Goal: Task Accomplishment & Management: Manage account settings

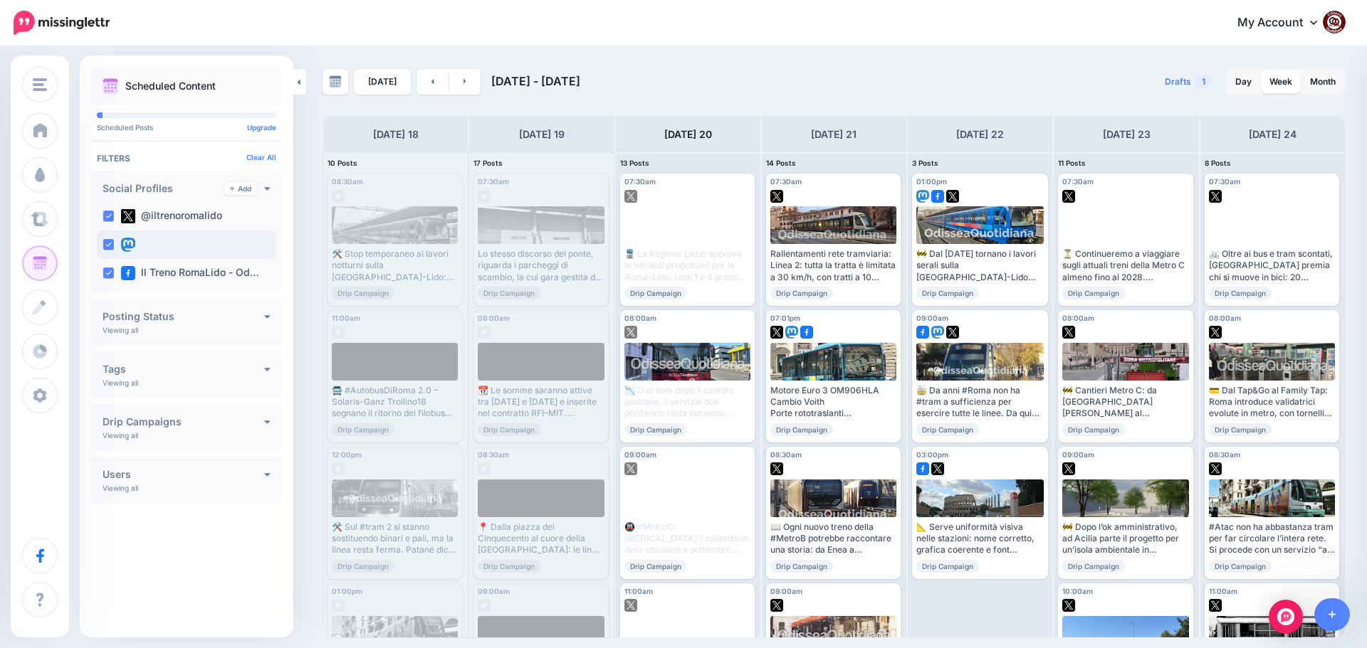
click at [109, 246] on ins at bounding box center [107, 244] width 11 height 11
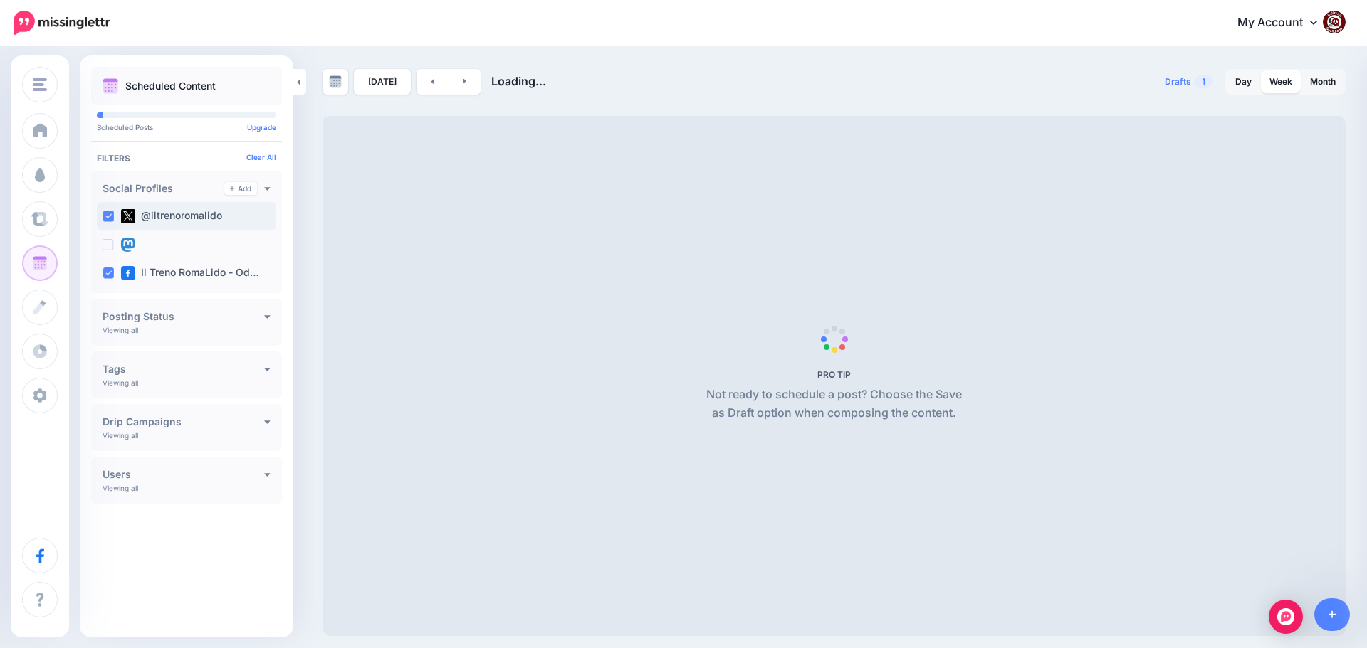
click at [112, 214] on ins at bounding box center [107, 216] width 11 height 11
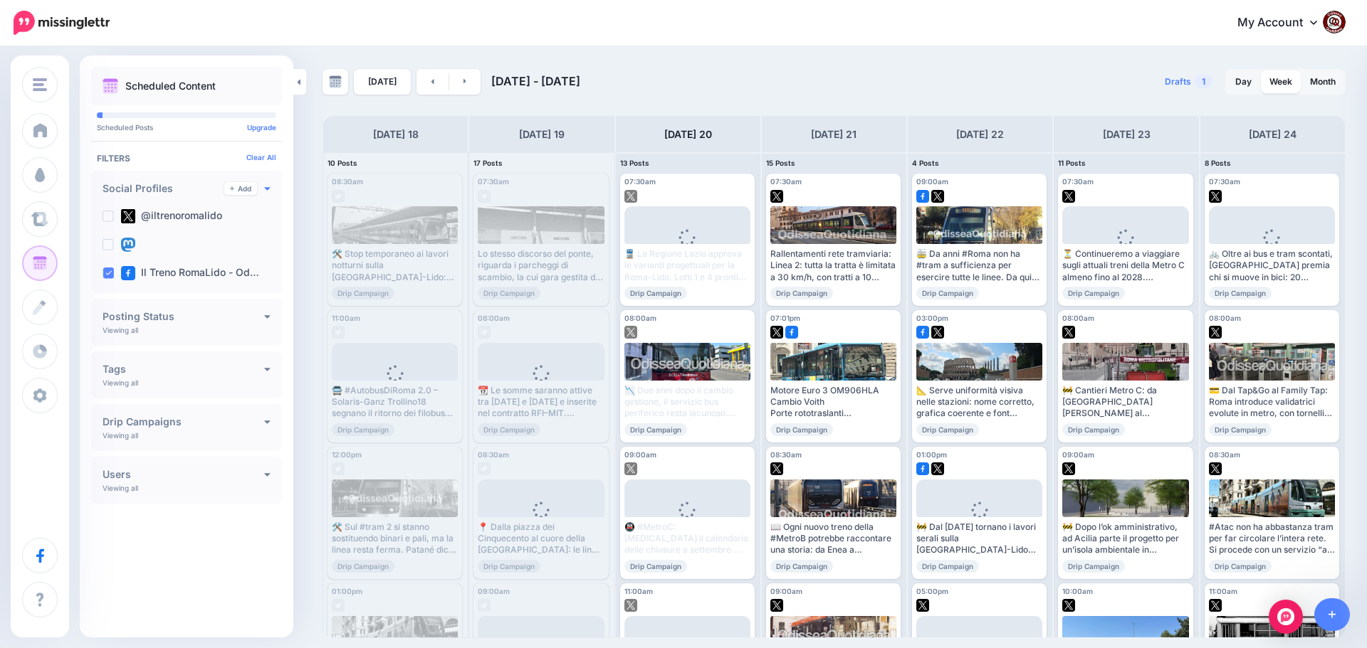
click at [268, 190] on icon at bounding box center [267, 188] width 6 height 10
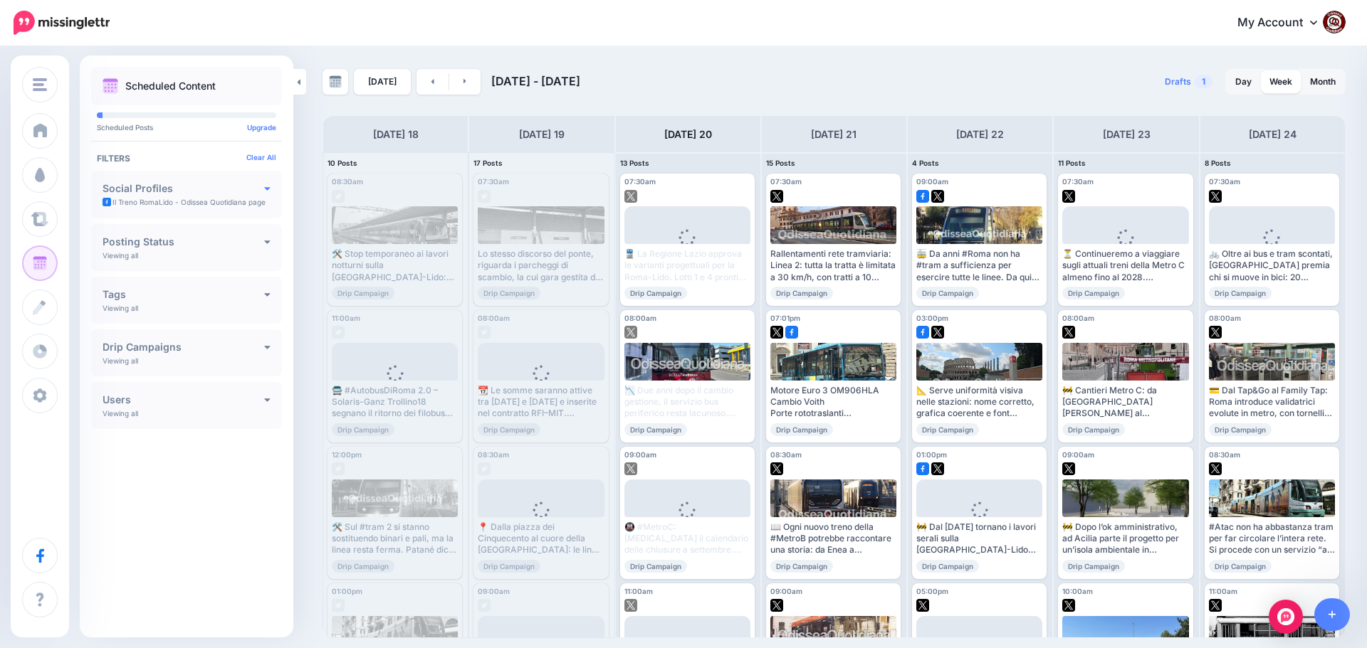
click at [268, 190] on icon at bounding box center [267, 188] width 6 height 10
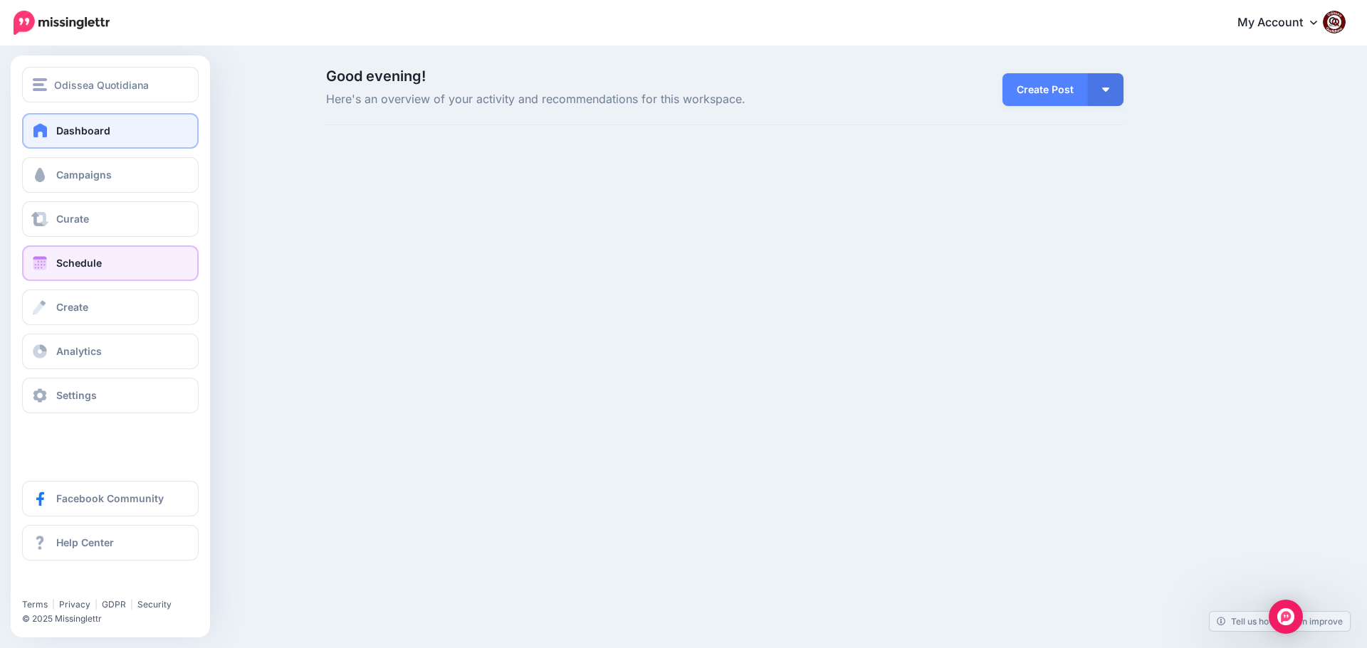
click at [78, 266] on span "Schedule" at bounding box center [79, 263] width 46 height 12
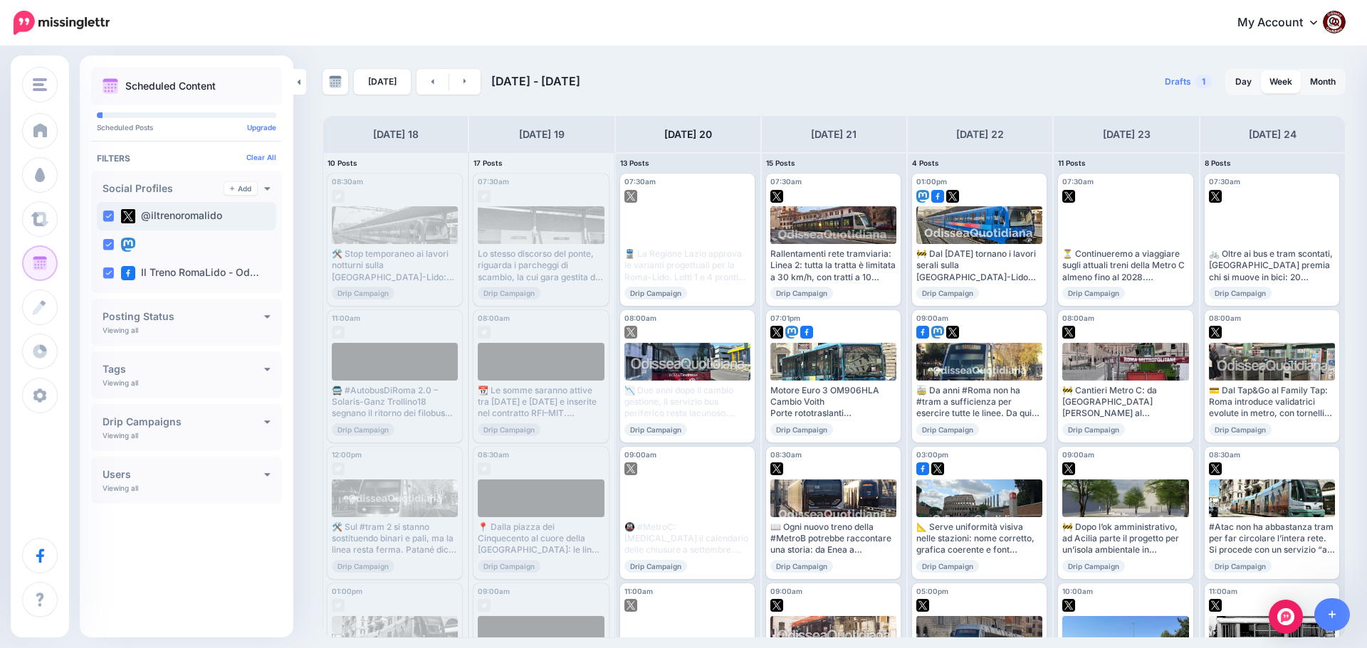
click at [181, 216] on label "@iltrenoromalido" at bounding box center [171, 216] width 101 height 14
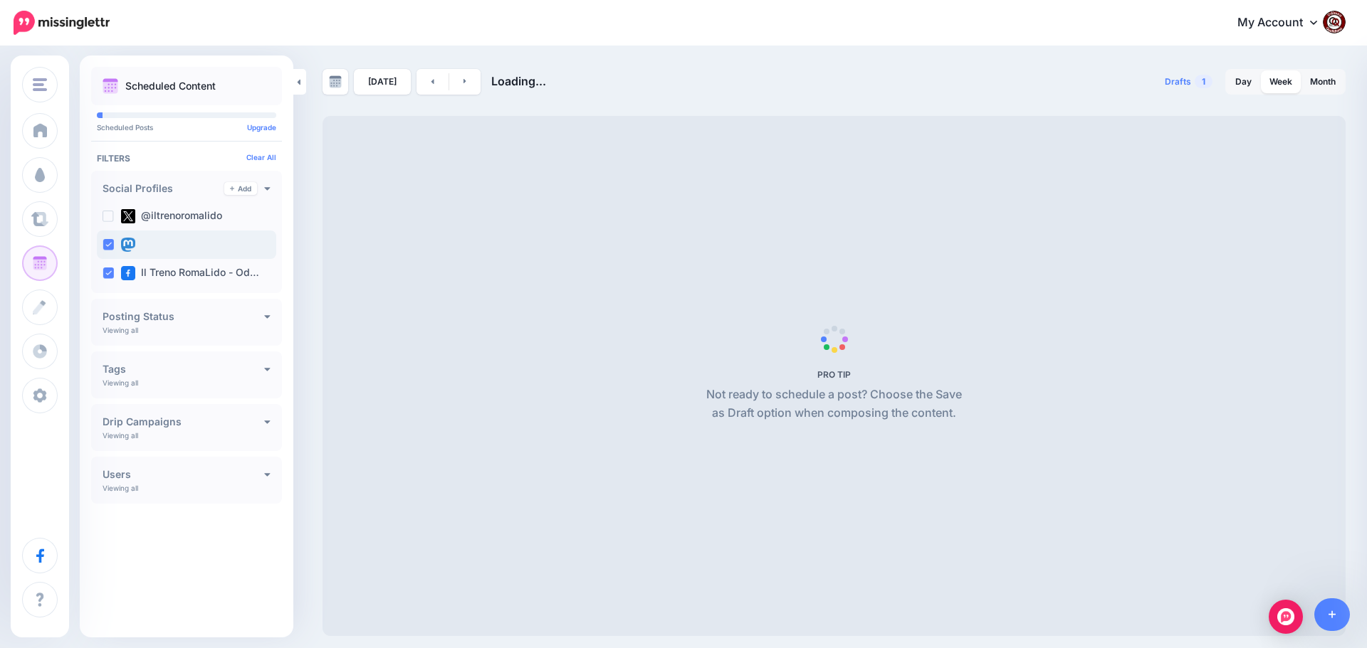
click at [107, 246] on ins at bounding box center [107, 244] width 11 height 11
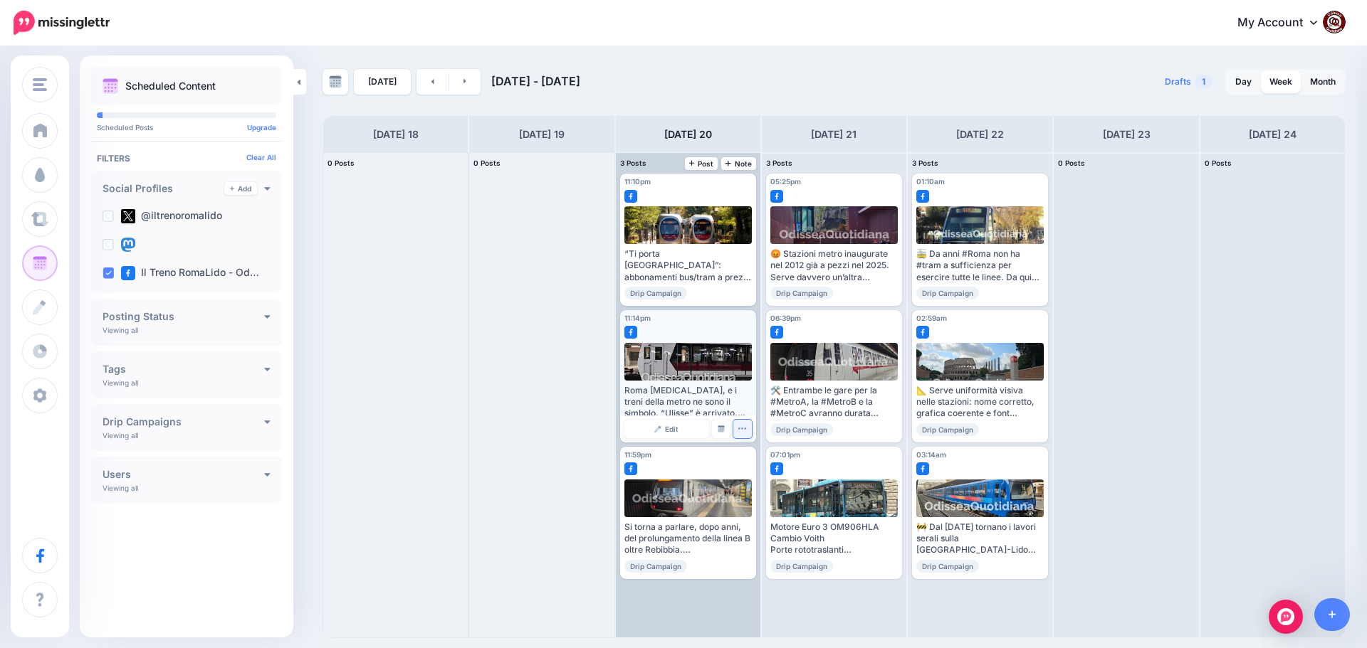
click at [739, 431] on icon "button" at bounding box center [741, 428] width 9 height 9
click at [756, 470] on link "Delete Post" at bounding box center [776, 473] width 74 height 16
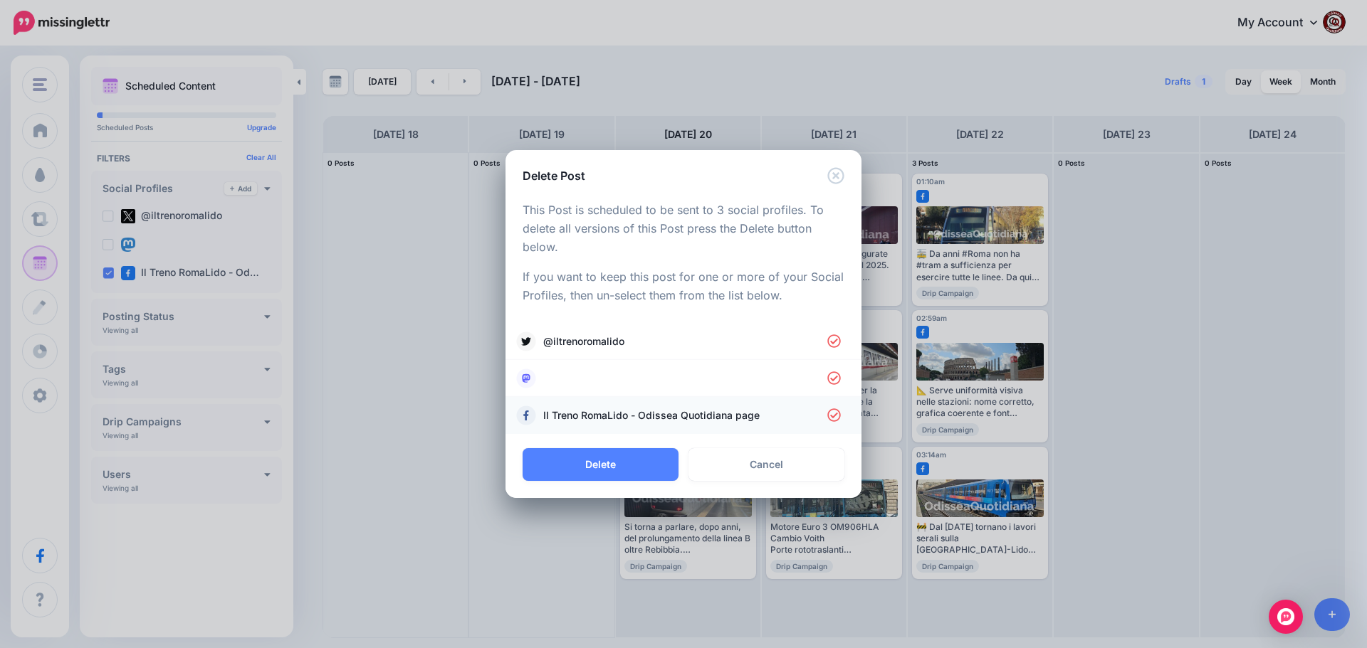
click at [832, 414] on icon at bounding box center [834, 416] width 14 height 14
click at [831, 422] on icon at bounding box center [834, 416] width 14 height 14
click at [830, 384] on icon at bounding box center [834, 379] width 14 height 14
click at [836, 339] on icon at bounding box center [834, 342] width 14 height 14
click at [576, 466] on button "Delete" at bounding box center [600, 464] width 156 height 33
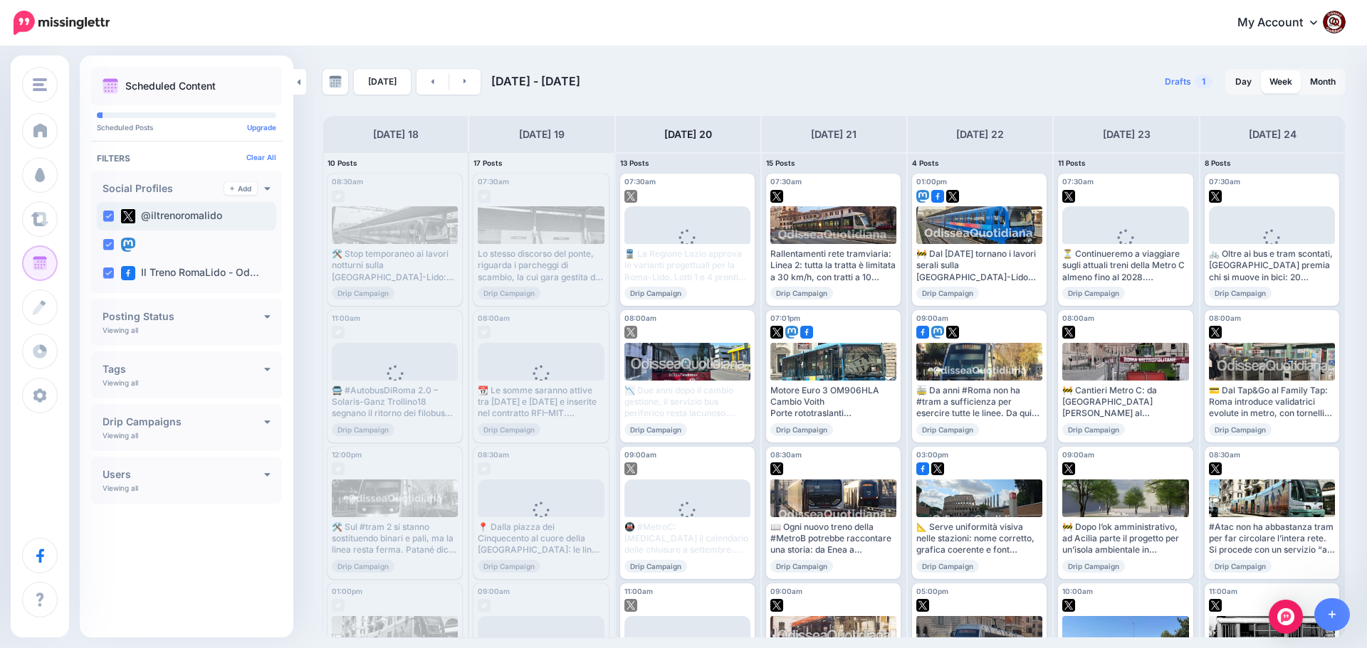
click at [109, 218] on ins at bounding box center [107, 216] width 11 height 11
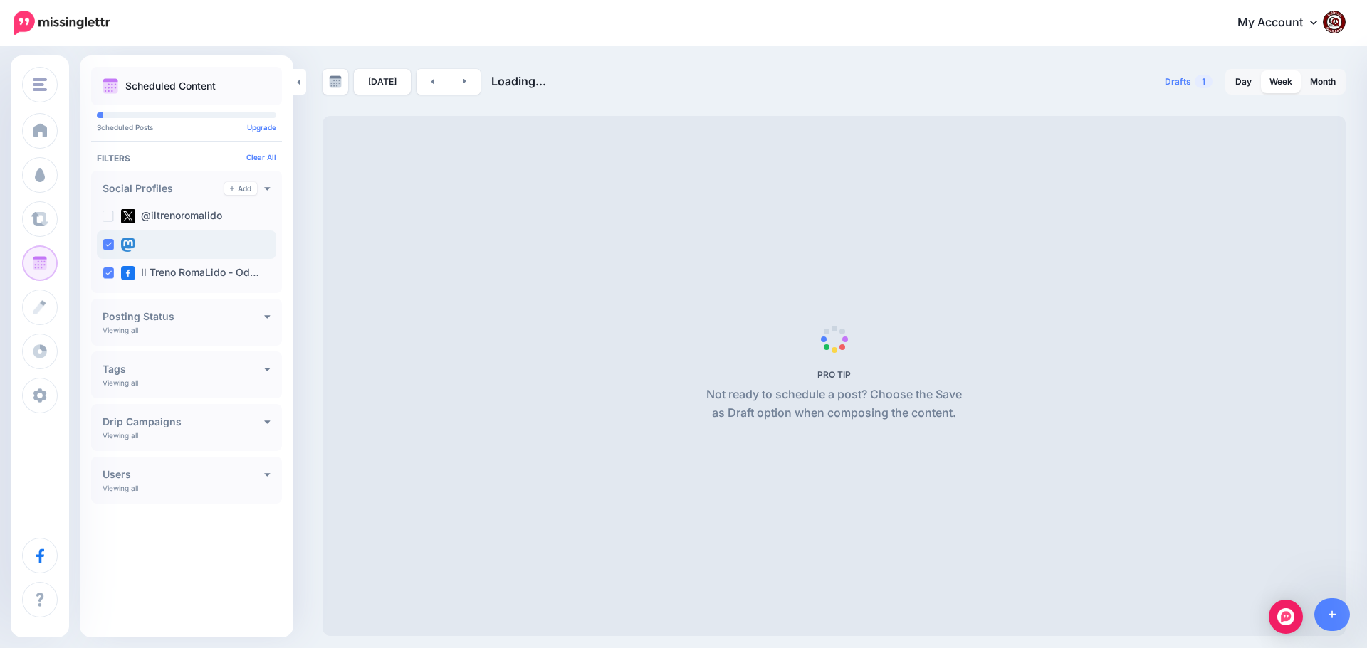
click at [106, 246] on ins at bounding box center [107, 244] width 11 height 11
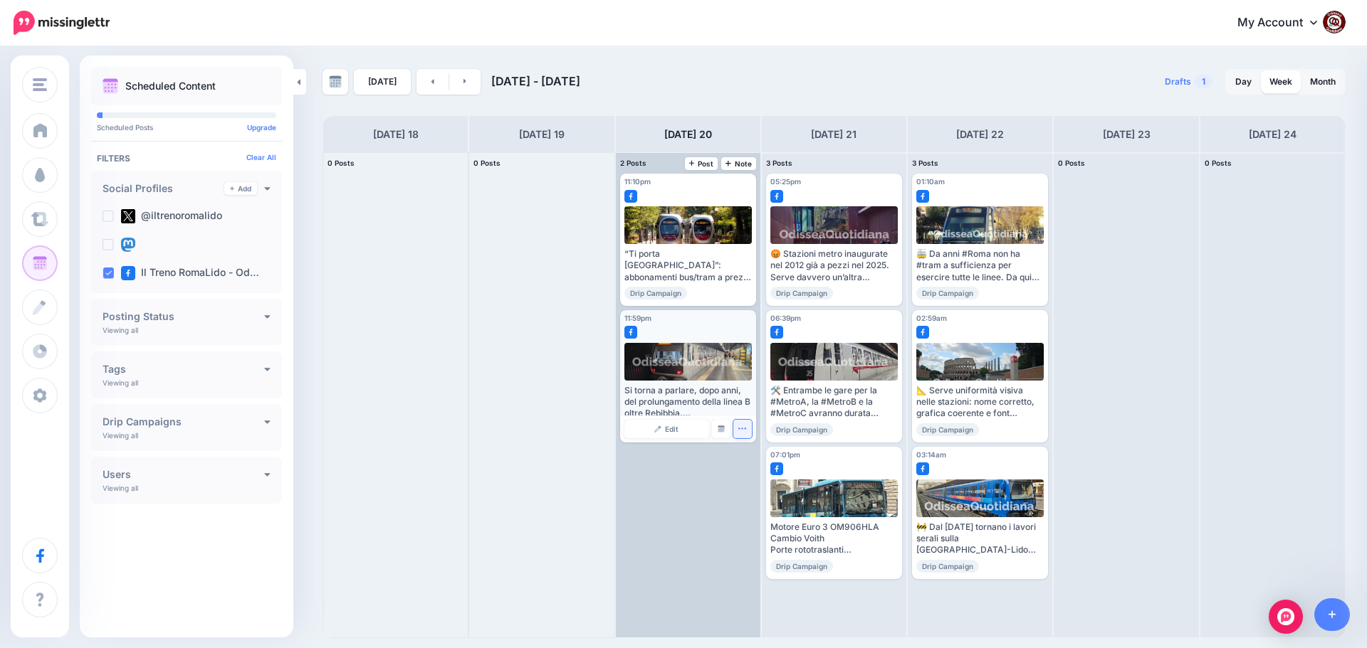
click at [742, 429] on icon "button" at bounding box center [742, 428] width 8 height 1
click at [761, 472] on link "Delete Post" at bounding box center [776, 473] width 74 height 16
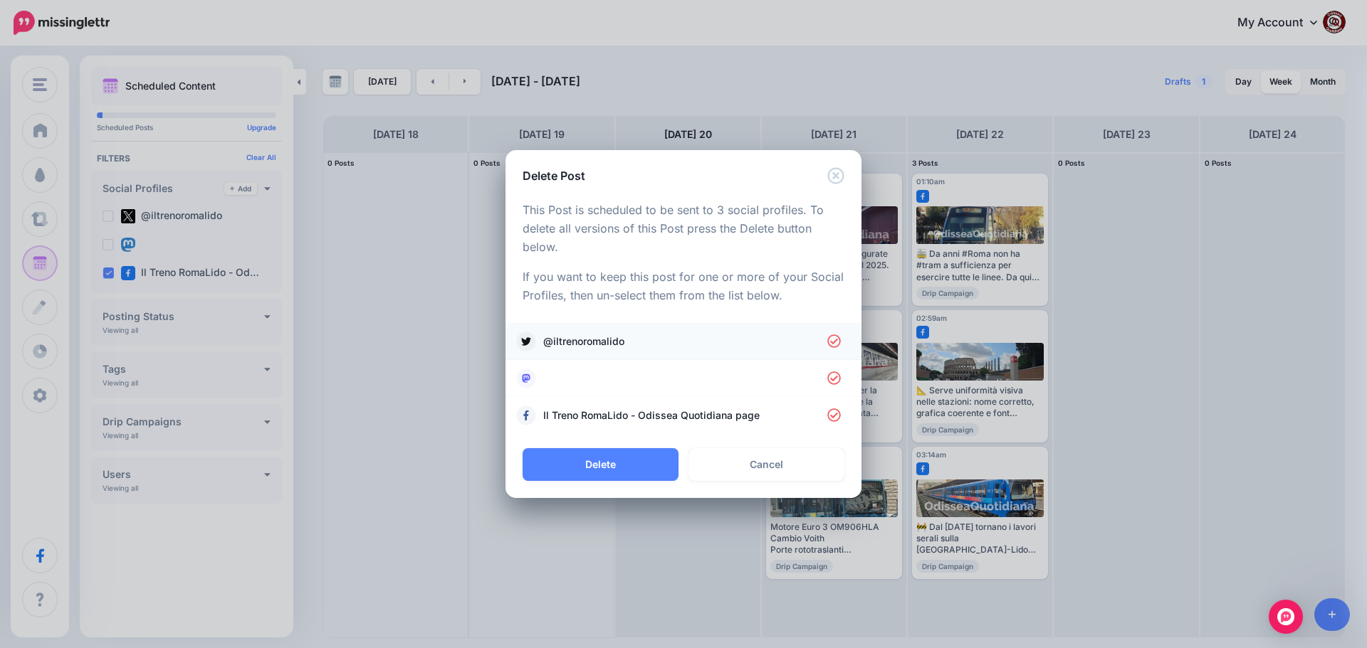
click at [838, 341] on icon at bounding box center [834, 342] width 14 height 14
click at [831, 381] on icon at bounding box center [834, 379] width 14 height 14
click at [642, 458] on button "Delete" at bounding box center [600, 464] width 156 height 33
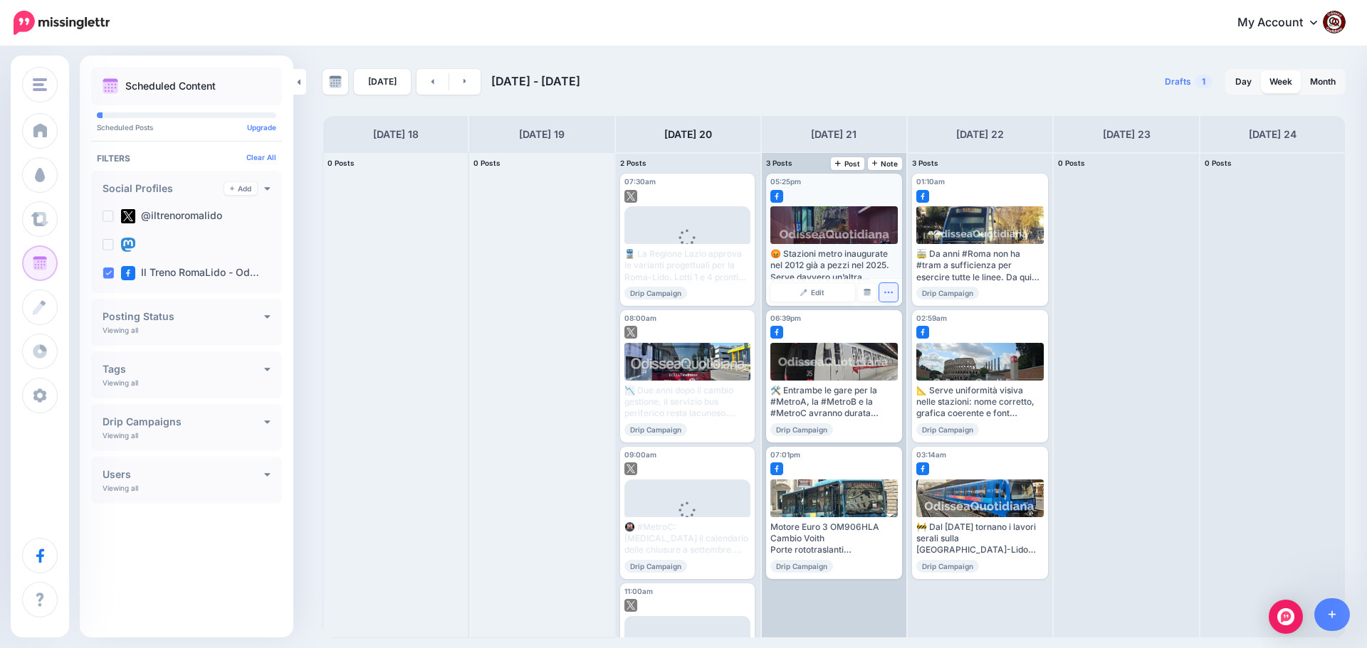
click at [888, 293] on icon "button" at bounding box center [887, 292] width 9 height 9
click at [899, 333] on link "Delete Post" at bounding box center [922, 337] width 74 height 16
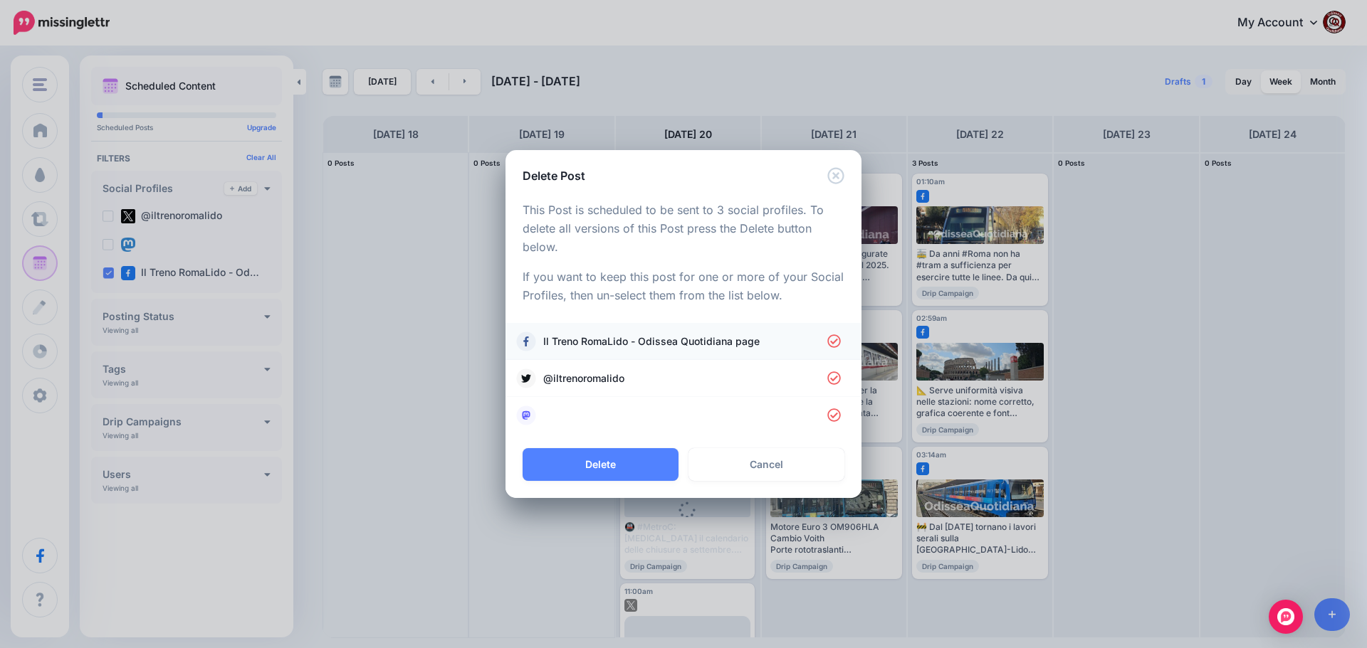
click at [830, 342] on icon at bounding box center [834, 342] width 14 height 14
click at [831, 377] on icon at bounding box center [834, 379] width 14 height 14
click at [834, 414] on icon at bounding box center [834, 416] width 14 height 14
drag, startPoint x: 833, startPoint y: 342, endPoint x: 846, endPoint y: 352, distance: 16.2
click at [833, 342] on icon at bounding box center [833, 341] width 13 height 13
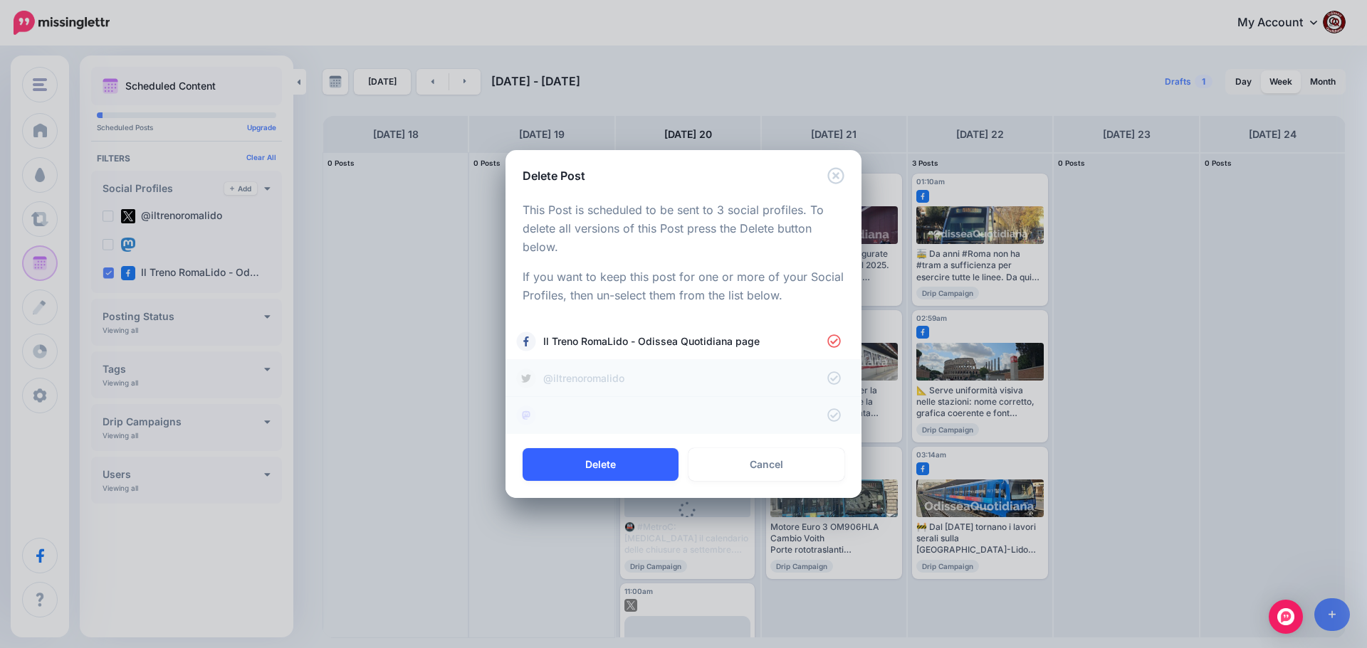
click at [602, 464] on button "Delete" at bounding box center [600, 464] width 156 height 33
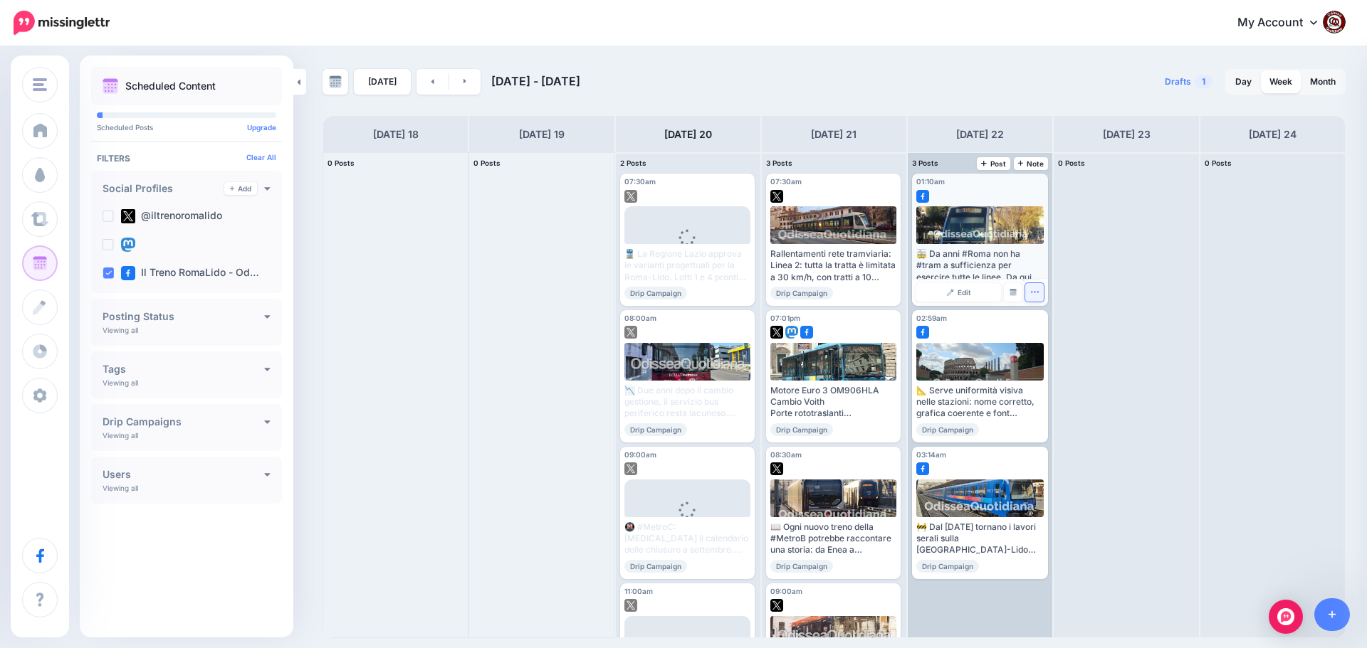
click at [1032, 293] on icon "button" at bounding box center [1034, 292] width 9 height 9
click at [1052, 334] on link "Delete Post" at bounding box center [1068, 337] width 74 height 16
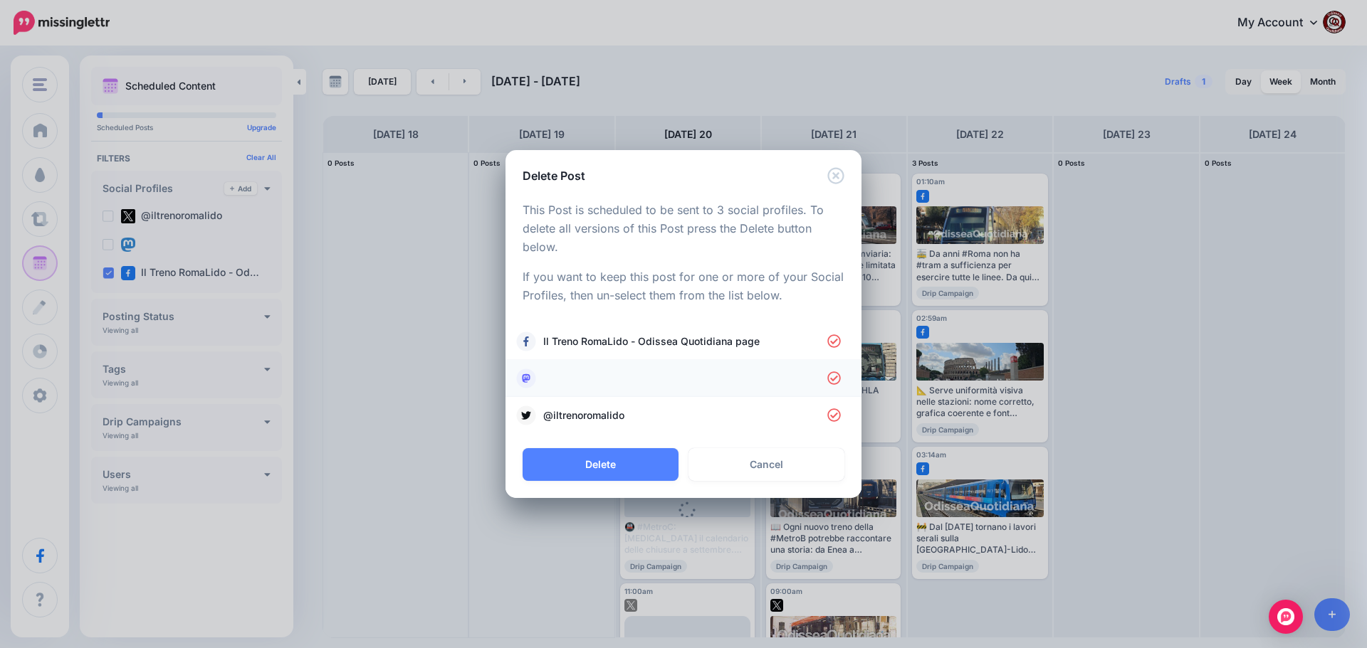
click at [826, 374] on link at bounding box center [683, 379] width 327 height 20
click at [833, 412] on icon at bounding box center [834, 416] width 14 height 14
click at [611, 468] on button "Delete" at bounding box center [600, 464] width 156 height 33
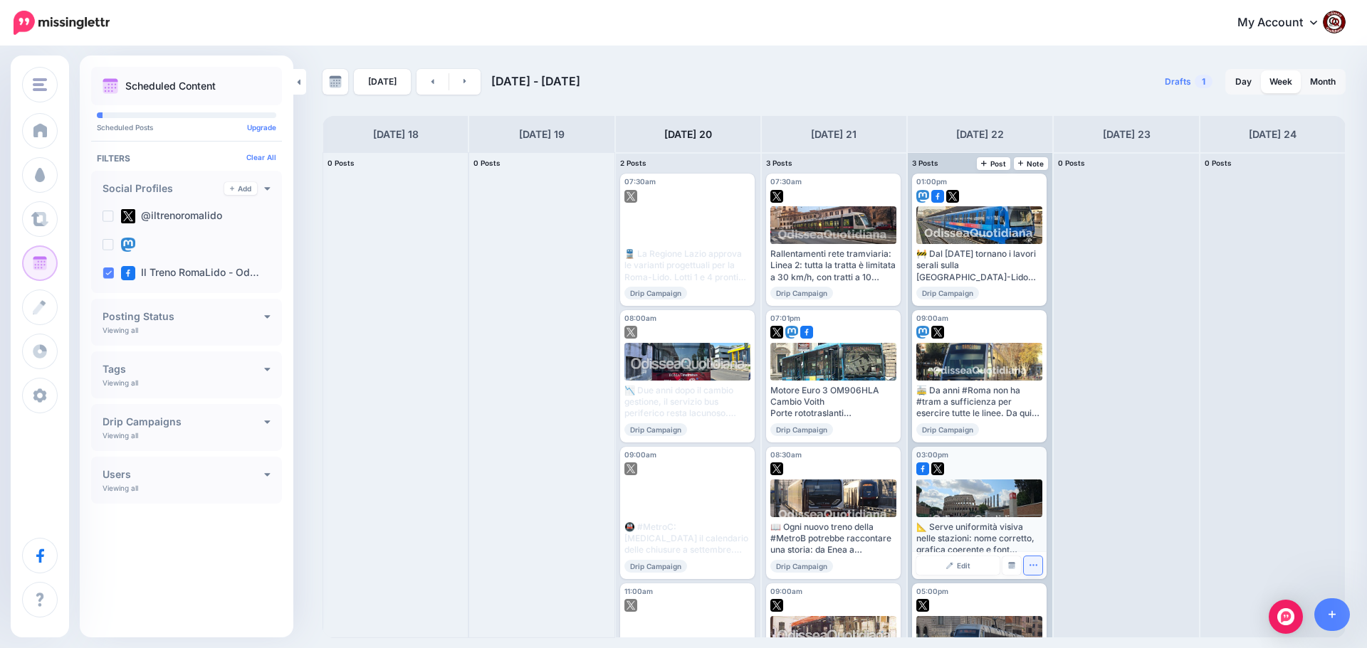
click at [1029, 567] on icon "button" at bounding box center [1032, 565] width 9 height 9
click at [1051, 610] on link "Delete Post" at bounding box center [1066, 610] width 74 height 16
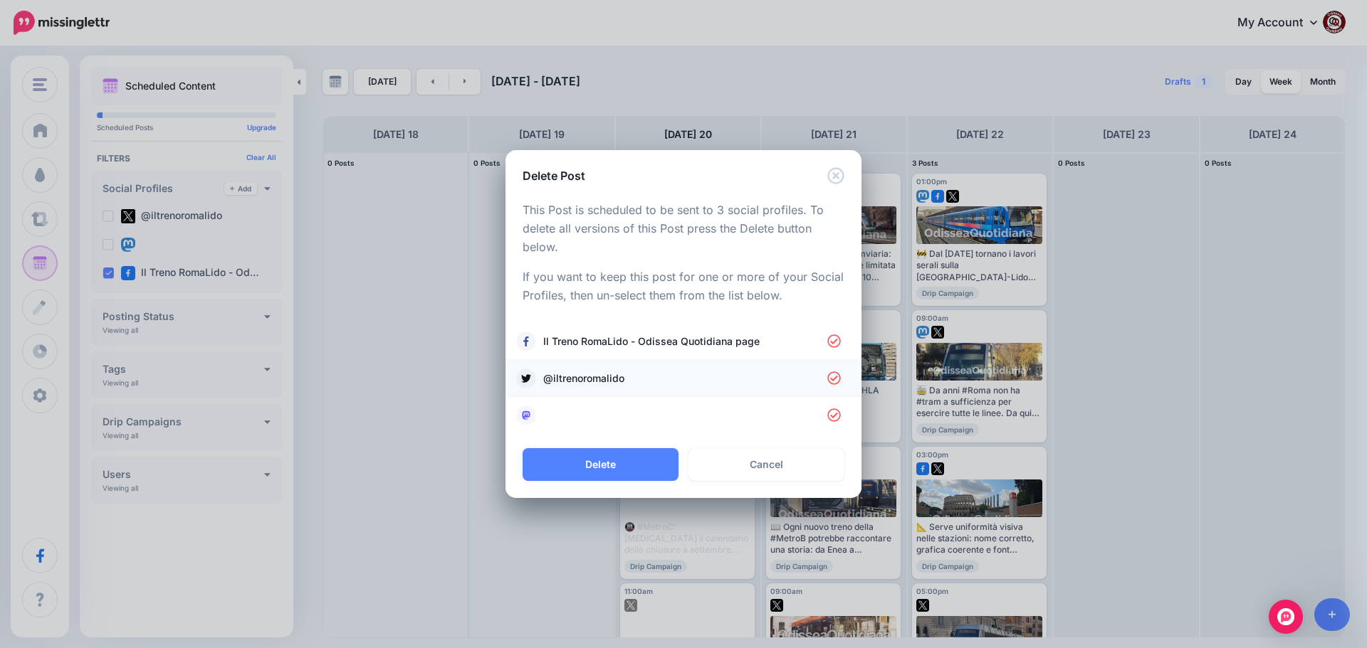
click at [833, 382] on icon at bounding box center [834, 379] width 14 height 14
click at [834, 414] on icon at bounding box center [834, 416] width 14 height 14
click at [614, 464] on button "Delete" at bounding box center [600, 464] width 156 height 33
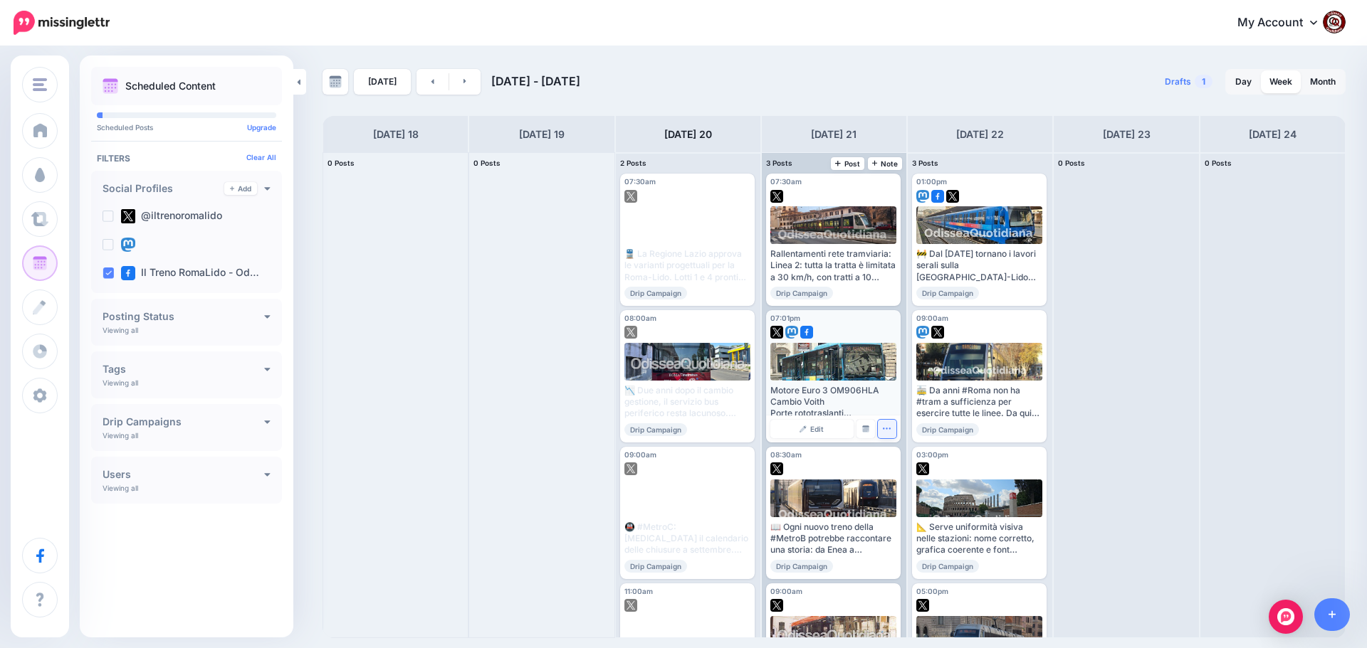
click at [882, 435] on button "button" at bounding box center [887, 429] width 19 height 19
click at [911, 472] on link "Delete Post" at bounding box center [920, 473] width 74 height 16
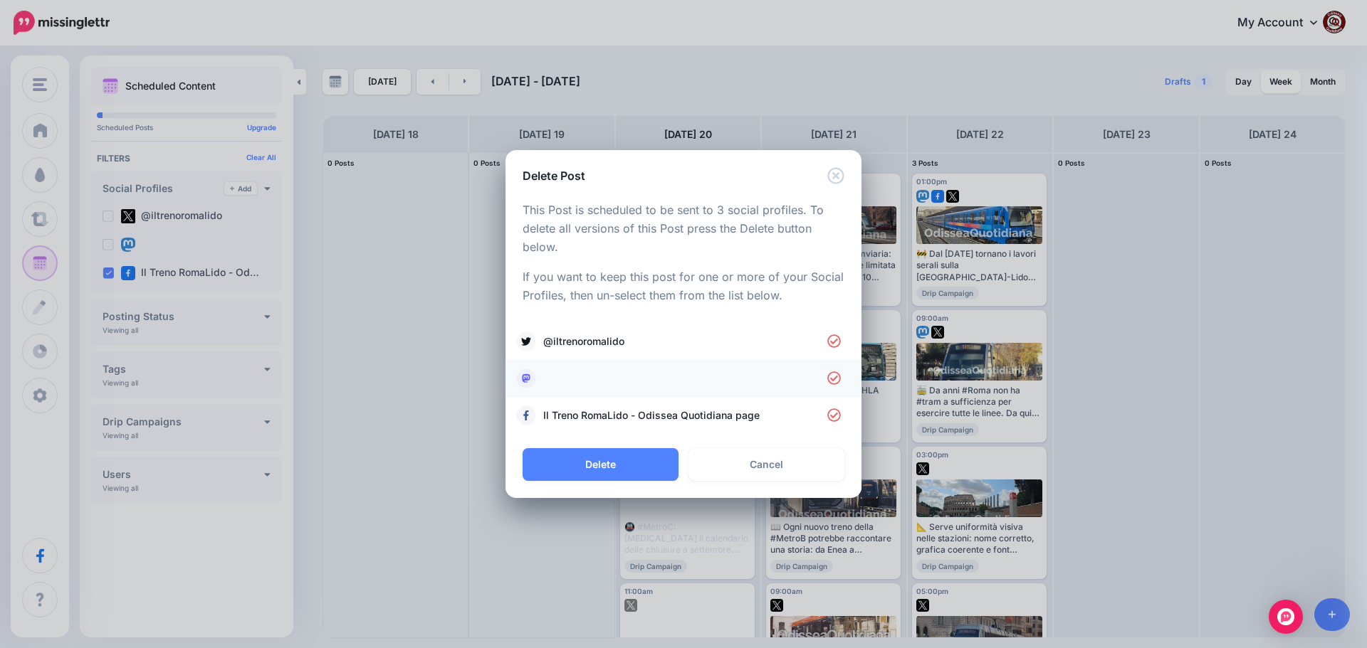
click at [832, 379] on icon at bounding box center [833, 378] width 13 height 13
click at [834, 339] on icon at bounding box center [834, 342] width 14 height 14
click at [634, 458] on button "Delete" at bounding box center [600, 464] width 156 height 33
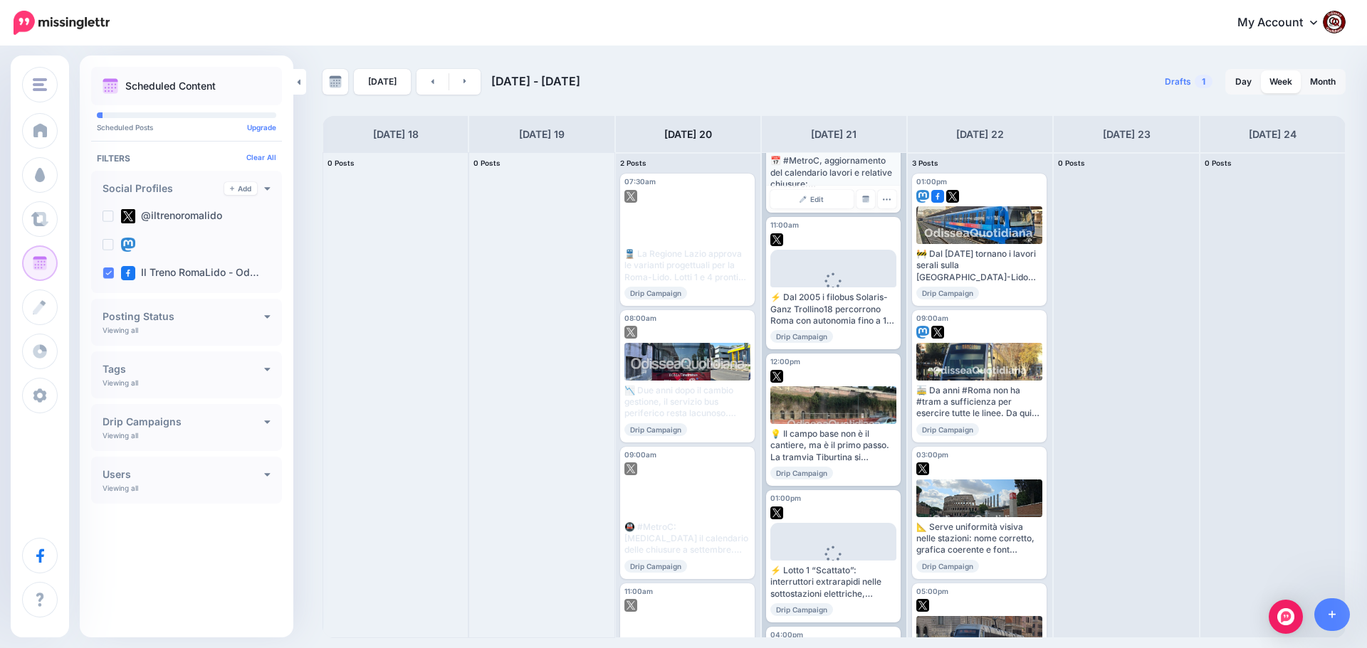
scroll to position [641, 0]
click at [109, 213] on ins at bounding box center [107, 216] width 11 height 11
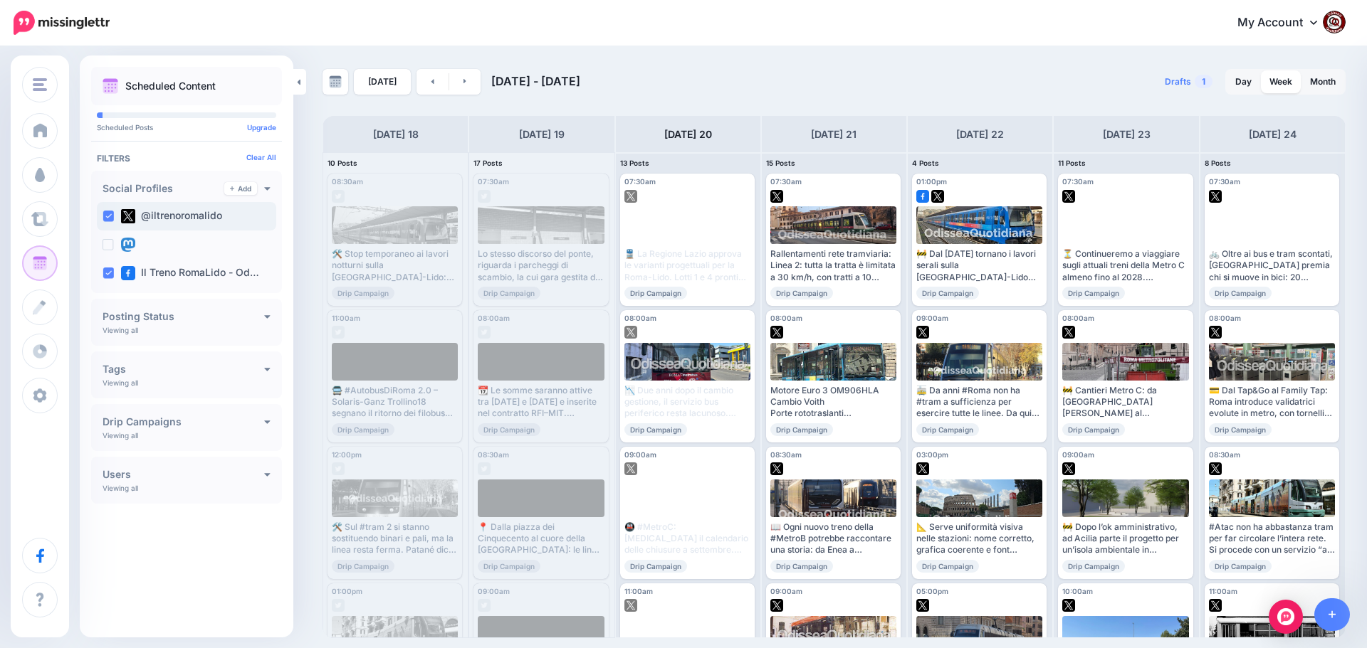
click at [107, 213] on ins at bounding box center [107, 216] width 11 height 11
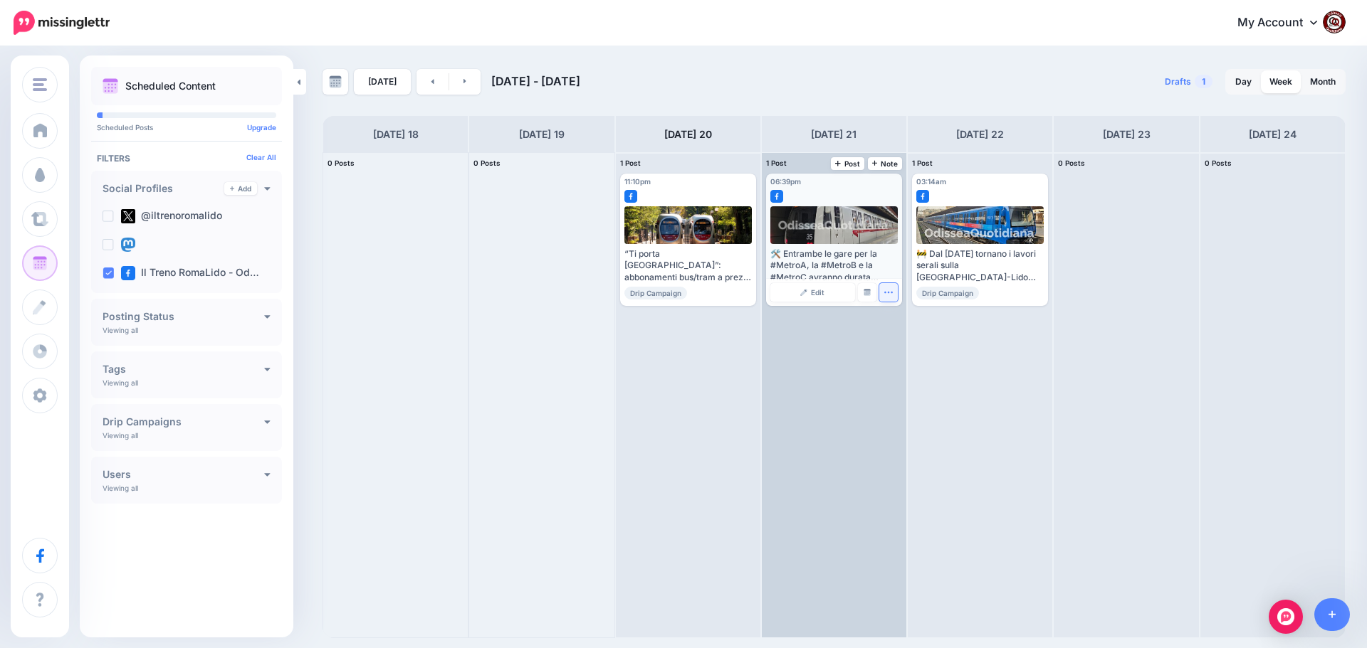
click at [889, 295] on icon "button" at bounding box center [887, 292] width 9 height 9
click at [914, 336] on link "Delete Post" at bounding box center [922, 337] width 74 height 16
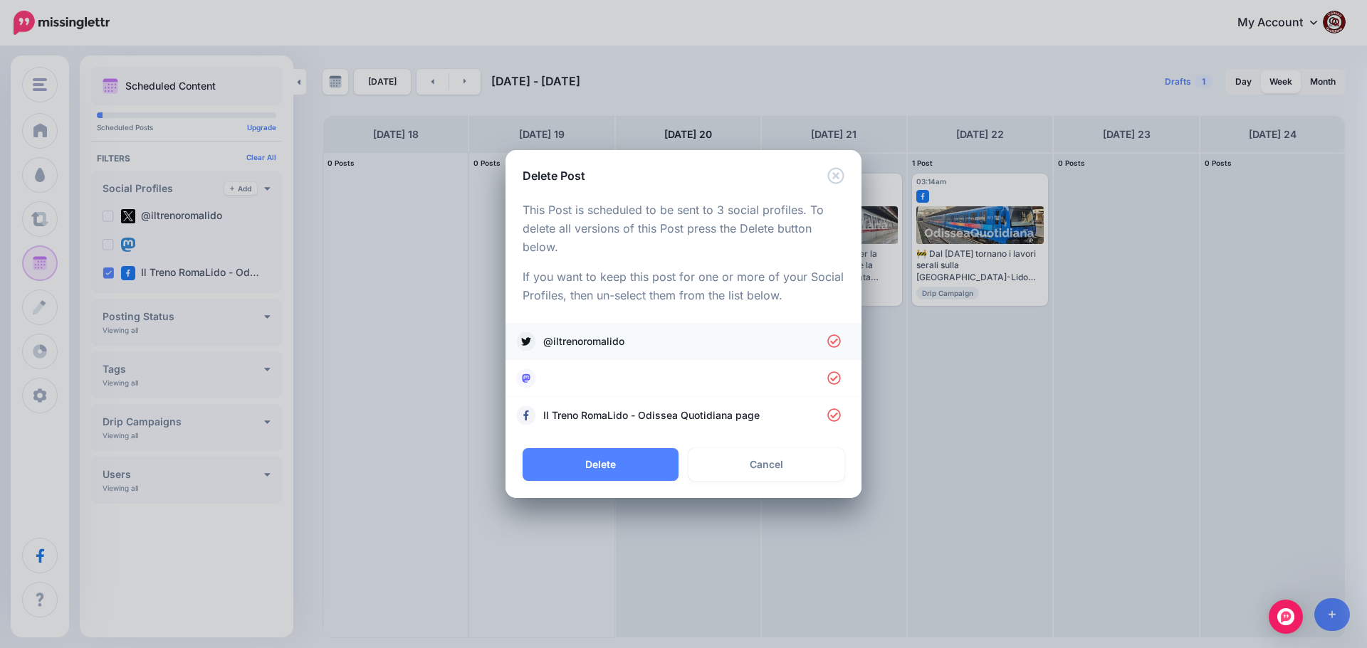
click at [831, 347] on icon at bounding box center [833, 341] width 13 height 13
drag, startPoint x: 832, startPoint y: 372, endPoint x: 815, endPoint y: 384, distance: 20.5
click at [832, 373] on icon at bounding box center [834, 379] width 14 height 14
click at [630, 460] on button "Delete" at bounding box center [600, 464] width 156 height 33
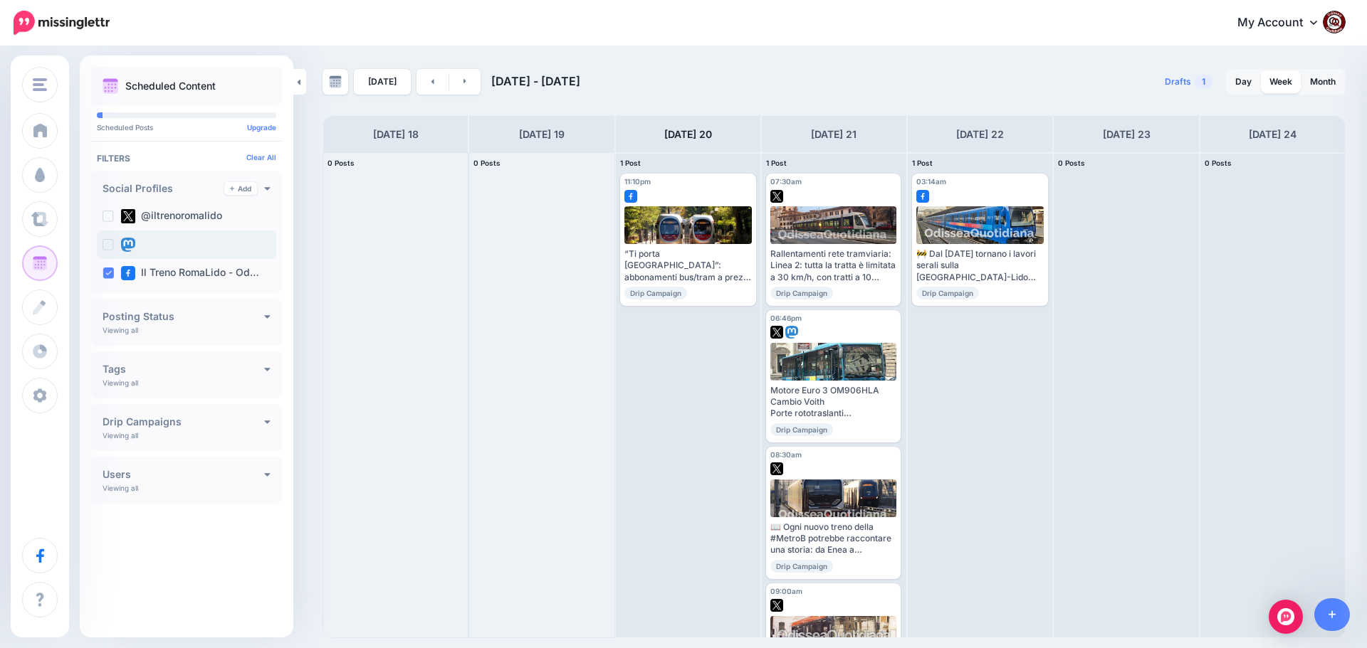
click at [107, 243] on ins at bounding box center [107, 244] width 11 height 11
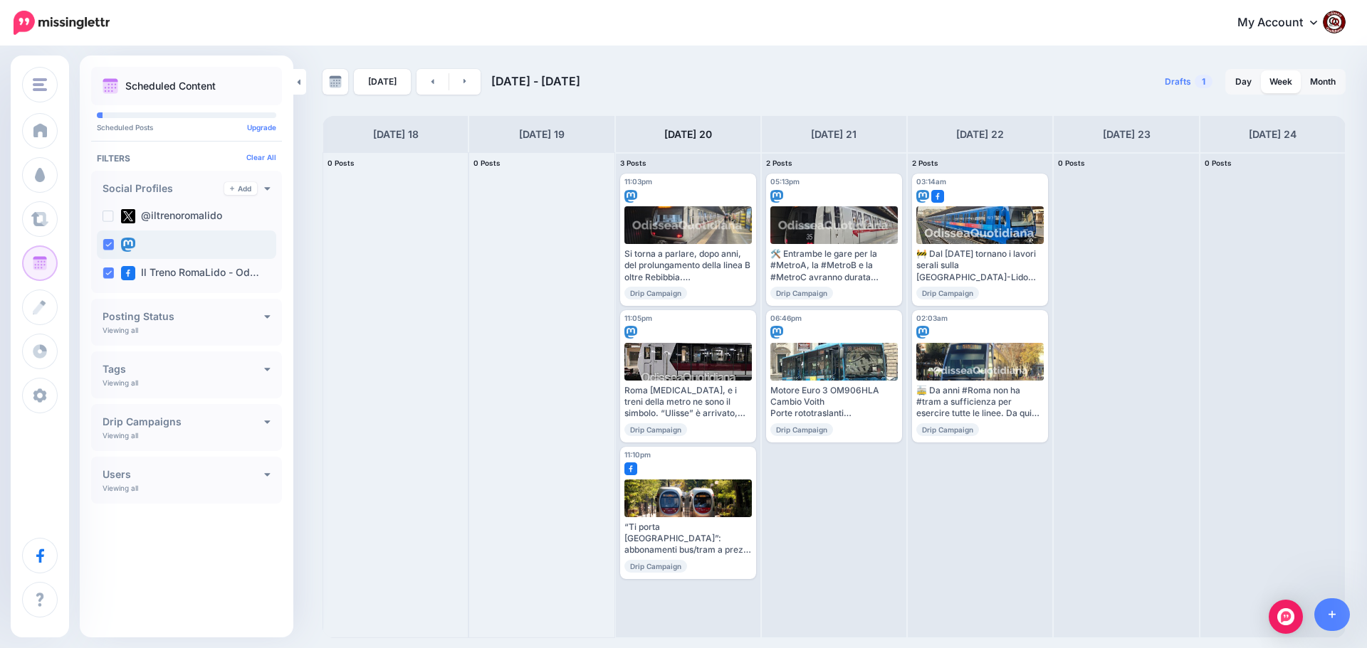
click at [109, 243] on ins at bounding box center [107, 244] width 11 height 11
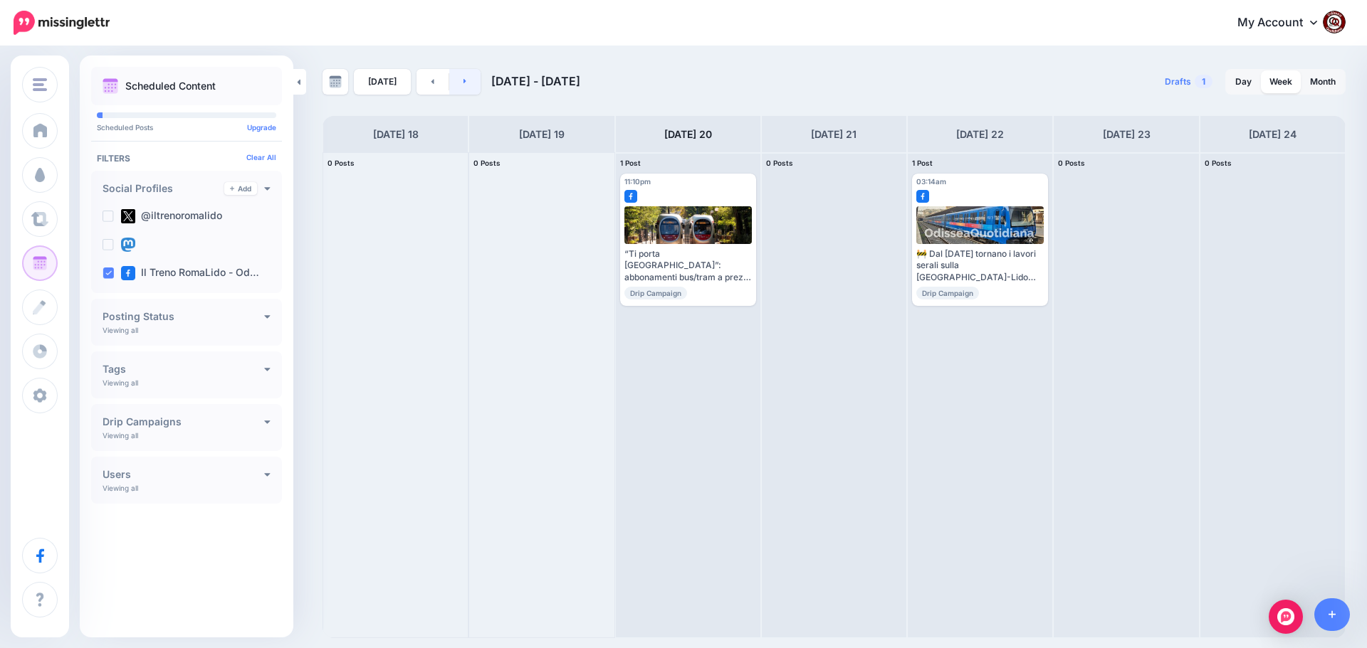
click at [463, 80] on icon at bounding box center [465, 81] width 4 height 9
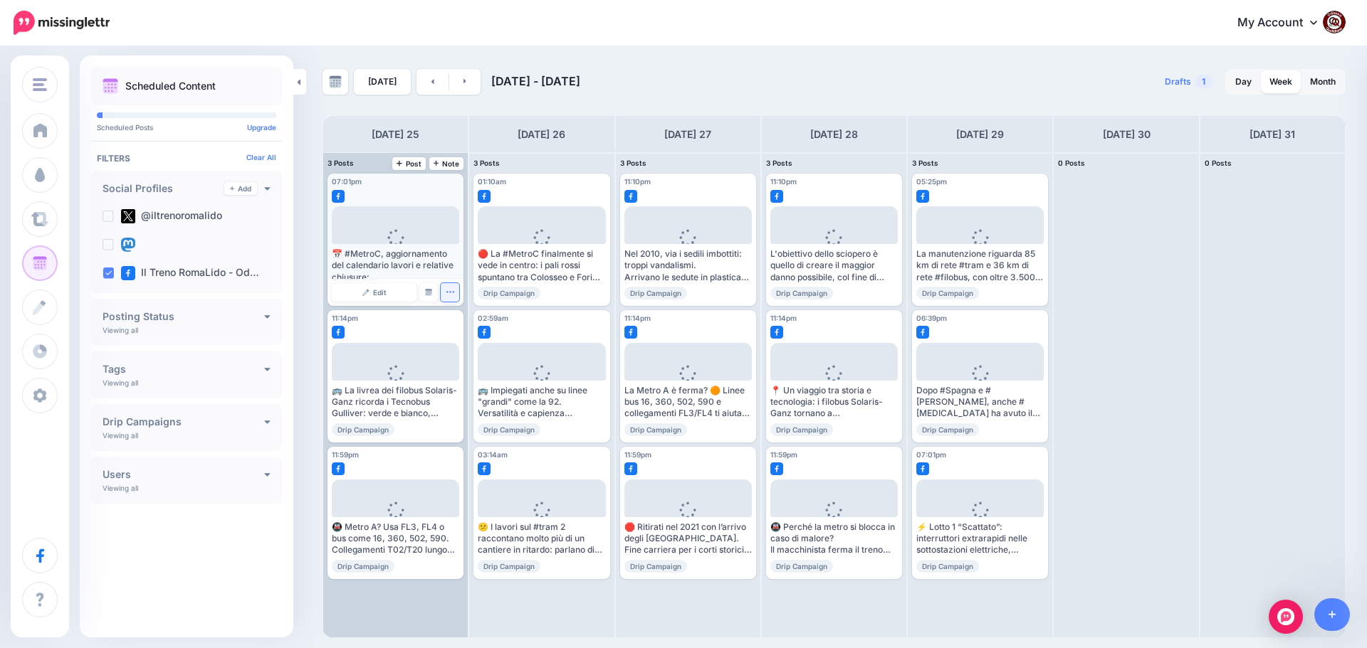
click at [449, 295] on icon "button" at bounding box center [450, 292] width 9 height 9
click at [469, 339] on link "Delete Post" at bounding box center [483, 337] width 74 height 16
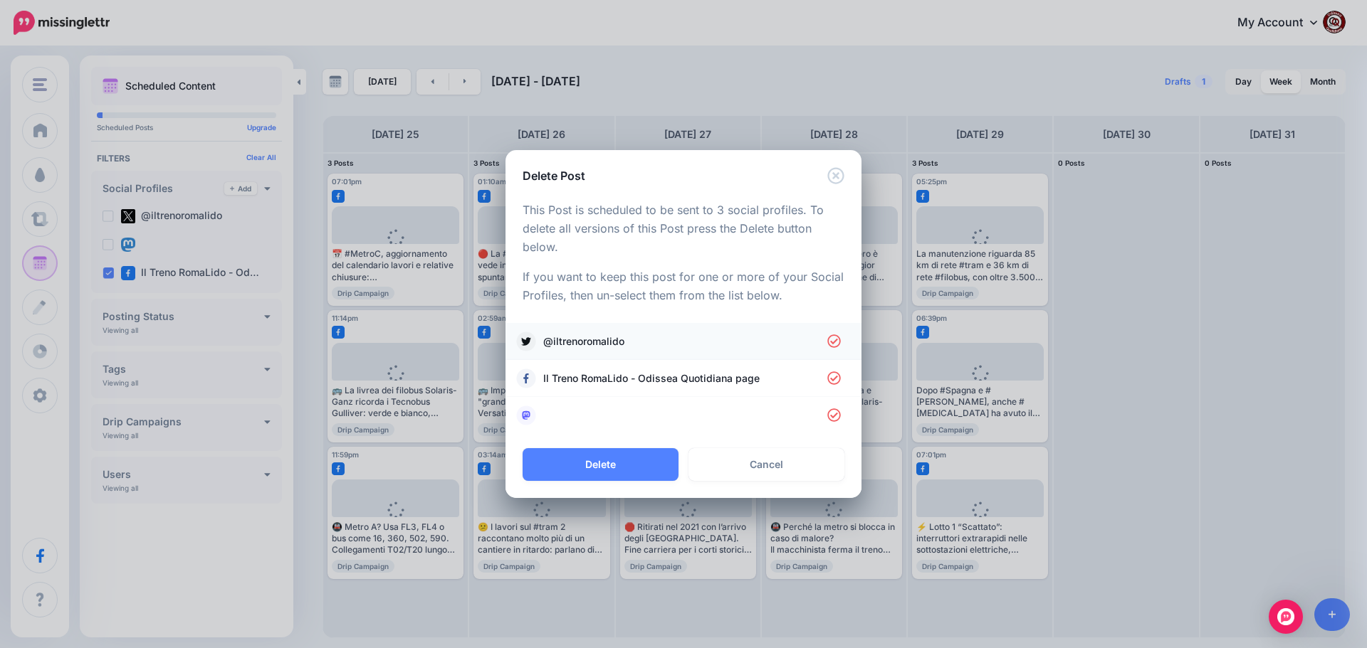
click at [834, 342] on icon at bounding box center [833, 341] width 13 height 13
click at [833, 377] on icon at bounding box center [834, 379] width 14 height 14
click at [833, 378] on icon at bounding box center [834, 379] width 14 height 14
click at [838, 411] on icon at bounding box center [833, 415] width 13 height 13
click at [618, 460] on button "Delete" at bounding box center [600, 464] width 156 height 33
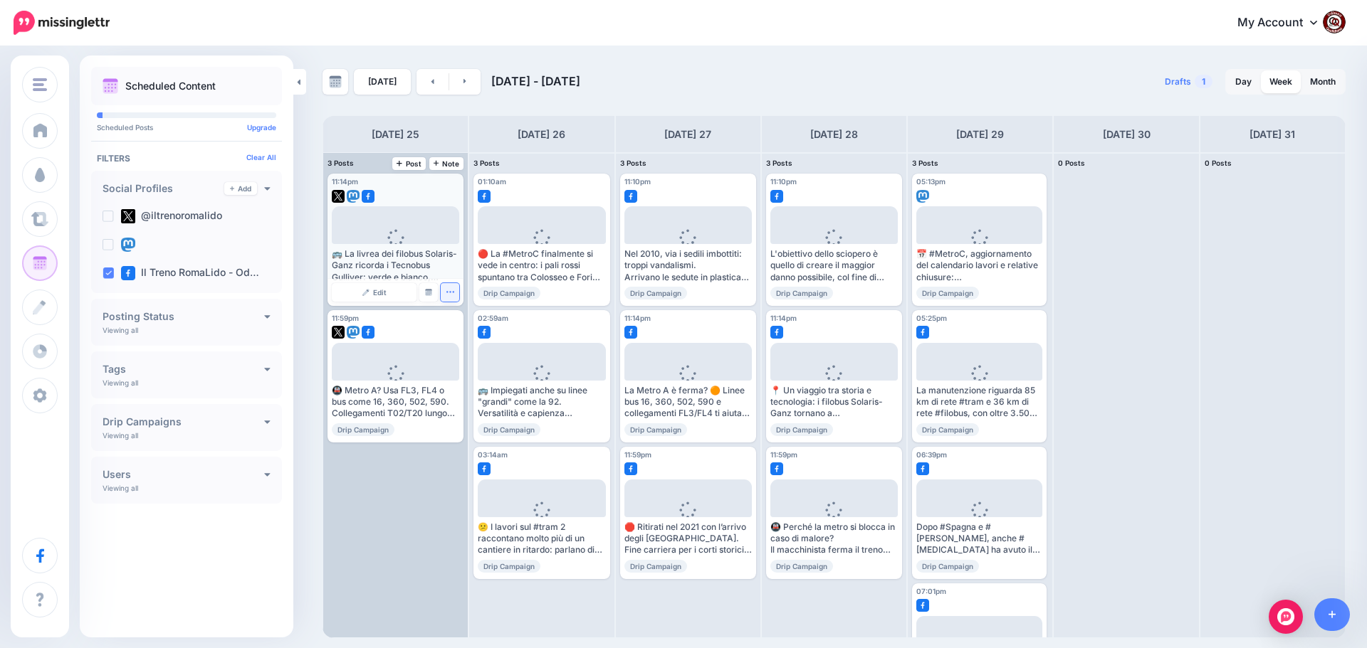
click at [448, 295] on icon "button" at bounding box center [450, 292] width 9 height 9
click at [471, 336] on link "Delete Post" at bounding box center [483, 337] width 74 height 16
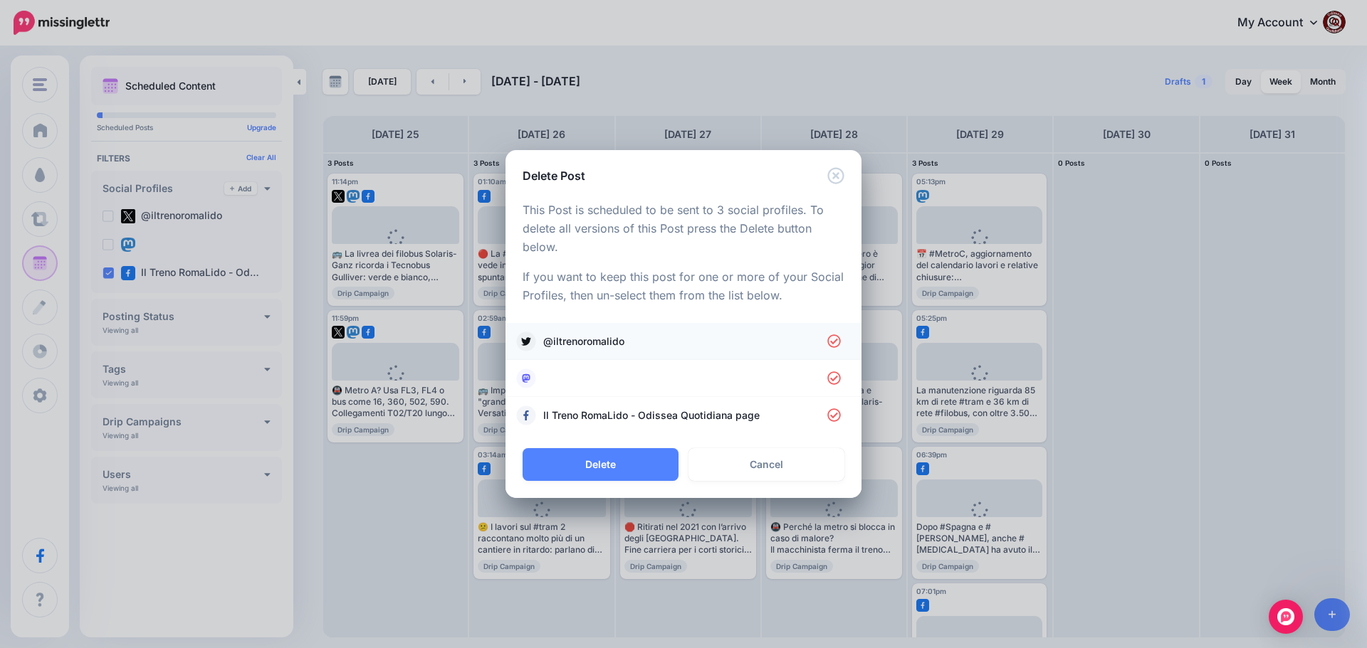
click at [826, 343] on span "@iltrenoromalido" at bounding box center [685, 341] width 284 height 17
drag, startPoint x: 831, startPoint y: 378, endPoint x: 824, endPoint y: 401, distance: 23.7
click at [831, 379] on icon at bounding box center [834, 379] width 14 height 14
click at [601, 463] on button "Delete" at bounding box center [600, 464] width 156 height 33
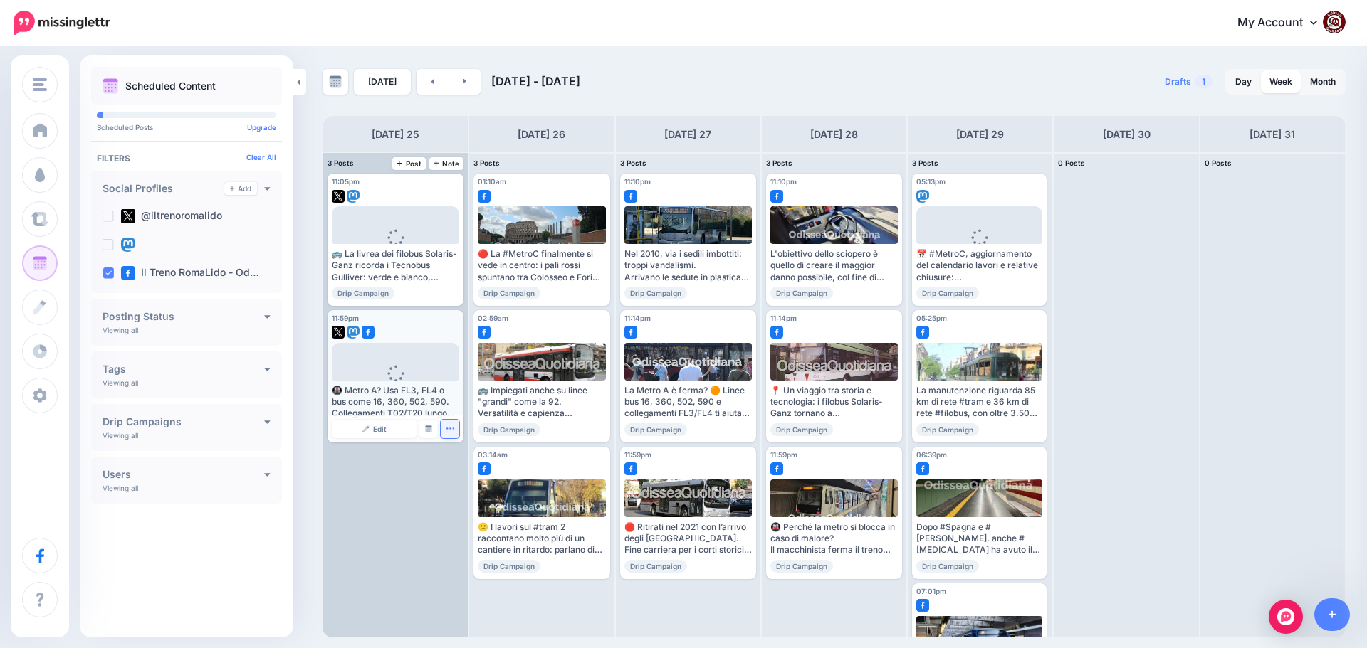
click at [449, 431] on icon "button" at bounding box center [450, 428] width 9 height 9
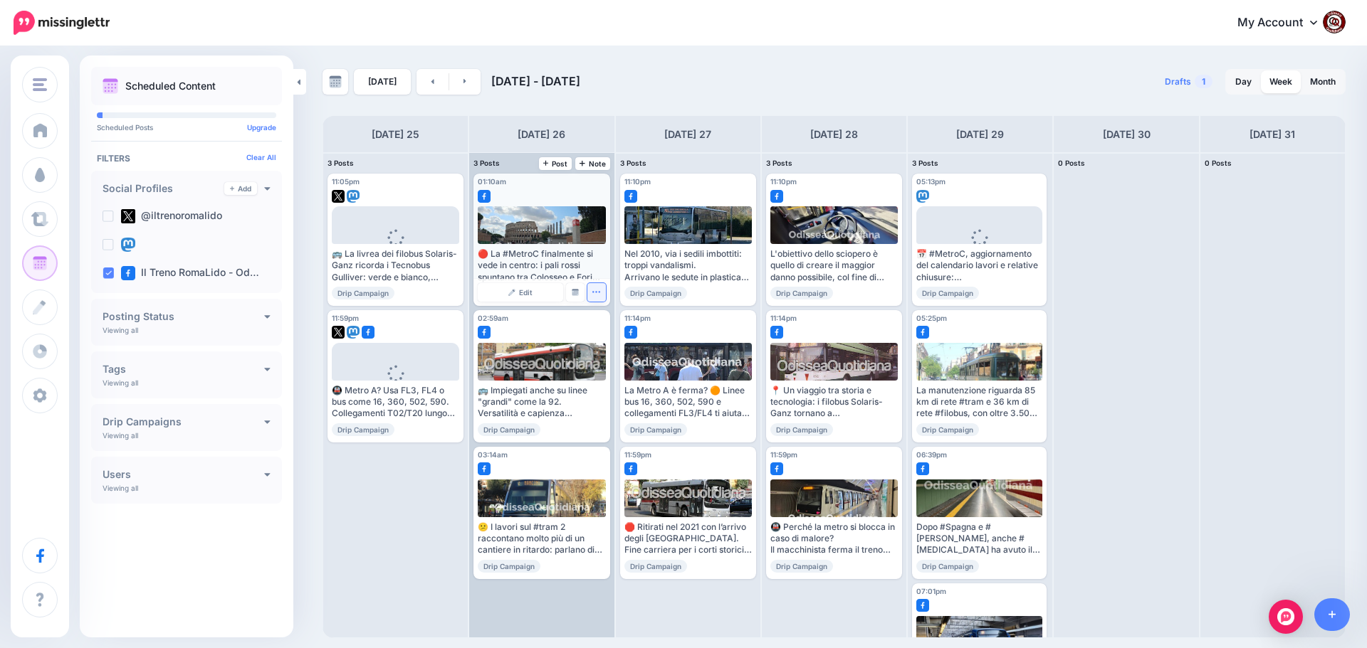
click at [591, 292] on icon "button" at bounding box center [595, 292] width 9 height 9
click at [612, 335] on link "Delete Post" at bounding box center [630, 337] width 74 height 16
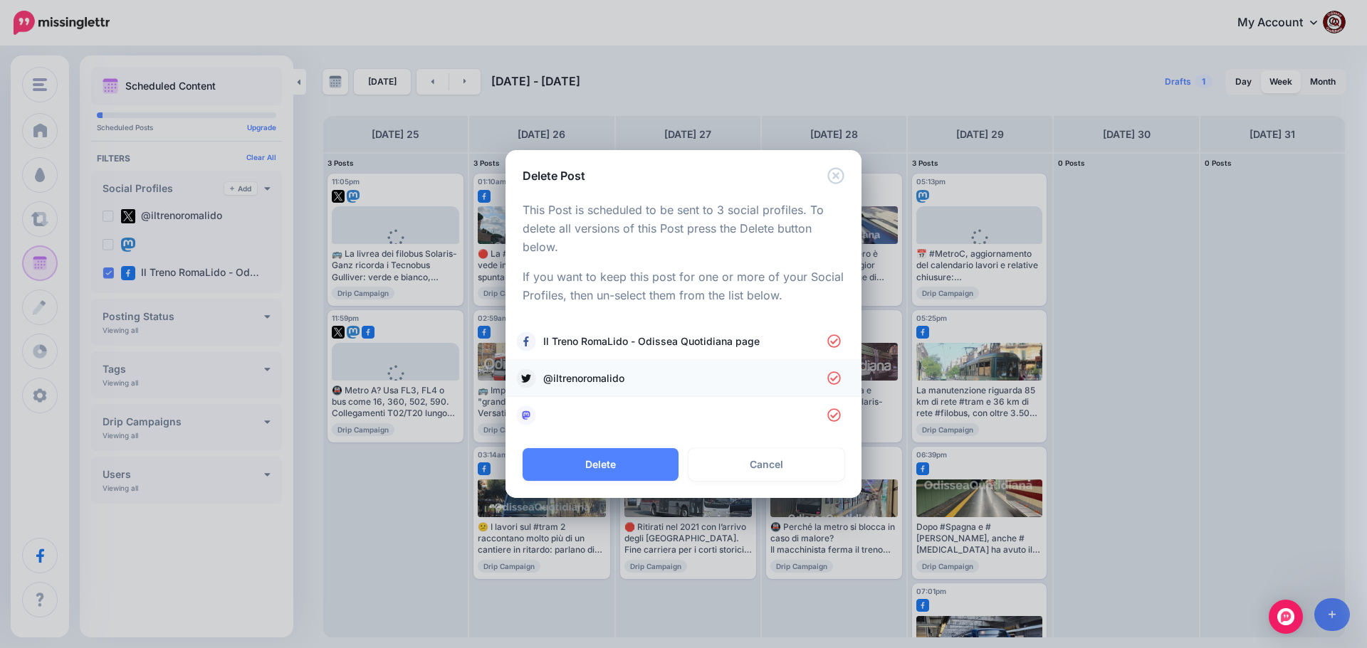
click at [739, 389] on li "@iltrenoromalido" at bounding box center [683, 378] width 356 height 37
click at [732, 419] on link at bounding box center [683, 416] width 327 height 20
click at [831, 374] on icon at bounding box center [834, 379] width 14 height 14
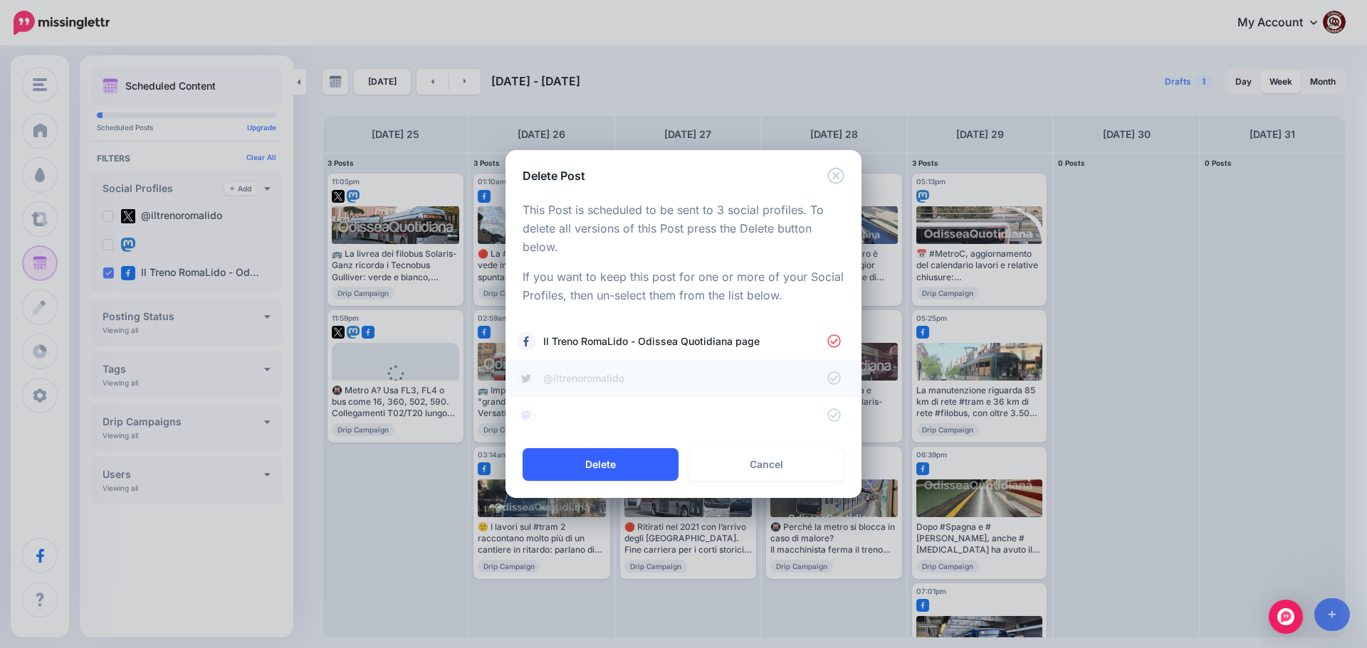
click at [632, 465] on button "Delete" at bounding box center [600, 464] width 156 height 33
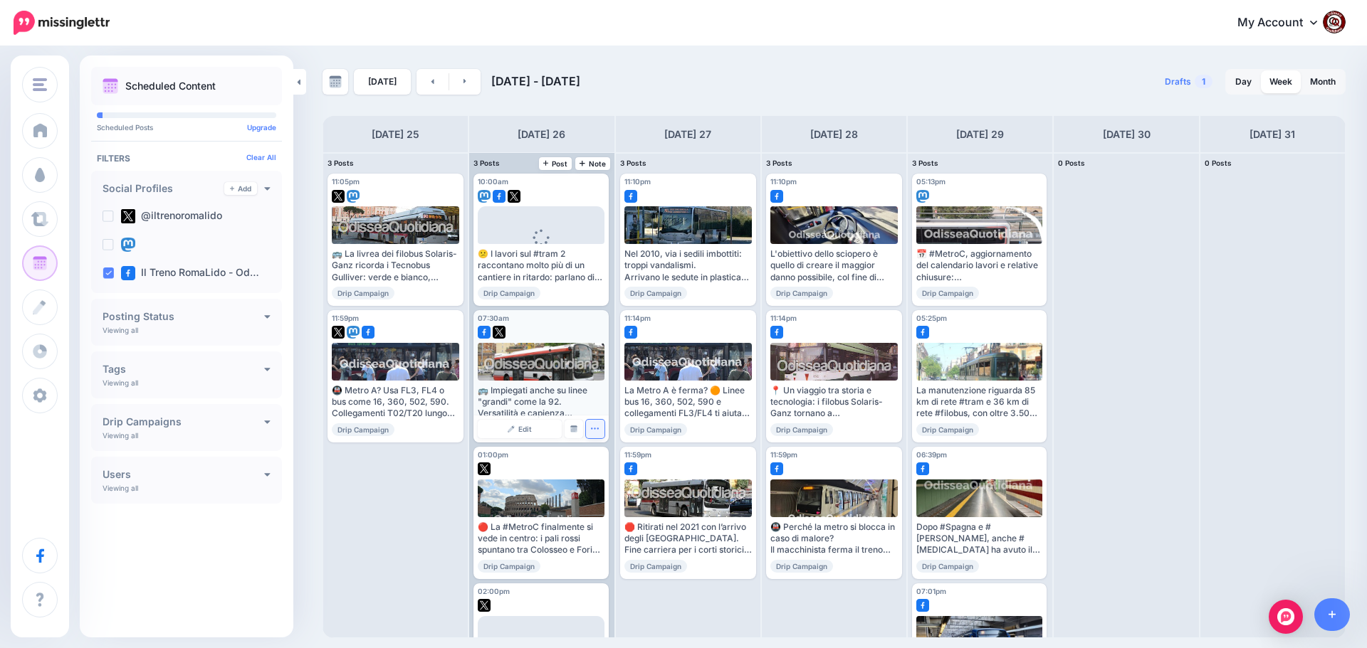
click at [590, 430] on icon "button" at bounding box center [594, 428] width 9 height 9
click at [615, 470] on link "Delete Post" at bounding box center [628, 473] width 74 height 16
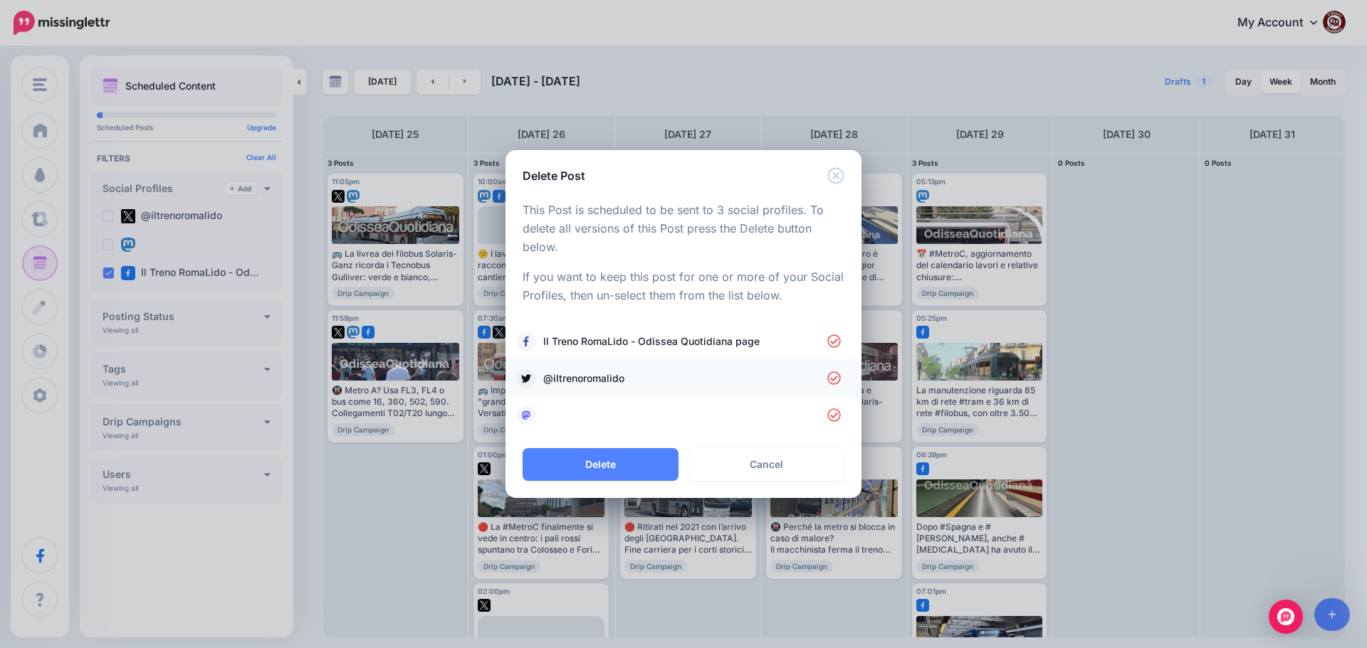
click at [831, 377] on icon at bounding box center [834, 379] width 14 height 14
drag, startPoint x: 830, startPoint y: 411, endPoint x: 826, endPoint y: 417, distance: 7.3
click at [830, 413] on icon at bounding box center [834, 416] width 14 height 14
click at [625, 462] on button "Delete" at bounding box center [600, 464] width 156 height 33
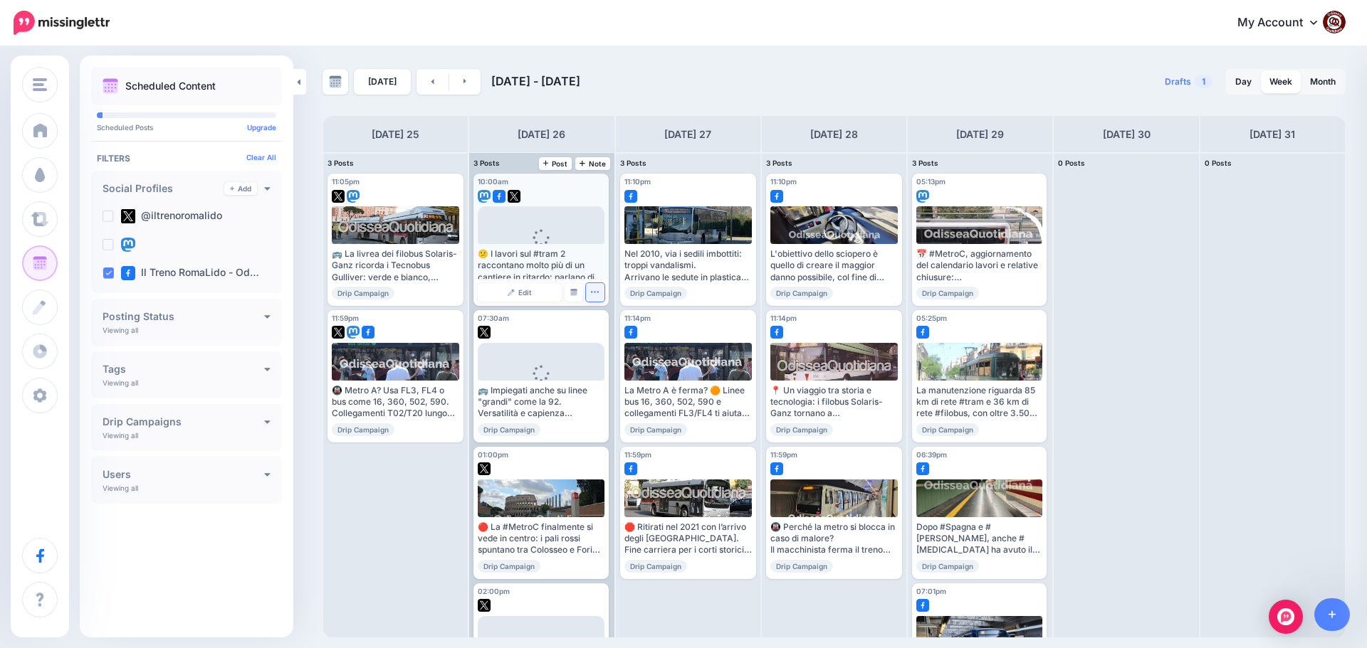
click at [590, 292] on icon "button" at bounding box center [594, 292] width 9 height 9
click at [612, 335] on link "Delete Post" at bounding box center [628, 337] width 74 height 16
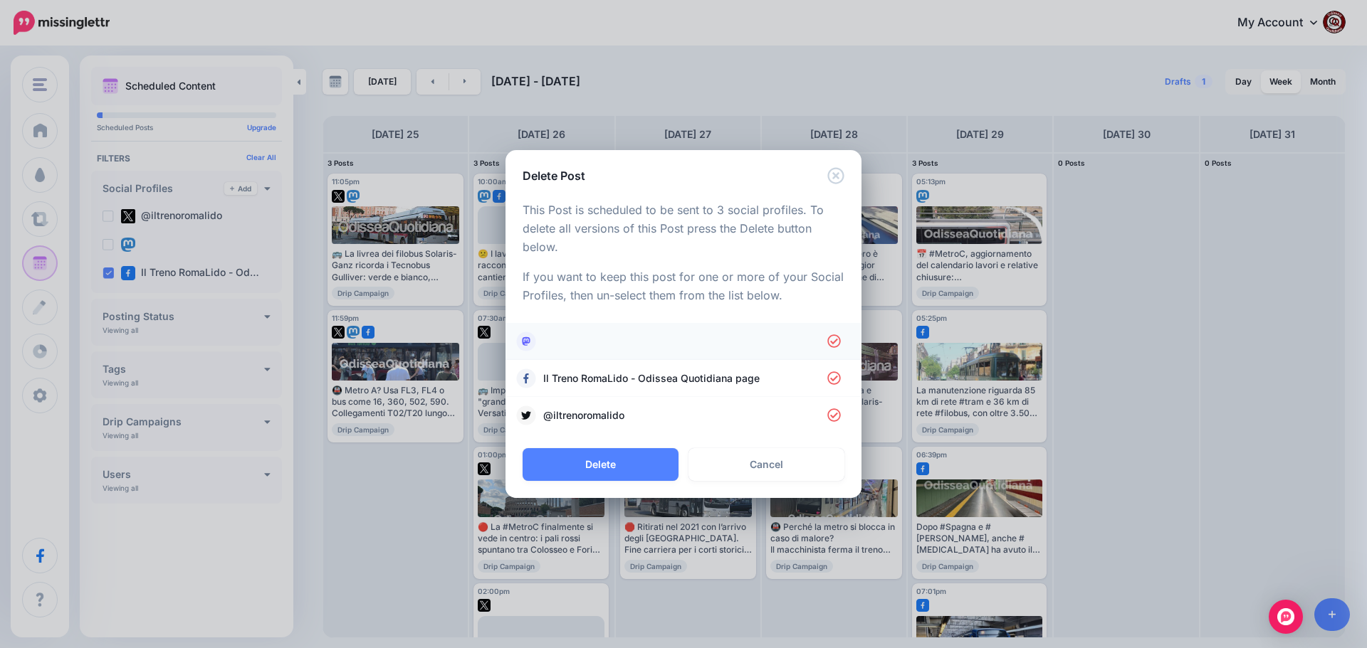
click at [811, 336] on link at bounding box center [683, 342] width 327 height 20
click at [769, 425] on link "@iltrenoromalido" at bounding box center [683, 416] width 327 height 20
click at [608, 463] on button "Delete" at bounding box center [600, 464] width 156 height 33
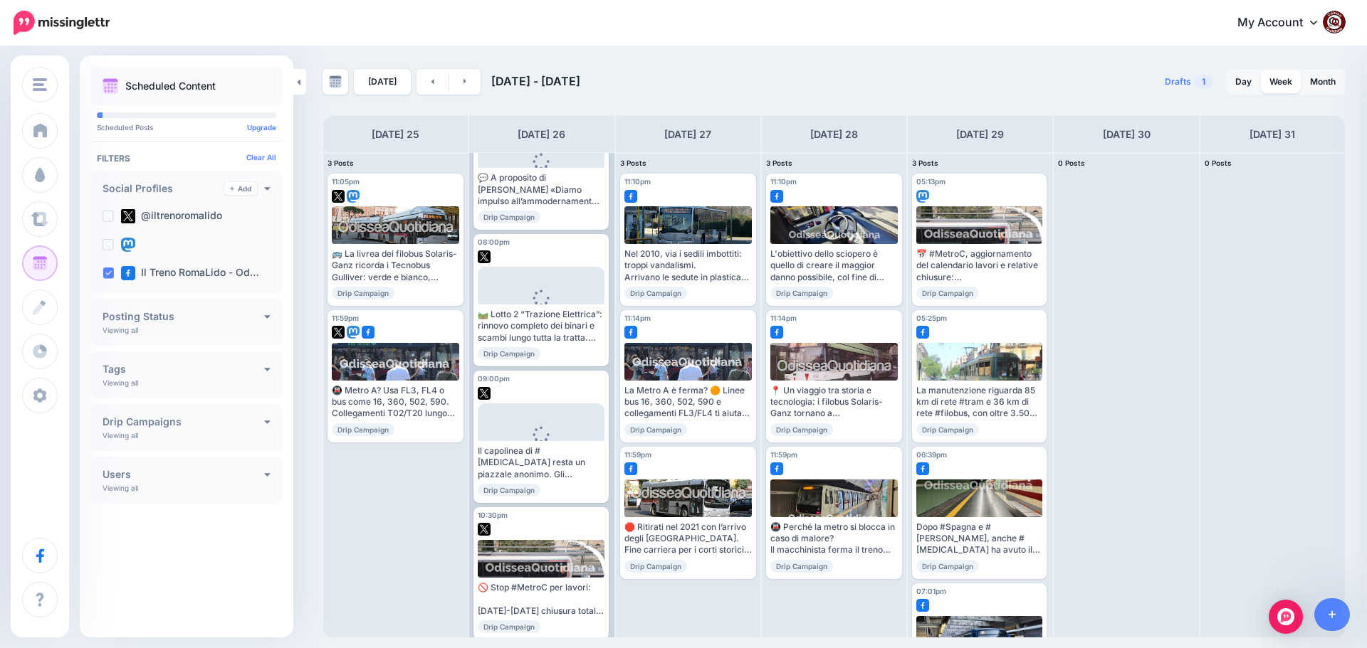
scroll to position [769, 0]
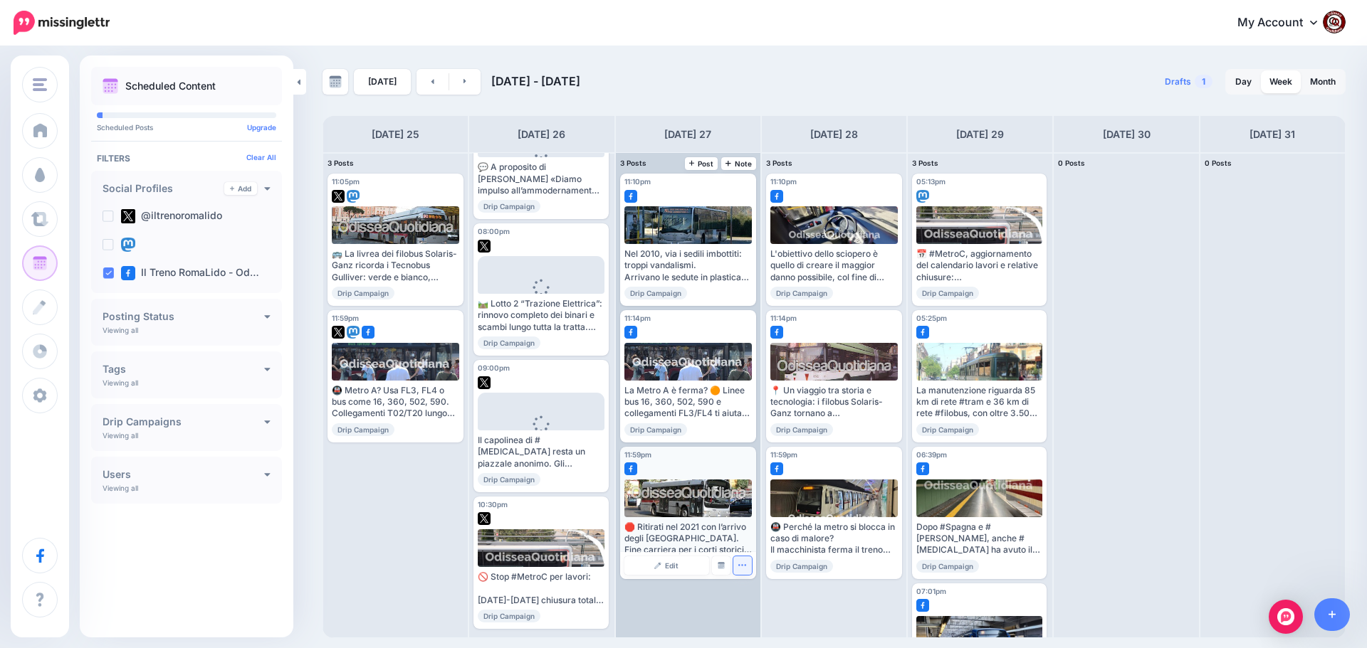
click at [742, 568] on icon "button" at bounding box center [741, 565] width 9 height 9
click at [764, 614] on link "Delete Post" at bounding box center [776, 610] width 74 height 16
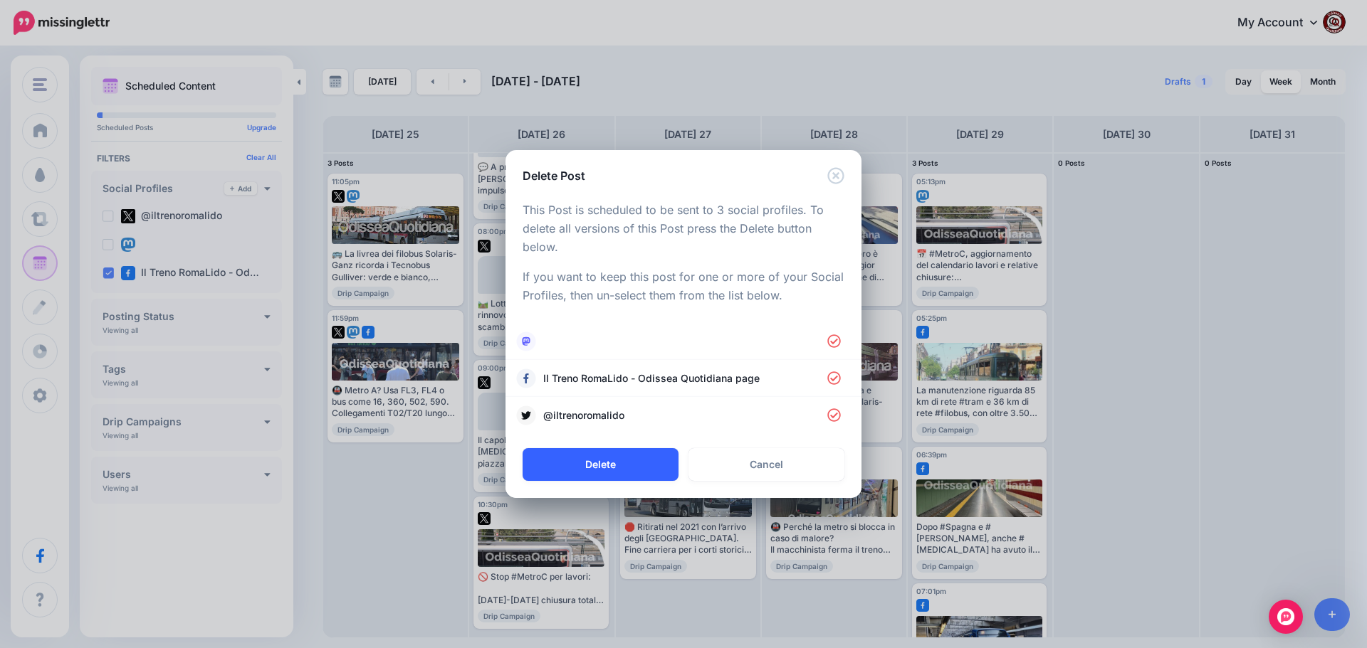
click at [602, 467] on button "Delete" at bounding box center [600, 464] width 156 height 33
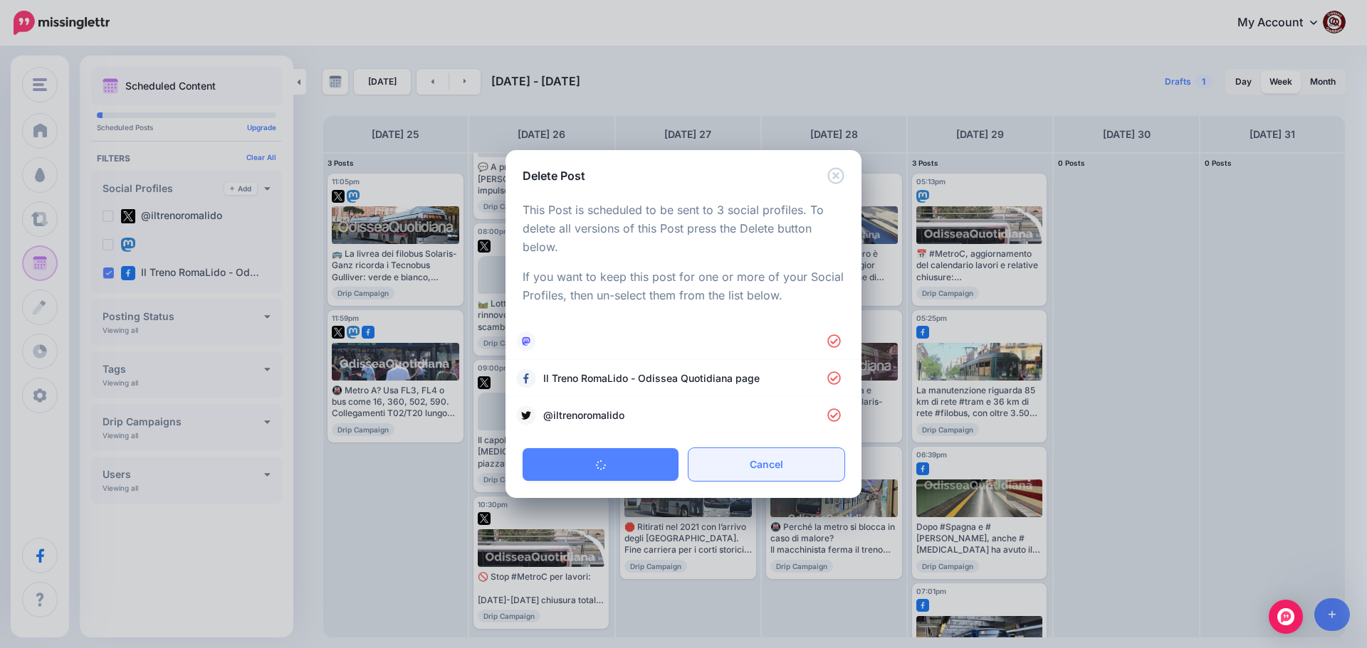
click at [734, 468] on link "Cancel" at bounding box center [766, 464] width 156 height 33
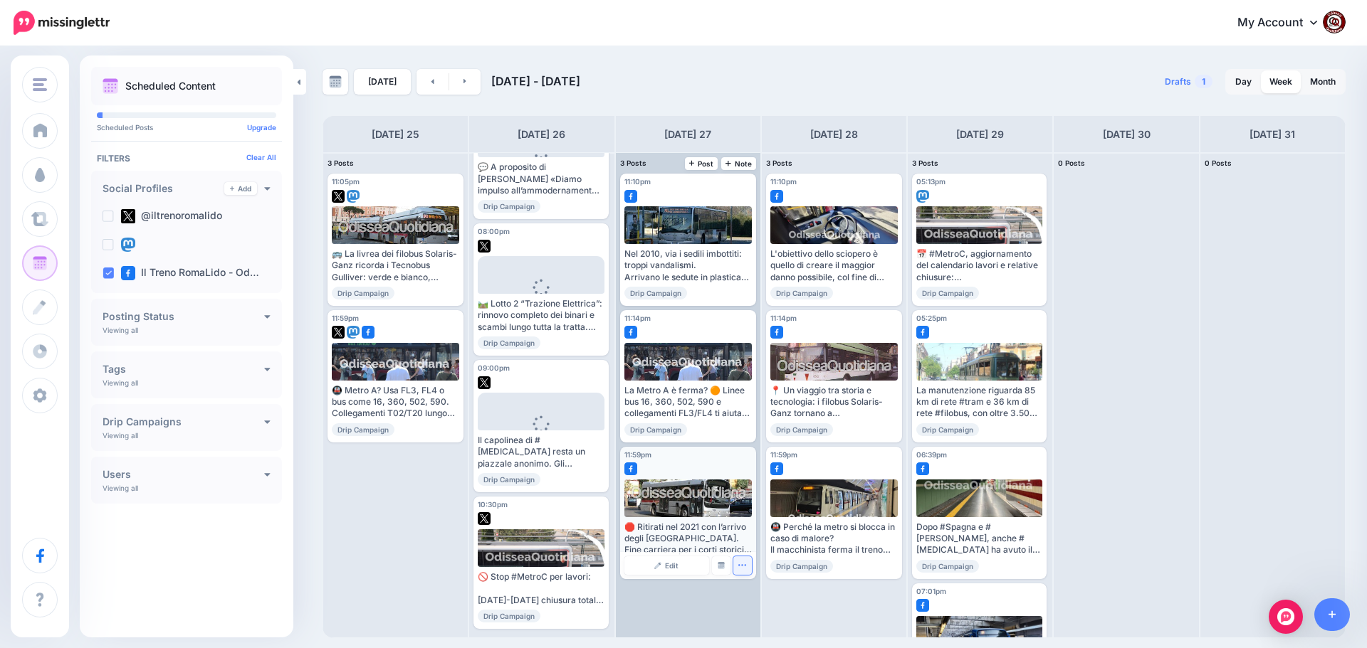
click at [737, 569] on icon "button" at bounding box center [741, 565] width 9 height 9
click at [756, 610] on link "Delete Post" at bounding box center [776, 610] width 74 height 16
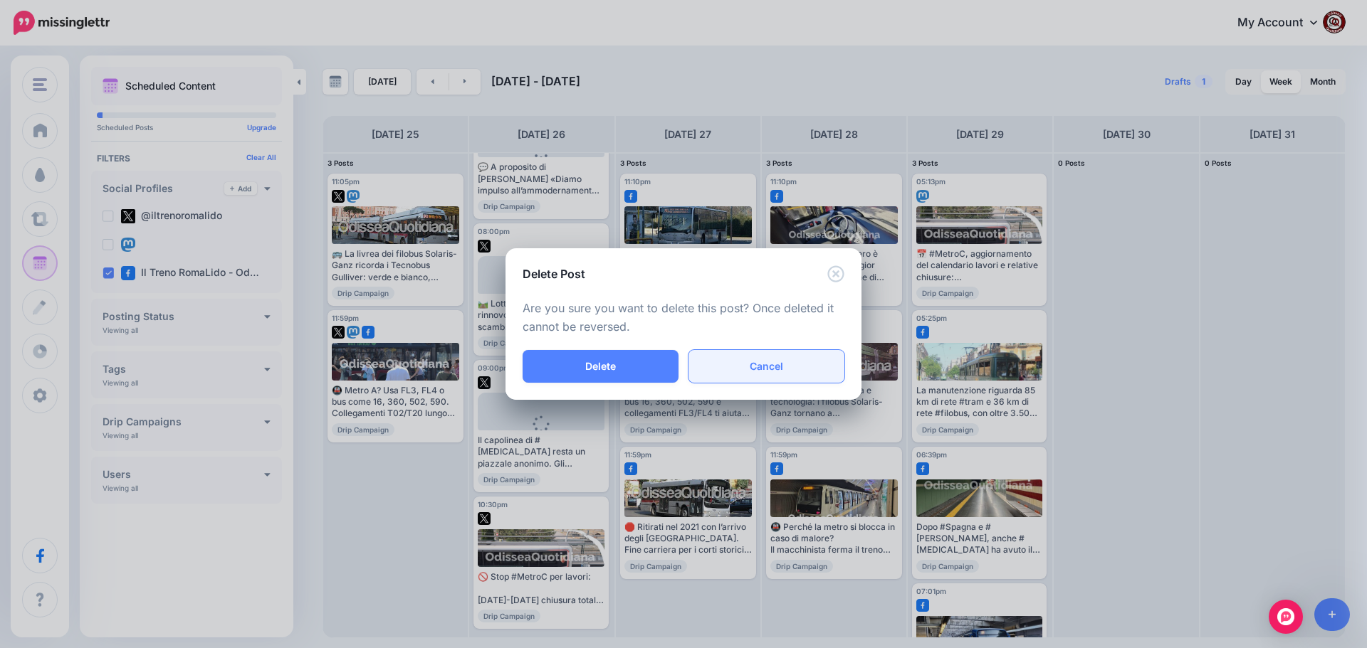
click at [720, 367] on link "Cancel" at bounding box center [766, 366] width 156 height 33
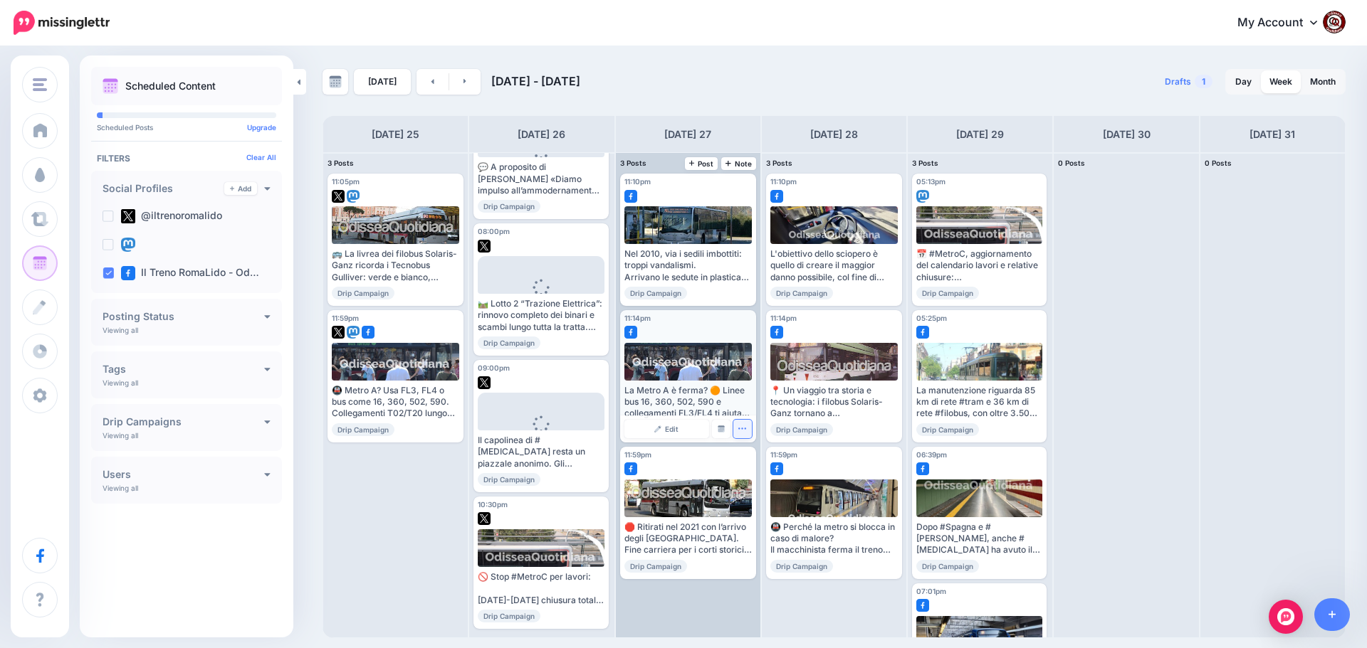
click at [739, 428] on icon "button" at bounding box center [742, 428] width 8 height 1
click at [757, 475] on link "Delete Post" at bounding box center [776, 473] width 74 height 16
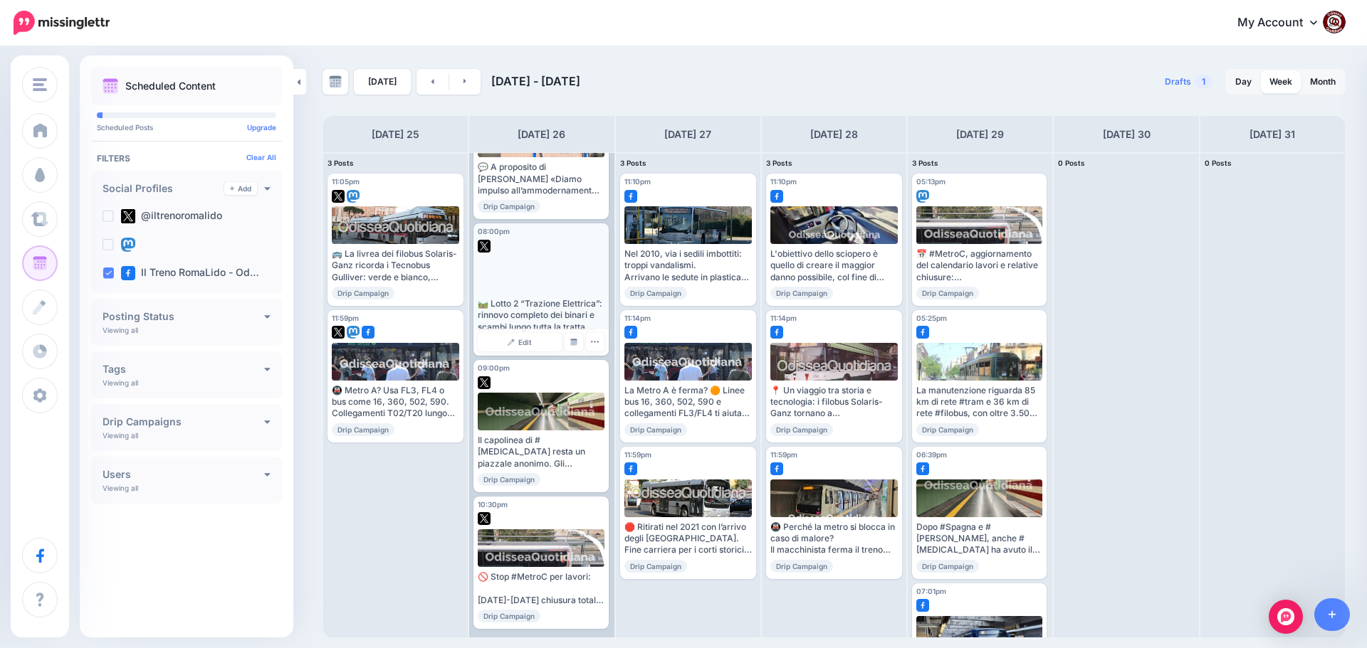
scroll to position [556, 0]
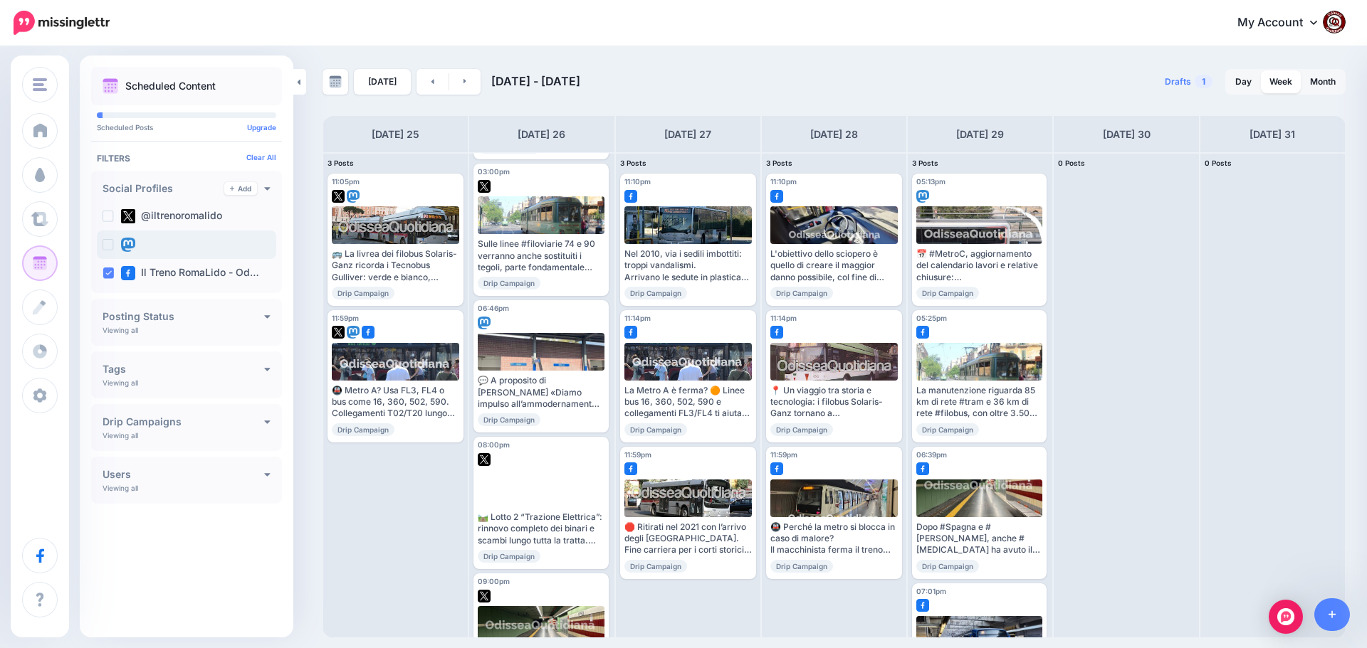
click at [107, 245] on ins at bounding box center [107, 244] width 11 height 11
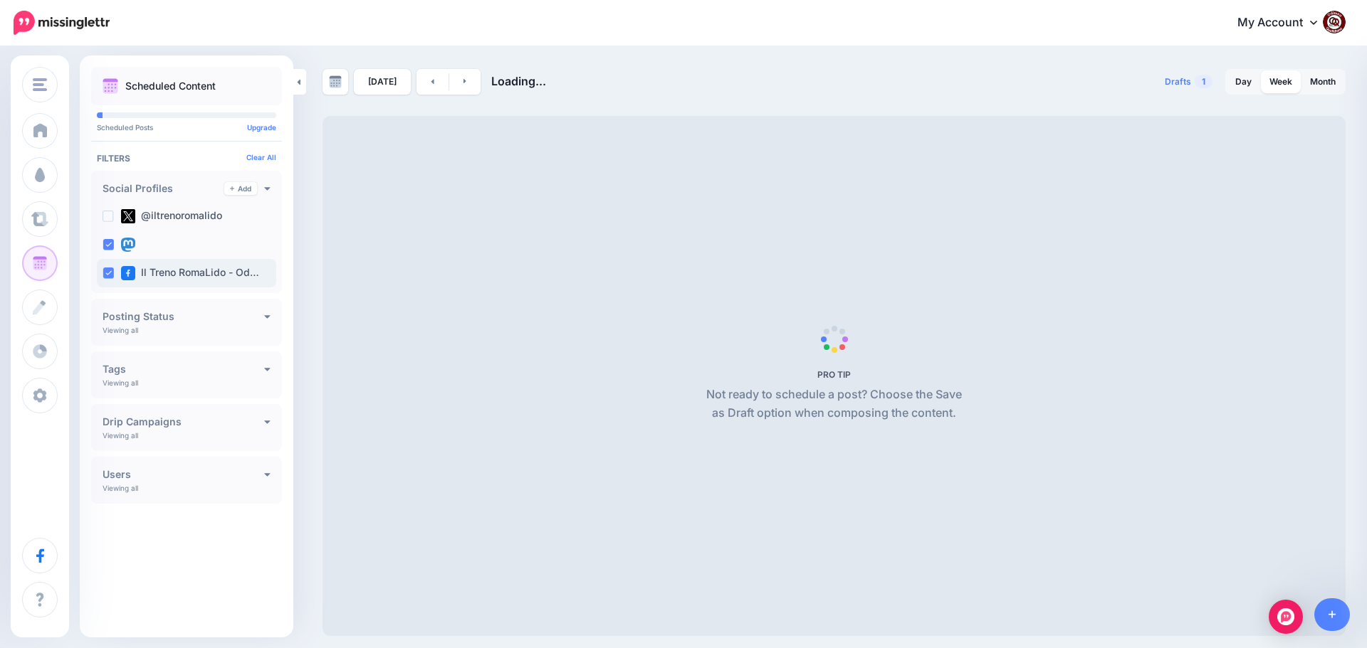
click at [111, 272] on ins at bounding box center [107, 273] width 11 height 11
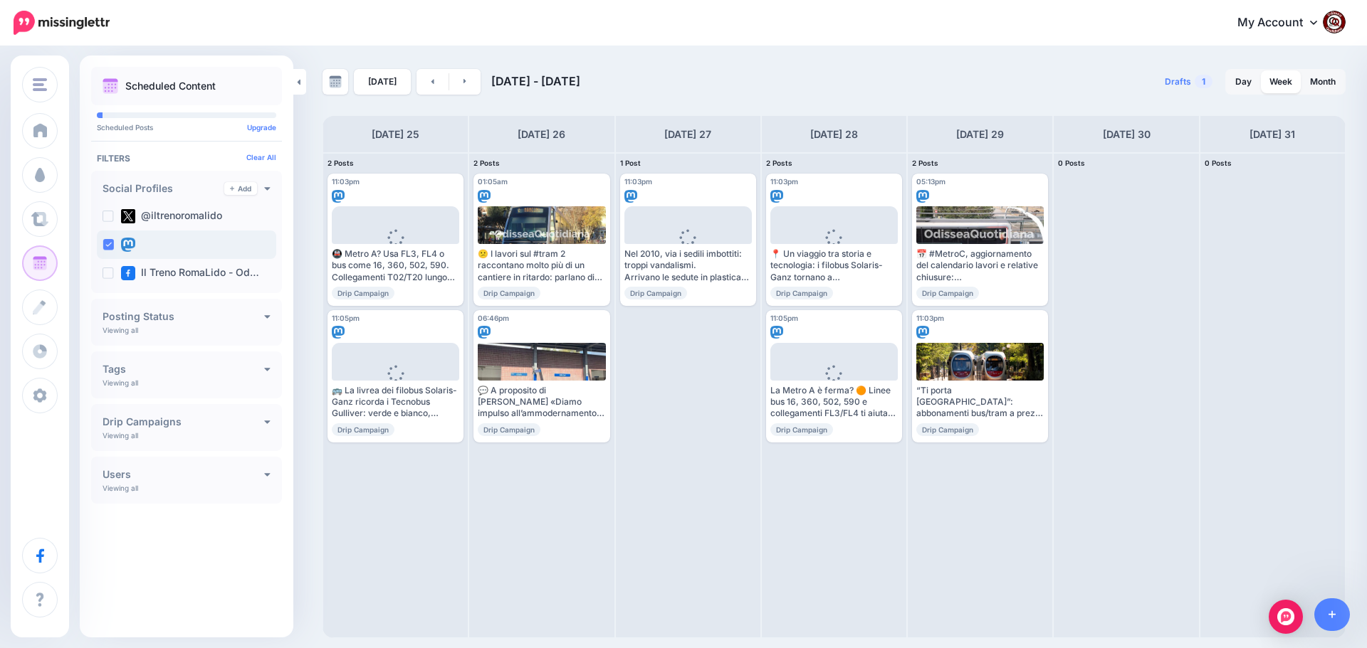
click at [105, 245] on ins at bounding box center [107, 244] width 11 height 11
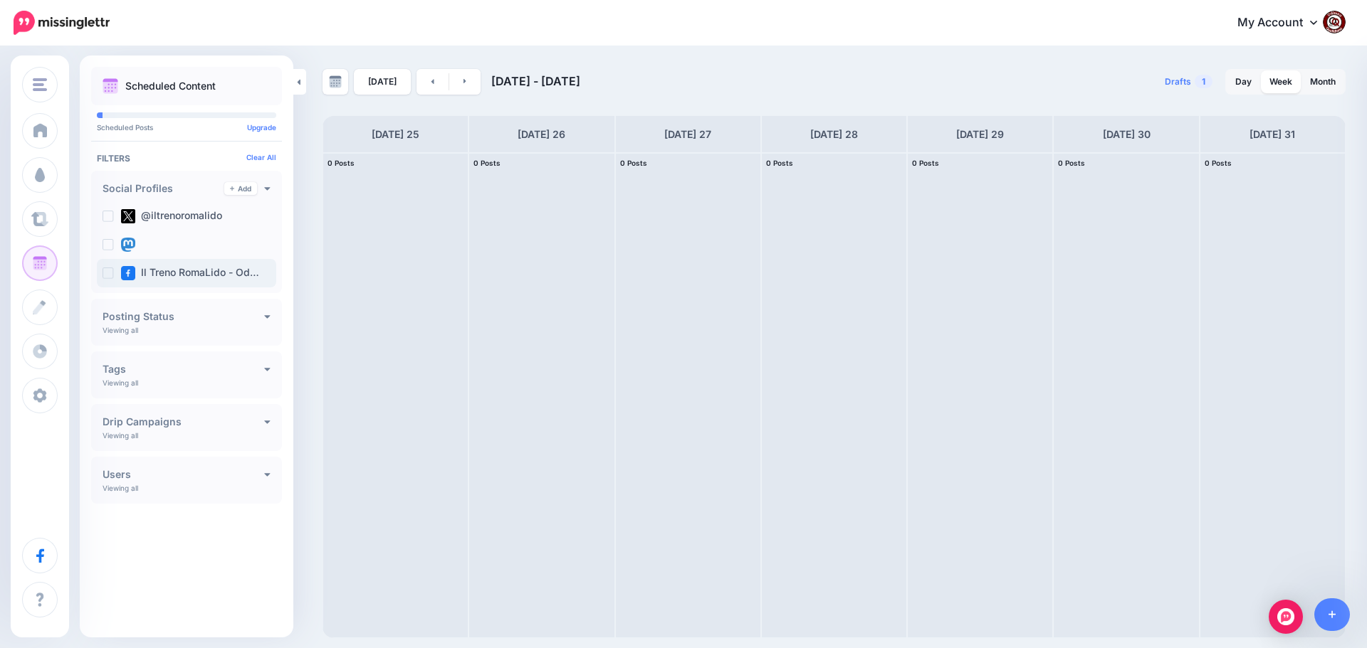
click at [109, 270] on ins at bounding box center [107, 273] width 11 height 11
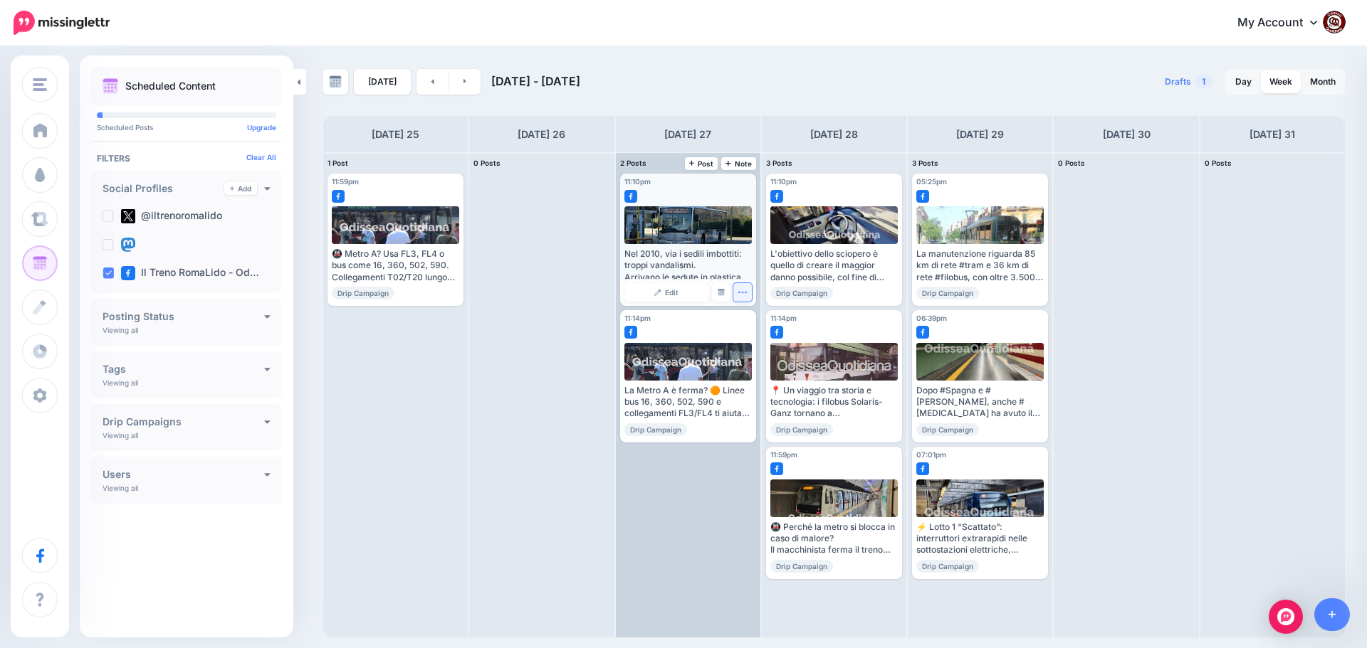
click at [743, 293] on icon "button" at bounding box center [741, 292] width 9 height 9
click at [764, 337] on link "Delete Post" at bounding box center [776, 337] width 74 height 16
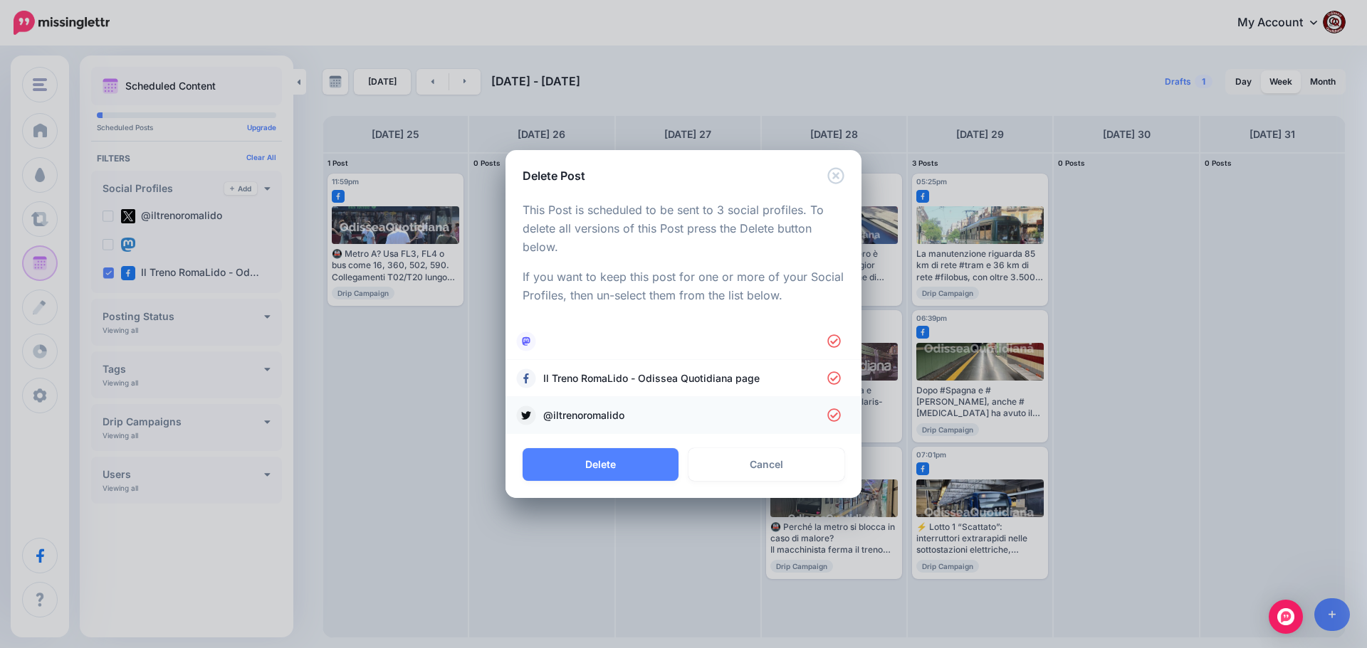
click at [719, 407] on span "@iltrenoromalido" at bounding box center [685, 415] width 284 height 17
click at [701, 335] on link at bounding box center [683, 342] width 327 height 20
click at [609, 464] on button "Delete" at bounding box center [600, 464] width 156 height 33
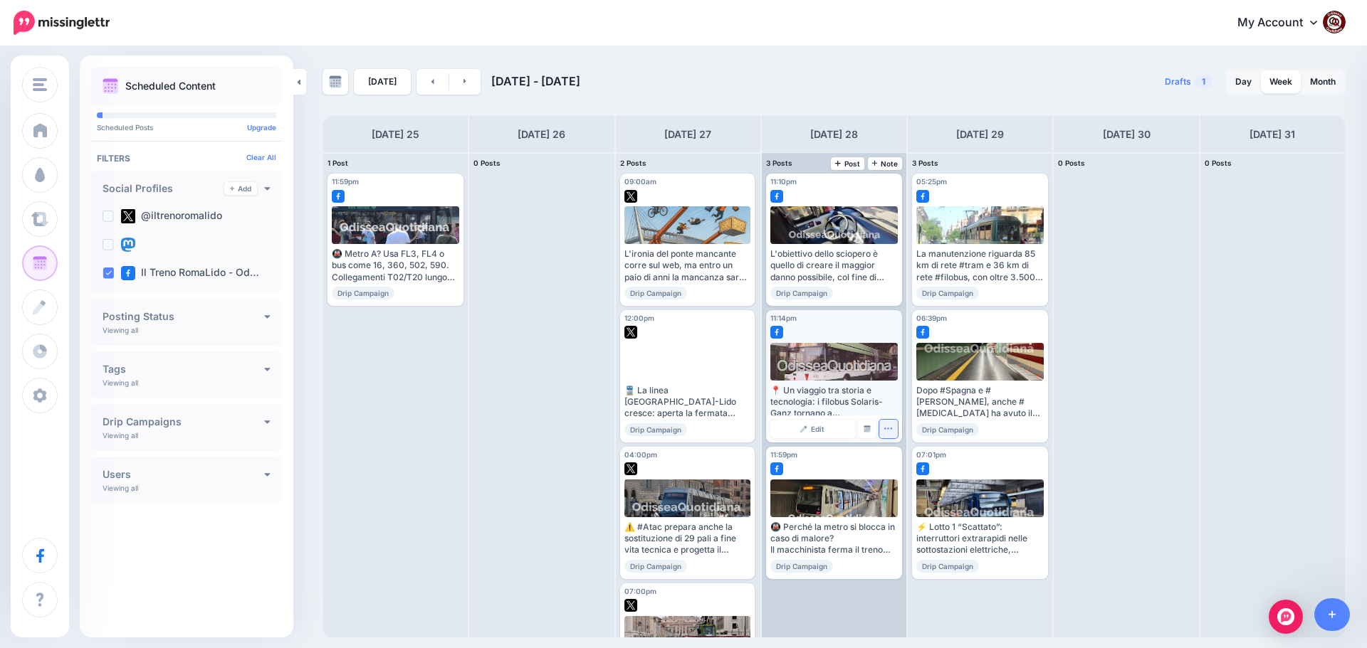
click at [890, 427] on icon "button" at bounding box center [887, 428] width 9 height 9
click at [907, 473] on link "Delete Post" at bounding box center [922, 473] width 74 height 16
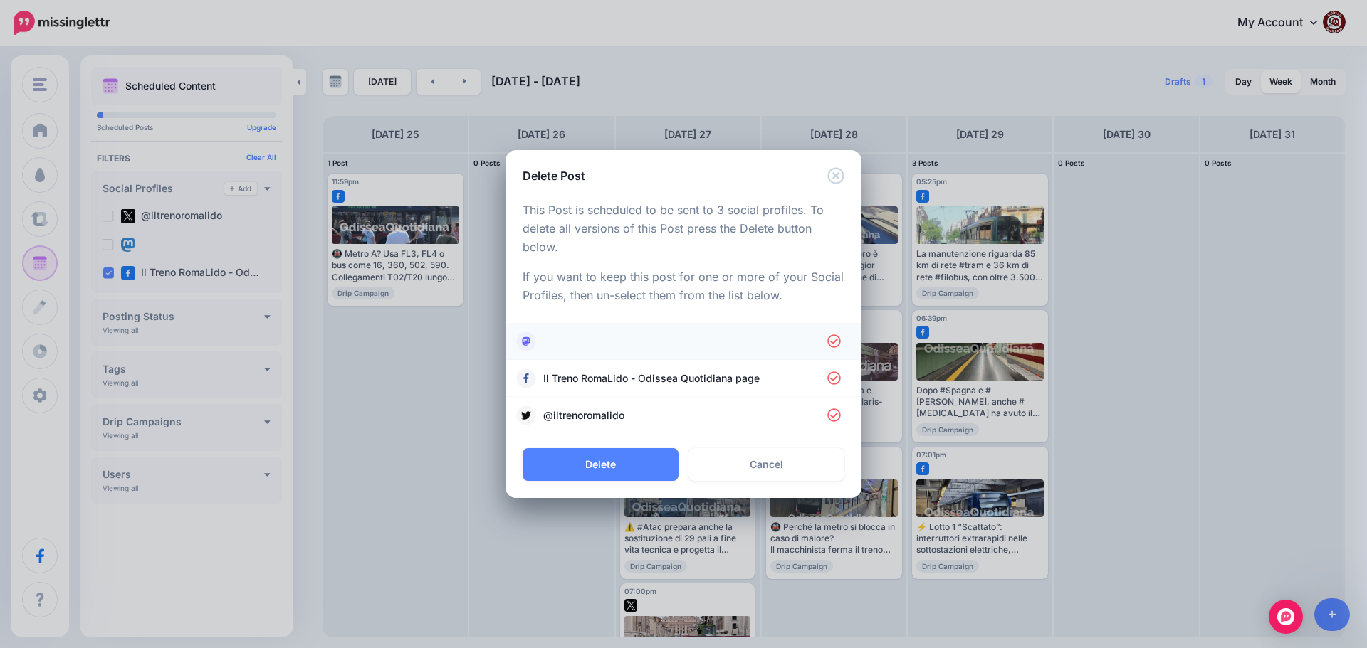
click at [710, 346] on link at bounding box center [683, 342] width 327 height 20
click at [714, 417] on span "@iltrenoromalido" at bounding box center [685, 415] width 284 height 17
click at [633, 462] on button "Delete" at bounding box center [600, 464] width 156 height 33
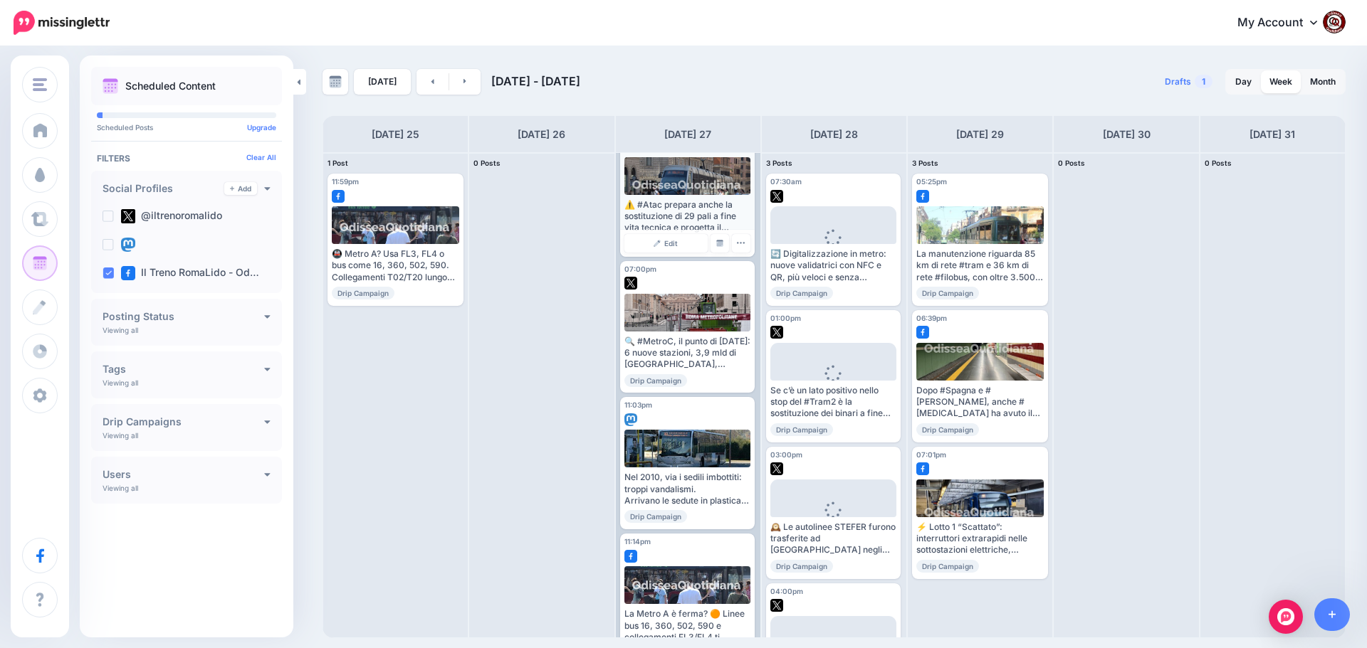
scroll to position [359, 0]
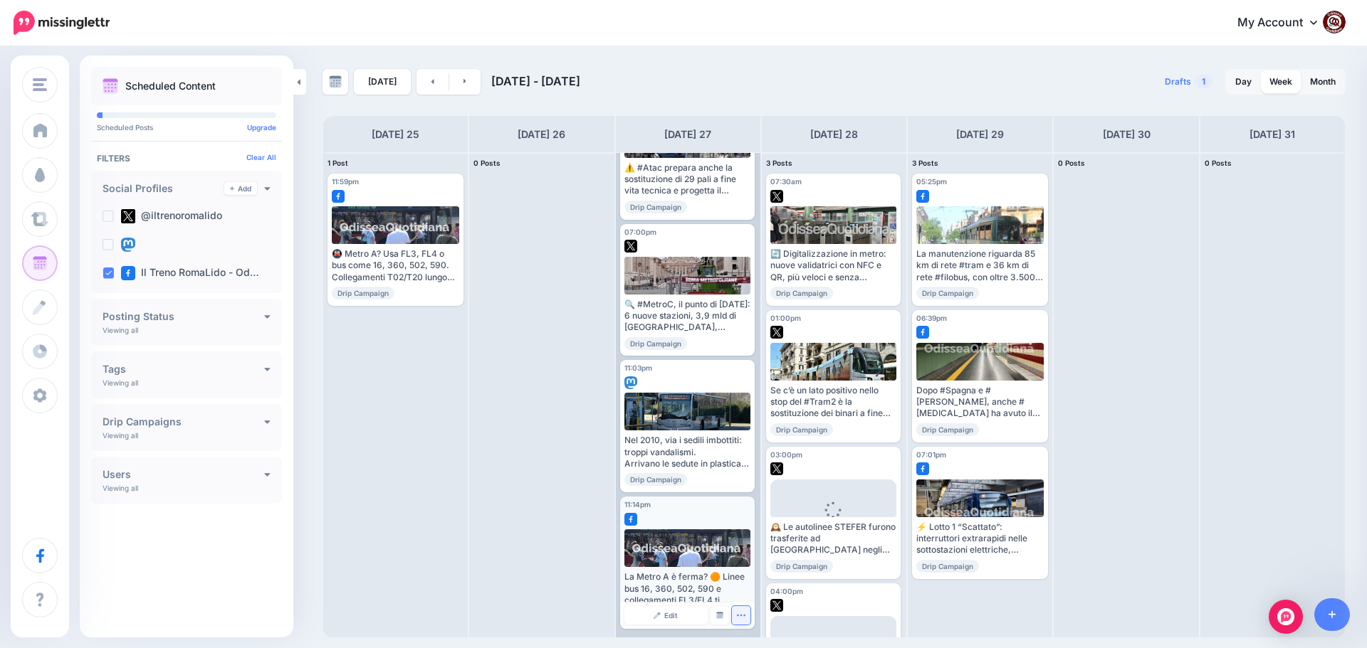
click at [738, 618] on icon "button" at bounding box center [740, 615] width 9 height 9
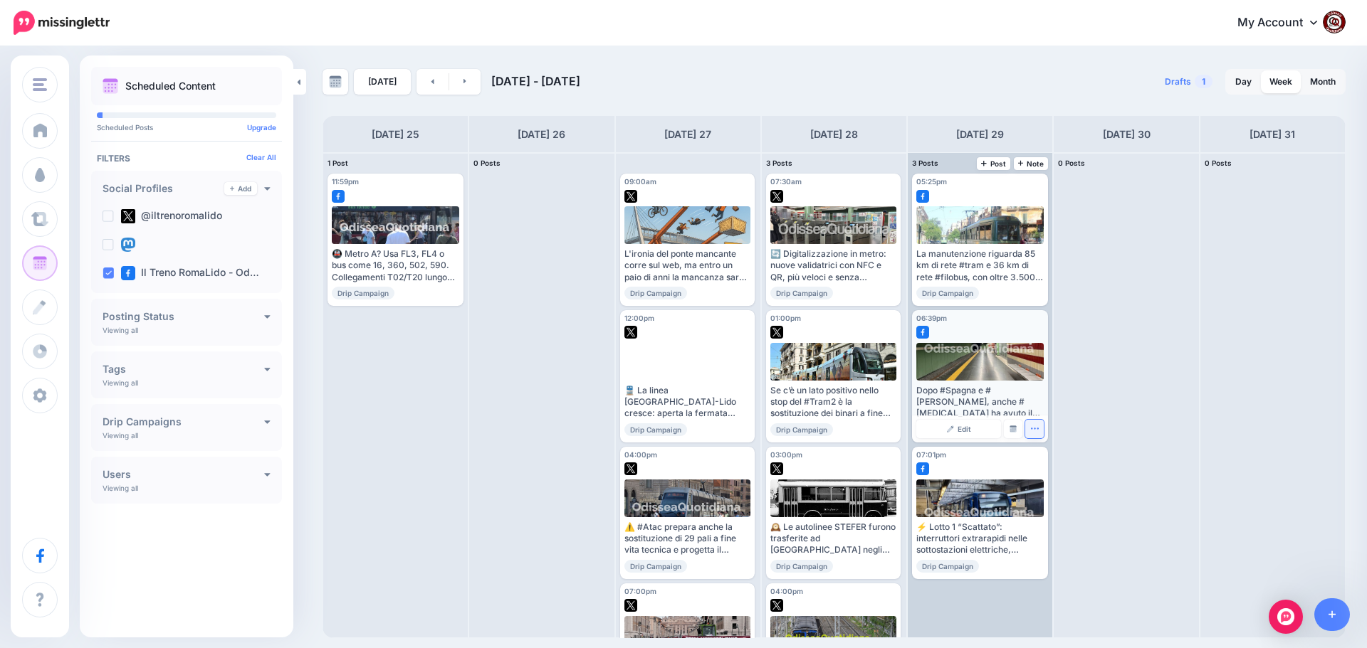
click at [1031, 428] on icon "button" at bounding box center [1034, 428] width 9 height 9
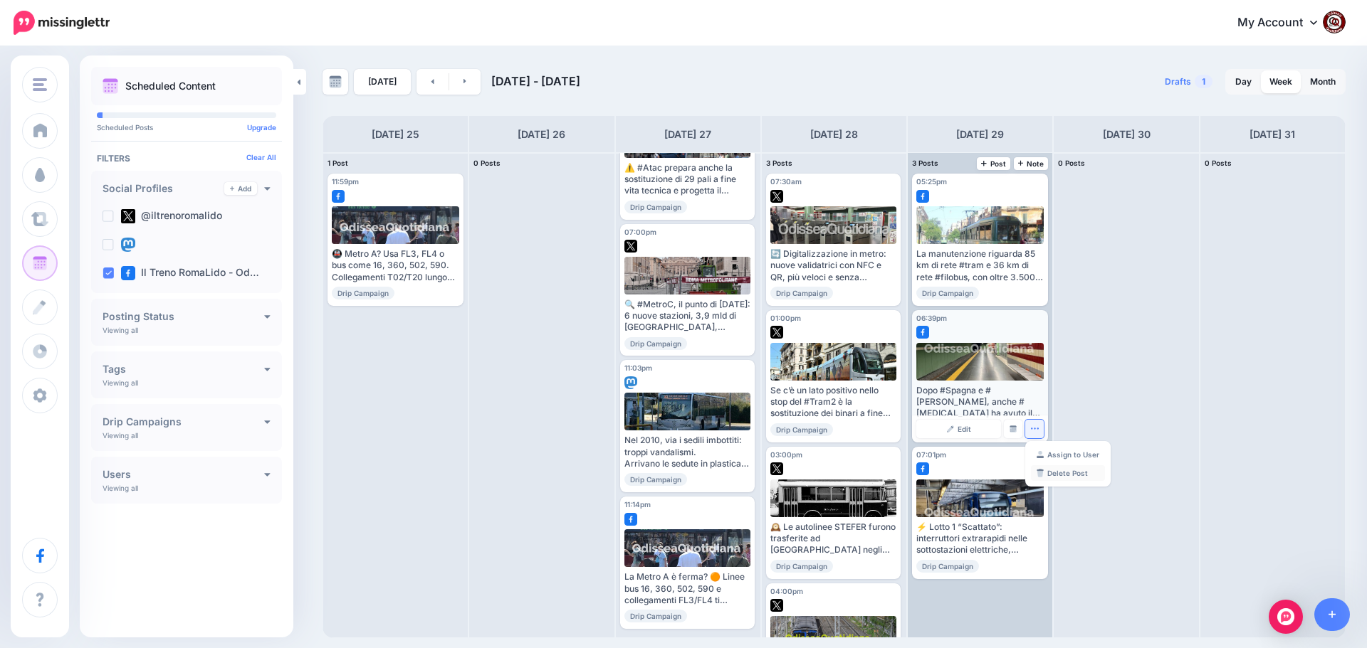
click at [1062, 475] on link "Delete Post" at bounding box center [1068, 473] width 74 height 16
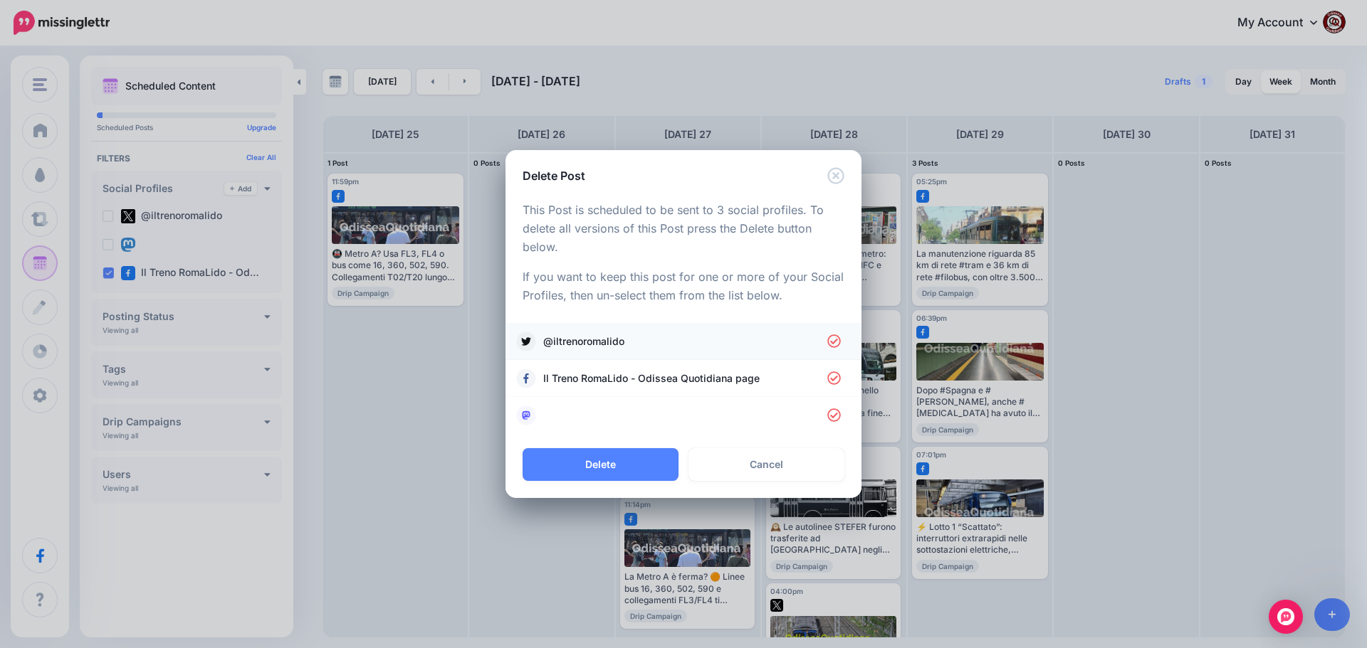
click at [639, 343] on span "@iltrenoromalido" at bounding box center [685, 341] width 284 height 17
click at [661, 418] on link at bounding box center [683, 416] width 327 height 20
click at [576, 460] on button "Delete" at bounding box center [600, 464] width 156 height 33
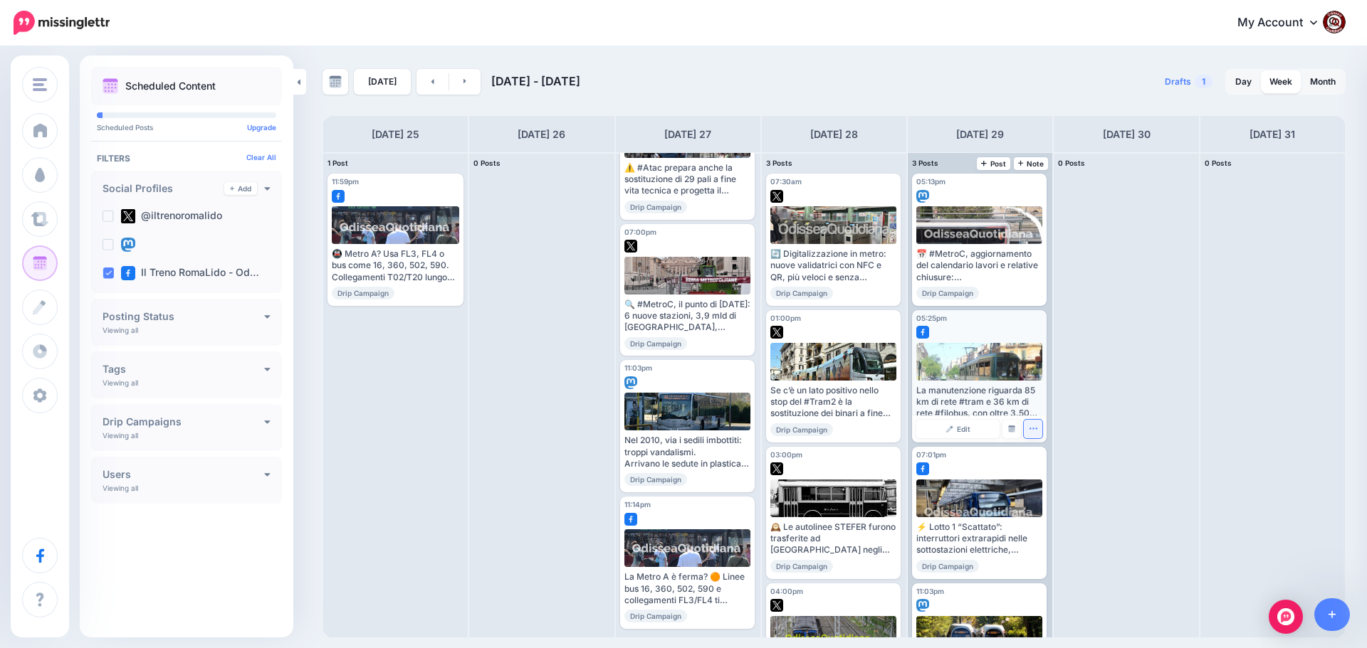
click at [1028, 428] on icon "button" at bounding box center [1032, 428] width 9 height 9
click at [1046, 467] on link "Delete Post" at bounding box center [1066, 473] width 74 height 16
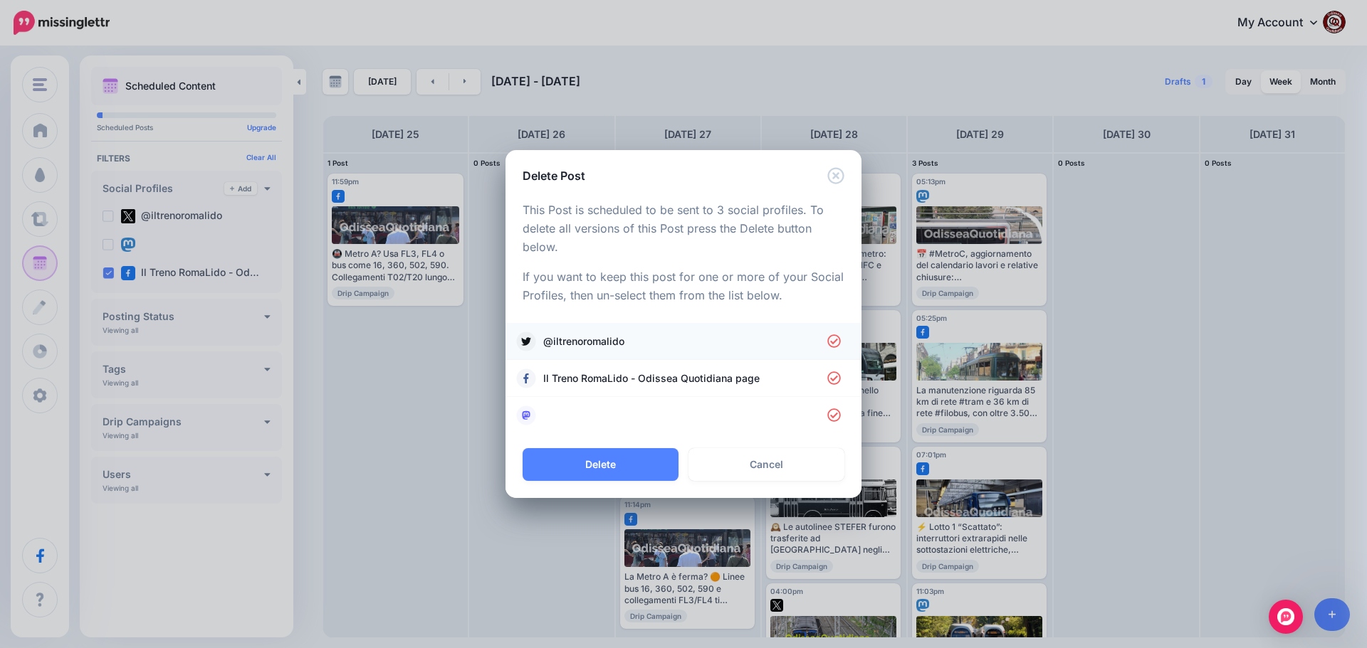
click at [700, 337] on span "@iltrenoromalido" at bounding box center [685, 341] width 284 height 17
click at [729, 410] on link at bounding box center [683, 416] width 327 height 20
click at [623, 460] on button "Delete" at bounding box center [600, 464] width 156 height 33
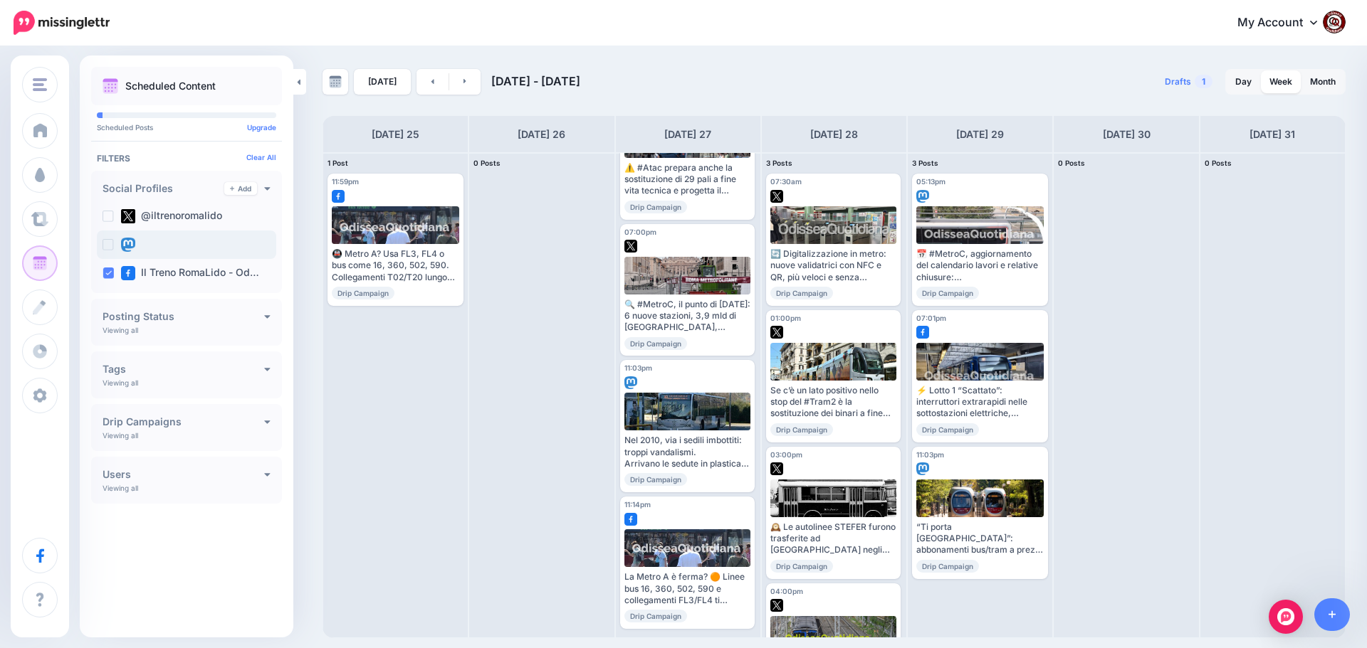
click at [110, 244] on ins at bounding box center [107, 244] width 11 height 11
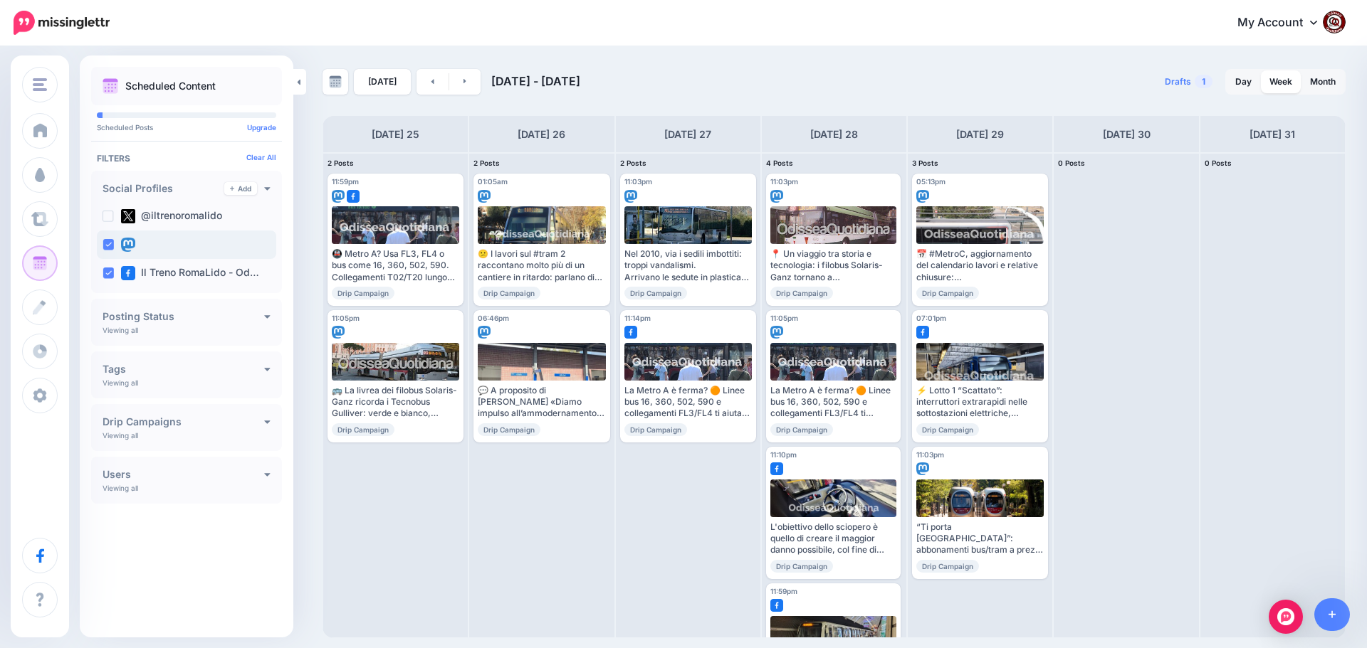
click at [110, 244] on ins at bounding box center [107, 244] width 11 height 11
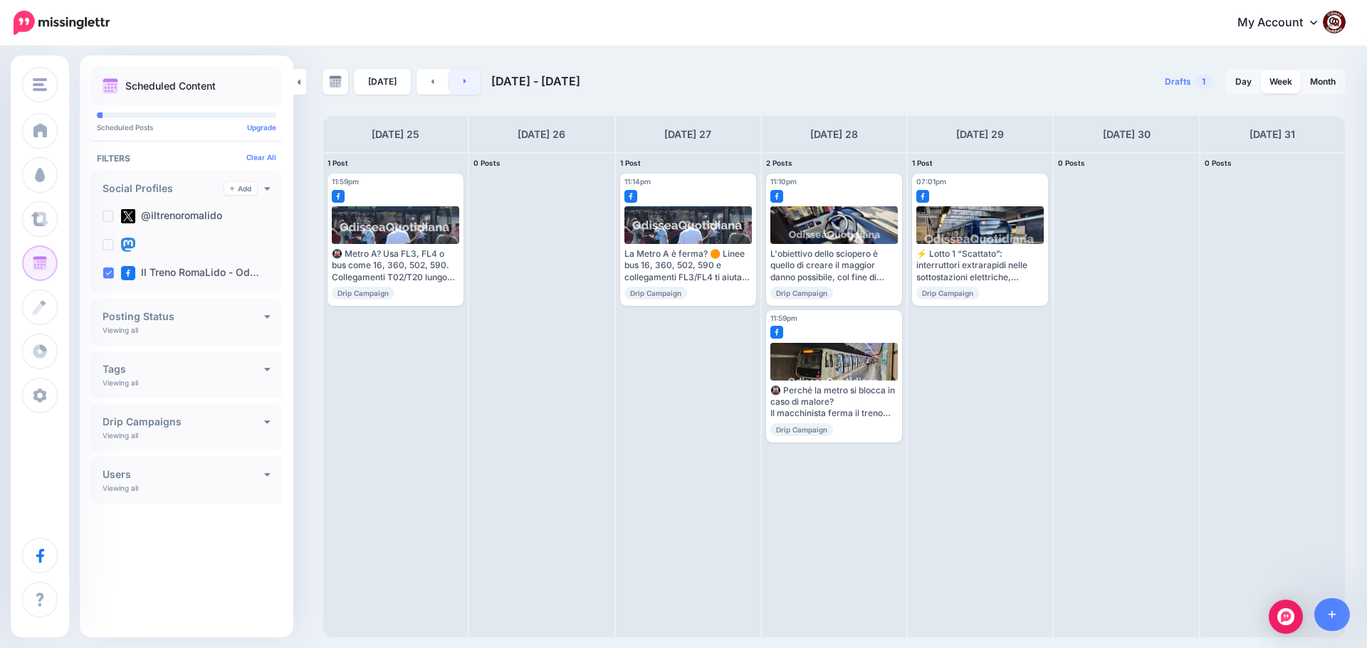
click at [467, 83] on link at bounding box center [465, 82] width 32 height 26
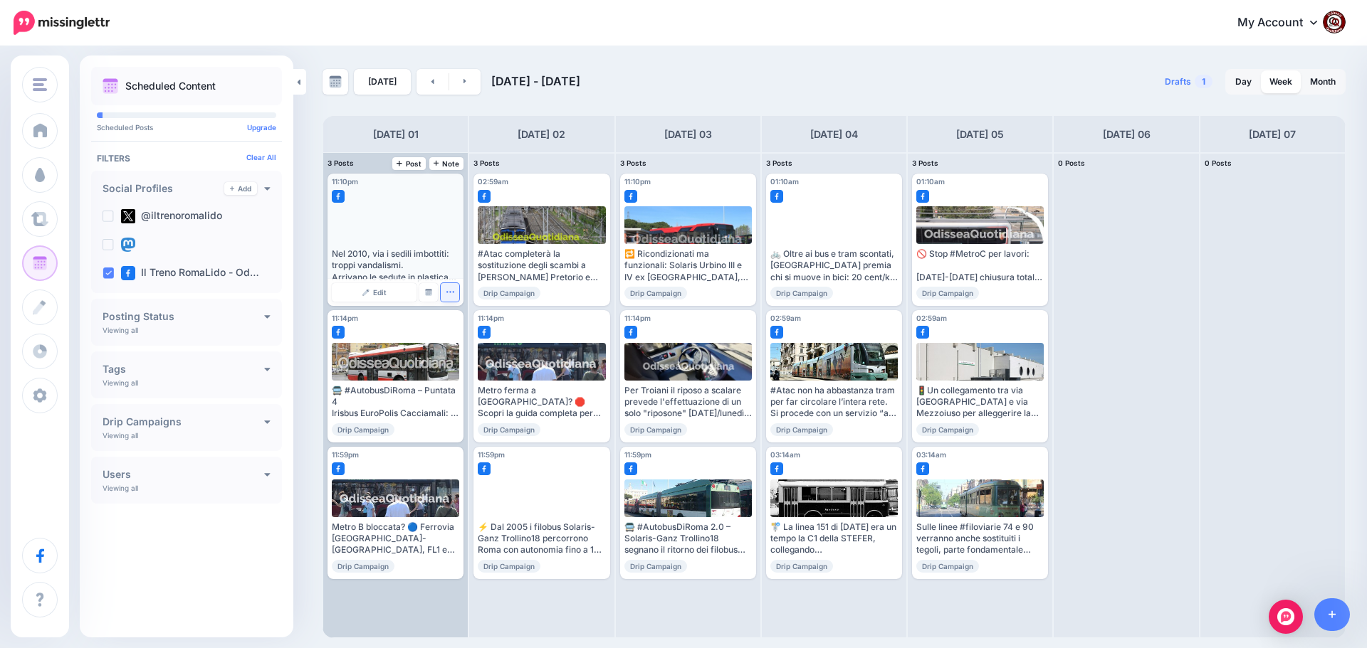
click at [450, 291] on icon "button" at bounding box center [450, 292] width 9 height 9
click at [468, 335] on link "Delete Post" at bounding box center [483, 337] width 74 height 16
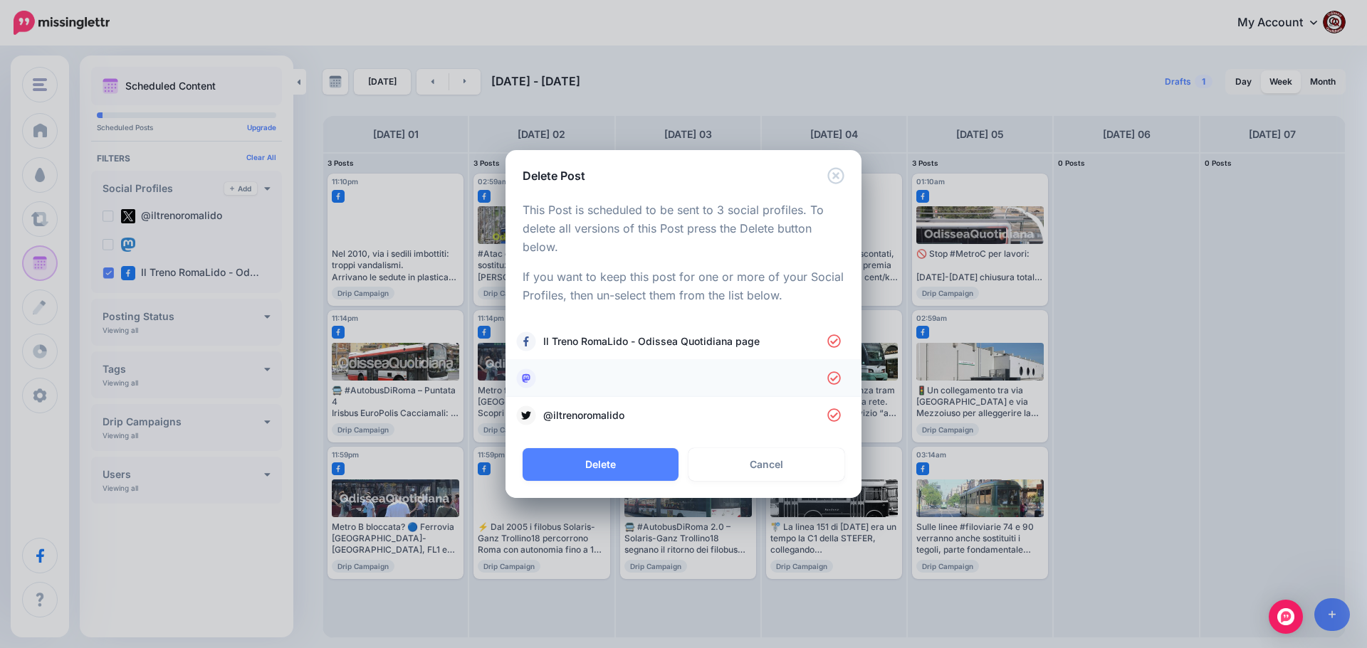
click at [618, 386] on link at bounding box center [683, 379] width 327 height 20
drag, startPoint x: 620, startPoint y: 412, endPoint x: 641, endPoint y: 426, distance: 25.7
click at [621, 413] on span "@iltrenoromalido" at bounding box center [685, 415] width 284 height 17
click at [616, 466] on button "Delete" at bounding box center [600, 464] width 156 height 33
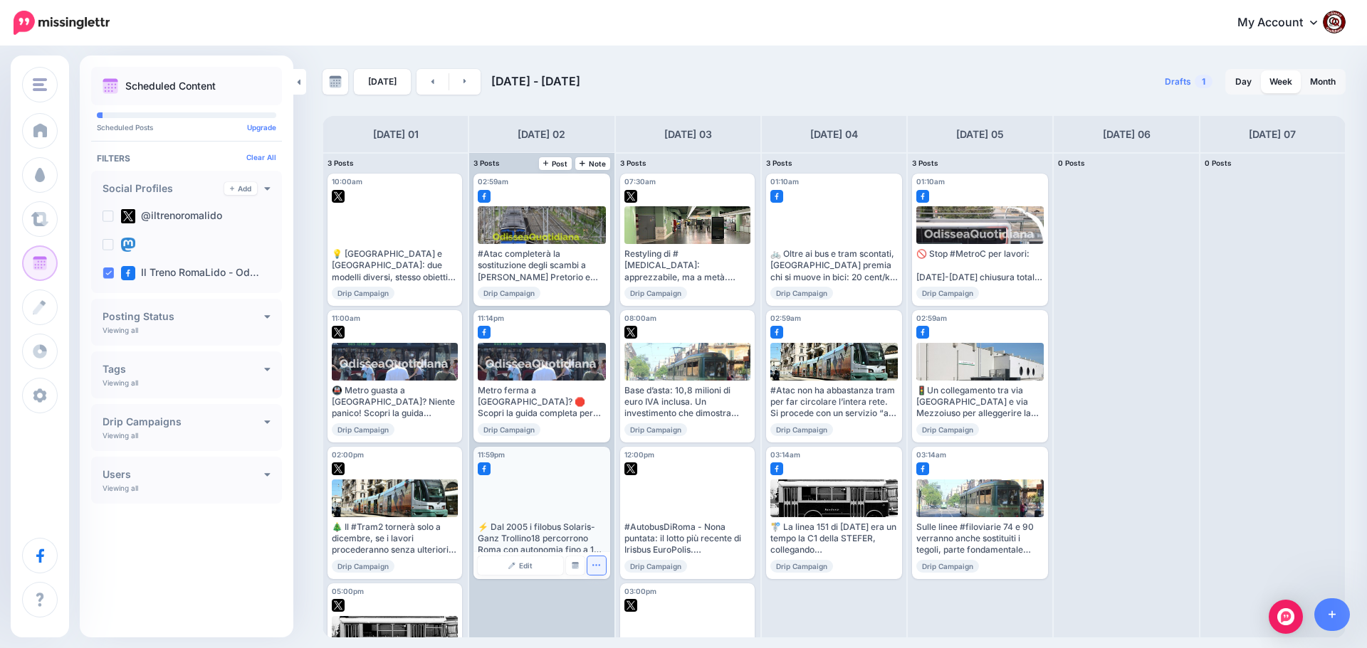
click at [596, 565] on icon "button" at bounding box center [596, 564] width 8 height 1
click at [621, 606] on link "Delete Post" at bounding box center [630, 610] width 74 height 16
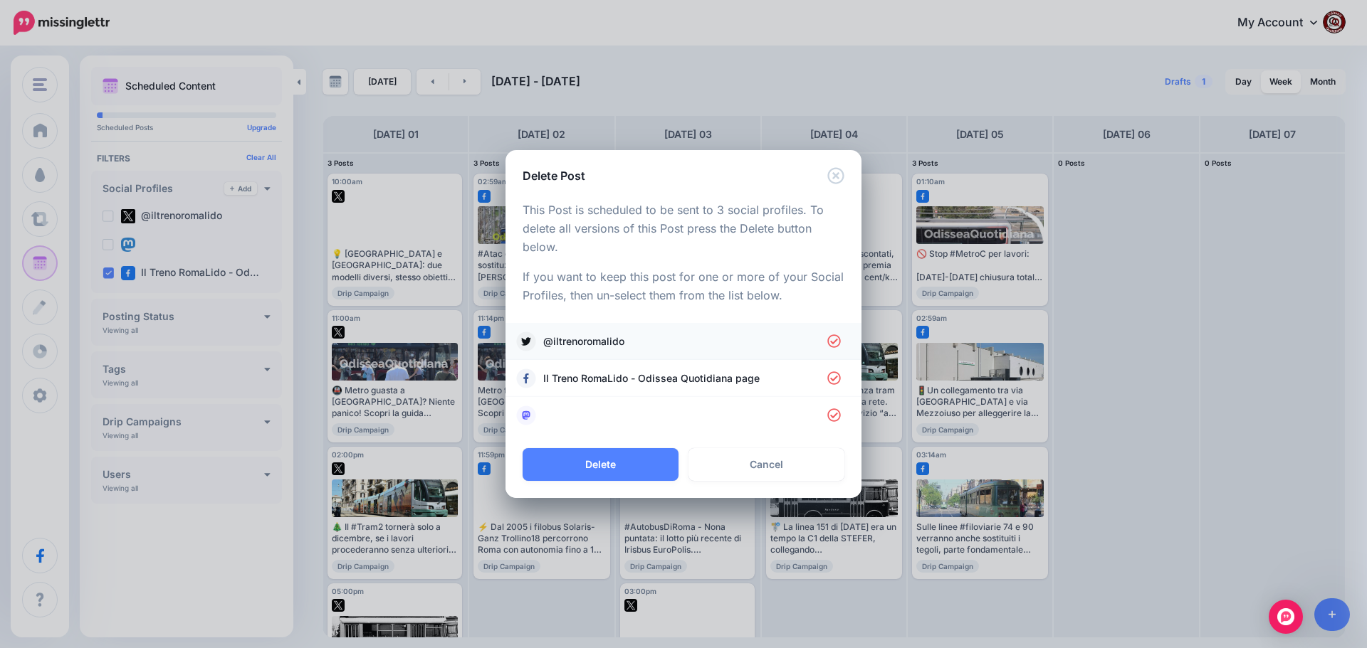
click at [578, 334] on span "@iltrenoromalido" at bounding box center [685, 341] width 284 height 17
click at [611, 424] on link at bounding box center [683, 416] width 327 height 20
click at [620, 468] on button "Delete" at bounding box center [600, 464] width 156 height 33
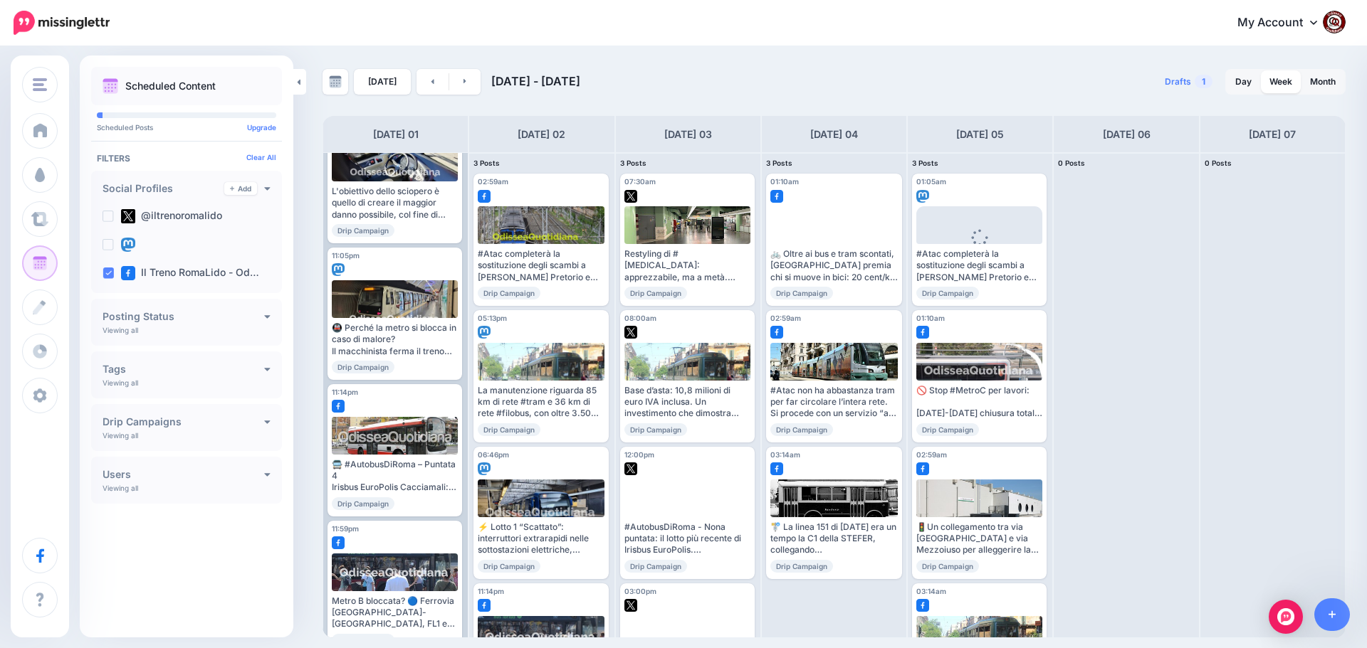
scroll to position [1042, 0]
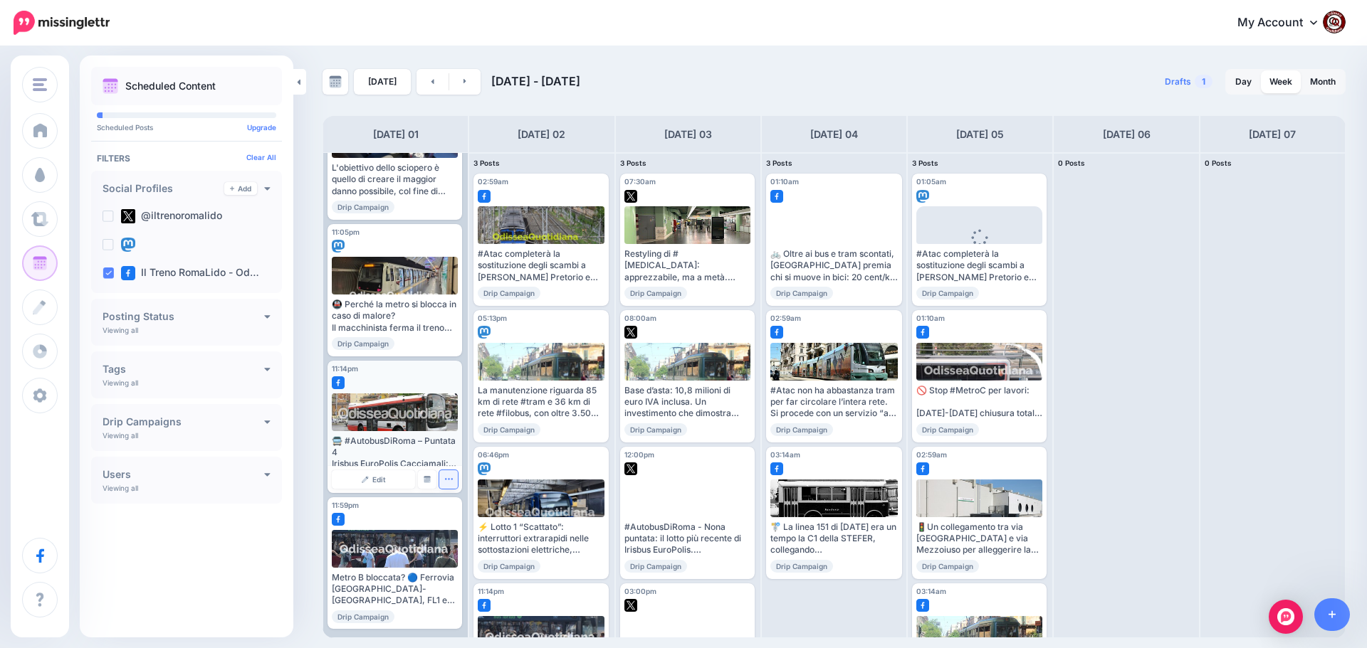
click at [445, 478] on icon "button" at bounding box center [448, 479] width 9 height 9
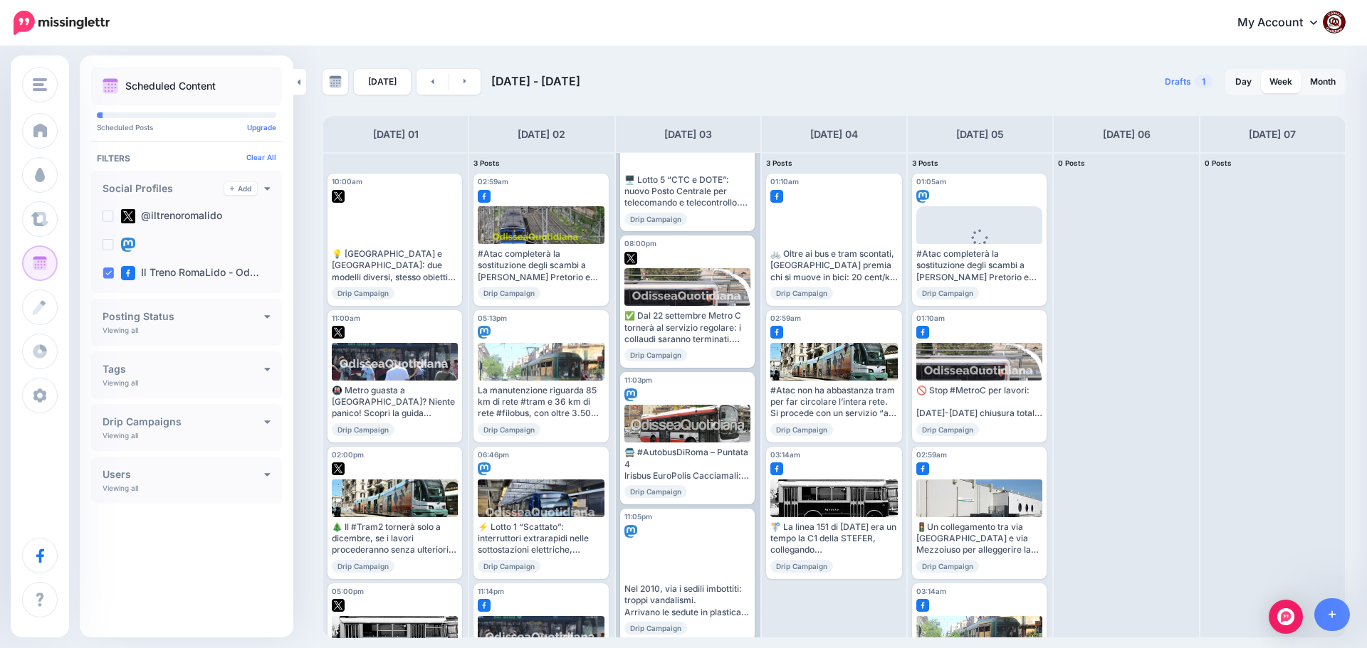
scroll to position [854, 0]
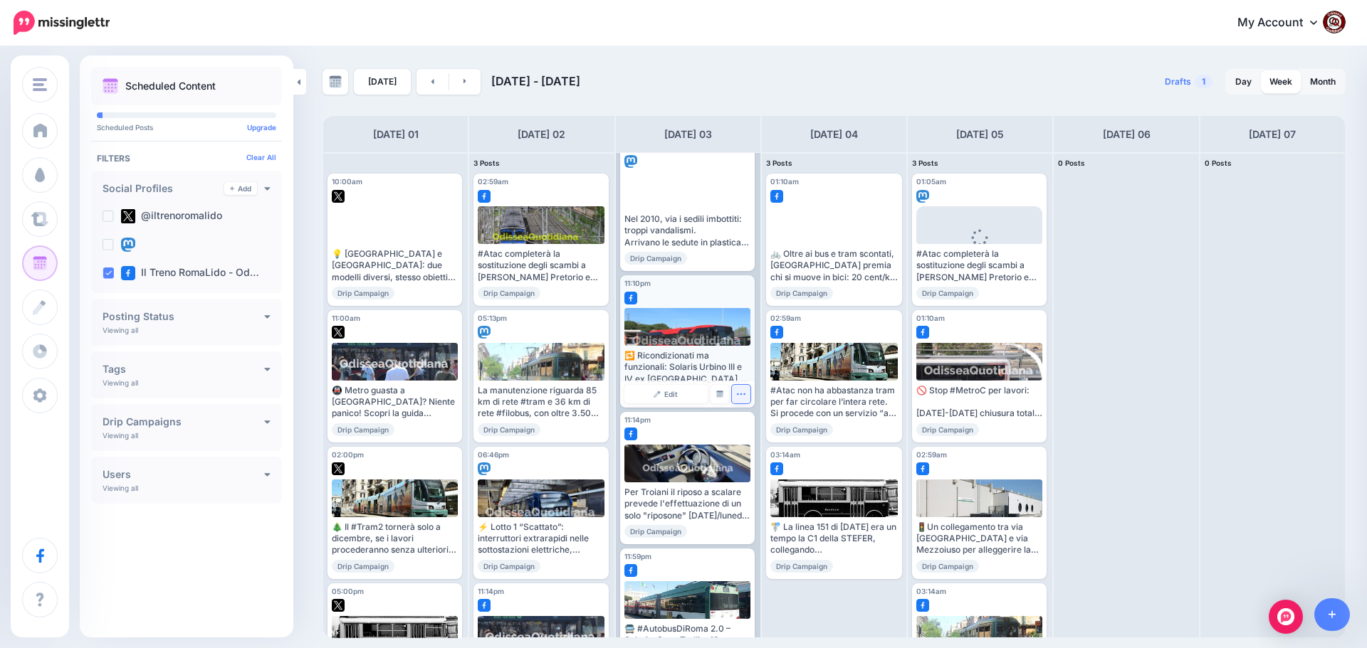
click at [737, 395] on icon "button" at bounding box center [740, 393] width 9 height 9
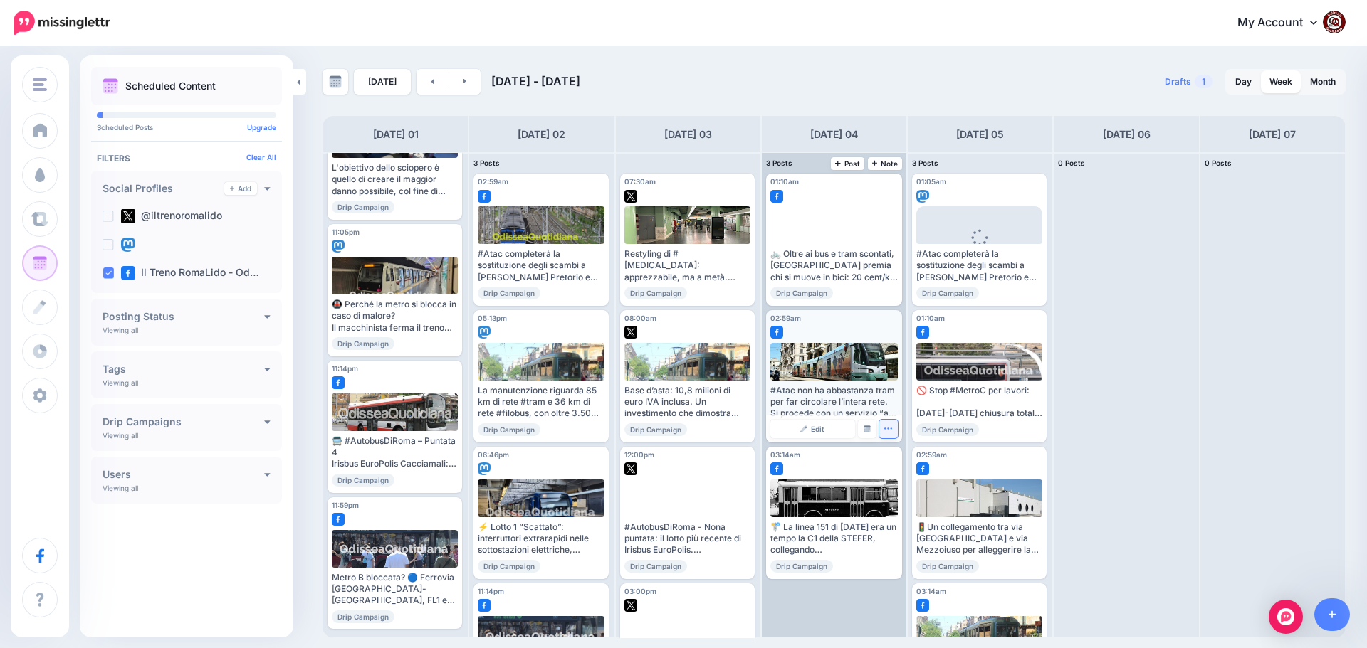
click at [893, 424] on button "button" at bounding box center [888, 429] width 19 height 19
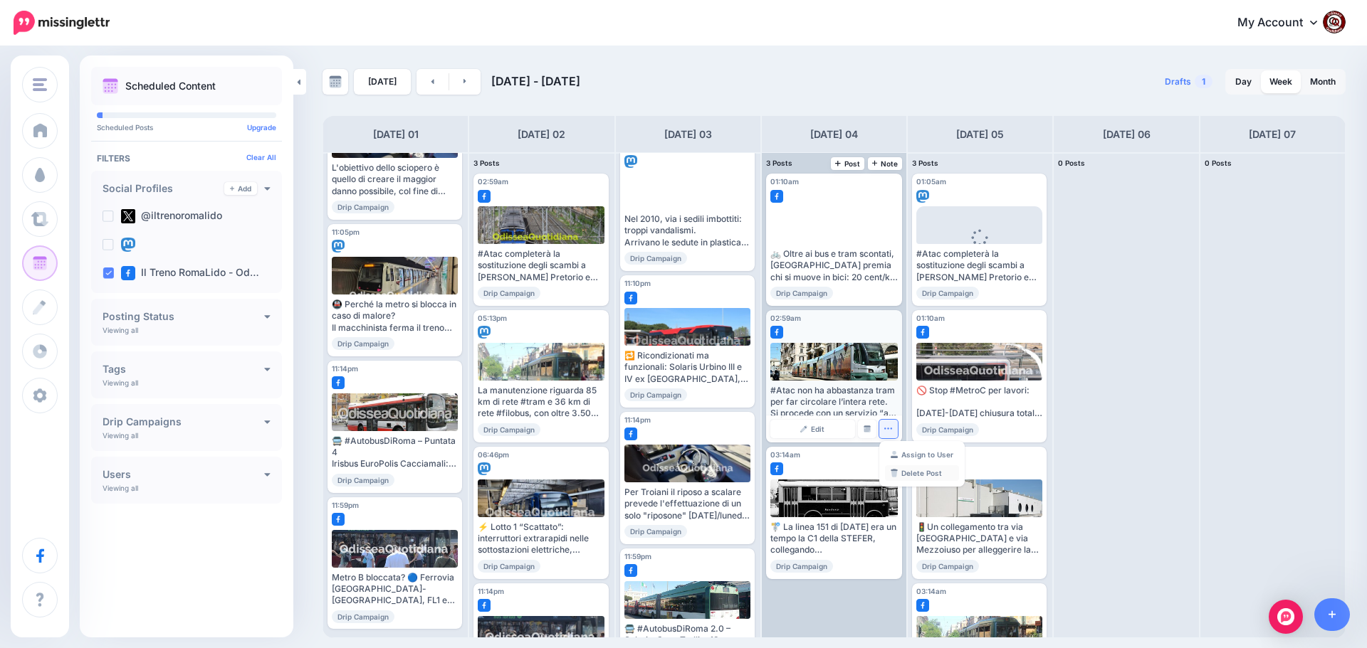
click at [911, 472] on link "Delete Post" at bounding box center [922, 473] width 74 height 16
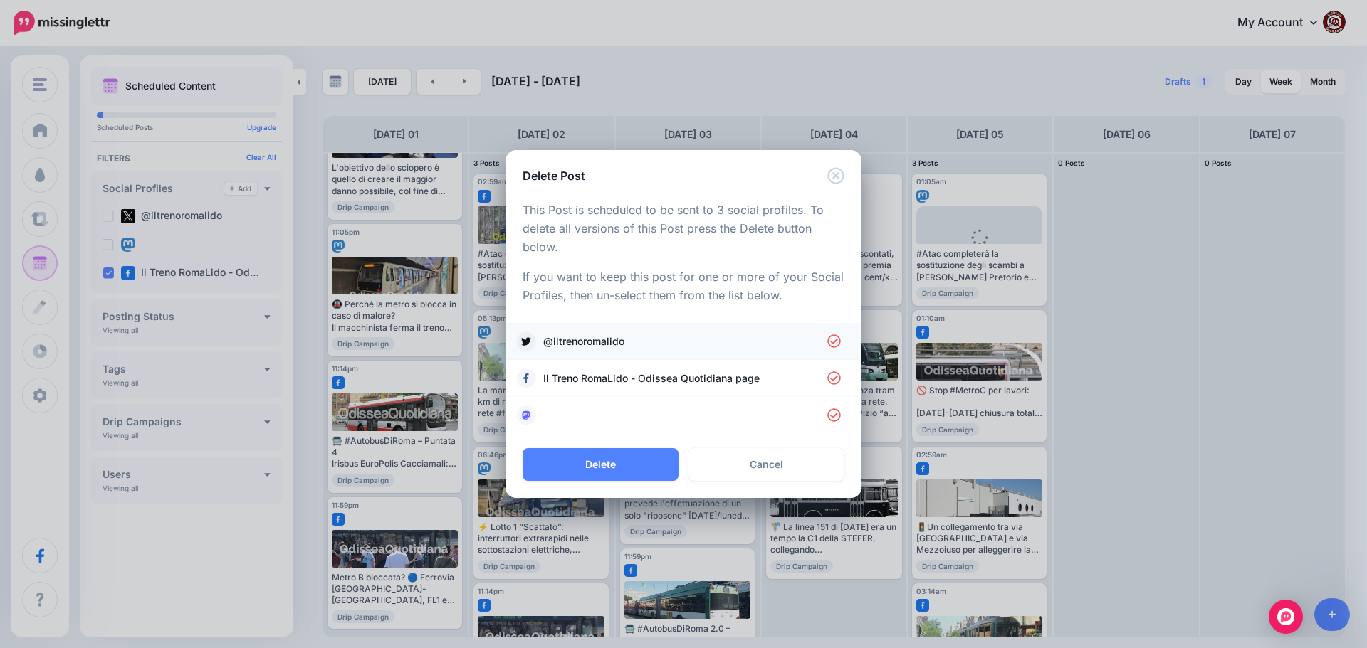
click at [613, 337] on span "@iltrenoromalido" at bounding box center [685, 341] width 284 height 17
drag, startPoint x: 606, startPoint y: 415, endPoint x: 630, endPoint y: 434, distance: 30.3
click at [606, 416] on link at bounding box center [683, 416] width 327 height 20
click at [621, 463] on button "Delete" at bounding box center [600, 464] width 156 height 33
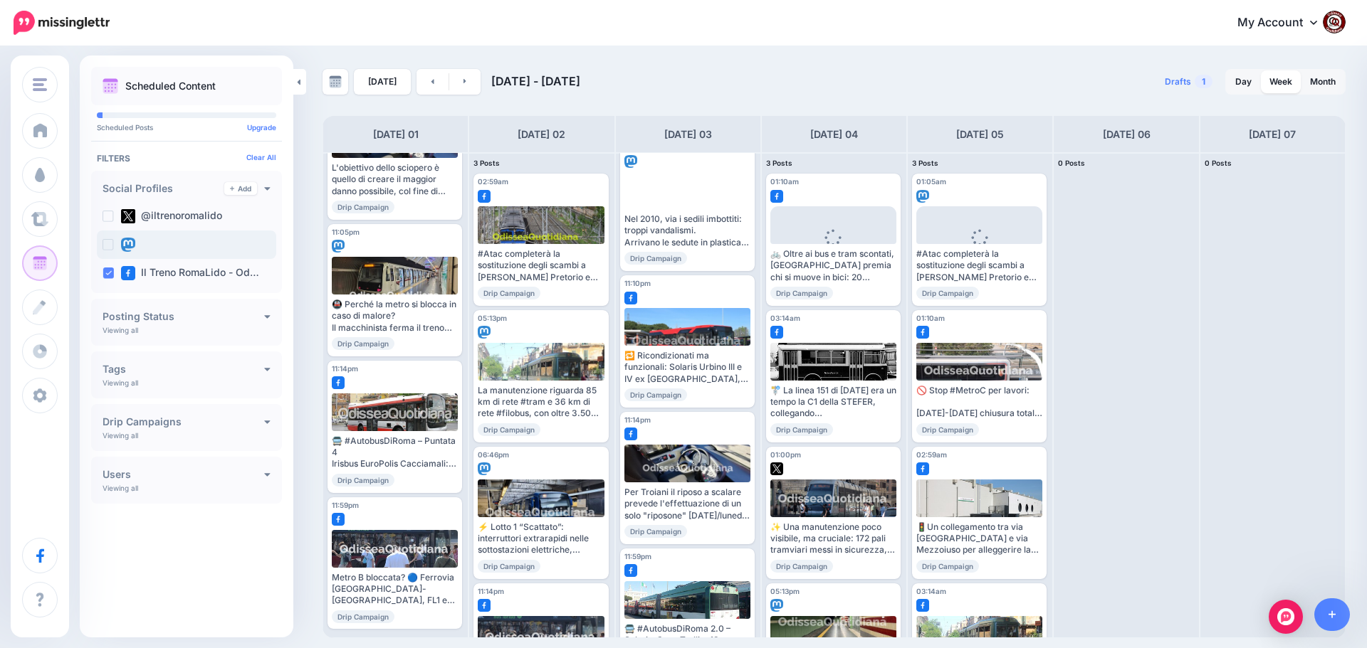
click at [110, 242] on ins at bounding box center [107, 244] width 11 height 11
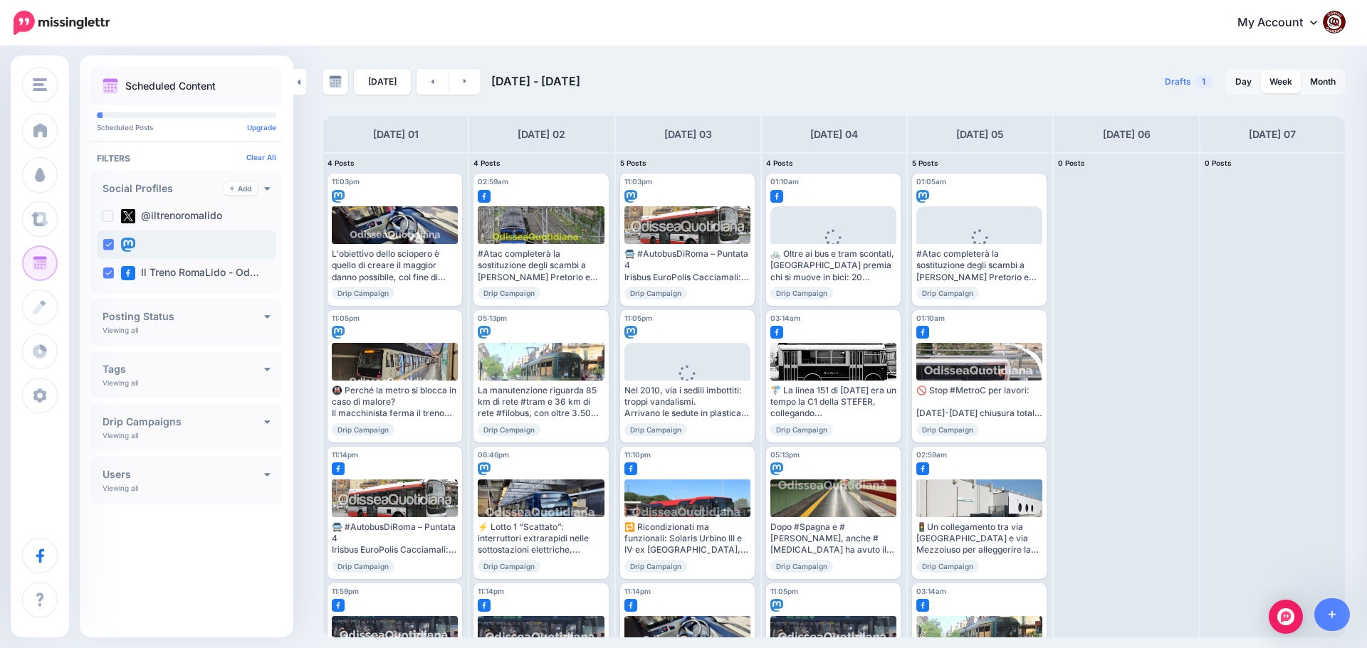
click at [110, 242] on ins at bounding box center [107, 244] width 11 height 11
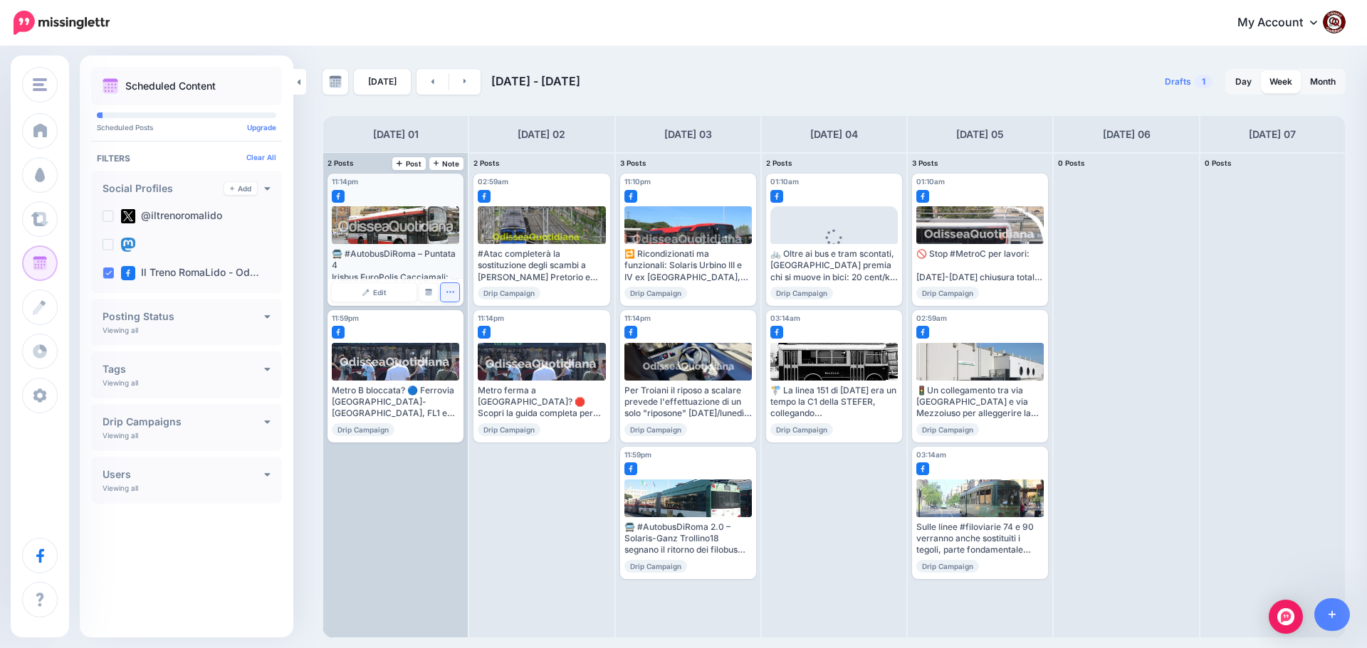
click at [451, 293] on icon "button" at bounding box center [450, 292] width 9 height 9
click at [471, 337] on link "Delete Post" at bounding box center [483, 337] width 74 height 16
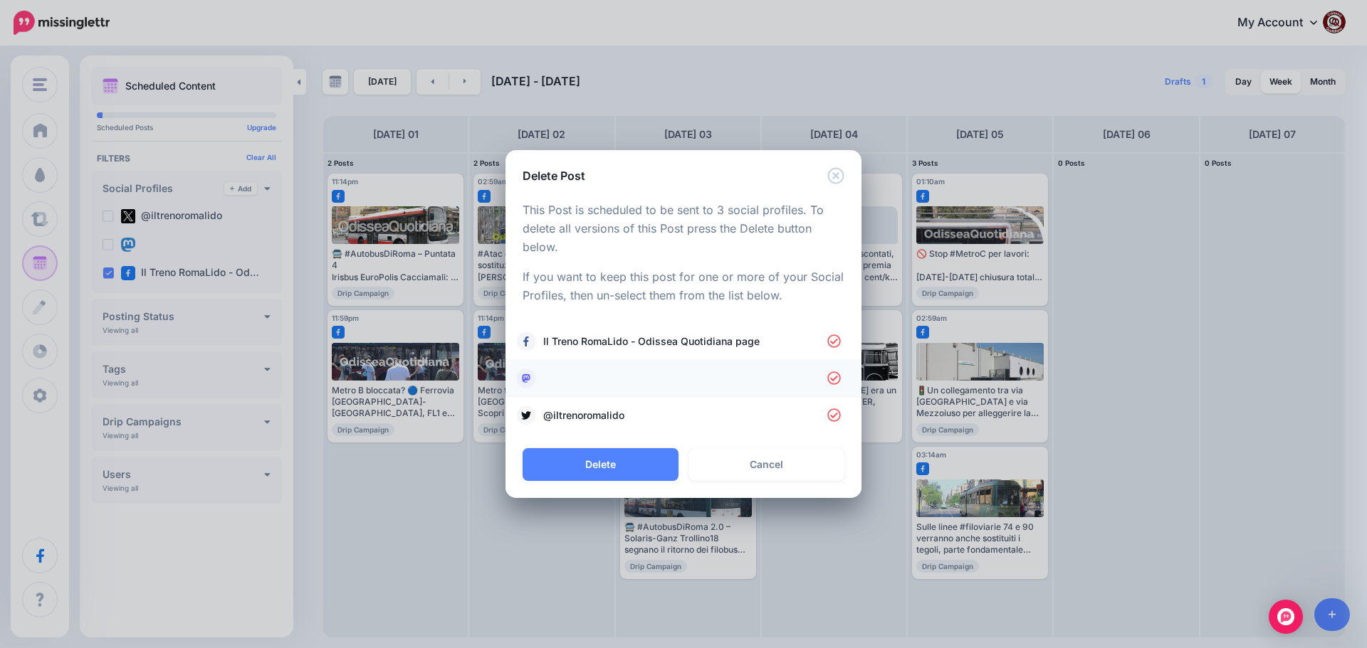
click at [655, 382] on link at bounding box center [683, 379] width 327 height 20
click at [638, 412] on span "@iltrenoromalido" at bounding box center [685, 415] width 284 height 17
click at [575, 463] on button "Delete" at bounding box center [600, 464] width 156 height 33
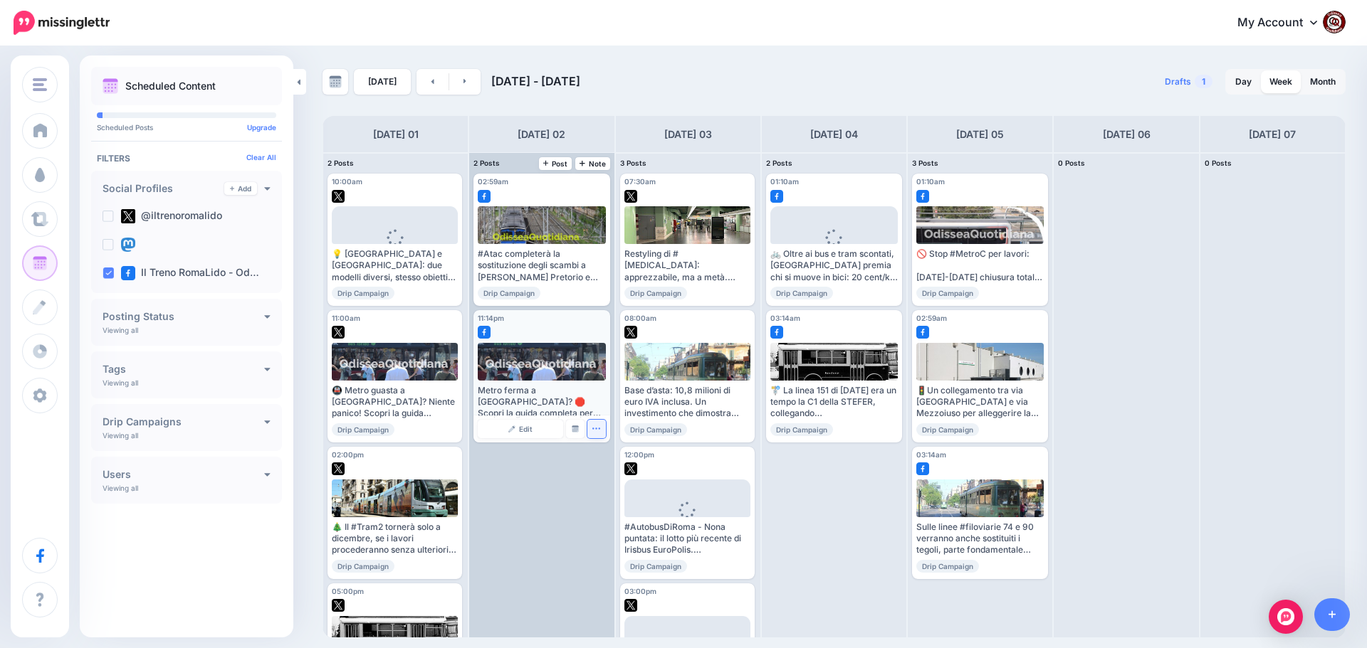
click at [593, 429] on icon "button" at bounding box center [596, 428] width 8 height 1
click at [623, 470] on link "Delete Post" at bounding box center [630, 473] width 74 height 16
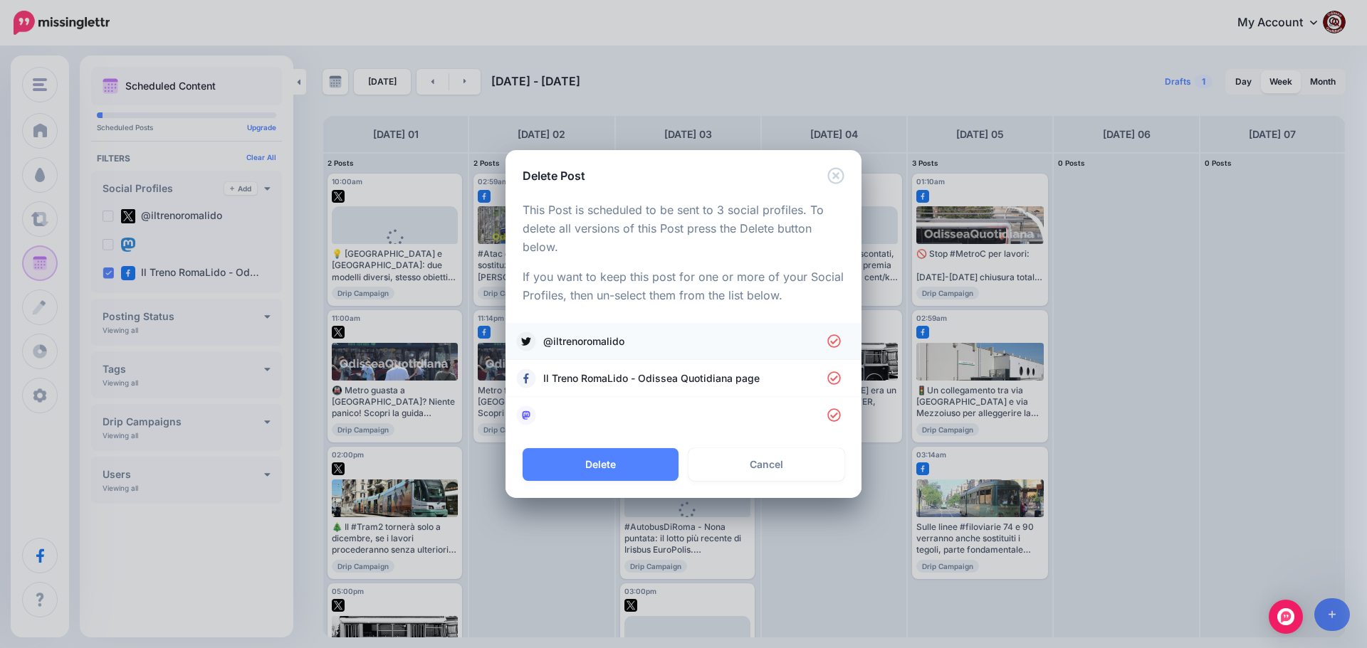
click at [578, 345] on span "@iltrenoromalido" at bounding box center [685, 341] width 284 height 17
click at [586, 421] on link at bounding box center [683, 416] width 327 height 20
click at [631, 470] on button "Delete" at bounding box center [600, 464] width 156 height 33
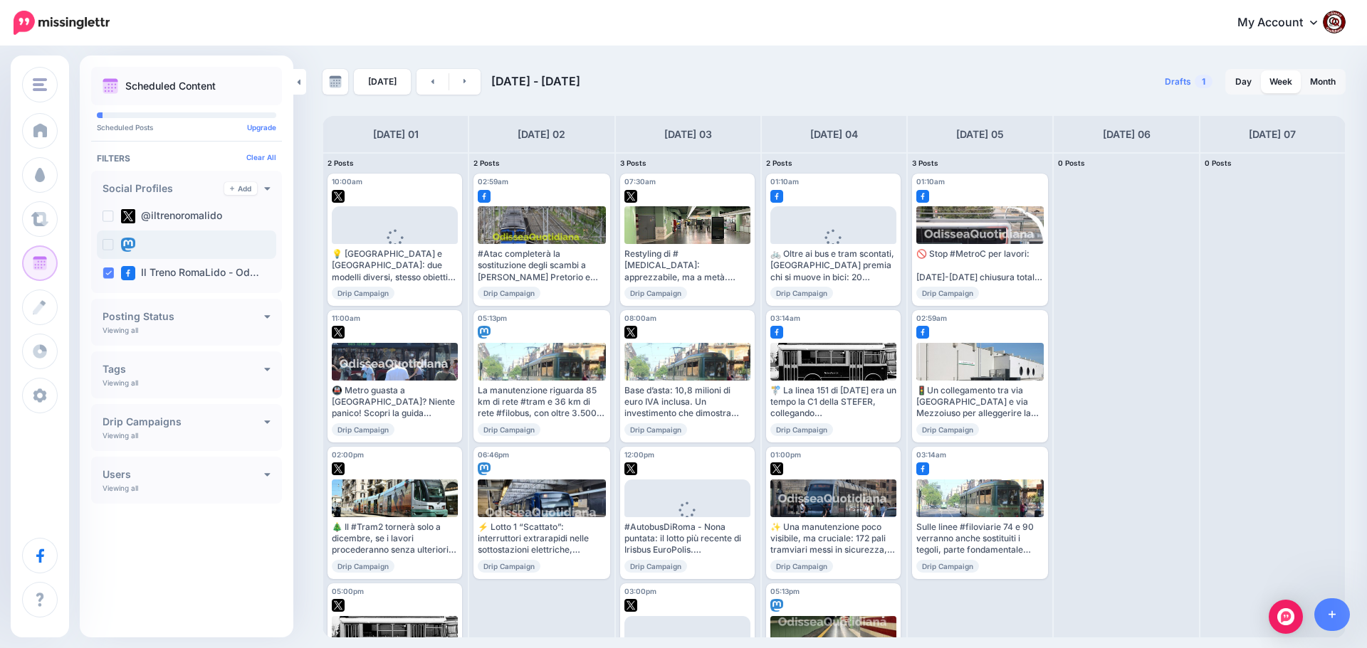
click at [112, 244] on ins at bounding box center [107, 244] width 11 height 11
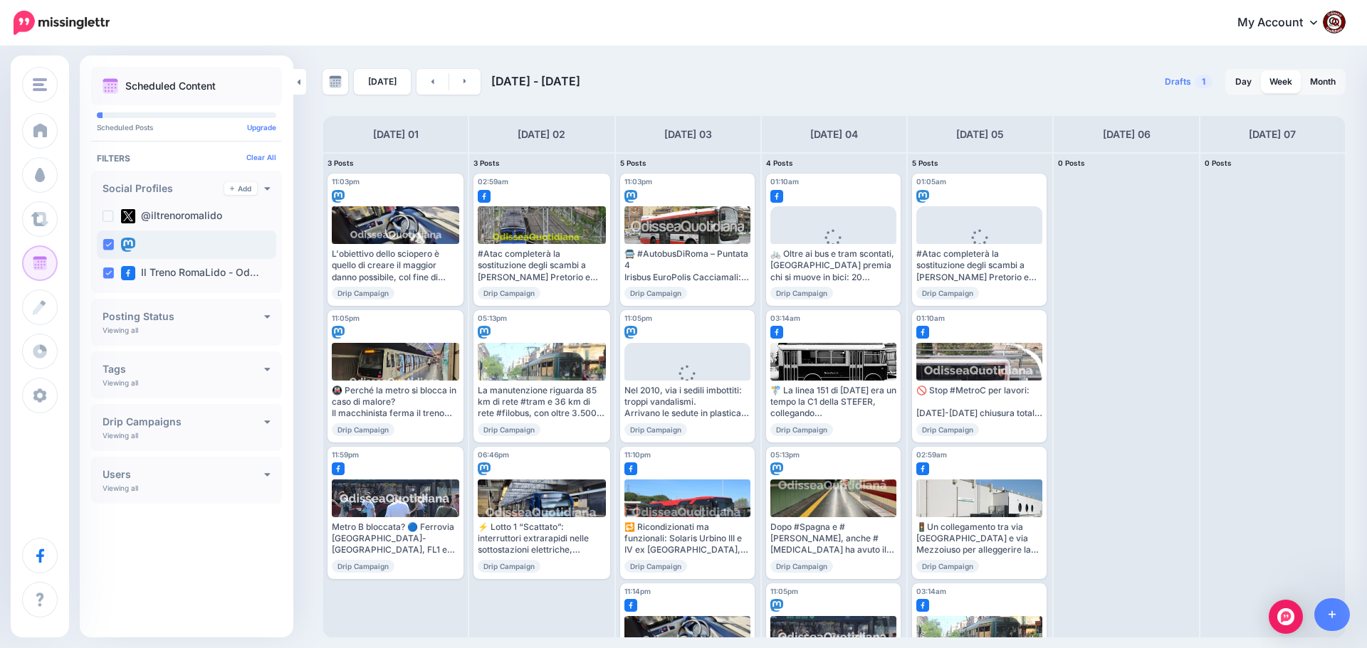
click at [110, 247] on ins at bounding box center [107, 244] width 11 height 11
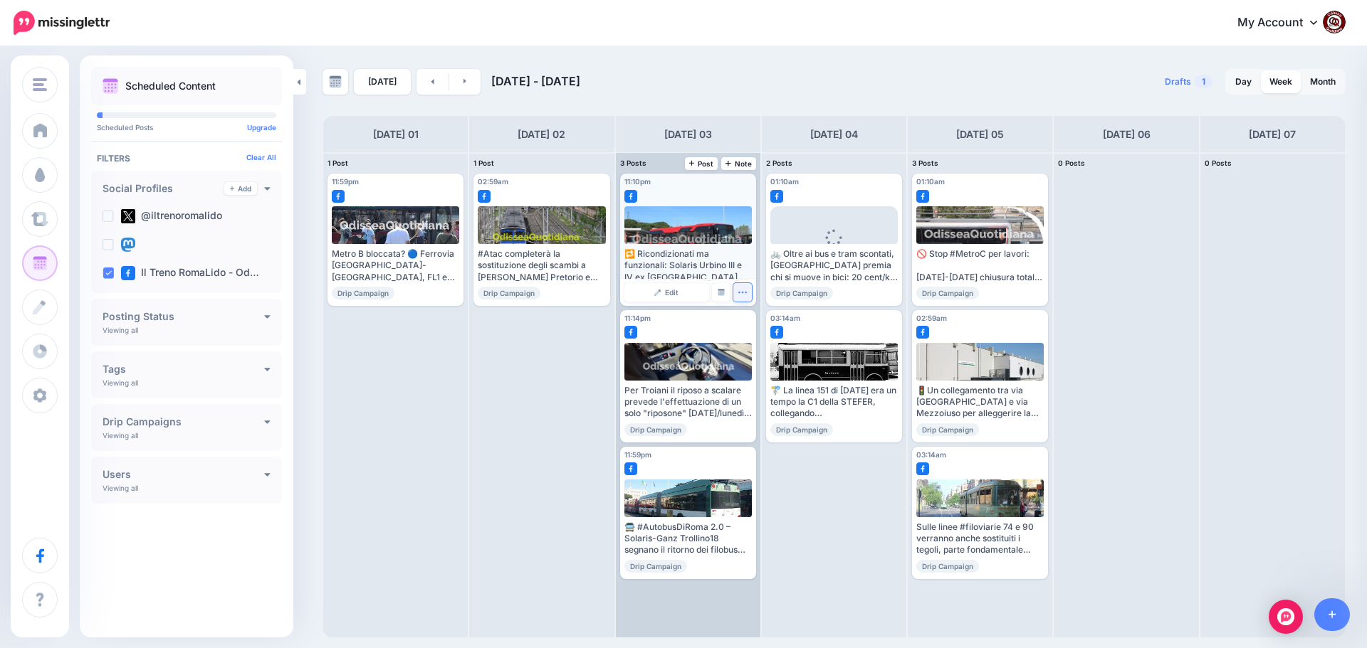
click at [742, 296] on icon "button" at bounding box center [741, 292] width 9 height 9
click at [762, 337] on link "Delete Post" at bounding box center [776, 337] width 74 height 16
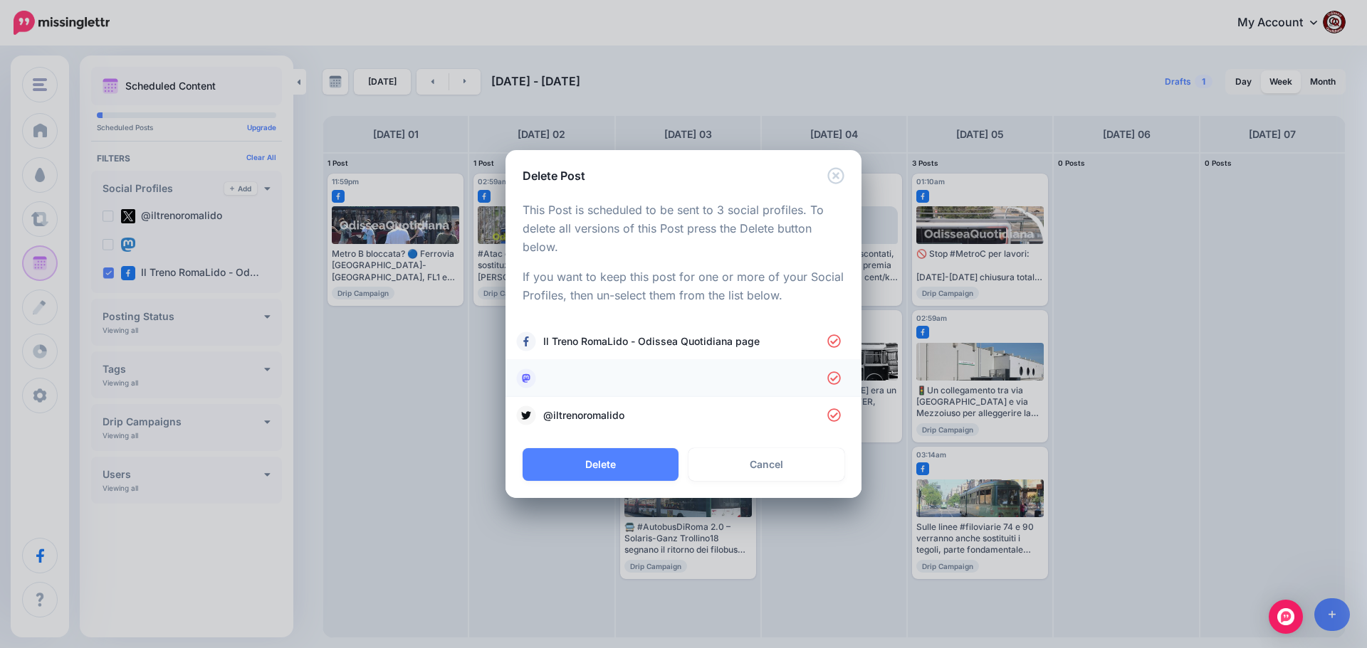
click at [599, 376] on link at bounding box center [683, 379] width 327 height 20
click at [598, 408] on span "@iltrenoromalido" at bounding box center [685, 415] width 284 height 17
click at [606, 463] on button "Delete" at bounding box center [600, 464] width 156 height 33
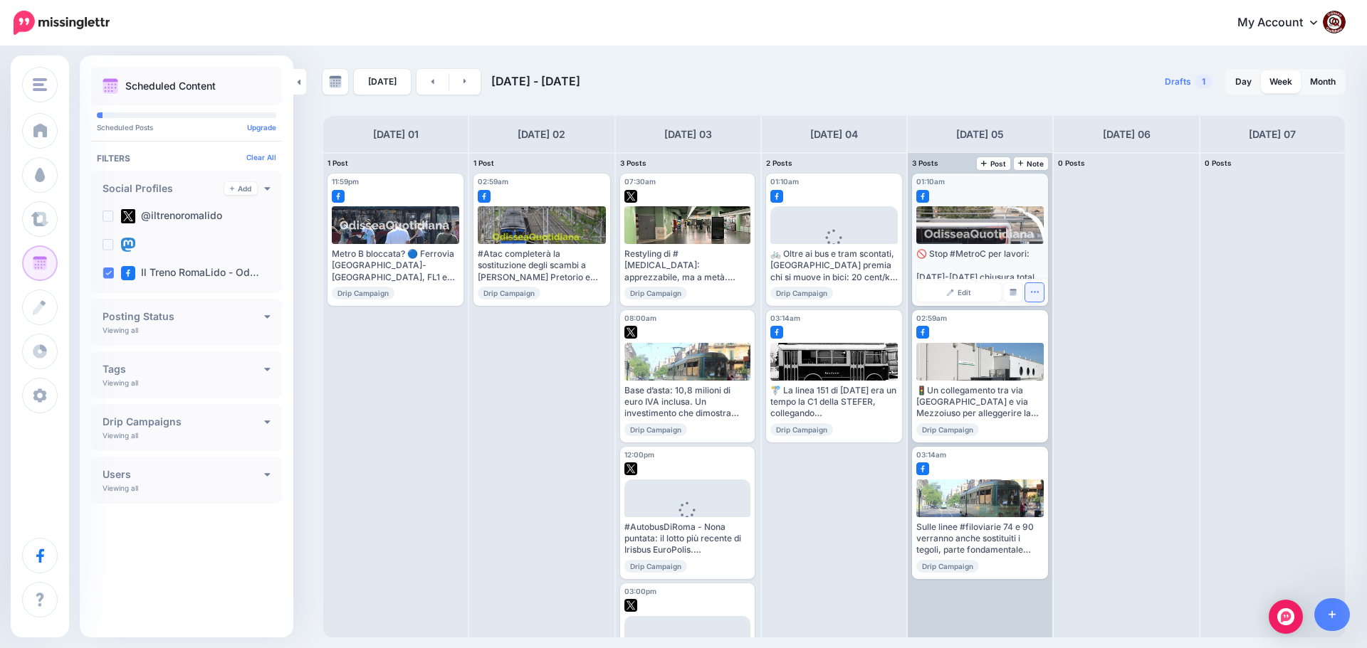
click at [1033, 295] on icon "button" at bounding box center [1034, 292] width 9 height 9
click at [1054, 336] on link "Delete Post" at bounding box center [1068, 337] width 74 height 16
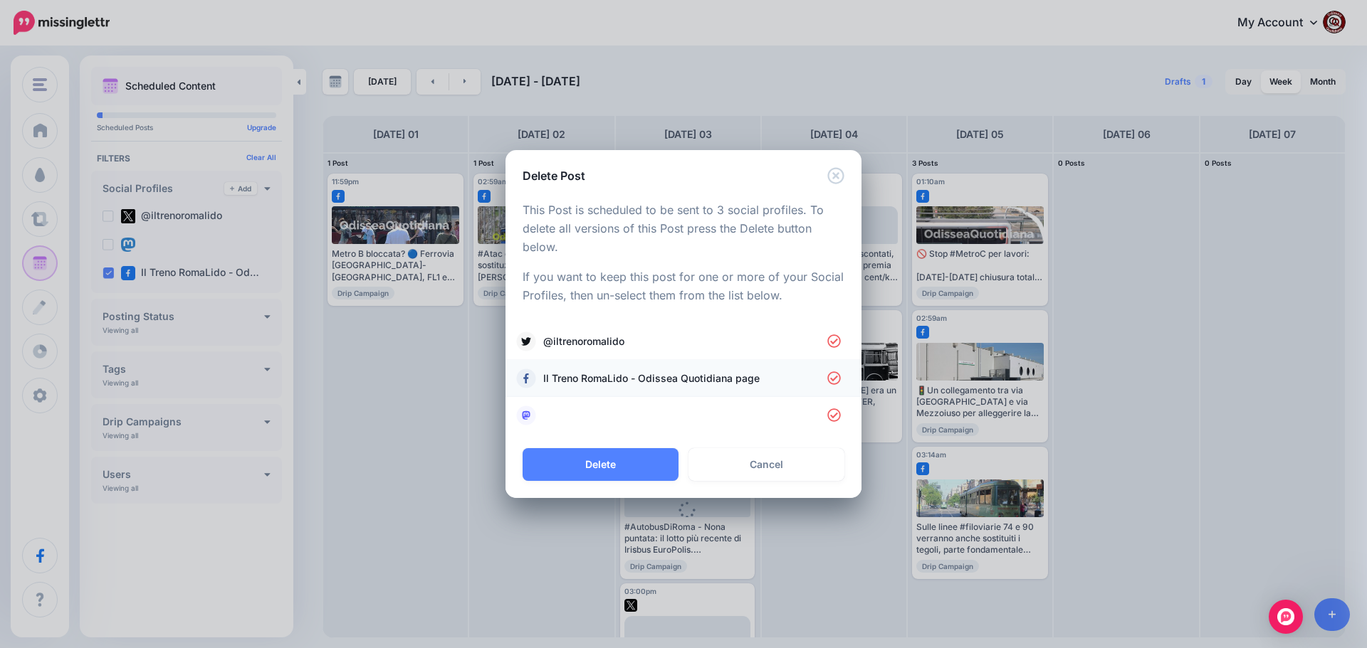
click at [595, 377] on span "Il Treno RomaLido - Odissea Quotidiana page" at bounding box center [685, 378] width 284 height 17
click at [600, 376] on span "Il Treno RomaLido - Odissea Quotidiana page" at bounding box center [685, 378] width 284 height 17
click at [599, 336] on span "@iltrenoromalido" at bounding box center [685, 341] width 284 height 17
drag, startPoint x: 592, startPoint y: 408, endPoint x: 611, endPoint y: 423, distance: 23.8
click at [593, 409] on link at bounding box center [683, 416] width 327 height 20
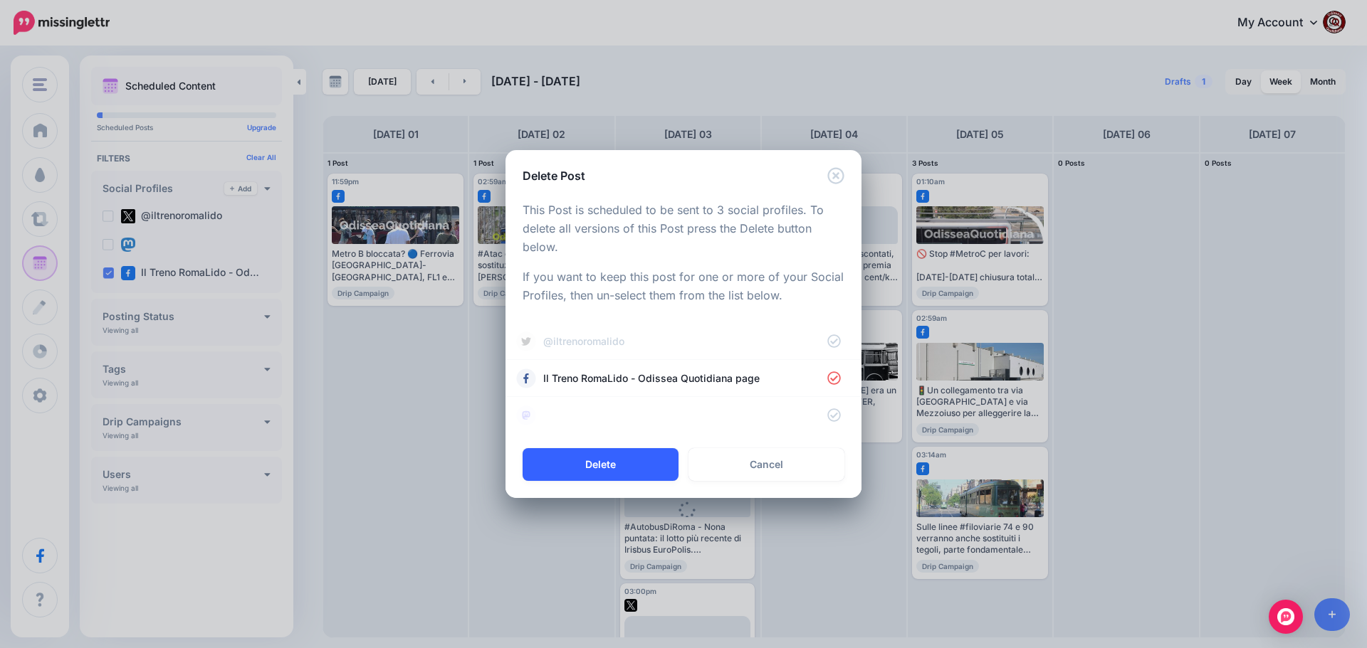
click at [625, 468] on button "Delete" at bounding box center [600, 464] width 156 height 33
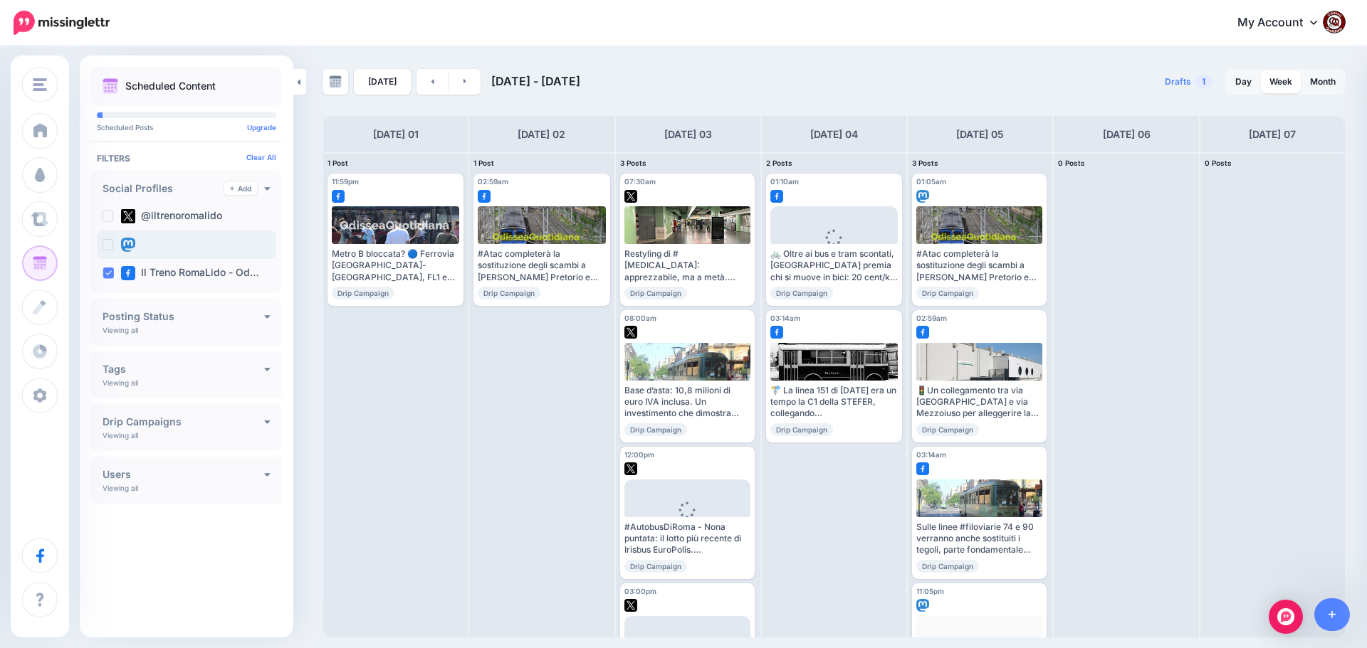
click at [108, 245] on ins at bounding box center [107, 244] width 11 height 11
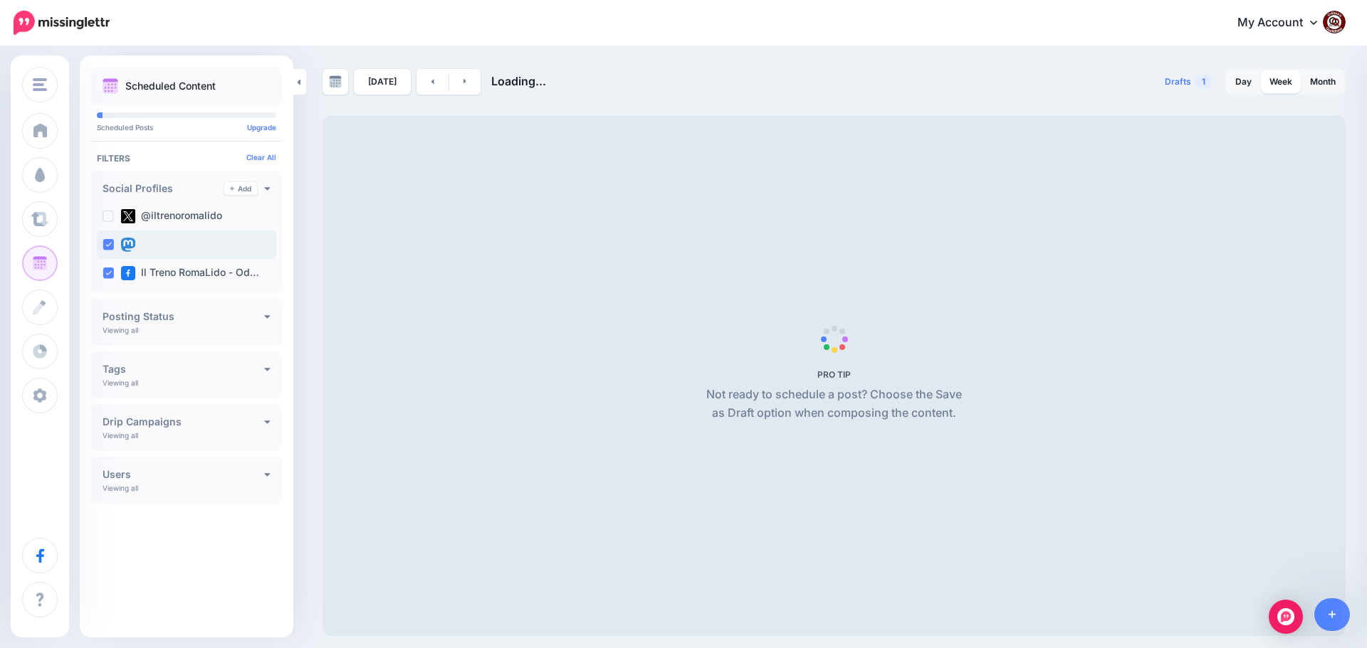
click at [113, 243] on ins at bounding box center [107, 244] width 11 height 11
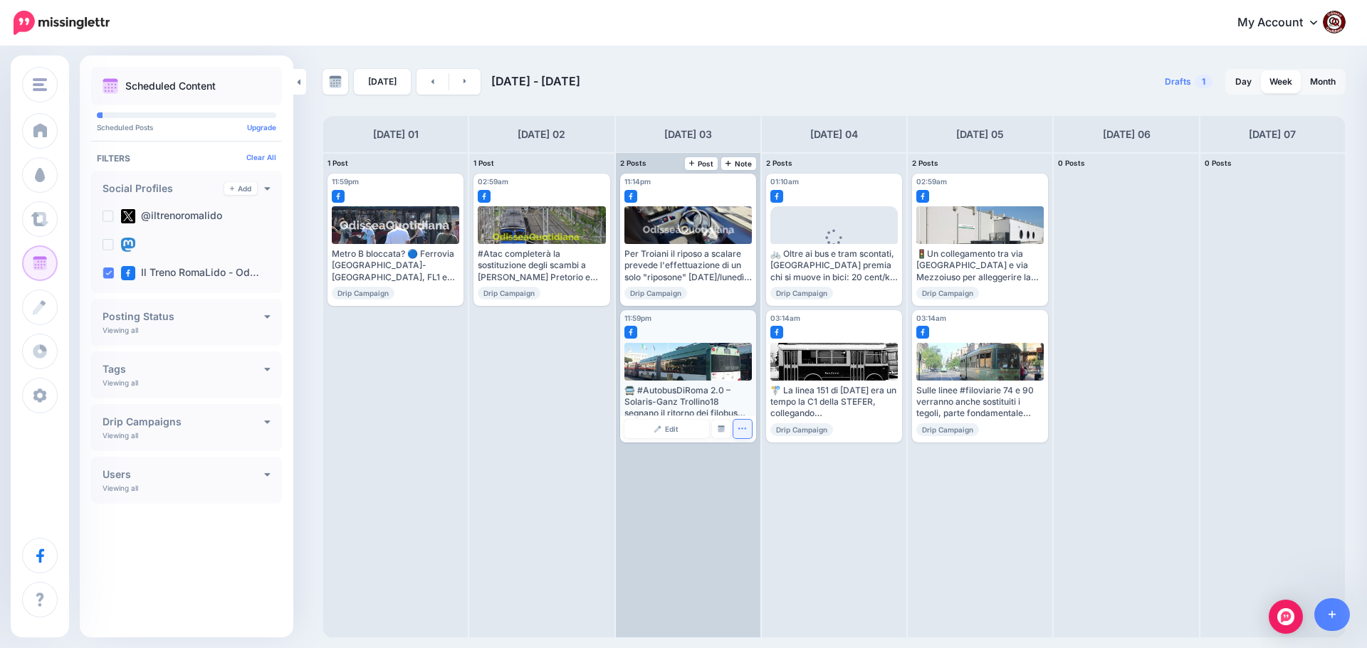
click at [741, 426] on icon "button" at bounding box center [741, 428] width 9 height 9
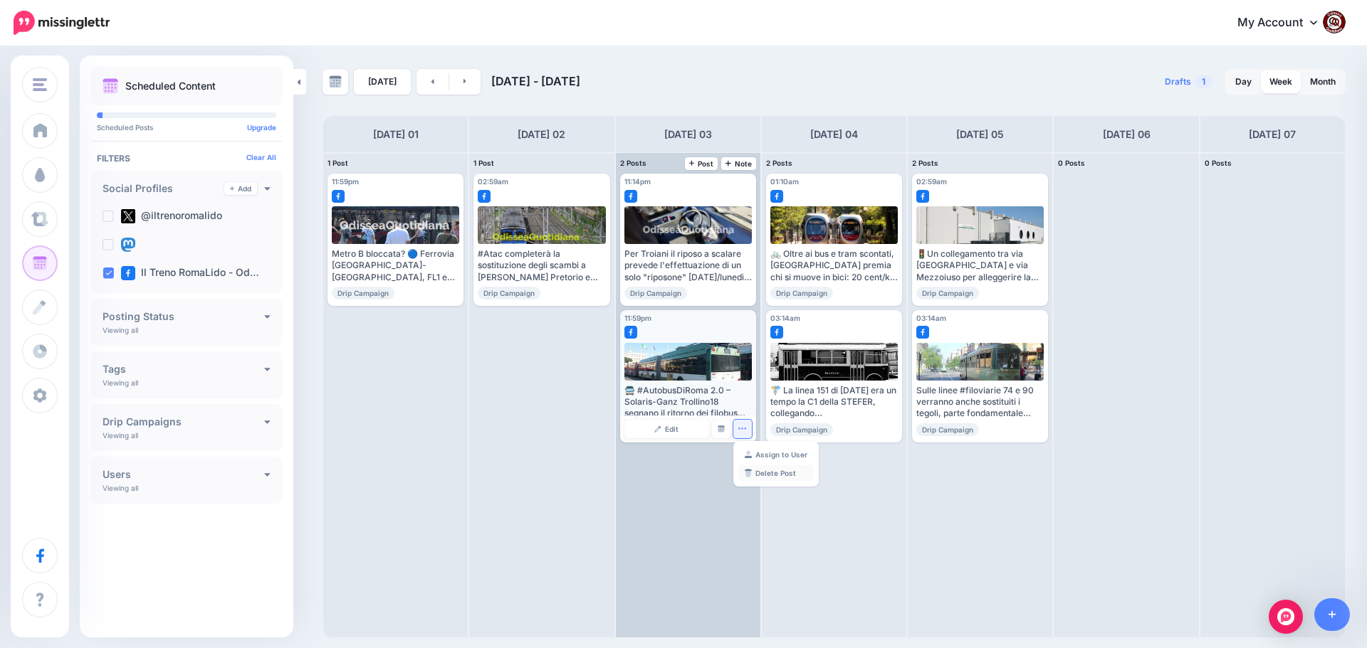
click at [760, 470] on link "Delete Post" at bounding box center [776, 473] width 74 height 16
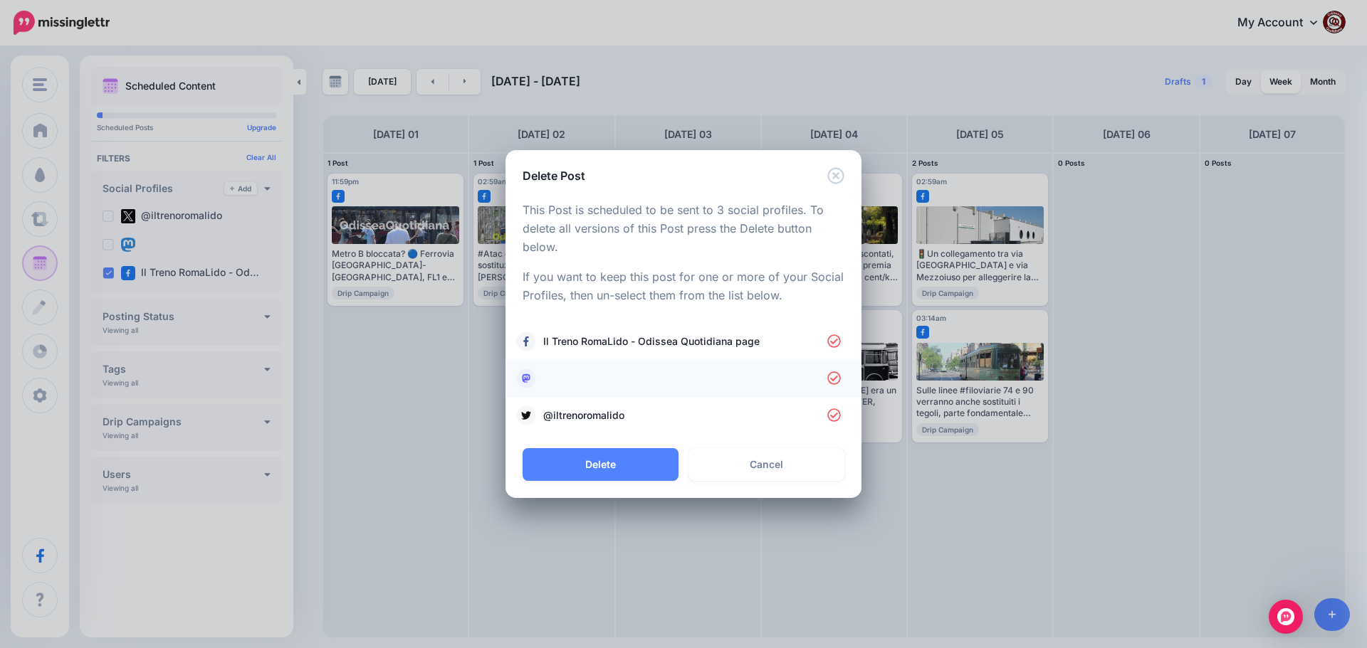
click at [565, 384] on link at bounding box center [683, 379] width 327 height 20
click at [585, 424] on link "@iltrenoromalido" at bounding box center [683, 416] width 327 height 20
click at [615, 458] on button "Delete" at bounding box center [600, 464] width 156 height 33
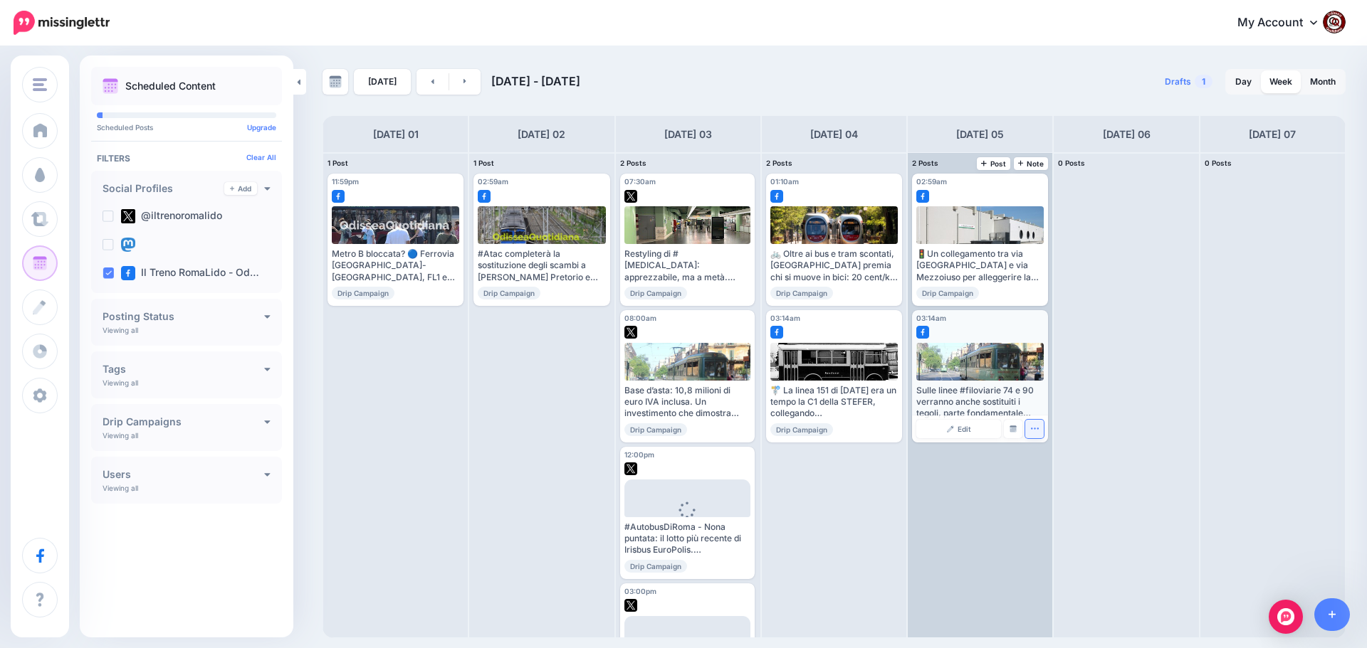
click at [1033, 428] on icon "button" at bounding box center [1034, 428] width 9 height 9
click at [1057, 476] on link "Delete Post" at bounding box center [1068, 473] width 74 height 16
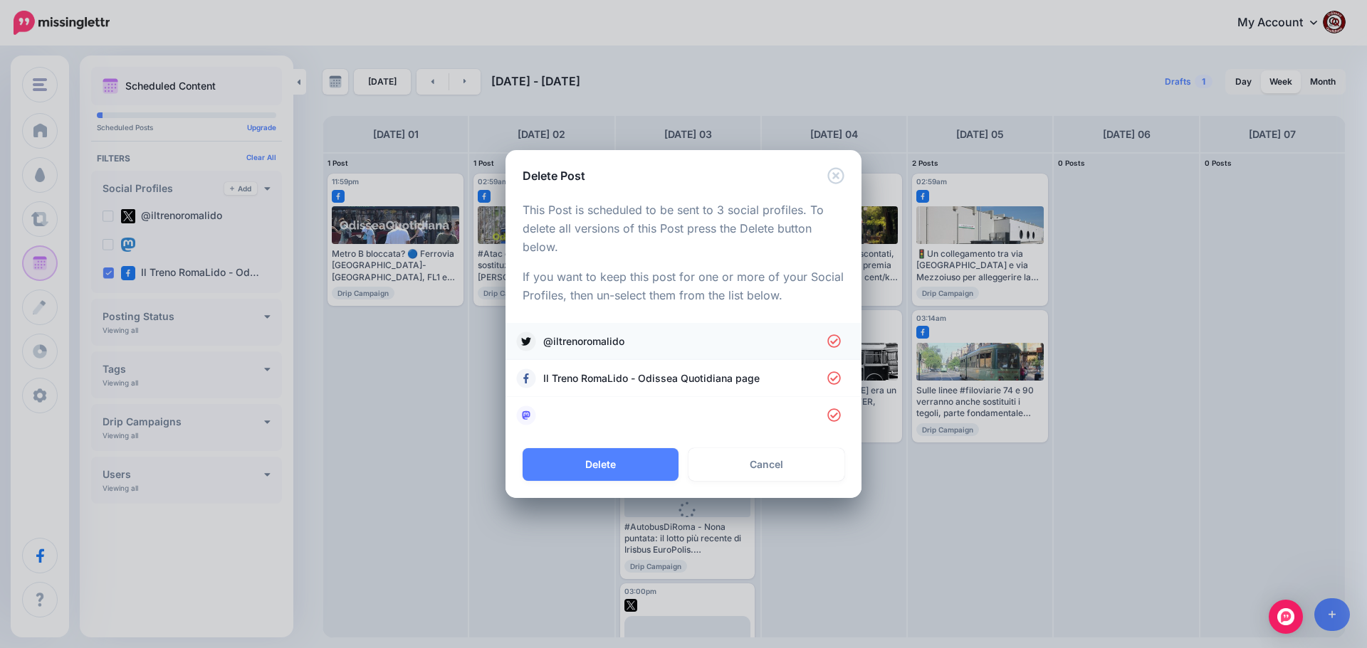
click at [605, 344] on span "@iltrenoromalido" at bounding box center [685, 341] width 284 height 17
click at [600, 409] on link at bounding box center [683, 416] width 327 height 20
click at [608, 463] on button "Delete" at bounding box center [600, 464] width 156 height 33
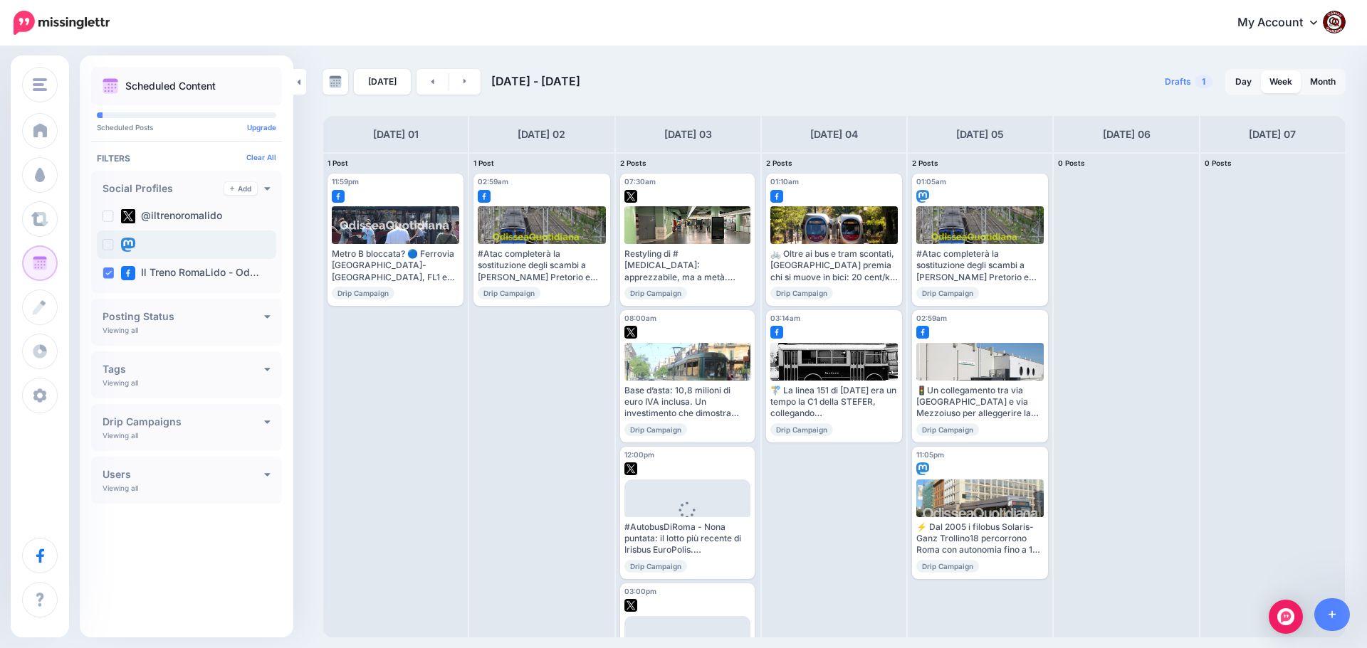
click at [107, 245] on ins at bounding box center [107, 244] width 11 height 11
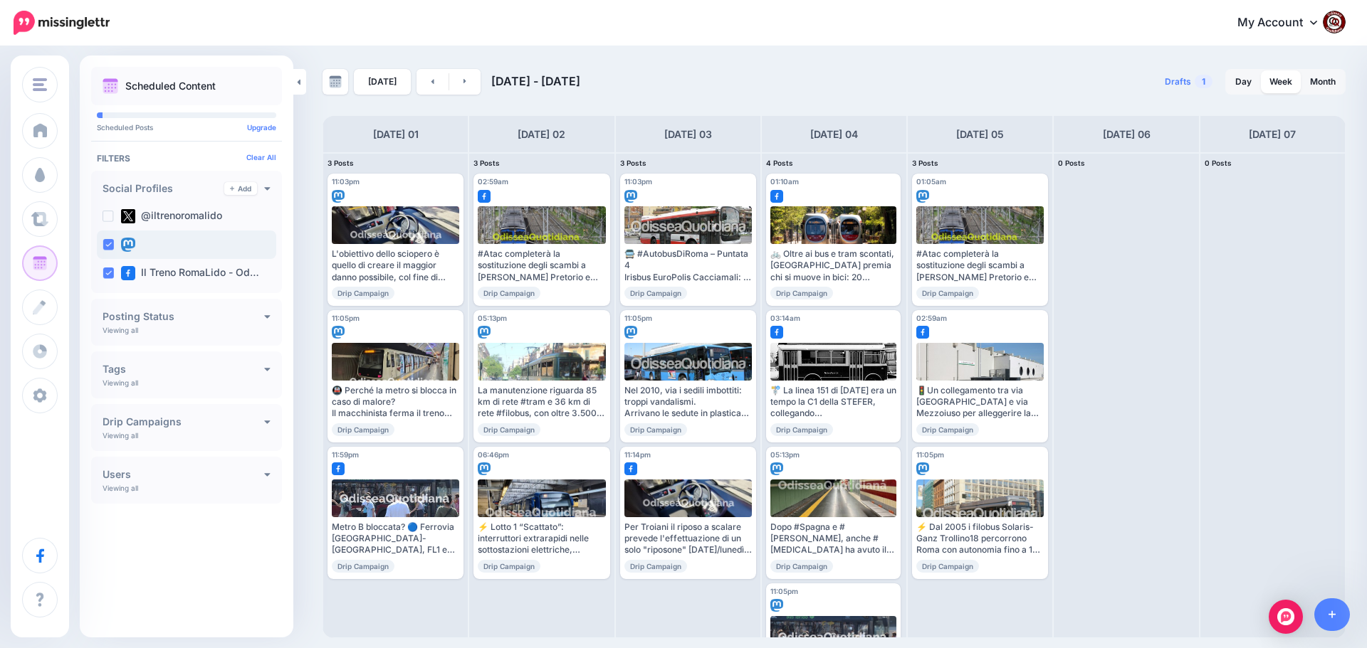
click at [110, 246] on ins at bounding box center [107, 244] width 11 height 11
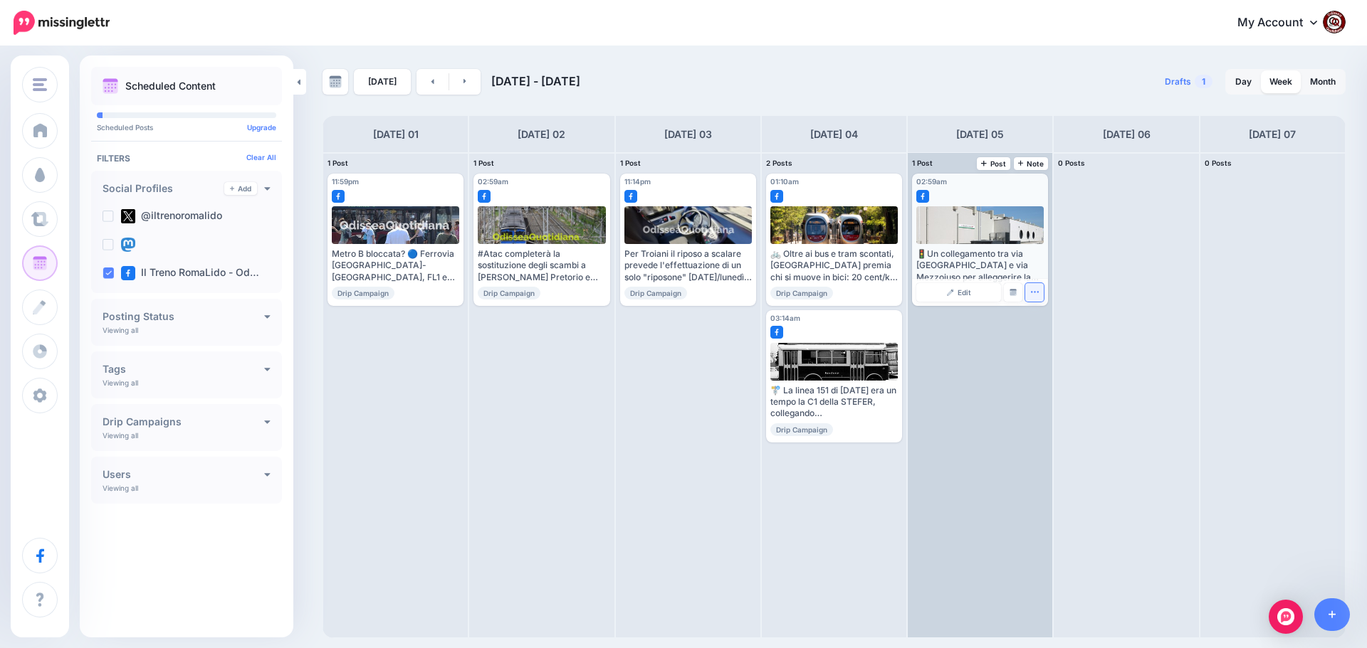
click at [1031, 293] on icon "button" at bounding box center [1035, 292] width 8 height 1
click at [1056, 334] on link "Delete Post" at bounding box center [1068, 337] width 74 height 16
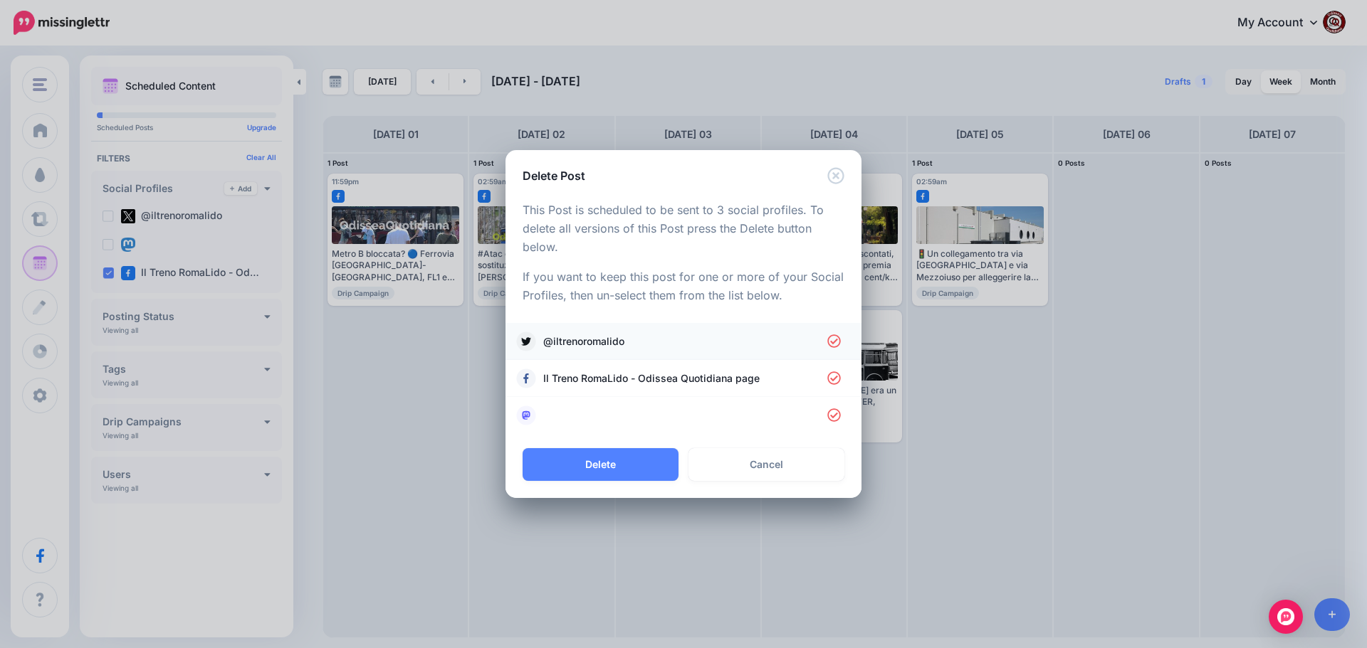
click at [594, 347] on span "@iltrenoromalido" at bounding box center [685, 341] width 284 height 17
click at [592, 404] on li at bounding box center [683, 415] width 356 height 37
click at [551, 420] on link at bounding box center [683, 416] width 327 height 20
click at [604, 459] on button "Delete" at bounding box center [600, 464] width 156 height 33
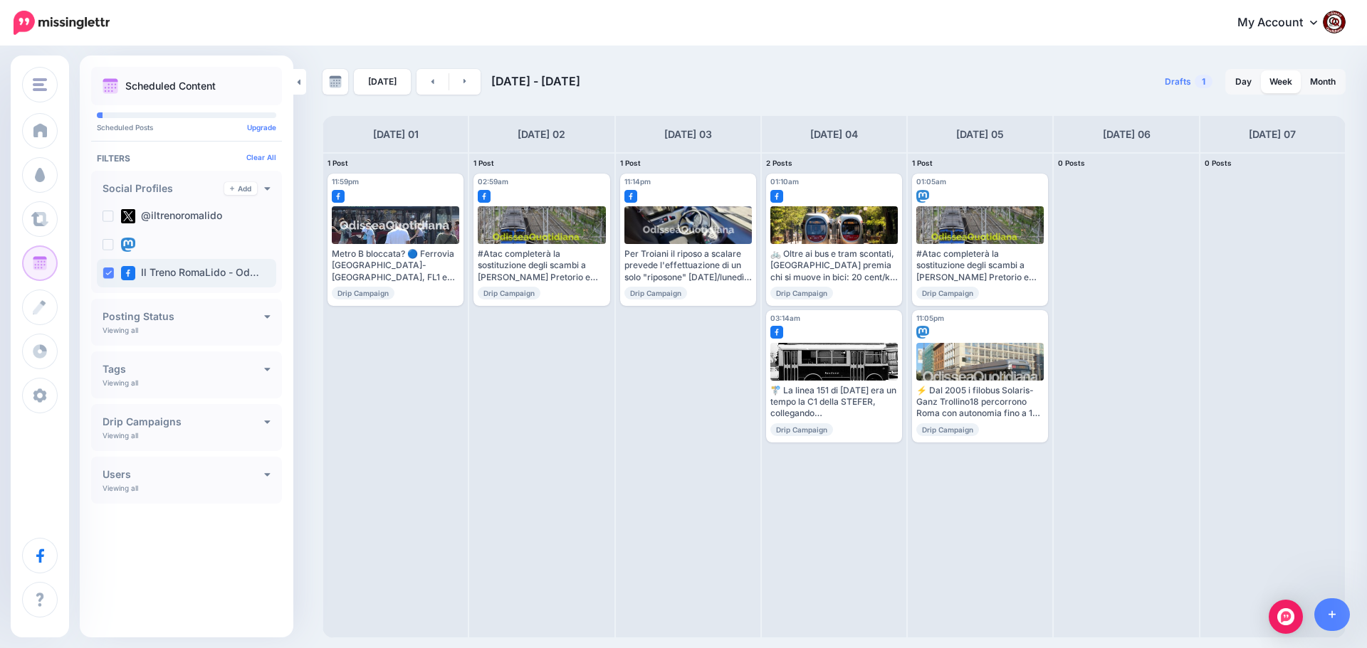
click at [111, 274] on ins at bounding box center [107, 273] width 11 height 11
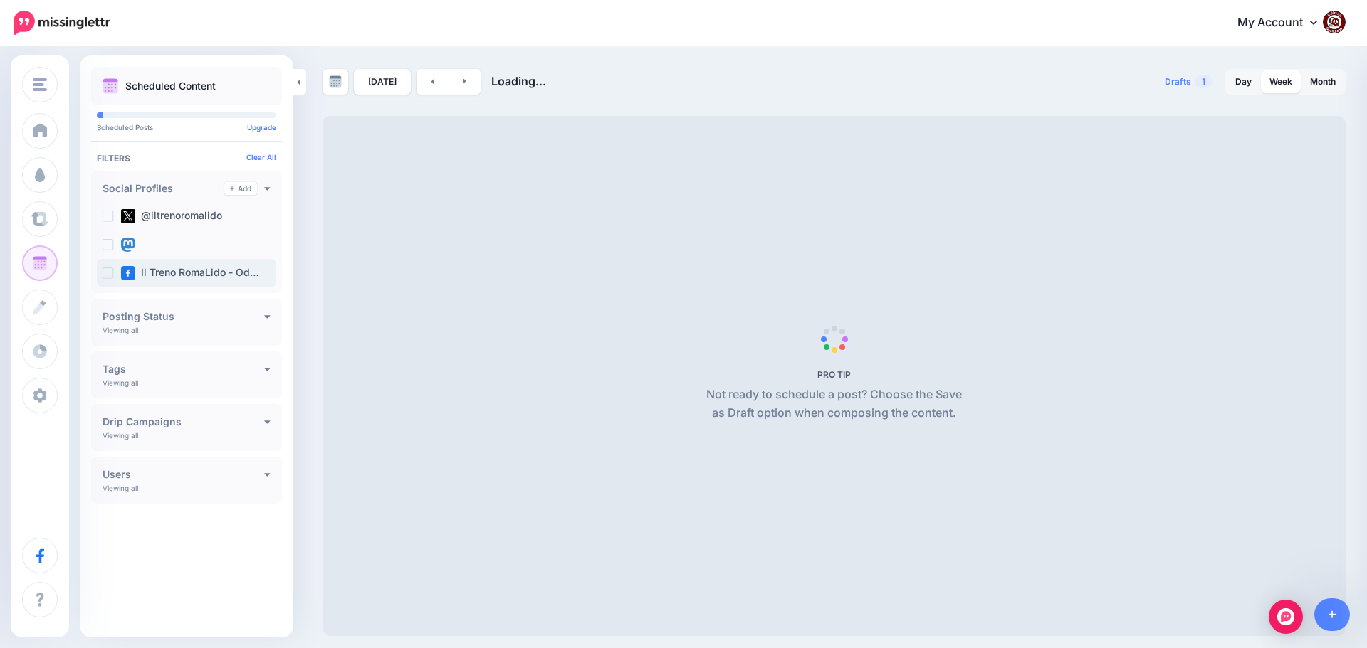
click at [111, 274] on ins at bounding box center [107, 273] width 11 height 11
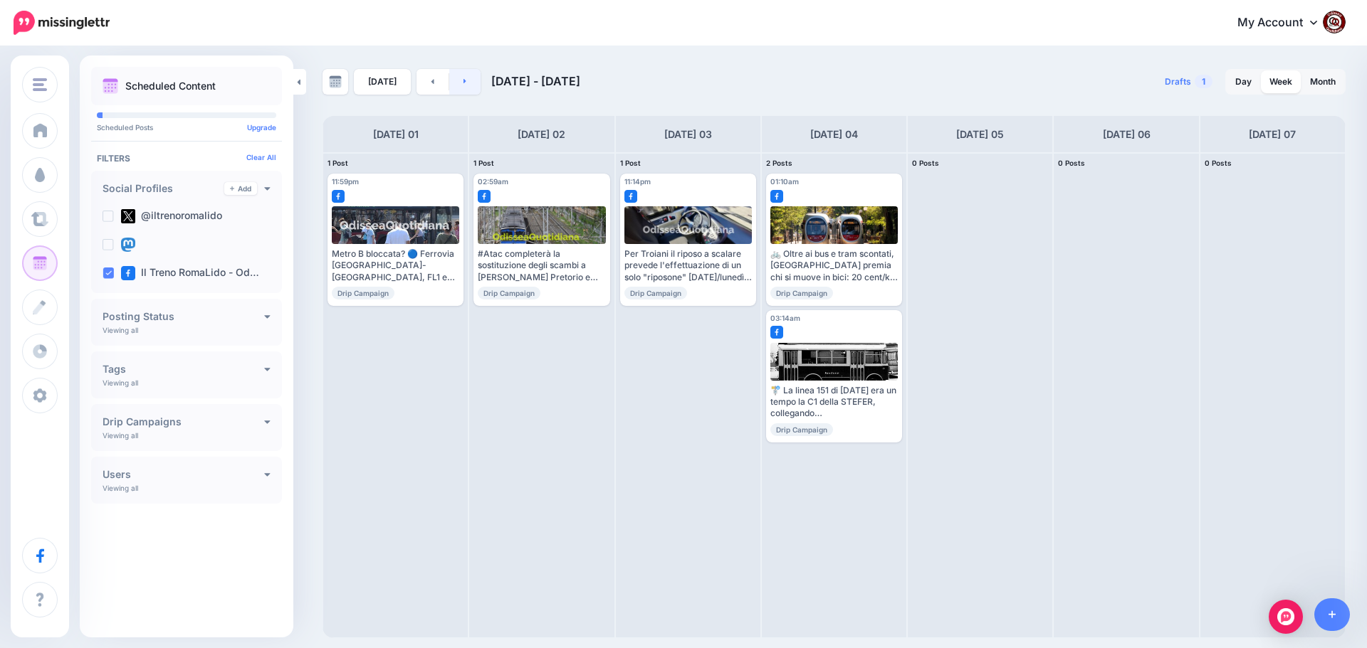
click at [465, 85] on link at bounding box center [465, 82] width 32 height 26
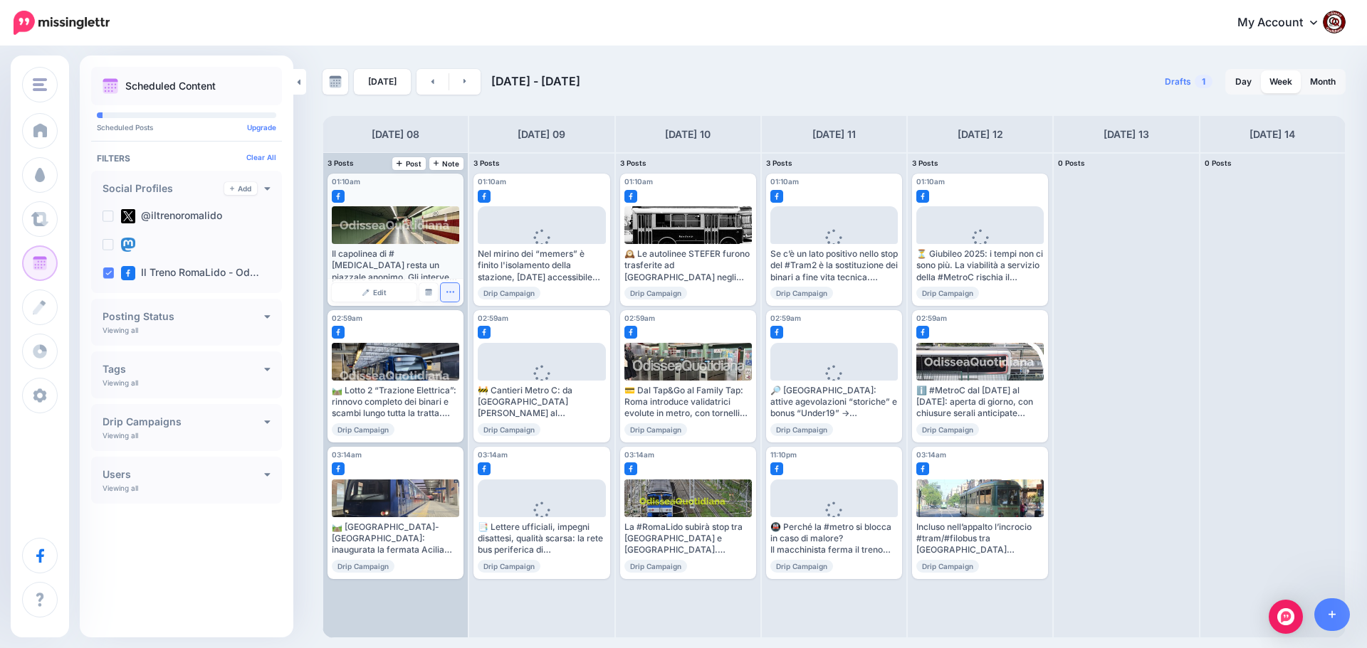
click at [451, 293] on icon "button" at bounding box center [450, 292] width 8 height 1
click at [468, 336] on link "Delete Post" at bounding box center [483, 337] width 74 height 16
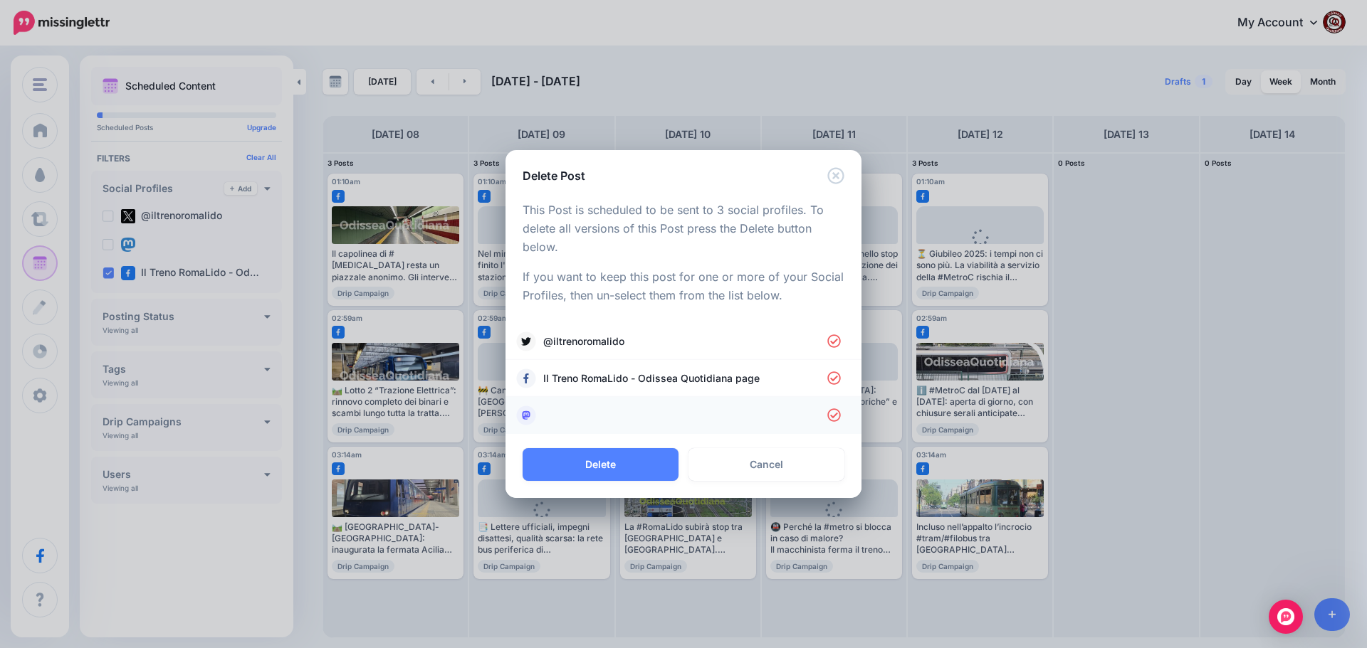
click at [653, 408] on link at bounding box center [683, 416] width 327 height 20
click at [633, 338] on span "@iltrenoromalido" at bounding box center [685, 341] width 284 height 17
click at [609, 458] on button "Delete" at bounding box center [600, 464] width 156 height 33
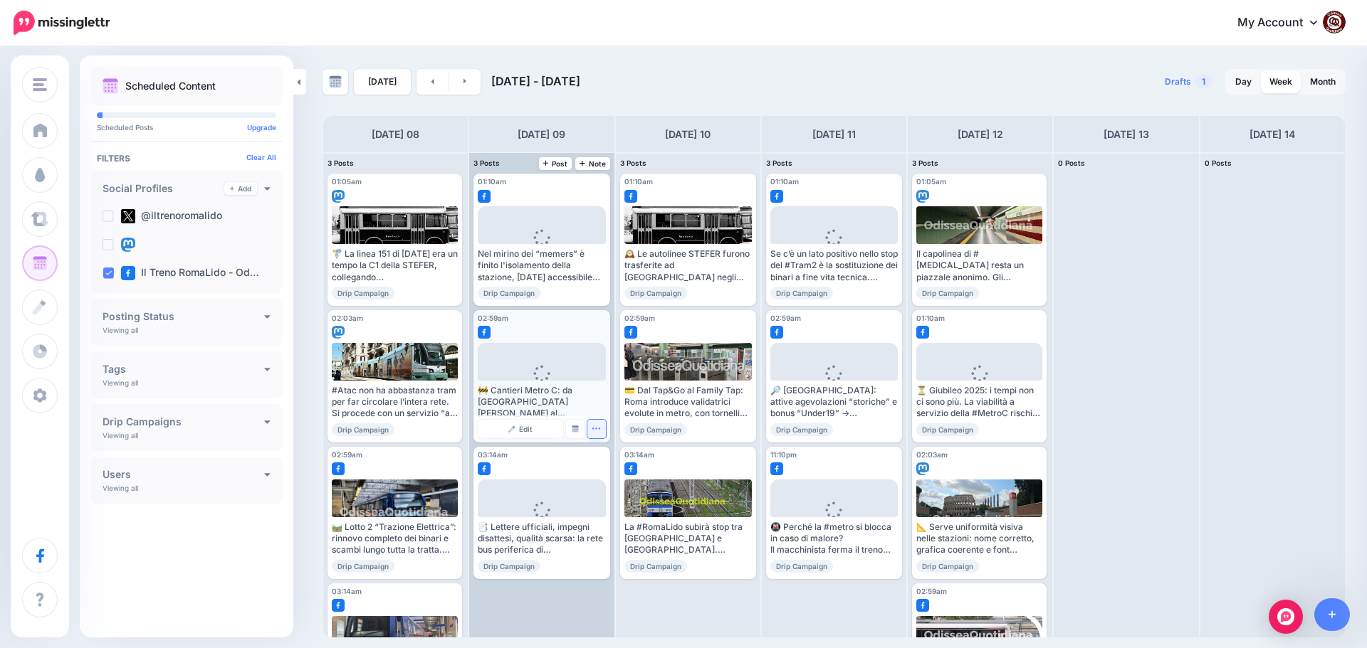
click at [591, 431] on icon "button" at bounding box center [595, 428] width 9 height 9
click at [623, 470] on link "Delete Post" at bounding box center [630, 473] width 74 height 16
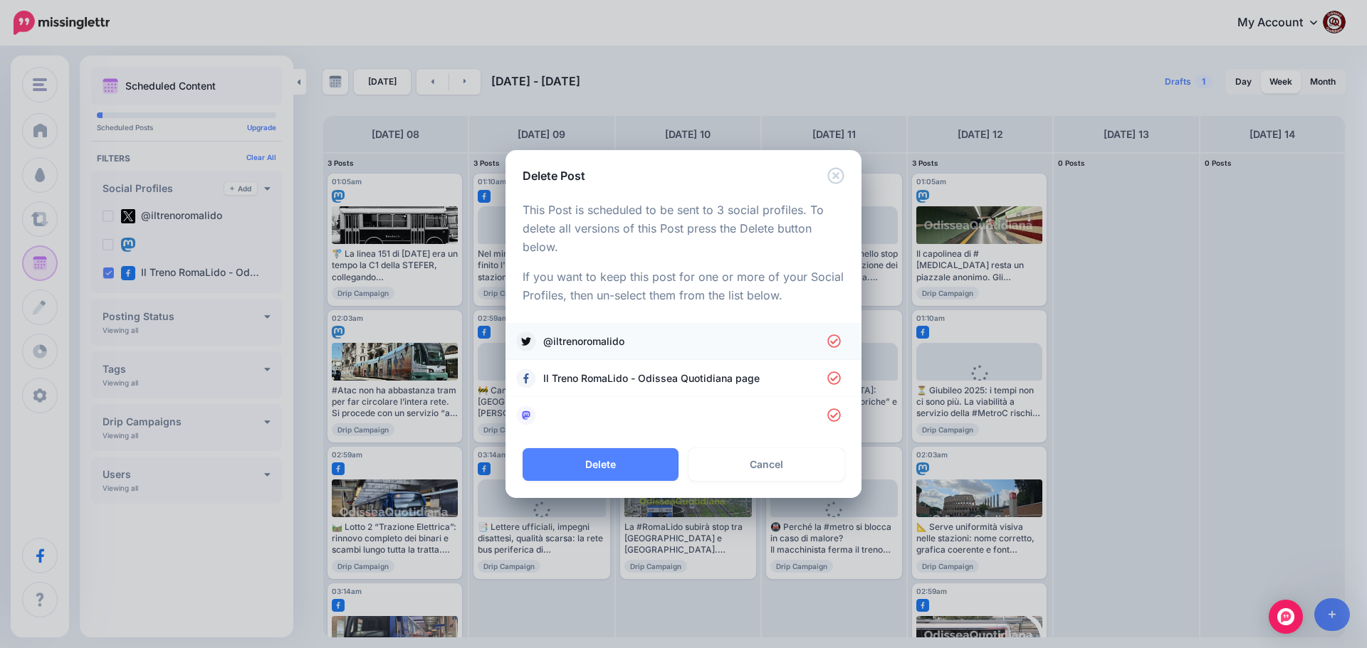
click at [634, 334] on span "@iltrenoromalido" at bounding box center [685, 341] width 284 height 17
click at [609, 413] on link at bounding box center [683, 416] width 327 height 20
click at [621, 459] on button "Delete" at bounding box center [600, 464] width 156 height 33
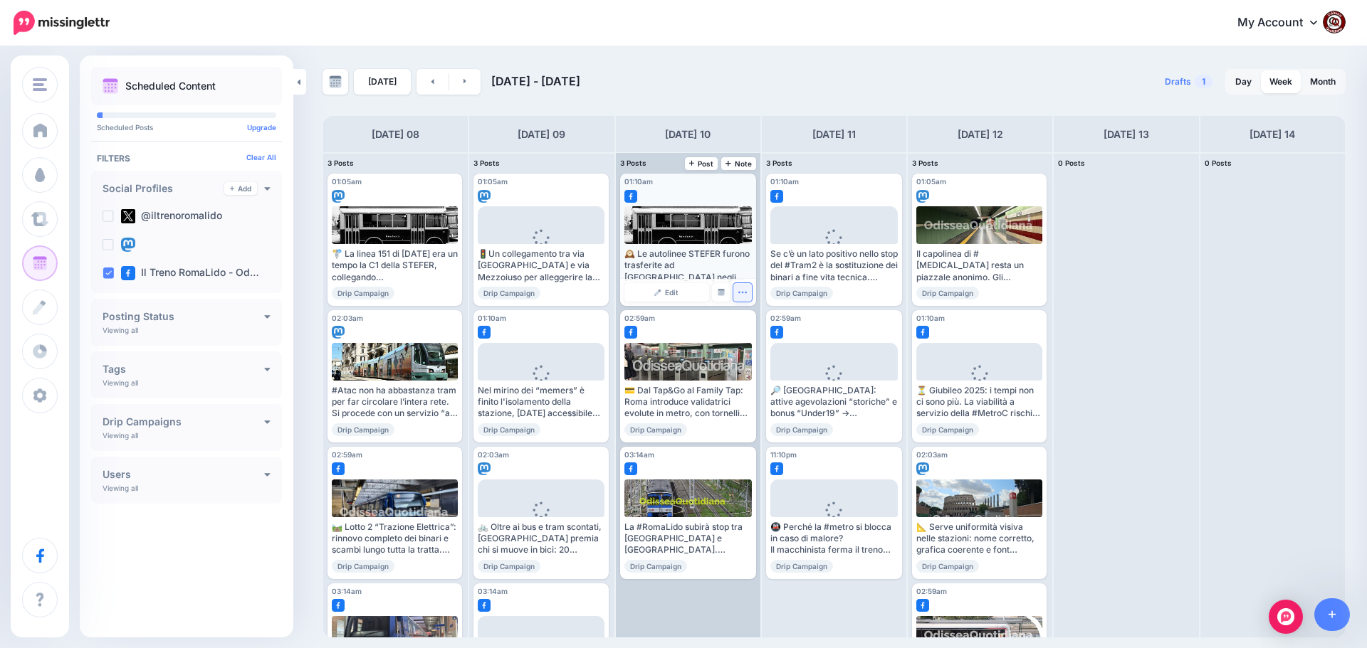
click at [744, 291] on icon "button" at bounding box center [741, 292] width 9 height 9
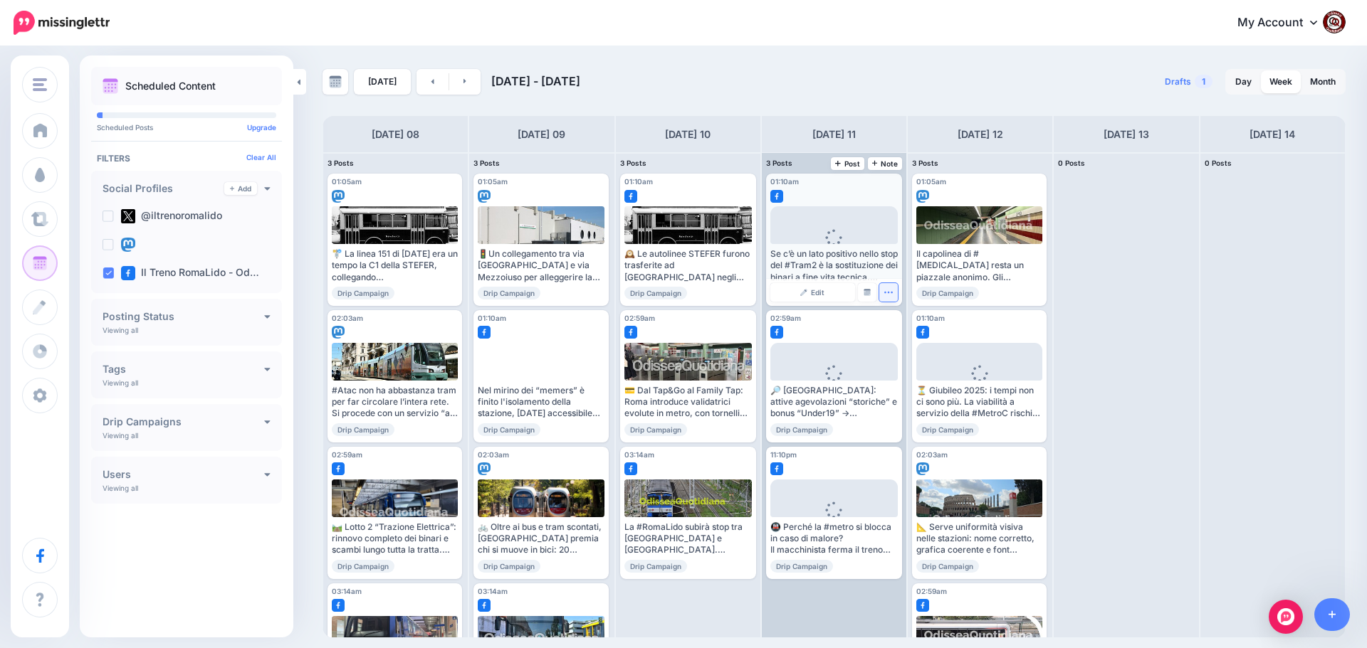
click at [886, 292] on icon "button" at bounding box center [887, 292] width 9 height 9
click at [897, 332] on link "Delete Post" at bounding box center [922, 337] width 74 height 16
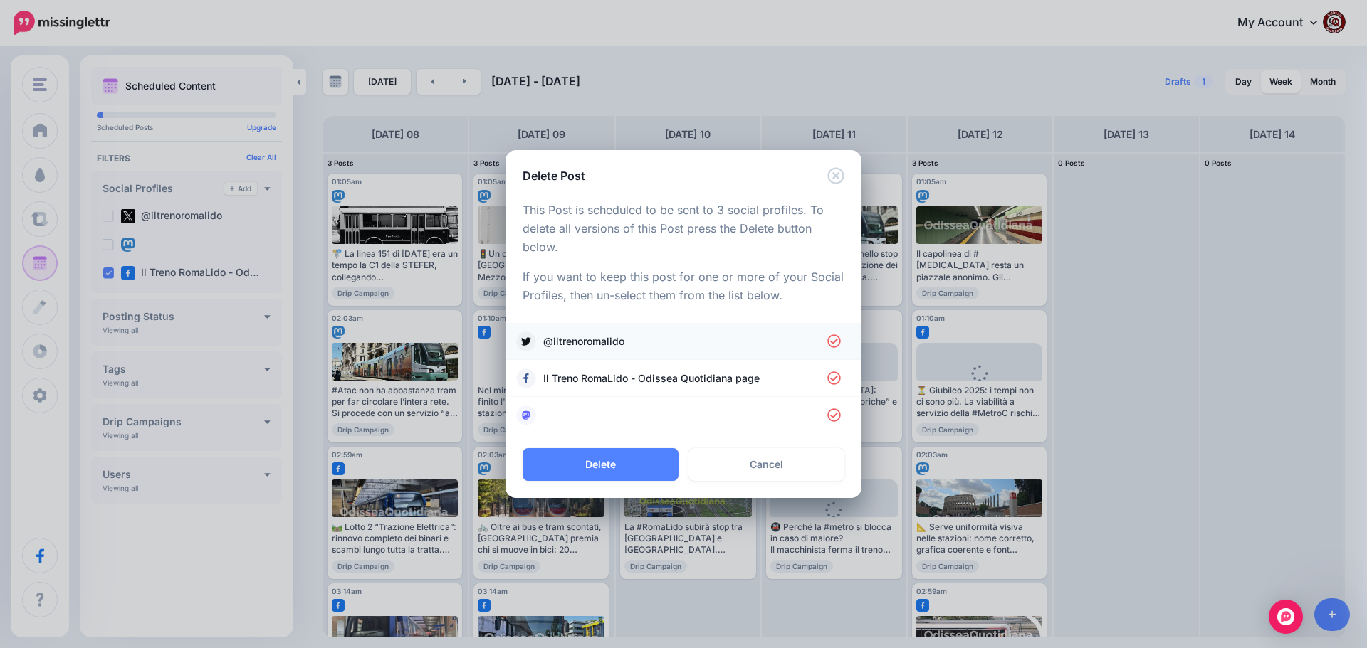
click at [592, 339] on span "@iltrenoromalido" at bounding box center [685, 341] width 284 height 17
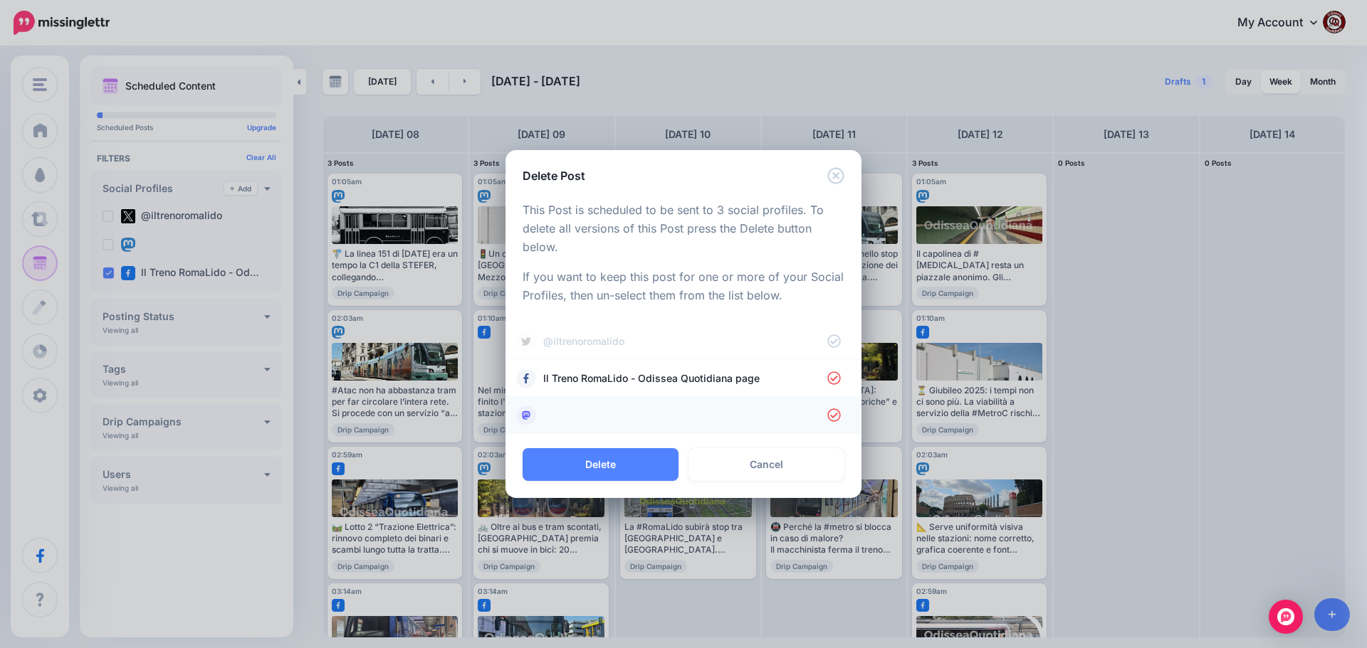
click at [580, 410] on link at bounding box center [683, 416] width 327 height 20
click at [604, 463] on button "Delete" at bounding box center [600, 464] width 156 height 33
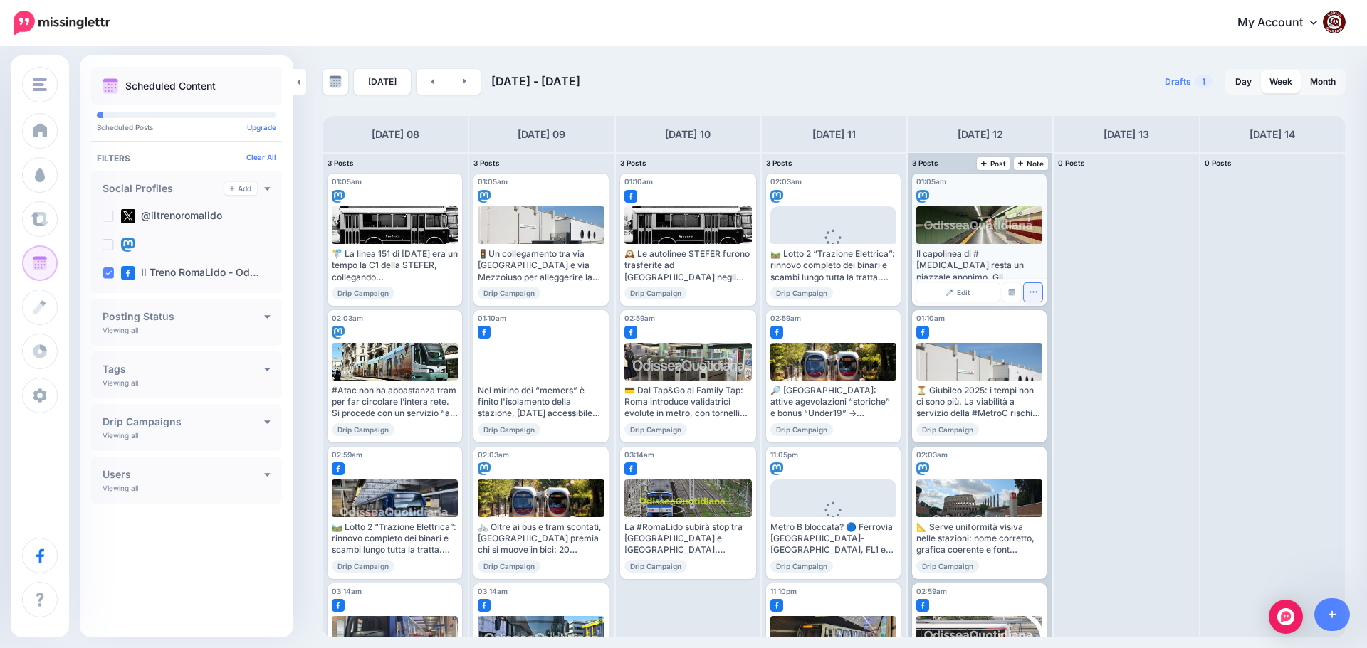
click at [1030, 292] on icon "button" at bounding box center [1033, 292] width 8 height 1
click at [1050, 339] on link "Delete Post" at bounding box center [1066, 337] width 74 height 16
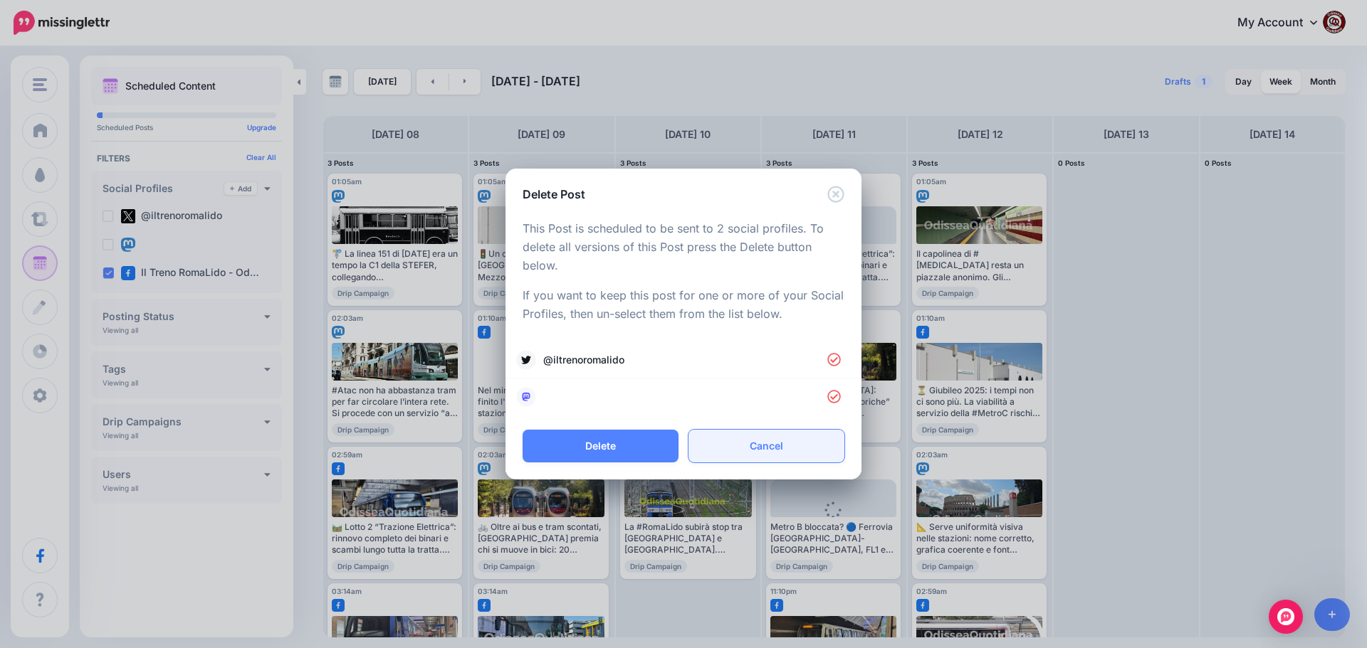
click at [743, 441] on link "Cancel" at bounding box center [766, 446] width 156 height 33
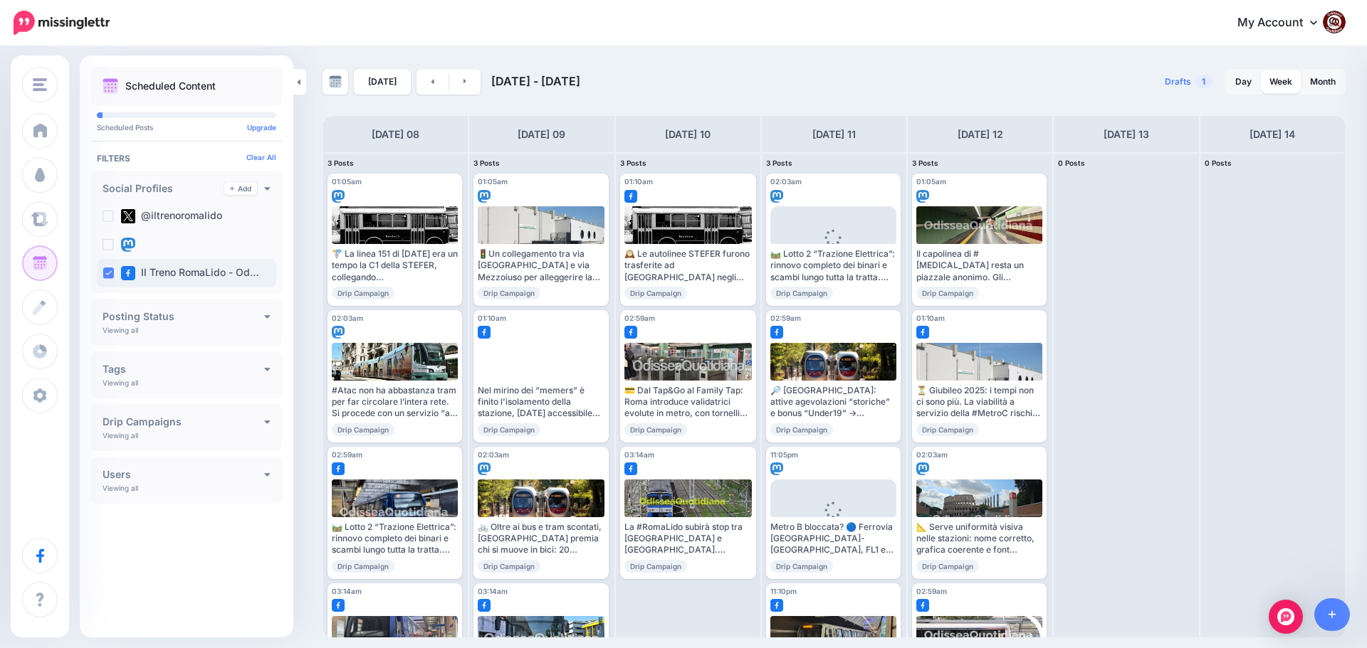
click at [110, 273] on ins at bounding box center [107, 273] width 11 height 11
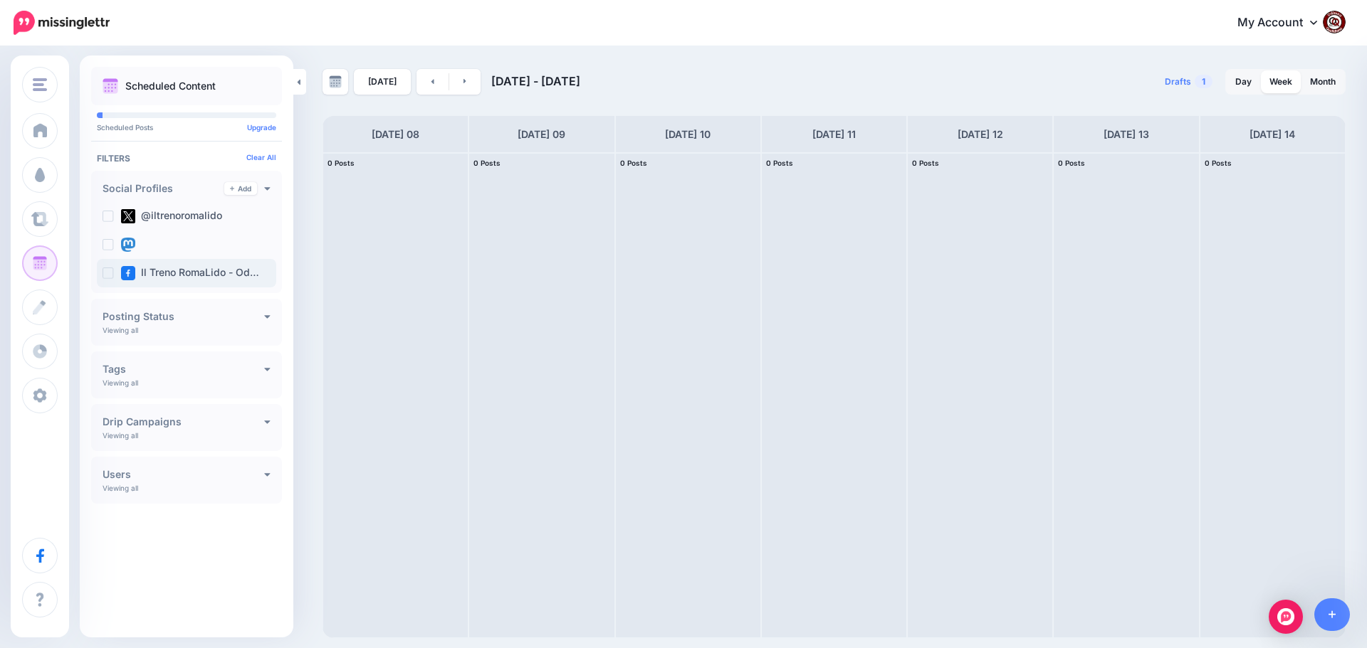
click at [110, 273] on ins at bounding box center [107, 273] width 11 height 11
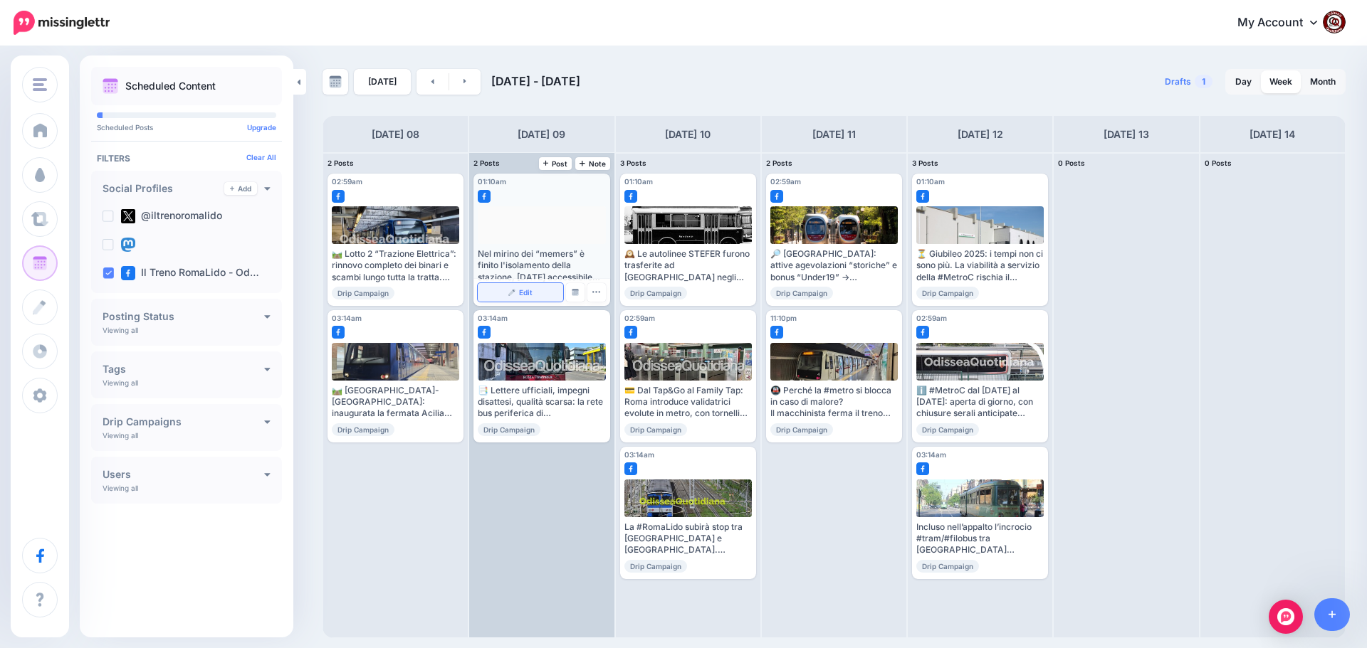
click at [521, 287] on link "Edit" at bounding box center [520, 292] width 85 height 19
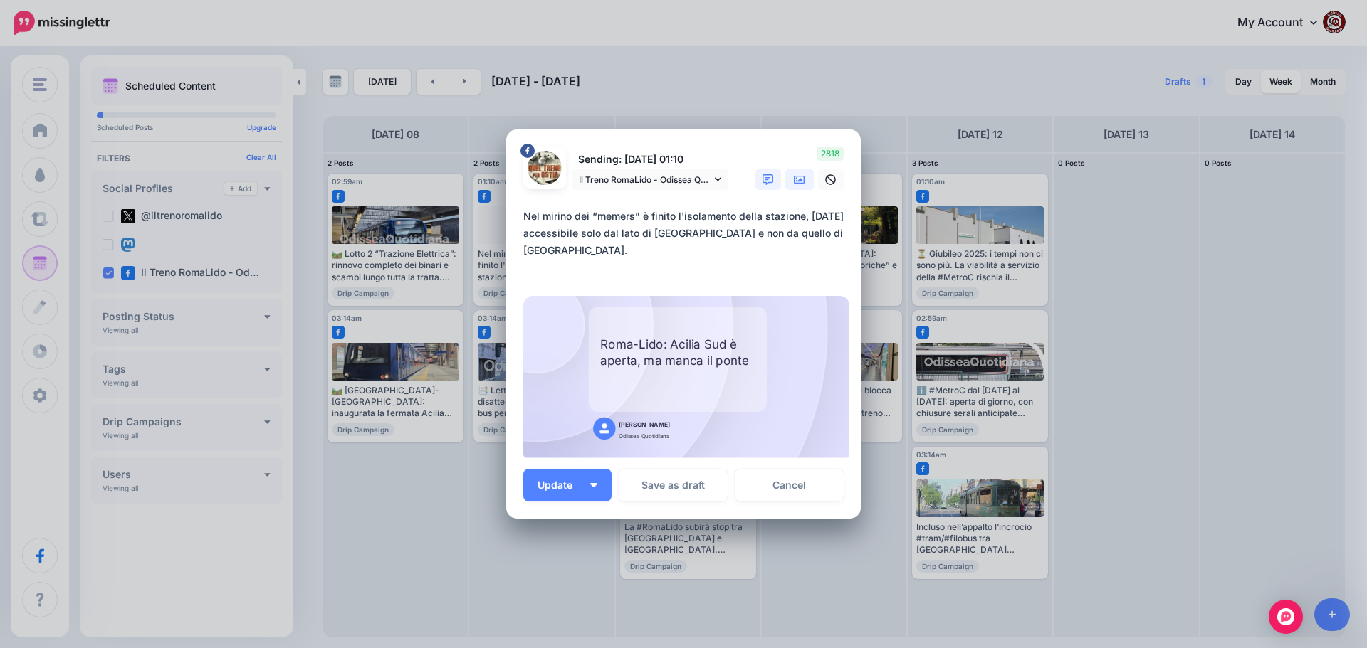
click at [794, 184] on icon at bounding box center [799, 179] width 11 height 11
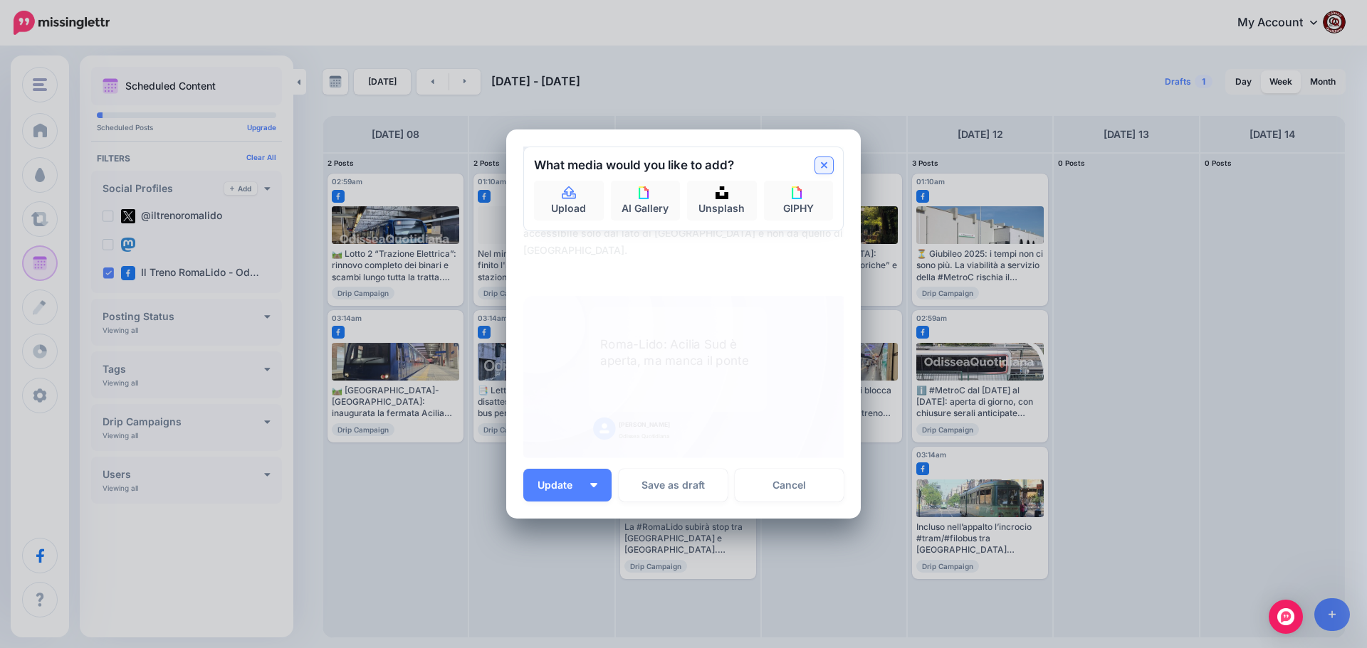
click at [821, 167] on icon at bounding box center [824, 165] width 7 height 11
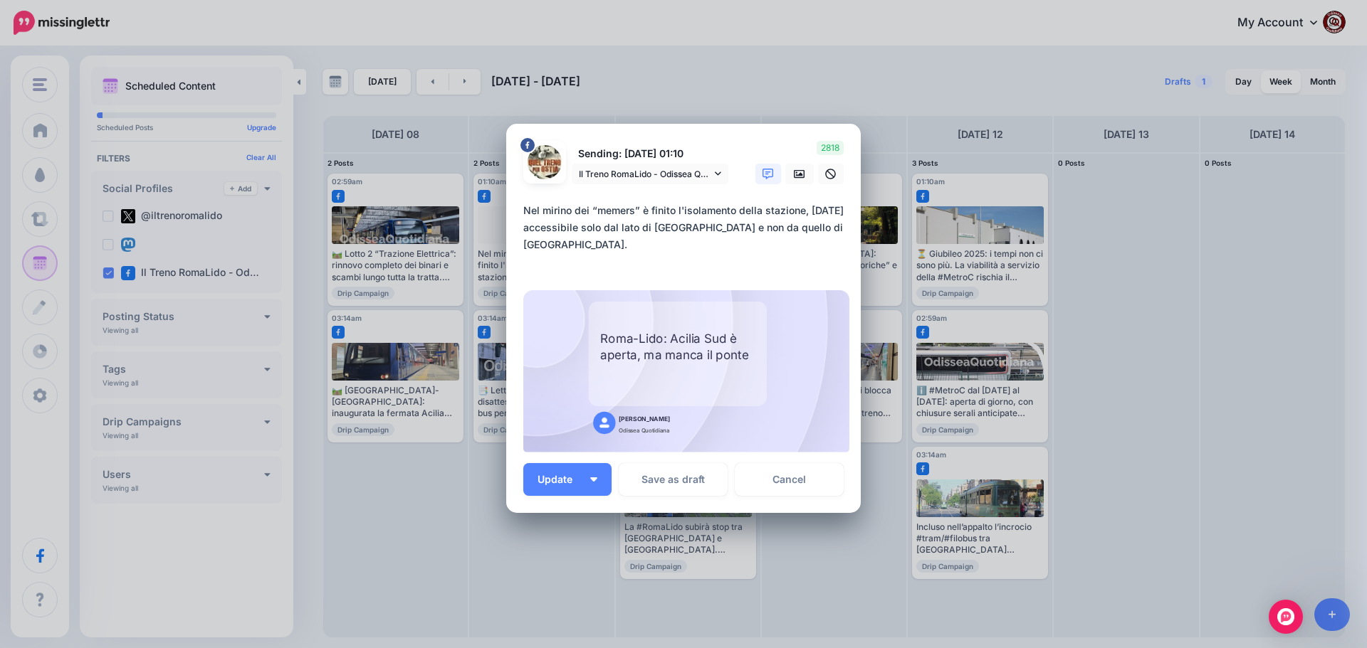
scroll to position [0, 0]
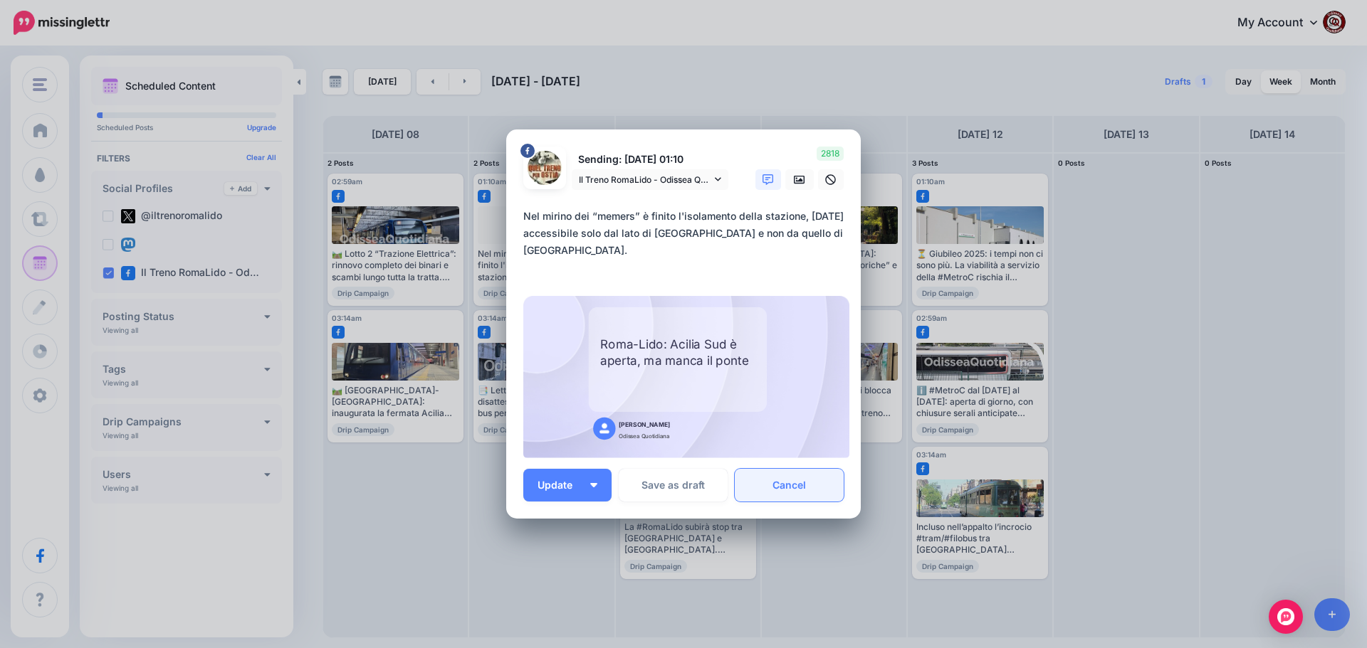
click at [781, 488] on link "Cancel" at bounding box center [788, 485] width 109 height 33
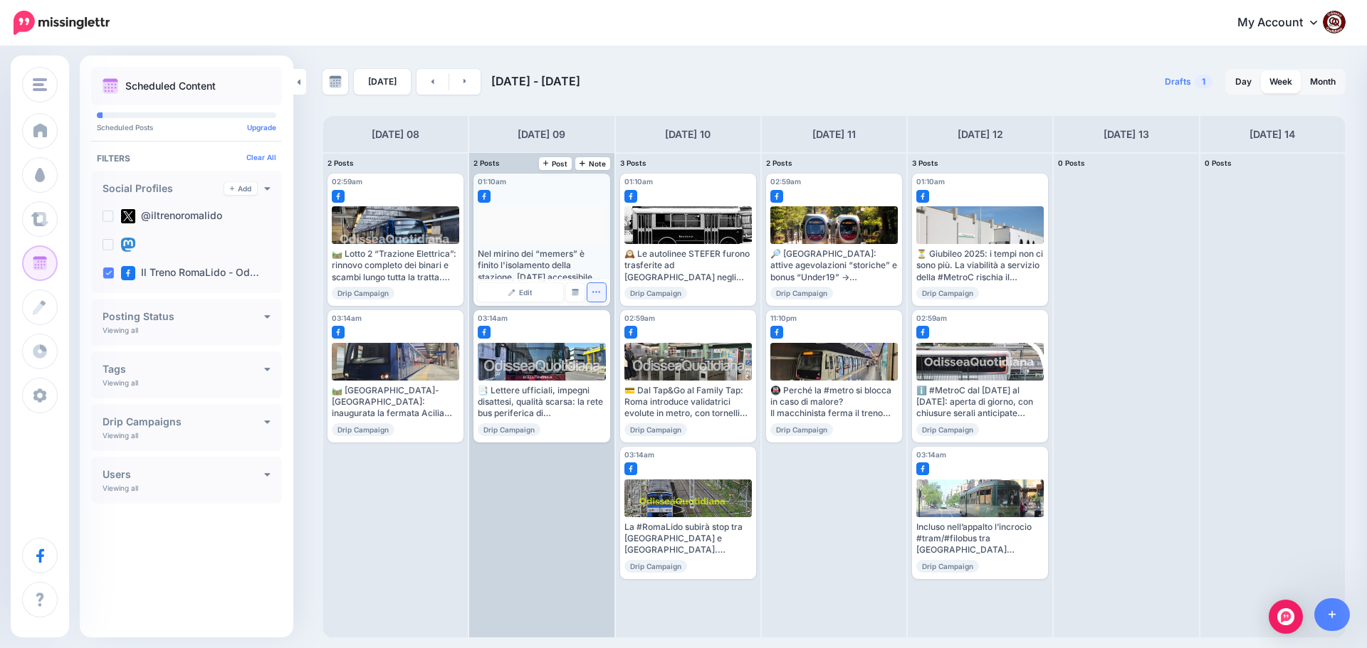
click at [596, 295] on icon "button" at bounding box center [595, 292] width 9 height 9
click at [613, 332] on link "Delete Post" at bounding box center [630, 337] width 74 height 16
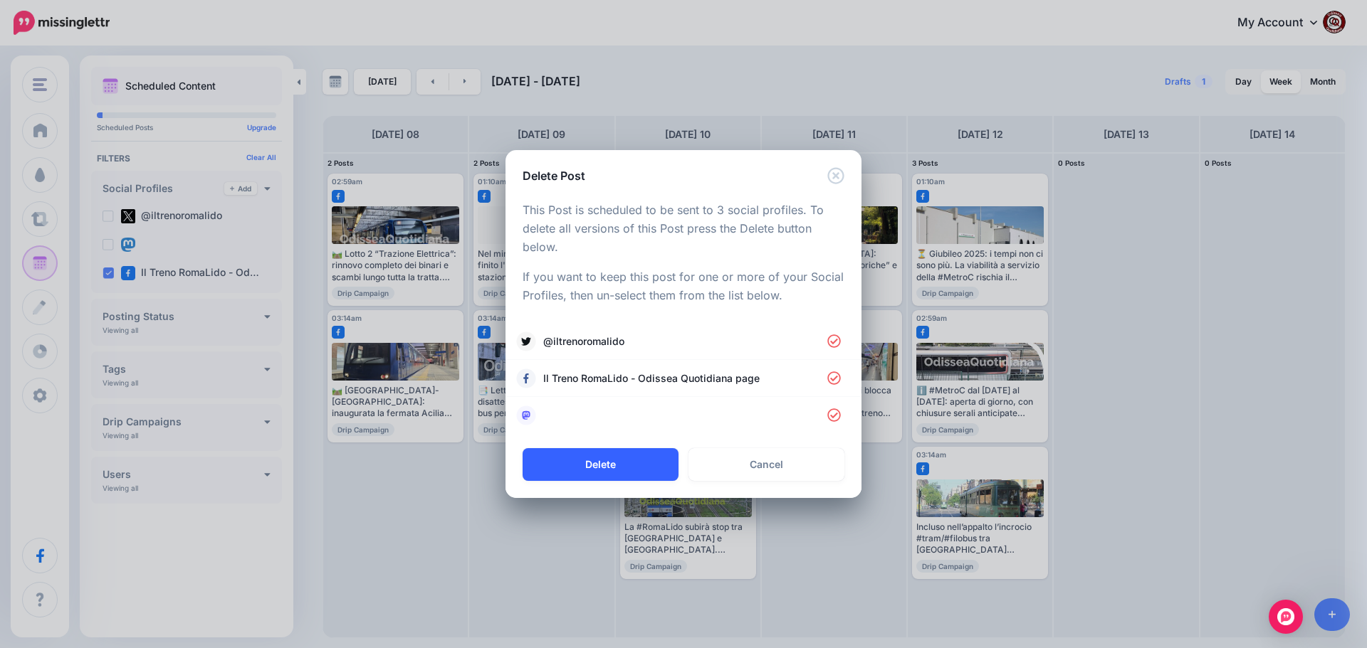
click at [586, 458] on button "Delete" at bounding box center [600, 464] width 156 height 33
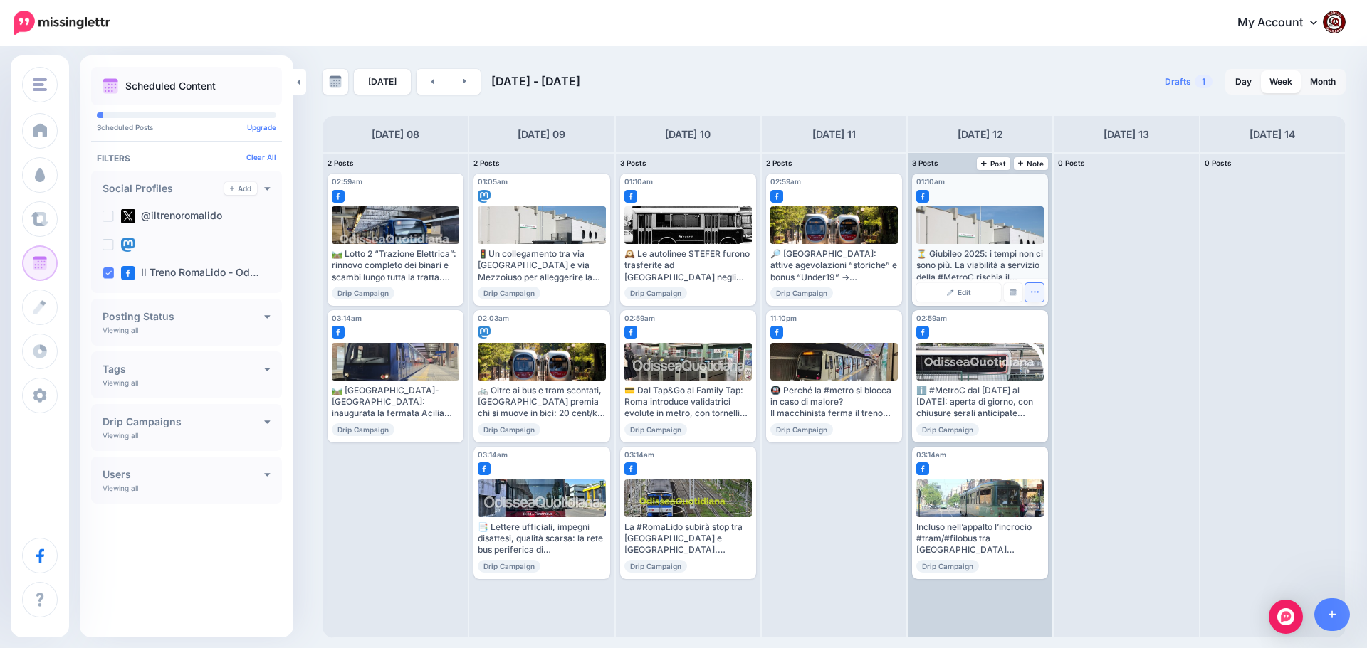
click at [1034, 290] on icon "button" at bounding box center [1034, 292] width 9 height 9
click at [1060, 339] on link "Delete Post" at bounding box center [1068, 337] width 74 height 16
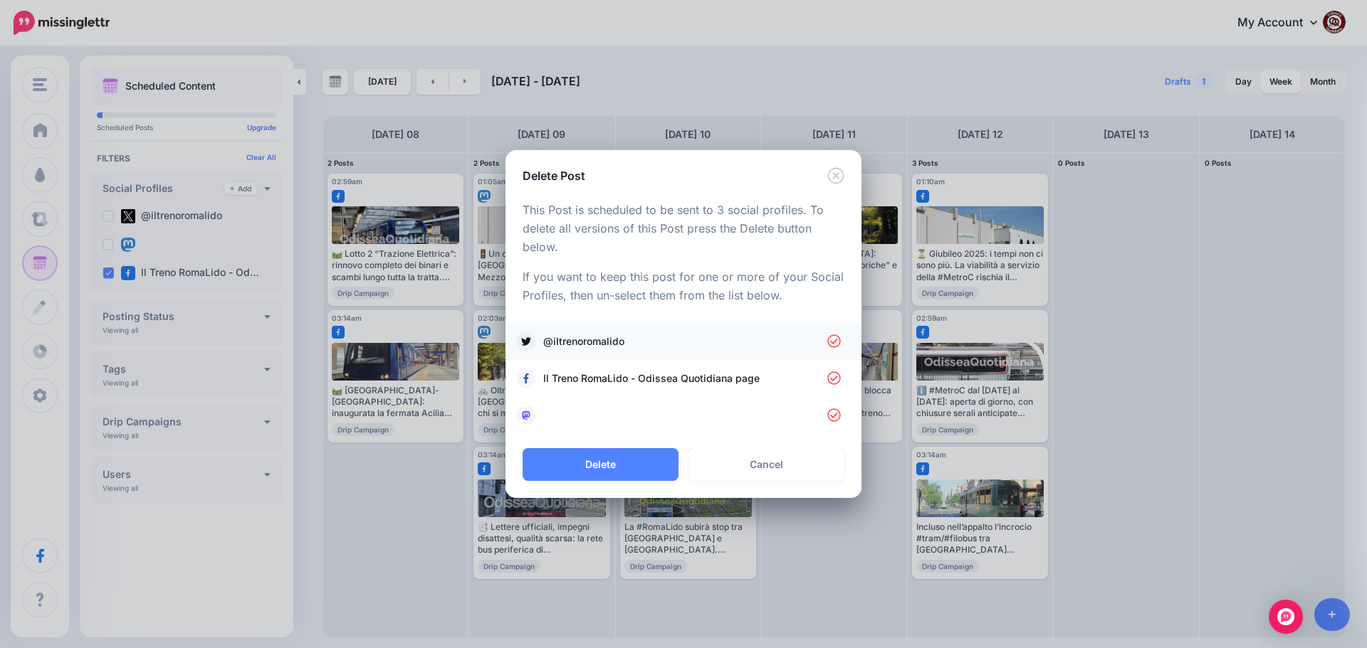
click at [621, 344] on span "@iltrenoromalido" at bounding box center [685, 341] width 284 height 17
click at [601, 426] on li at bounding box center [683, 415] width 356 height 37
click at [545, 414] on link at bounding box center [683, 416] width 327 height 20
click at [594, 475] on button "Delete" at bounding box center [600, 464] width 156 height 33
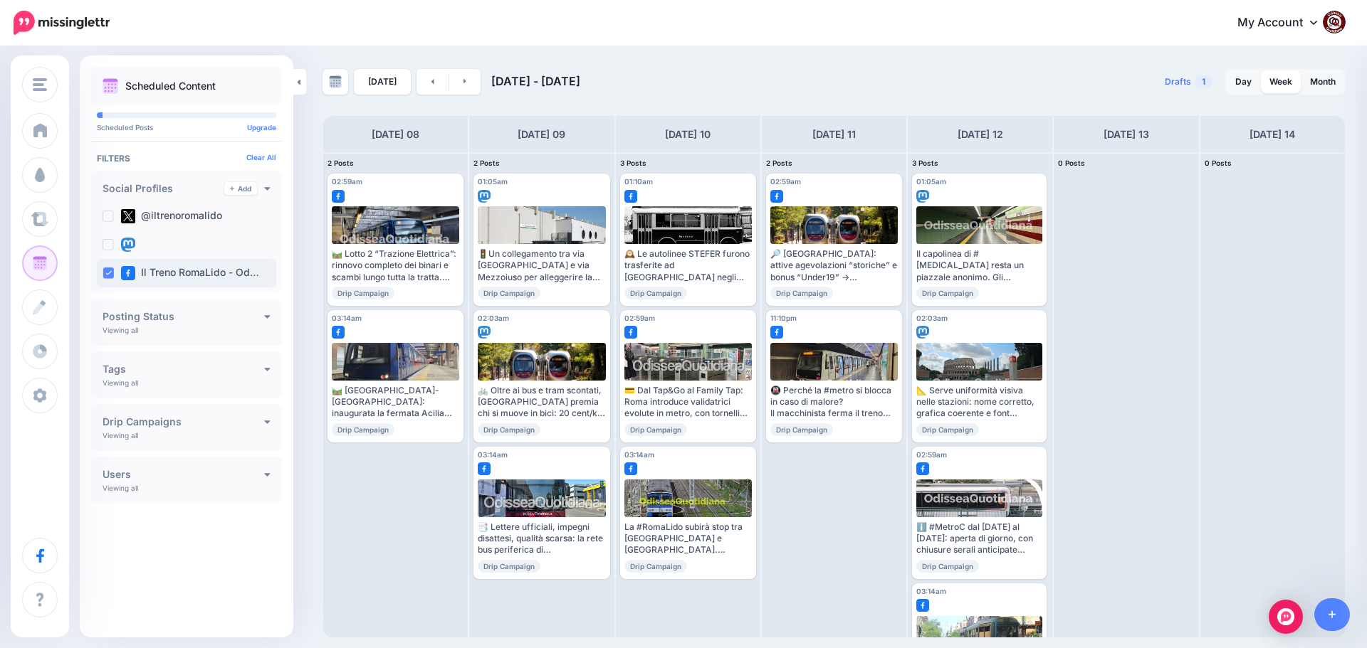
click at [106, 273] on ins at bounding box center [107, 273] width 11 height 11
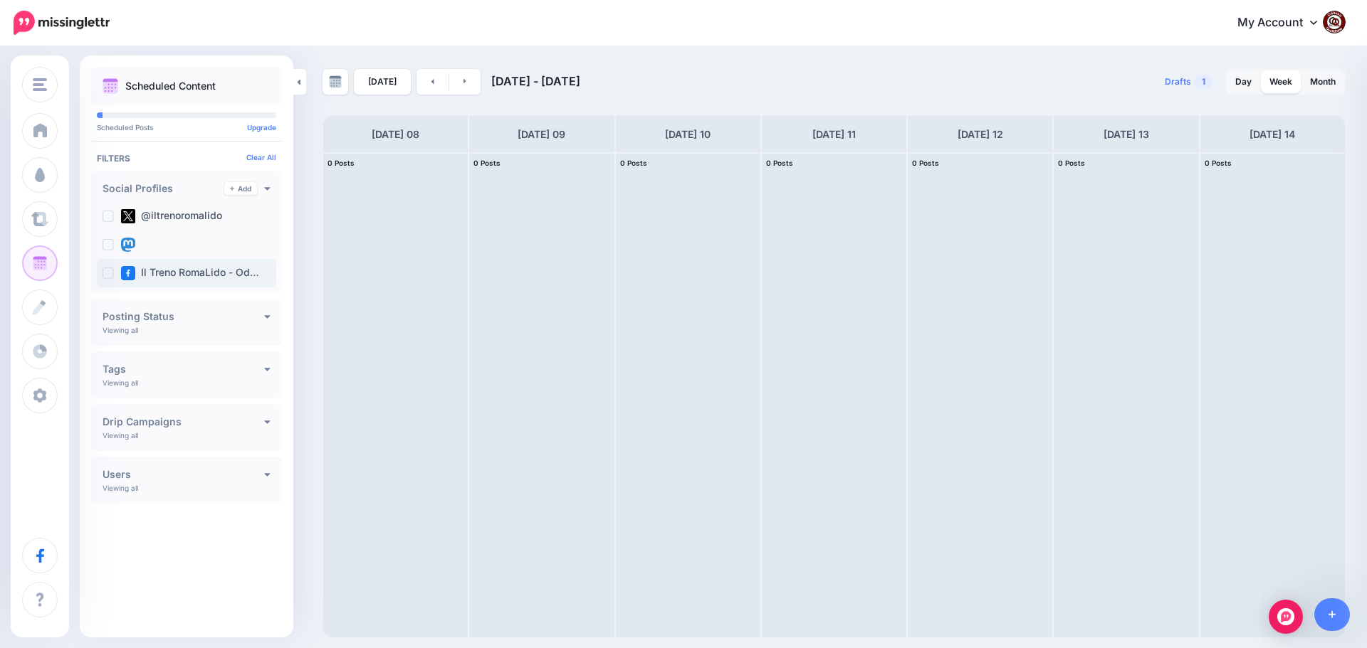
click at [106, 273] on ins at bounding box center [107, 273] width 11 height 11
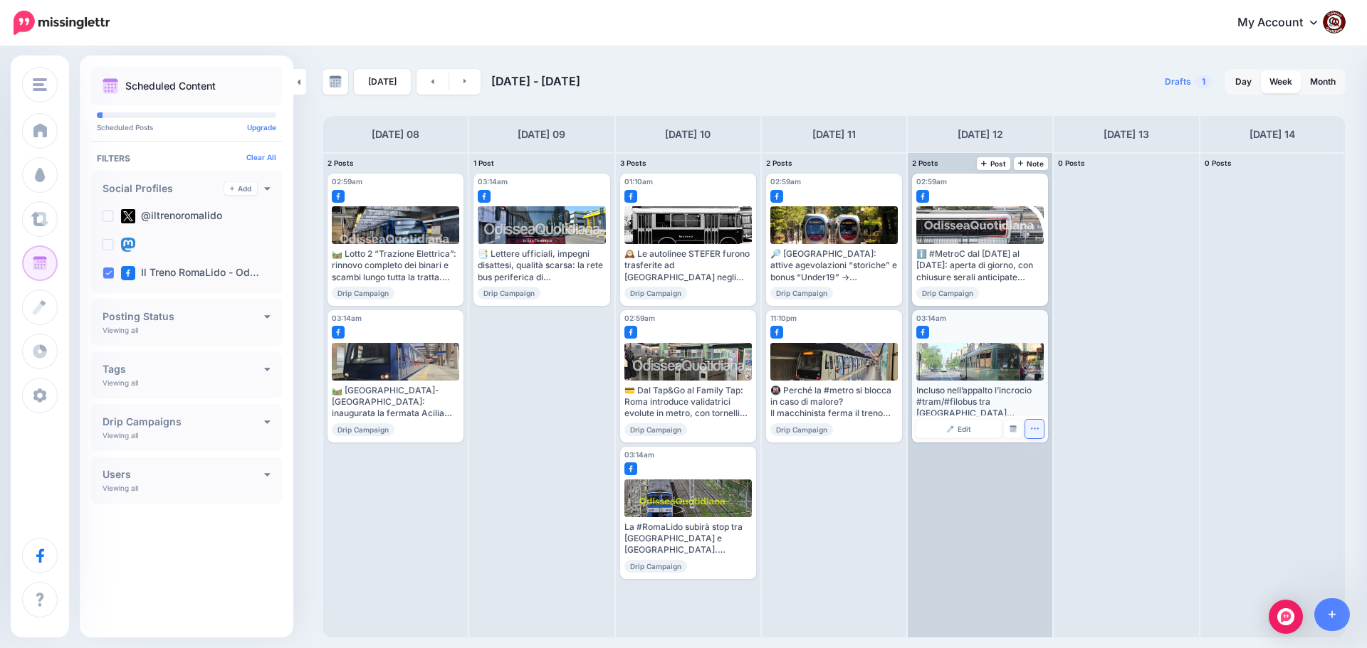
click at [1033, 433] on icon "button" at bounding box center [1034, 428] width 9 height 9
click at [1046, 470] on link "Delete Post" at bounding box center [1068, 473] width 74 height 16
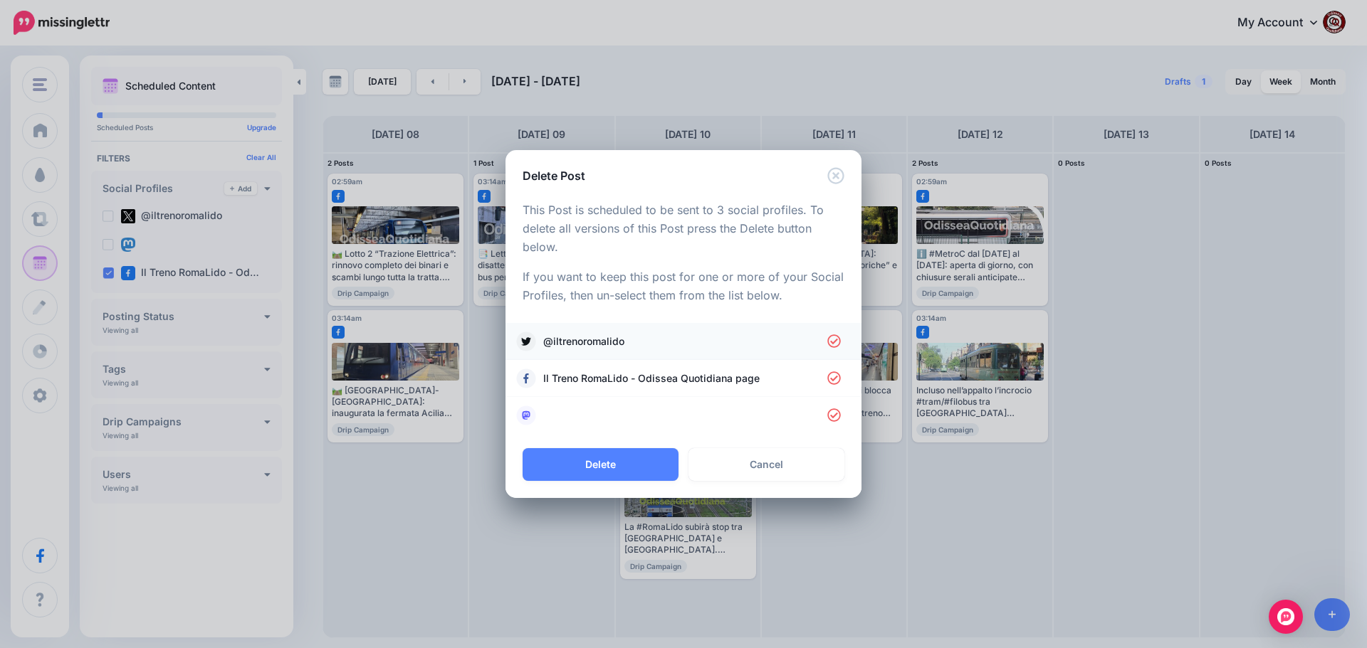
click at [601, 343] on span "@iltrenoromalido" at bounding box center [685, 341] width 284 height 17
click at [596, 409] on link at bounding box center [683, 416] width 327 height 20
click at [612, 458] on button "Delete" at bounding box center [600, 464] width 156 height 33
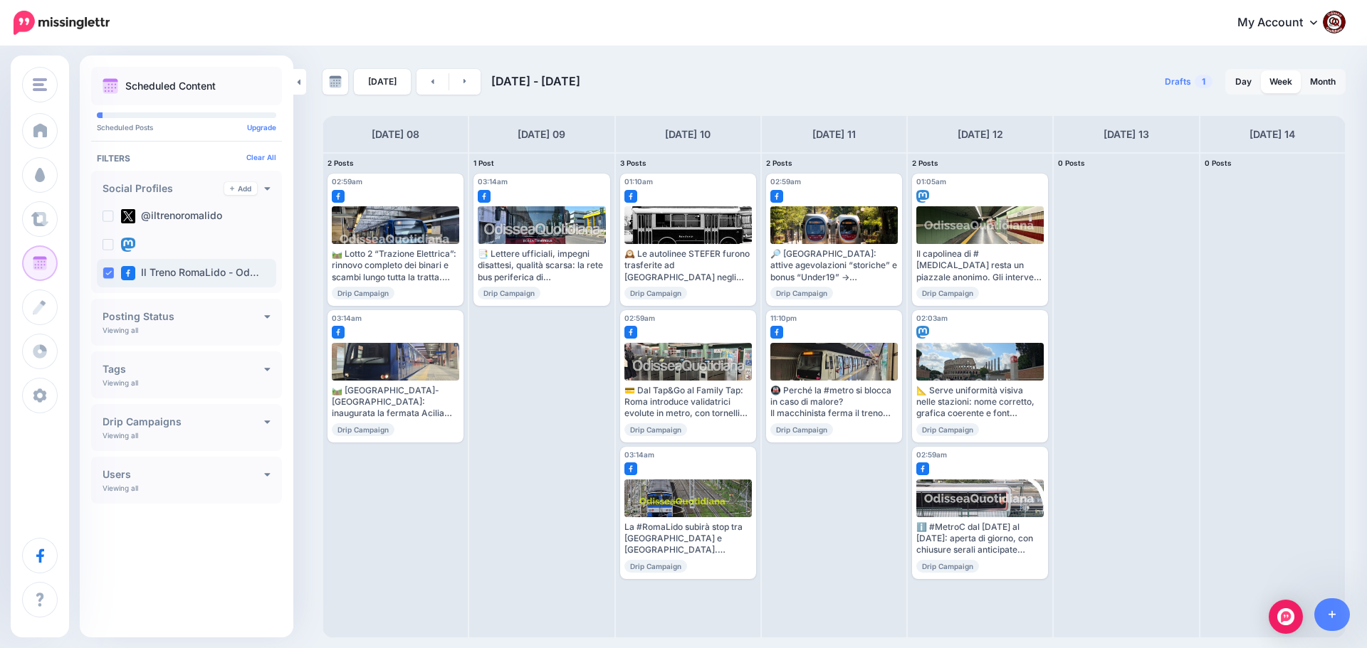
click at [110, 275] on ins at bounding box center [107, 273] width 11 height 11
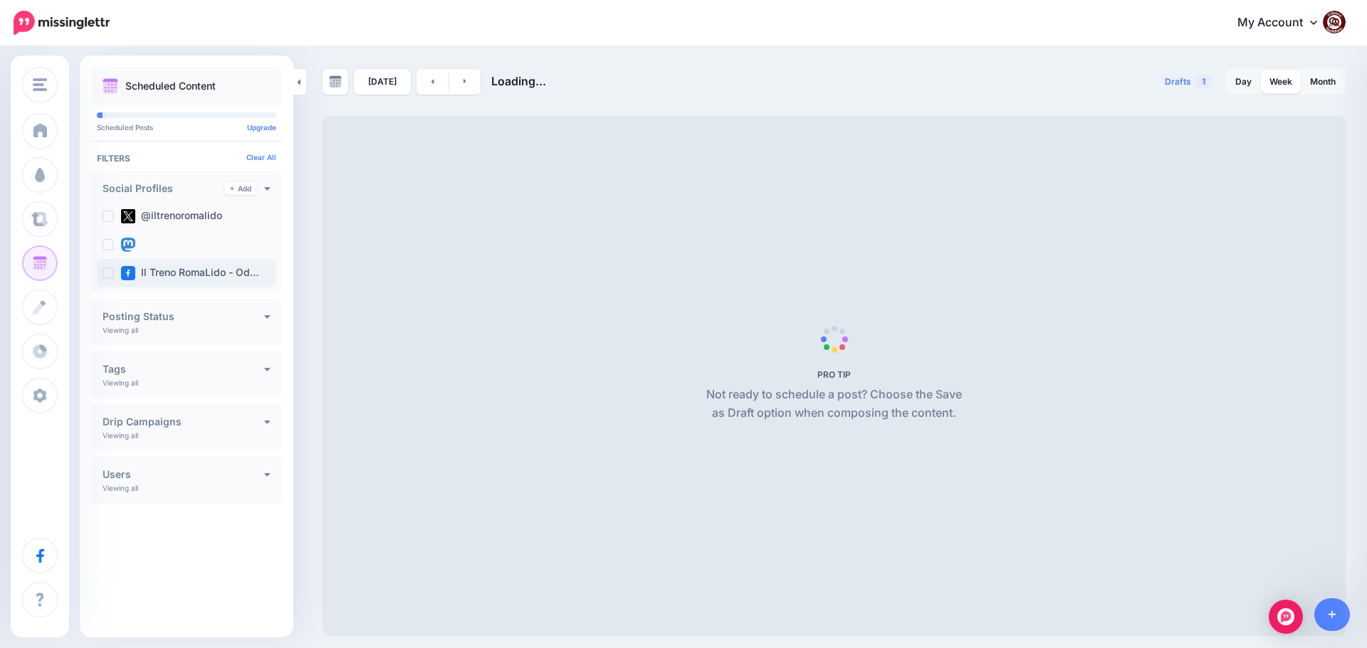
click at [110, 275] on ins at bounding box center [107, 273] width 11 height 11
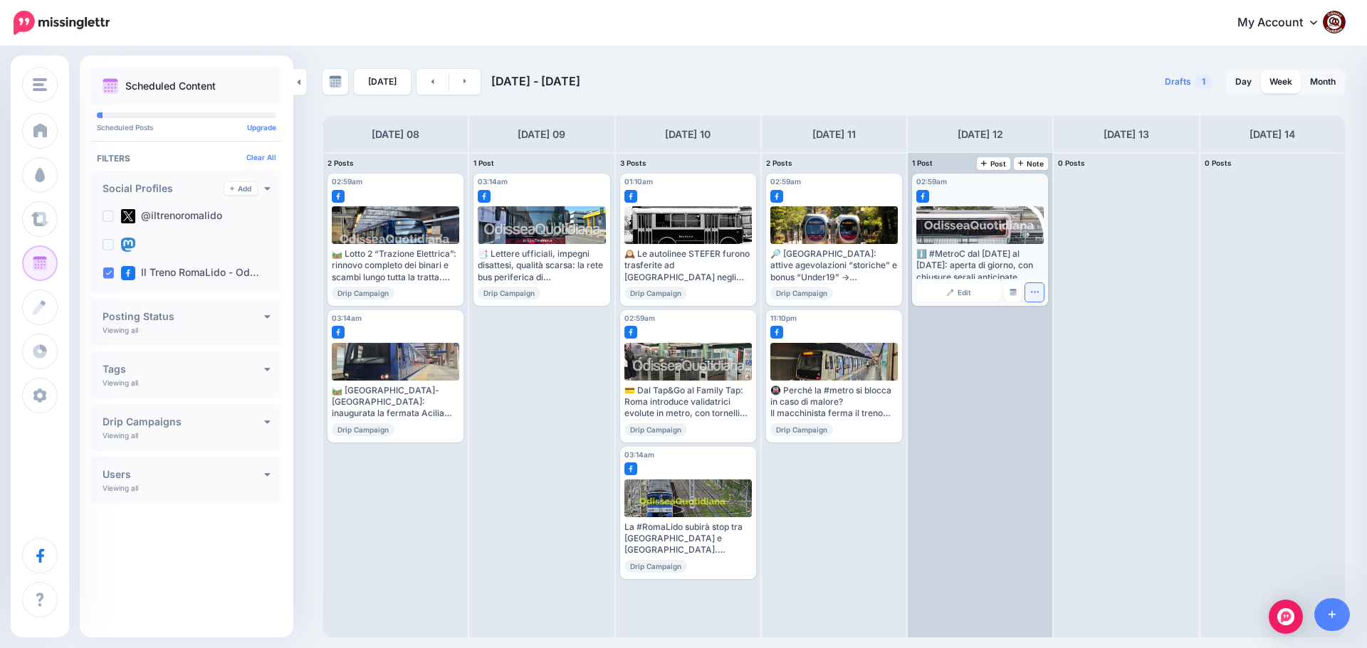
click at [1035, 292] on icon "button" at bounding box center [1035, 292] width 8 height 1
click at [1055, 338] on link "Delete Post" at bounding box center [1068, 337] width 74 height 16
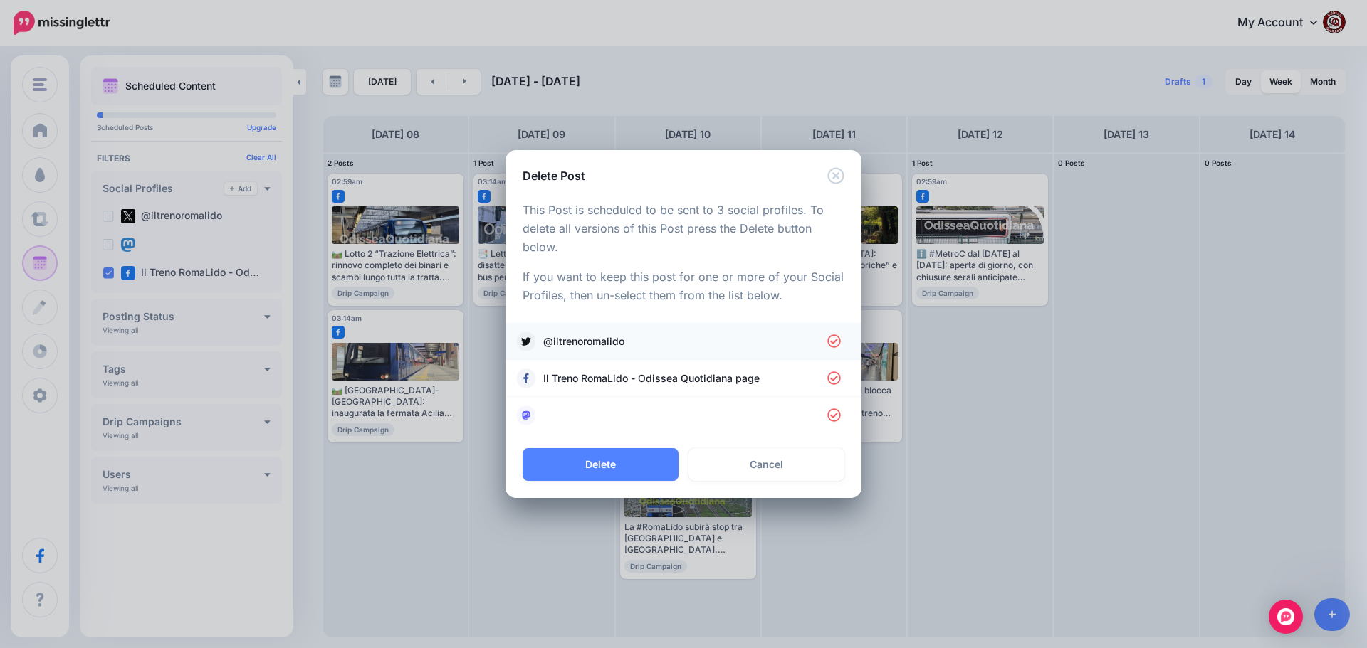
click at [612, 330] on li "@iltrenoromalido" at bounding box center [683, 341] width 356 height 37
click at [612, 340] on span "@iltrenoromalido" at bounding box center [685, 341] width 284 height 17
click at [586, 413] on link at bounding box center [683, 416] width 327 height 20
click at [606, 463] on button "Delete" at bounding box center [600, 464] width 156 height 33
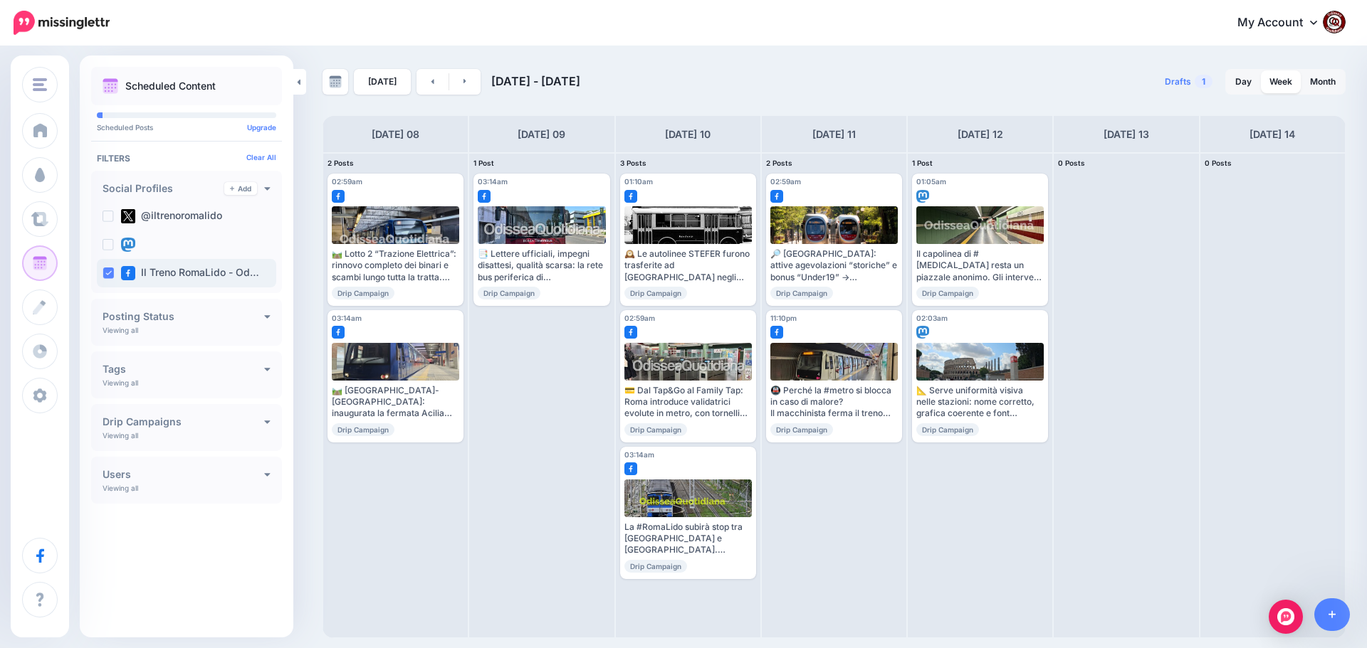
click at [110, 273] on ins at bounding box center [107, 273] width 11 height 11
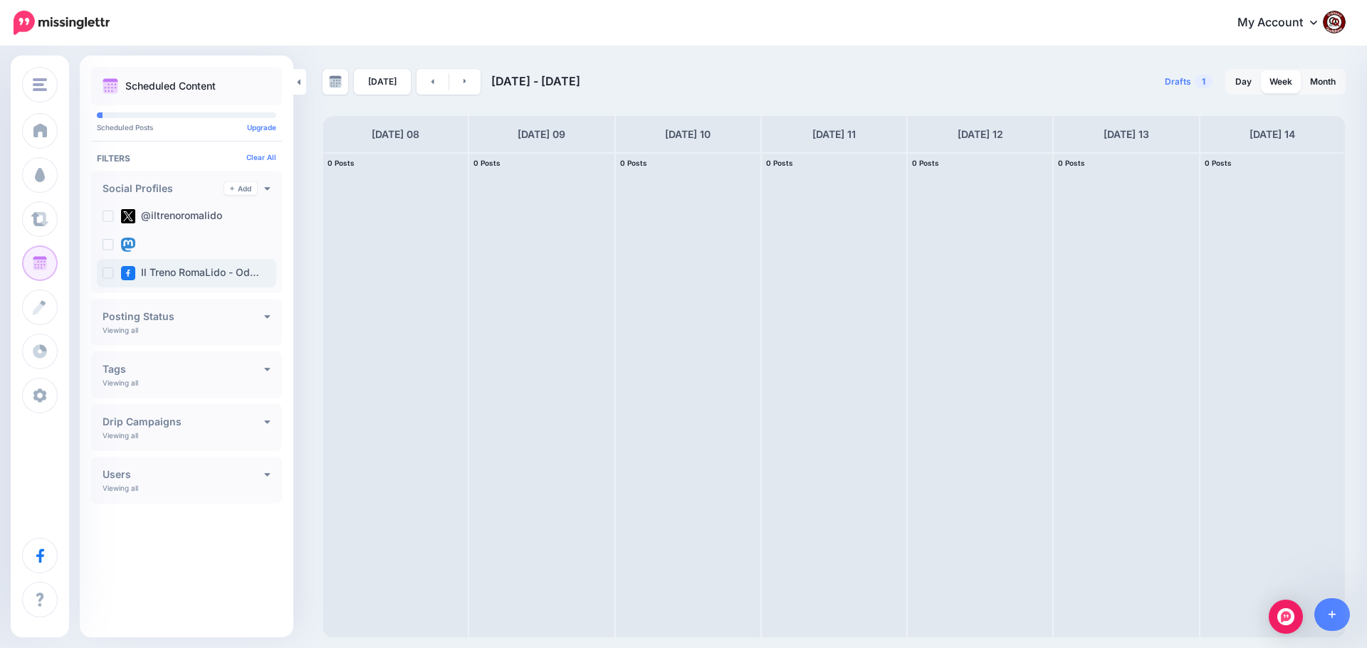
click at [110, 273] on ins at bounding box center [107, 273] width 11 height 11
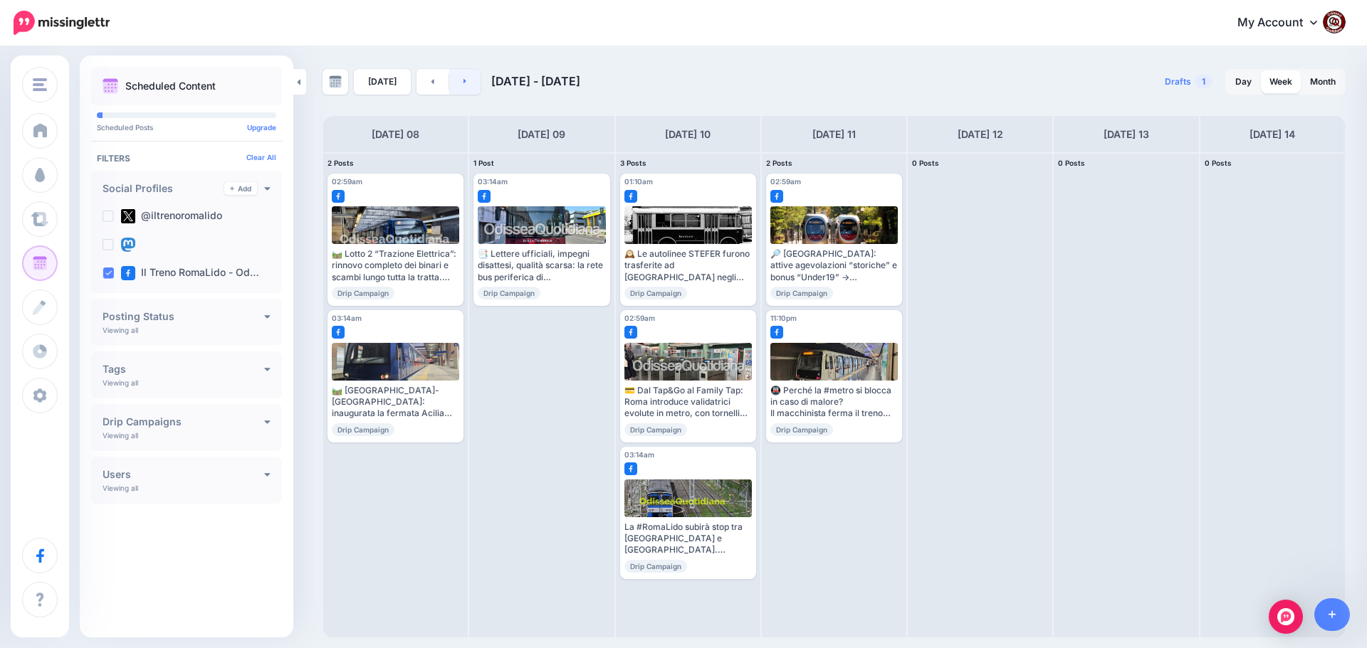
click at [464, 80] on link at bounding box center [465, 82] width 32 height 26
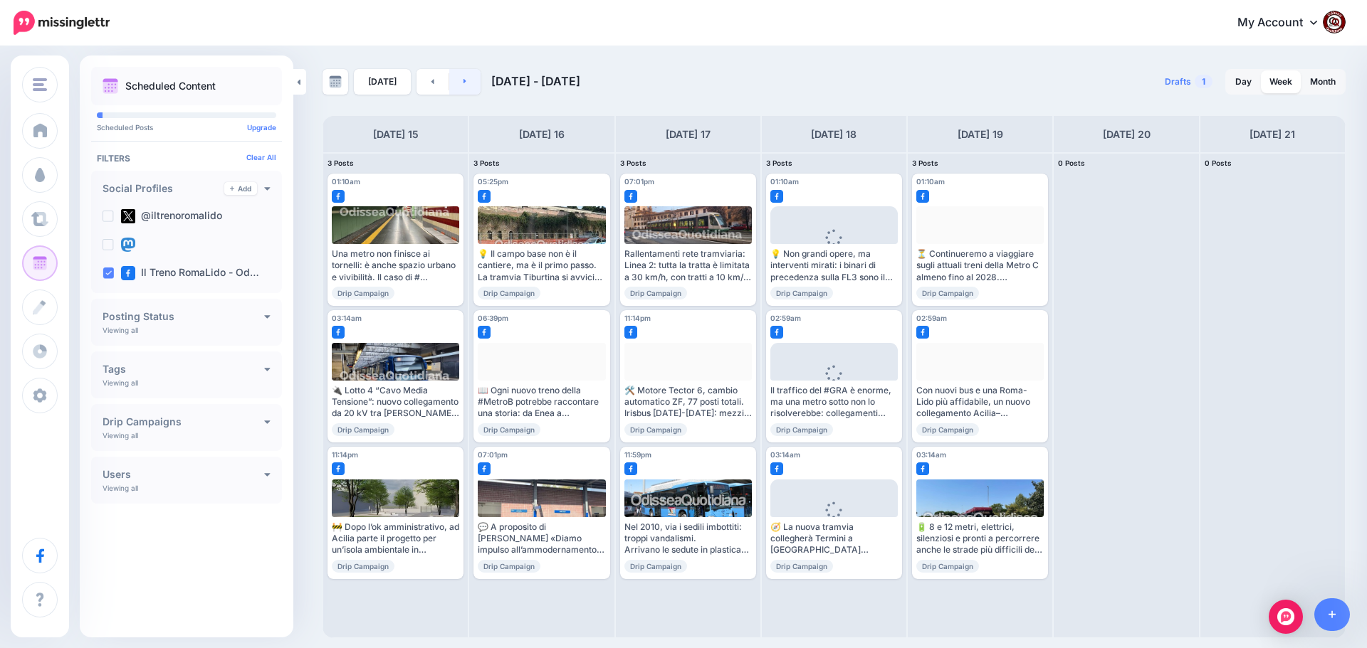
click at [467, 87] on link at bounding box center [465, 82] width 32 height 26
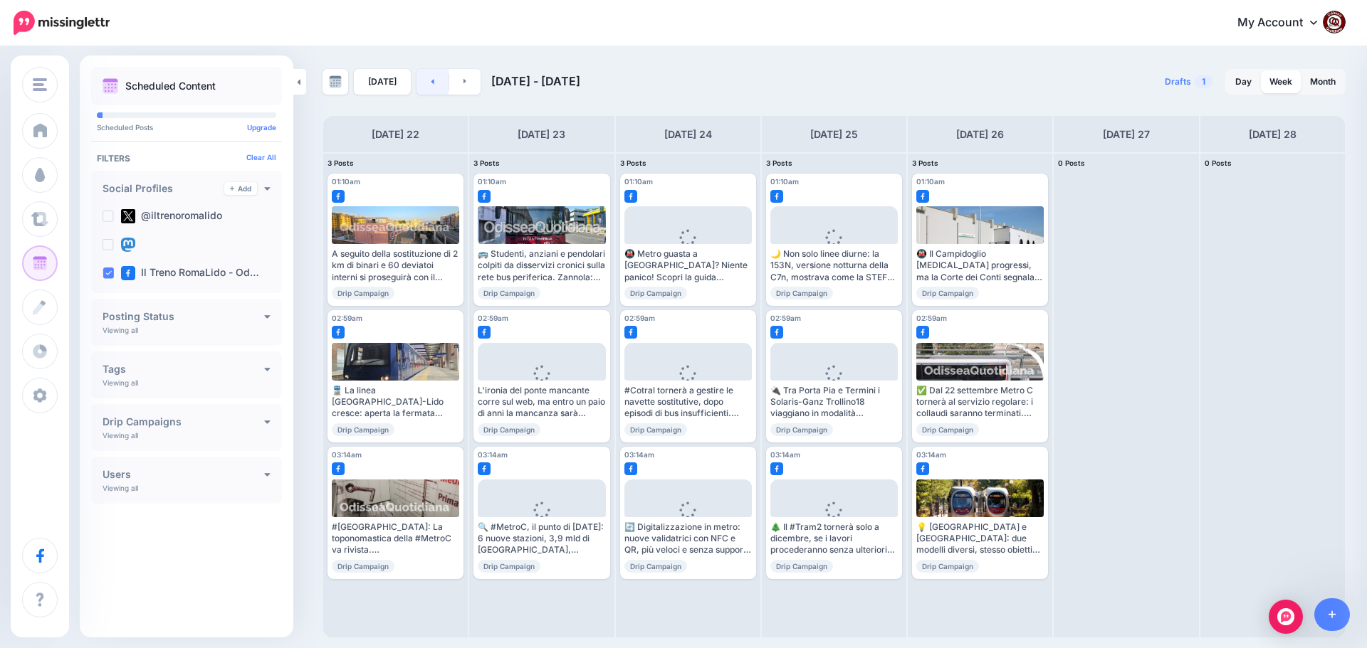
click at [431, 83] on icon at bounding box center [433, 81] width 4 height 9
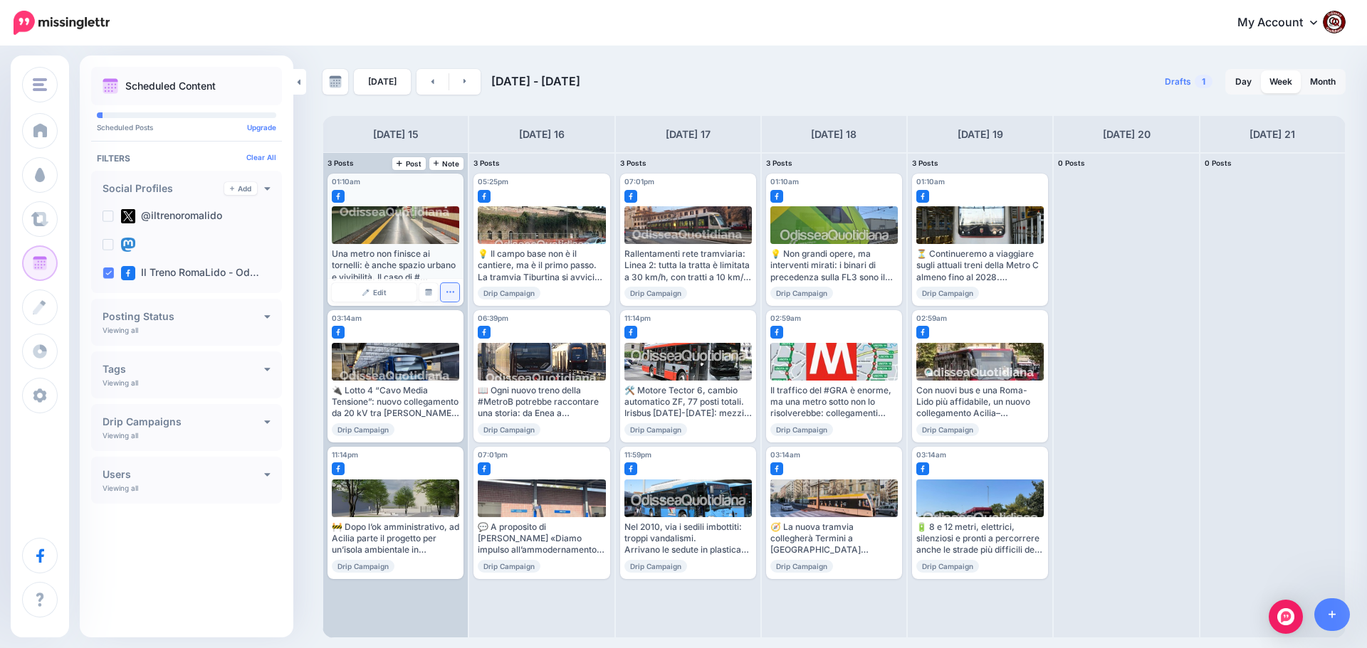
click at [451, 294] on icon "button" at bounding box center [450, 292] width 9 height 9
click at [470, 332] on link "Delete Post" at bounding box center [483, 337] width 74 height 16
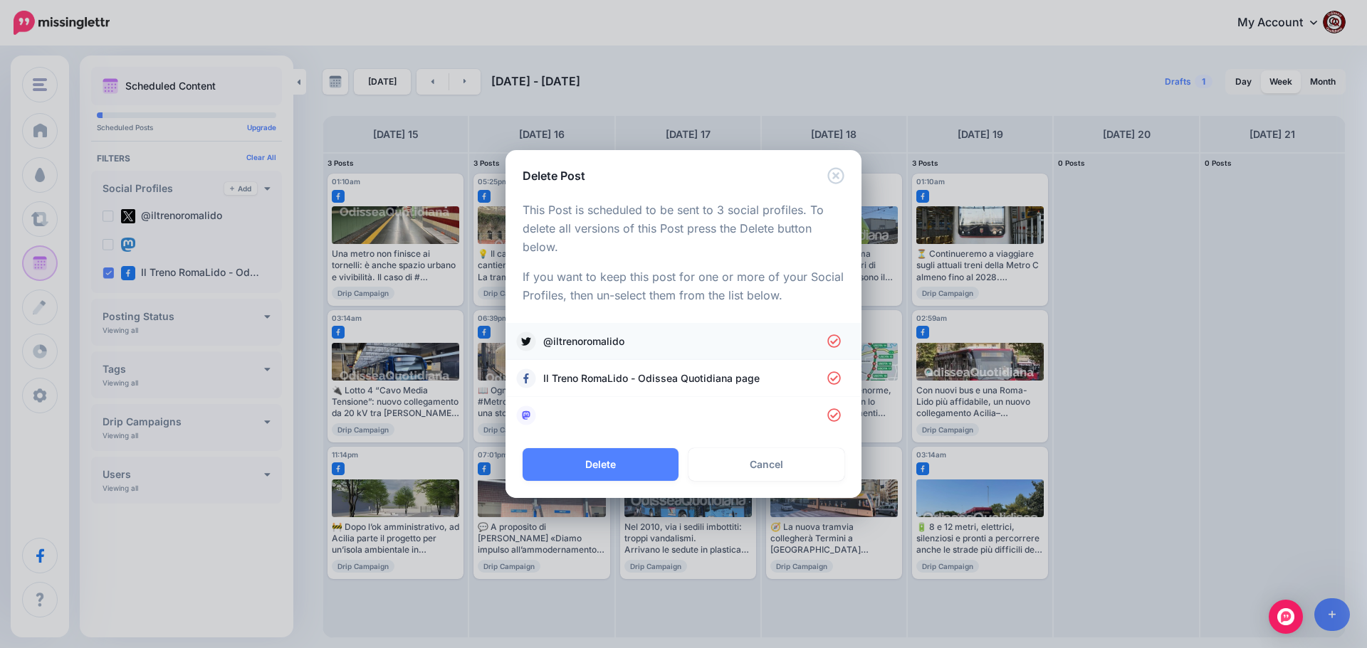
click at [625, 348] on span "@iltrenoromalido" at bounding box center [685, 341] width 284 height 17
click at [609, 413] on link at bounding box center [683, 416] width 327 height 20
click at [618, 462] on button "Delete" at bounding box center [600, 464] width 156 height 33
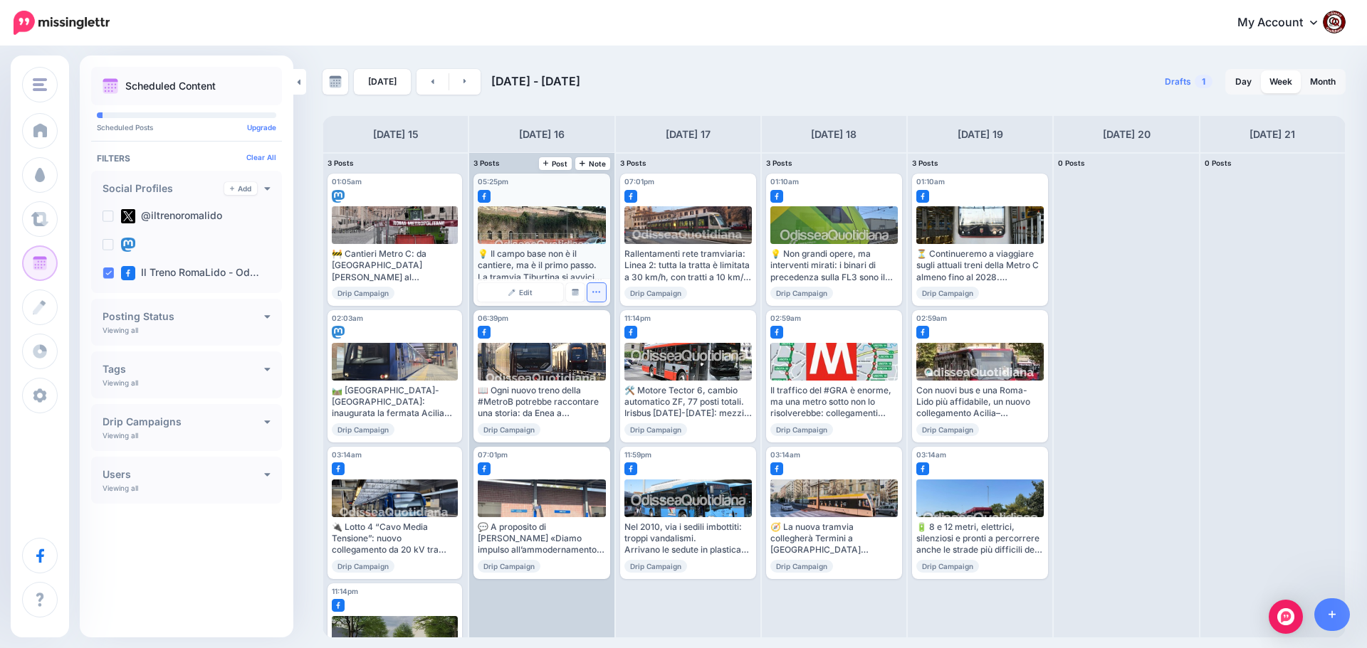
click at [596, 292] on icon "button" at bounding box center [596, 292] width 8 height 1
click at [614, 339] on link "Delete Post" at bounding box center [630, 337] width 74 height 16
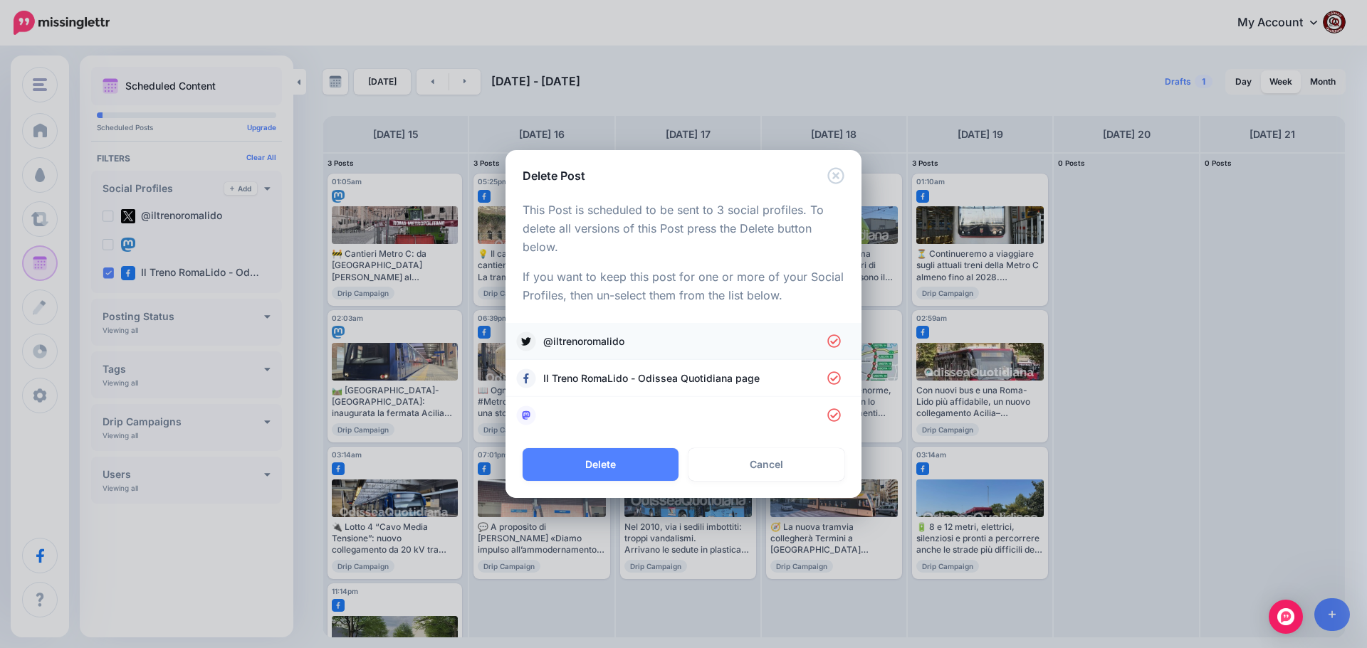
click at [631, 337] on span "@iltrenoromalido" at bounding box center [685, 341] width 284 height 17
click at [609, 406] on link at bounding box center [683, 416] width 327 height 20
click at [594, 458] on button "Delete" at bounding box center [600, 464] width 156 height 33
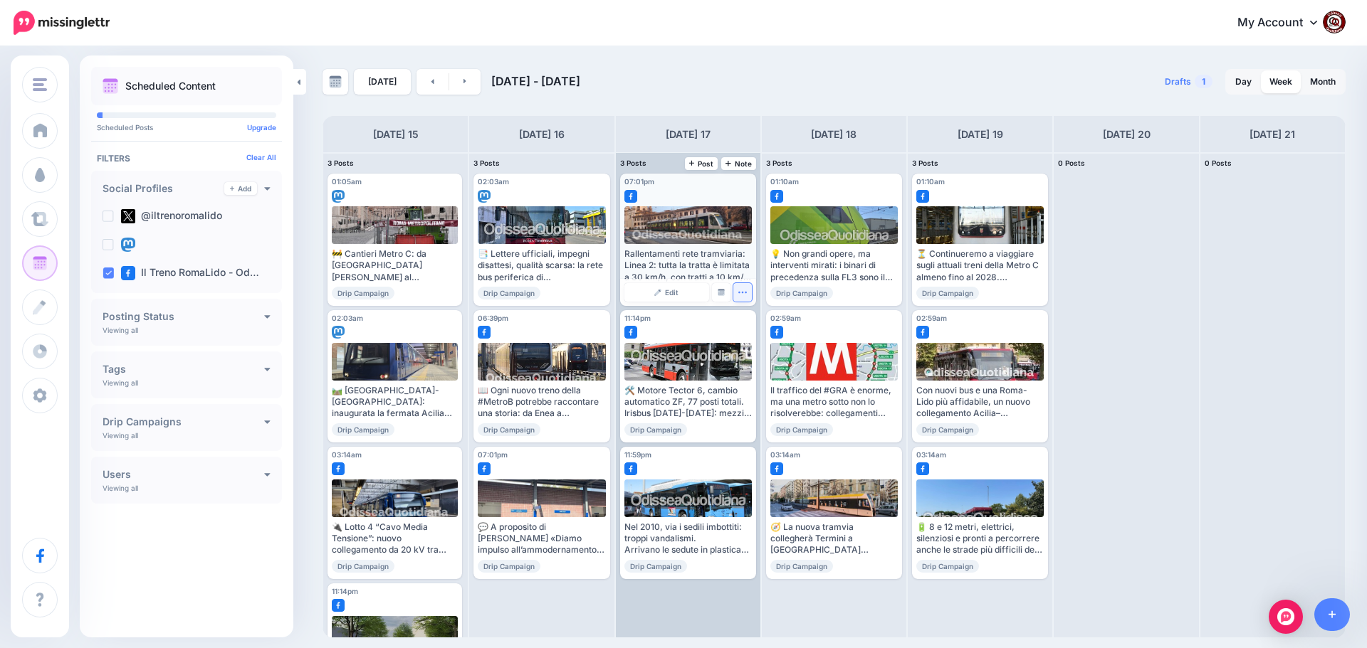
click at [742, 295] on icon "button" at bounding box center [741, 292] width 9 height 9
click at [759, 335] on link "Delete Post" at bounding box center [776, 337] width 74 height 16
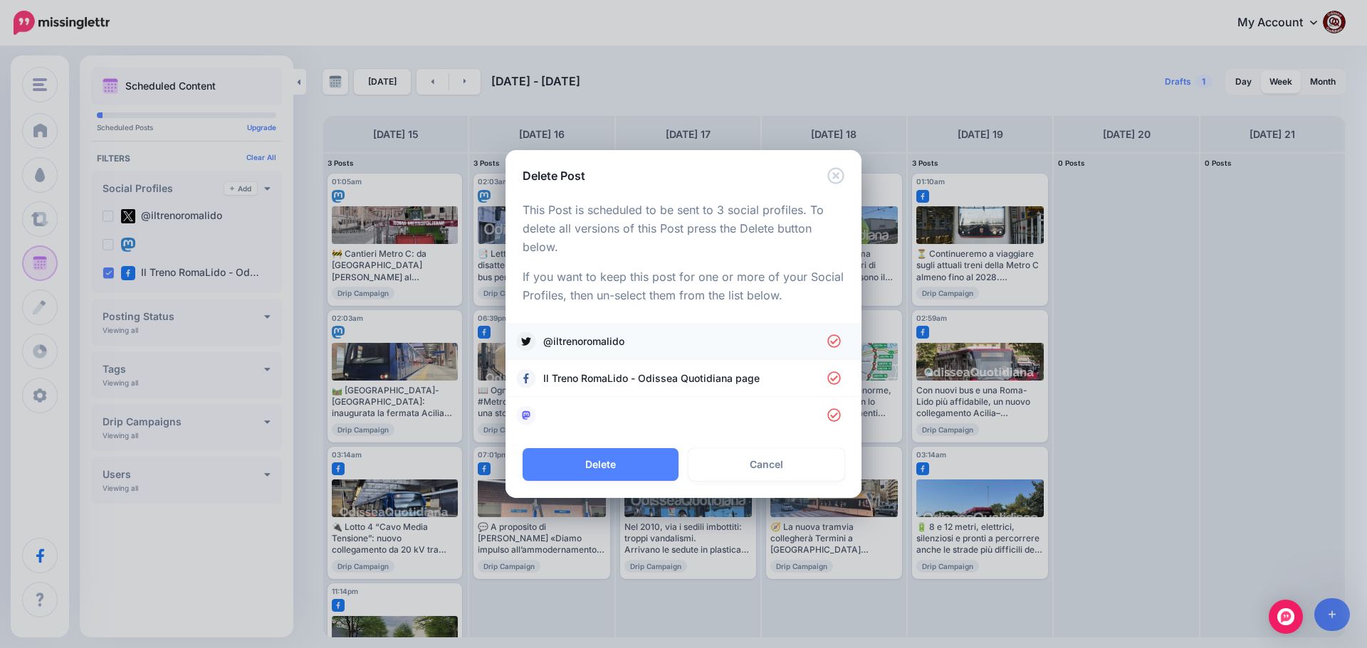
click at [572, 342] on span "@iltrenoromalido" at bounding box center [685, 341] width 284 height 17
click at [594, 428] on li at bounding box center [683, 415] width 356 height 37
click at [565, 402] on li at bounding box center [683, 415] width 356 height 37
click at [560, 411] on link at bounding box center [683, 416] width 327 height 20
click at [602, 458] on button "Delete" at bounding box center [600, 464] width 156 height 33
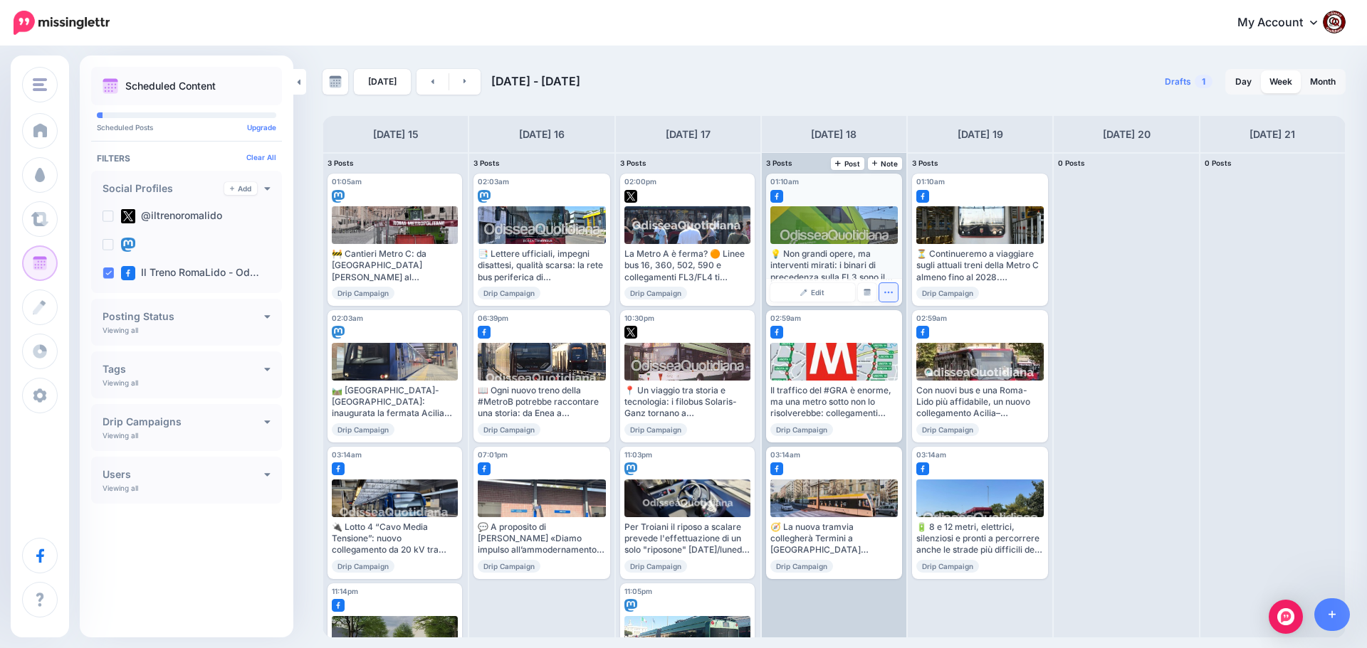
click at [885, 293] on icon "button" at bounding box center [887, 292] width 9 height 9
click at [904, 338] on link "Delete Post" at bounding box center [922, 337] width 74 height 16
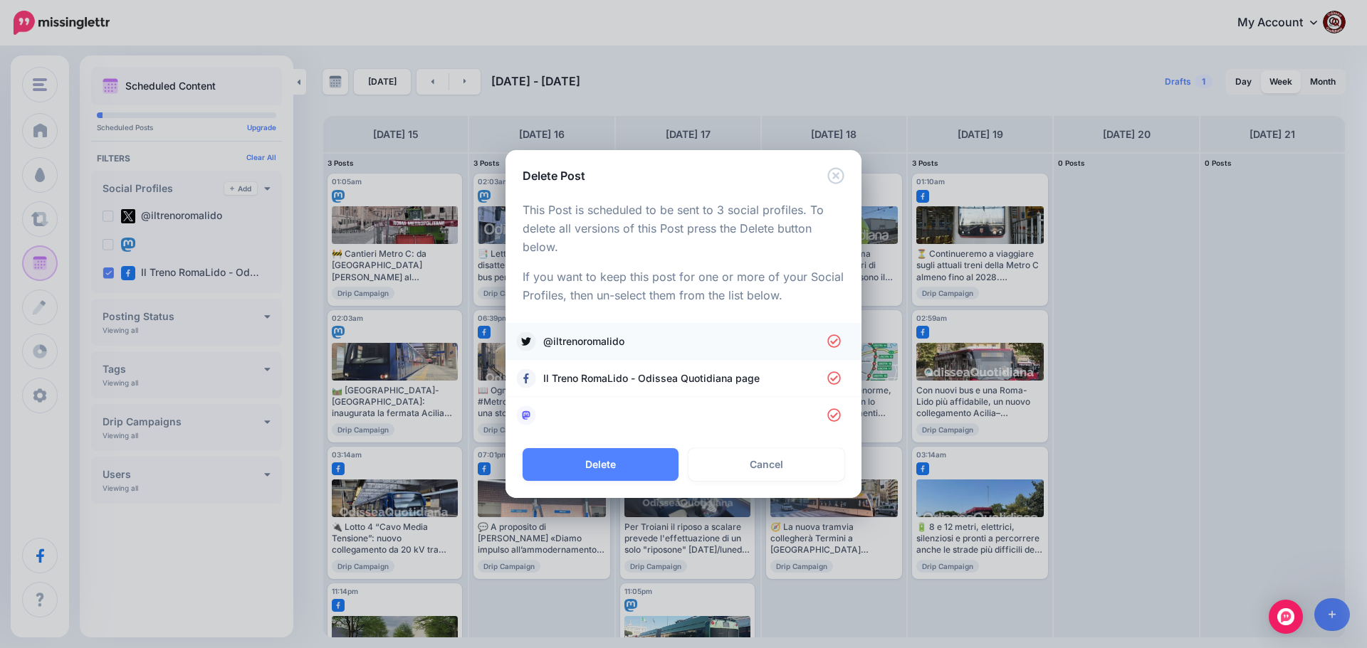
click at [601, 332] on link "@iltrenoromalido" at bounding box center [683, 342] width 327 height 20
click at [598, 418] on link at bounding box center [683, 416] width 327 height 20
click at [621, 465] on button "Delete" at bounding box center [600, 464] width 156 height 33
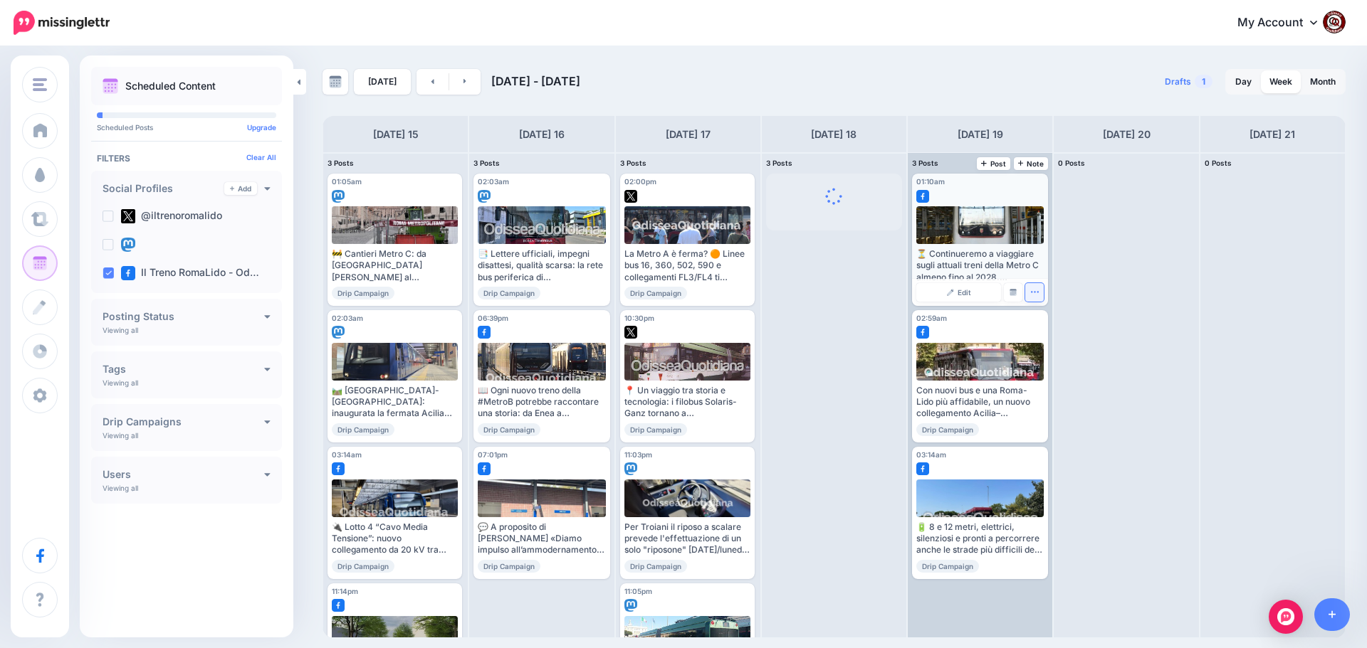
click at [1037, 295] on icon "button" at bounding box center [1034, 292] width 9 height 9
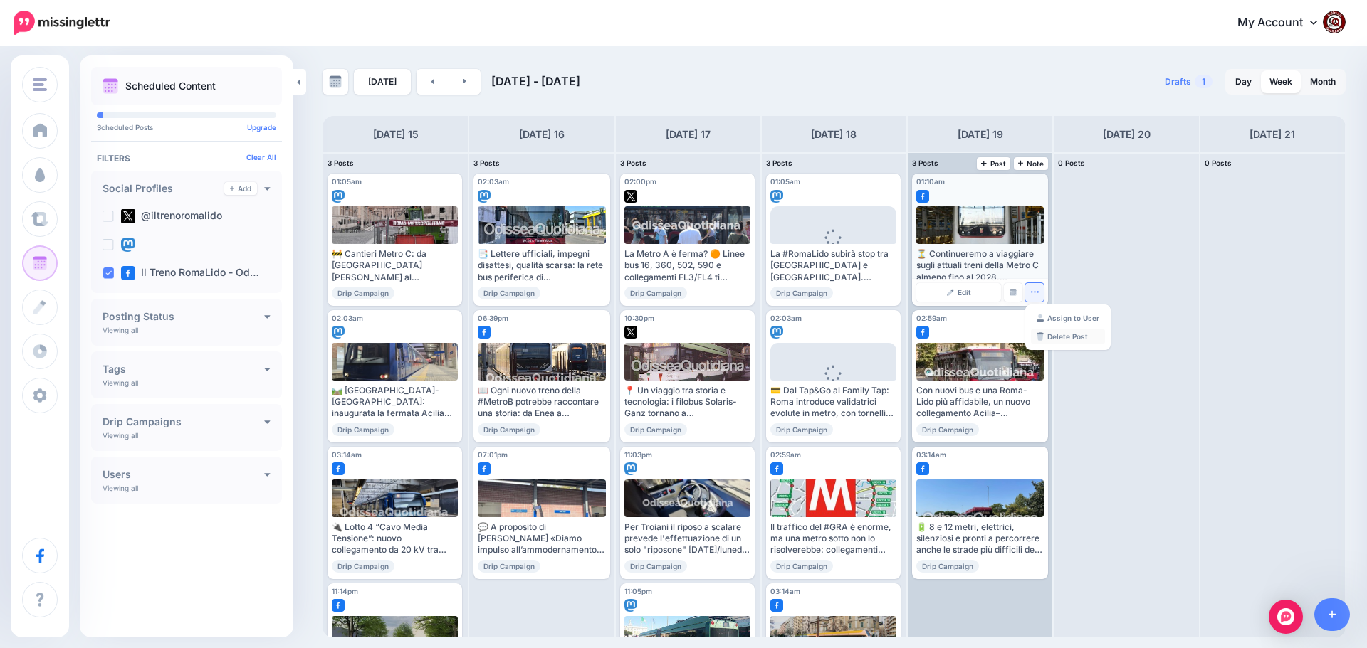
click at [1049, 341] on link "Delete Post" at bounding box center [1068, 337] width 74 height 16
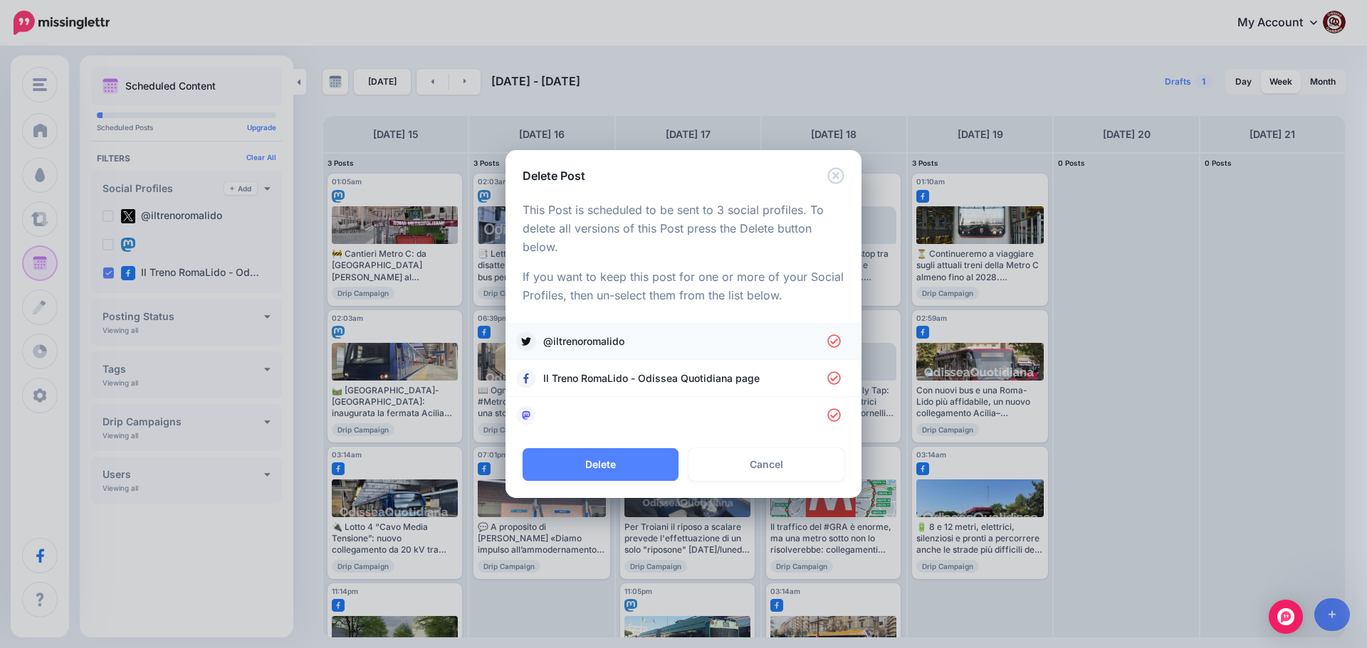
click at [611, 336] on span "@iltrenoromalido" at bounding box center [685, 341] width 284 height 17
click at [581, 411] on link at bounding box center [683, 416] width 327 height 20
click at [600, 460] on button "Delete" at bounding box center [600, 464] width 156 height 33
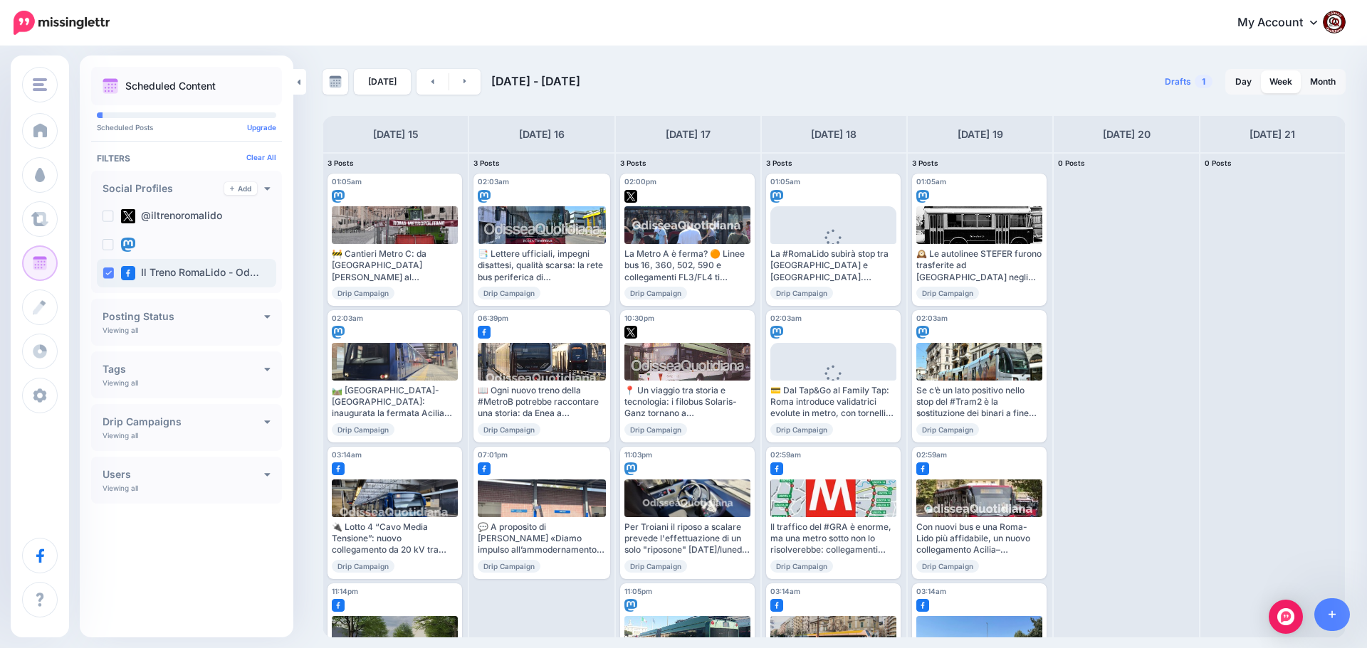
drag, startPoint x: 105, startPoint y: 273, endPoint x: 112, endPoint y: 267, distance: 8.6
click at [105, 273] on ins at bounding box center [107, 273] width 11 height 11
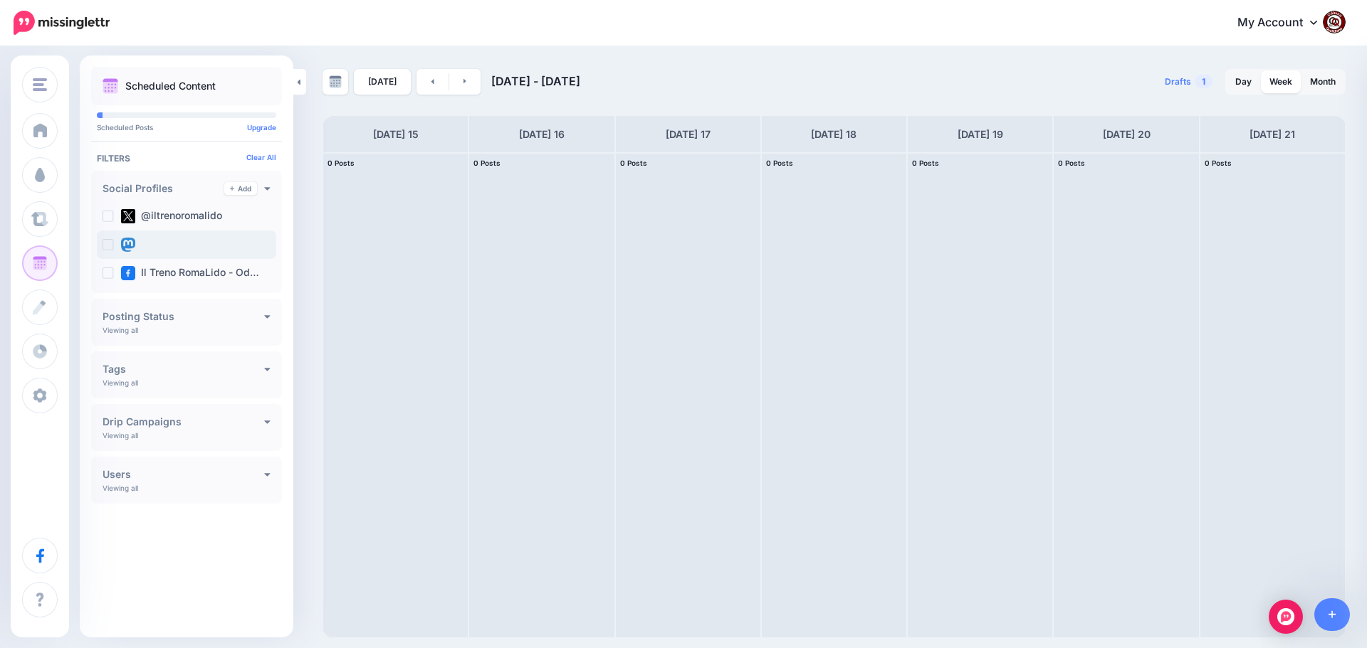
click at [113, 246] on ins at bounding box center [107, 244] width 11 height 11
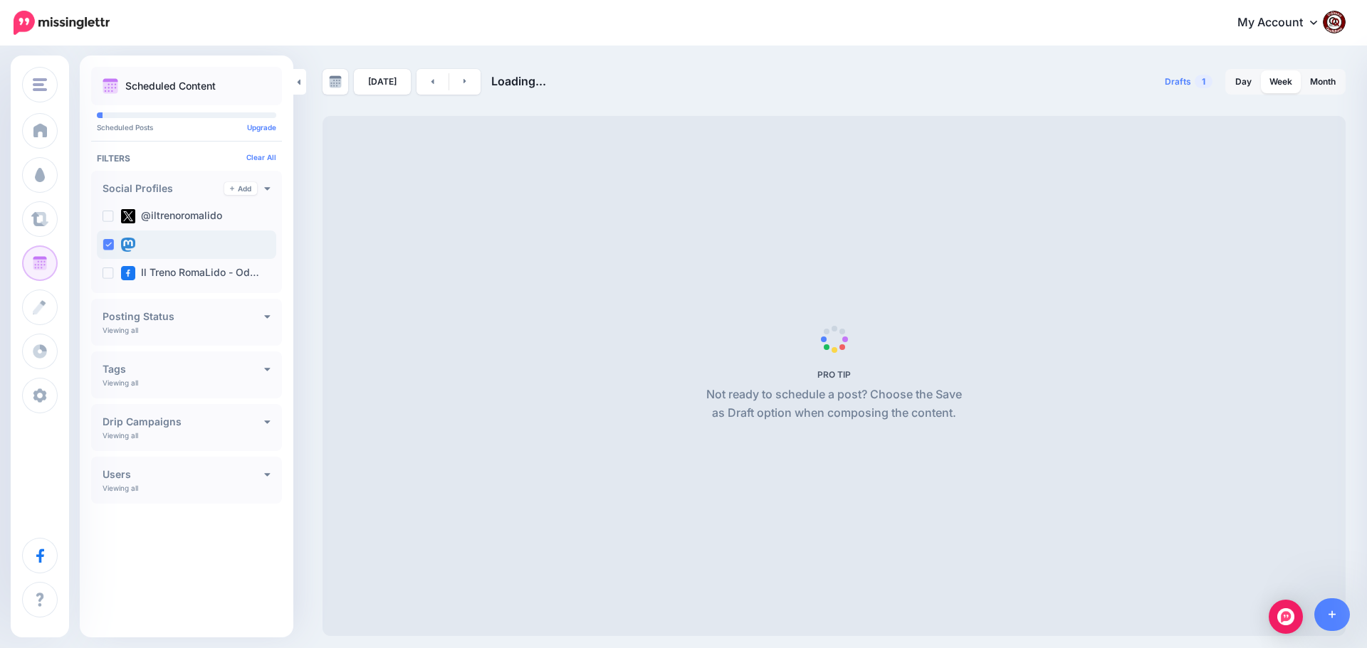
click at [113, 246] on ins at bounding box center [107, 244] width 11 height 11
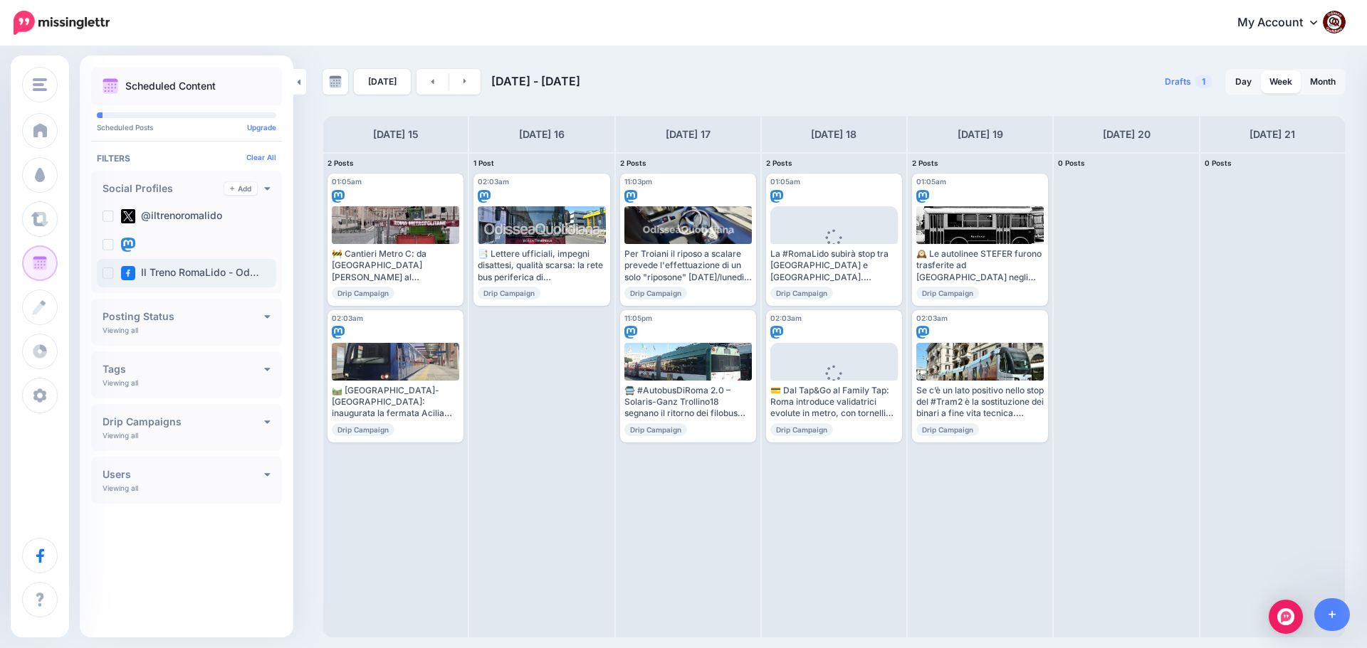
click at [112, 272] on ins at bounding box center [107, 273] width 11 height 11
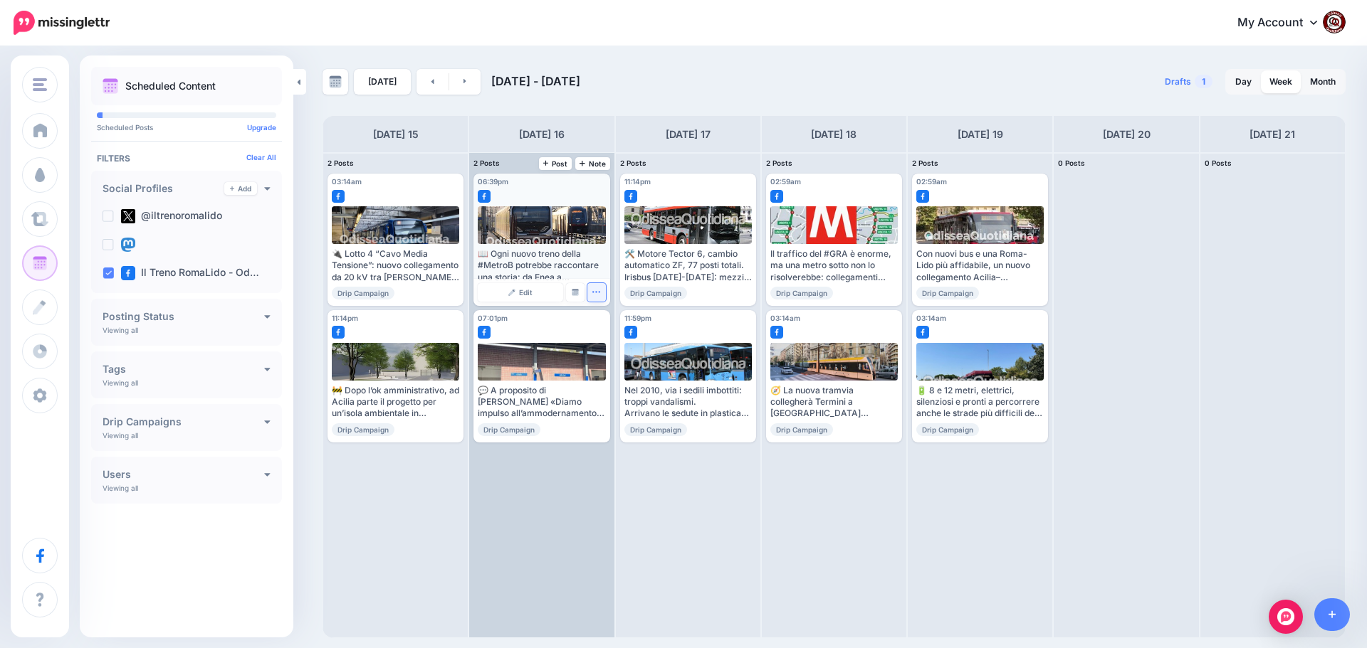
click at [596, 290] on icon "button" at bounding box center [595, 292] width 9 height 9
click at [614, 332] on link "Delete Post" at bounding box center [630, 337] width 74 height 16
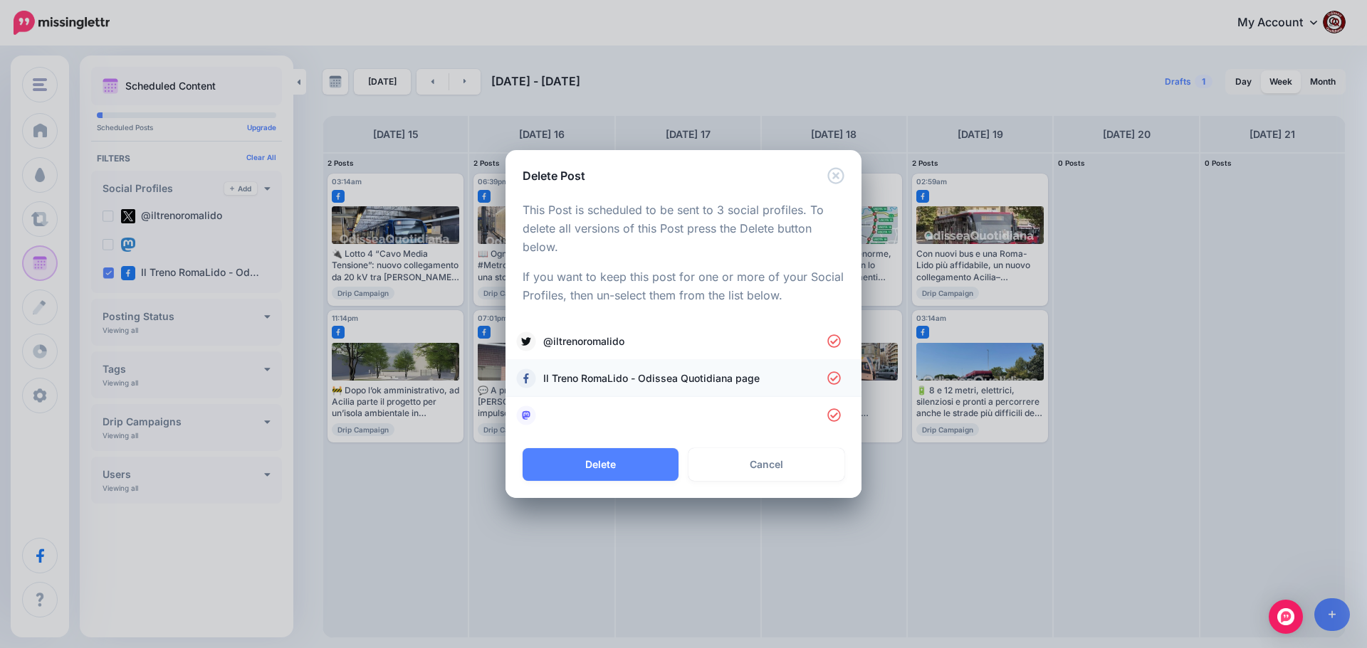
click at [589, 384] on span "Il Treno RomaLido - Odissea Quotidiana page" at bounding box center [685, 378] width 284 height 17
click at [618, 383] on span "Il Treno RomaLido - Odissea Quotidiana page" at bounding box center [685, 378] width 284 height 17
click at [611, 345] on span "@iltrenoromalido" at bounding box center [685, 341] width 284 height 17
click at [591, 409] on link at bounding box center [683, 416] width 327 height 20
click at [604, 456] on button "Delete" at bounding box center [600, 464] width 156 height 33
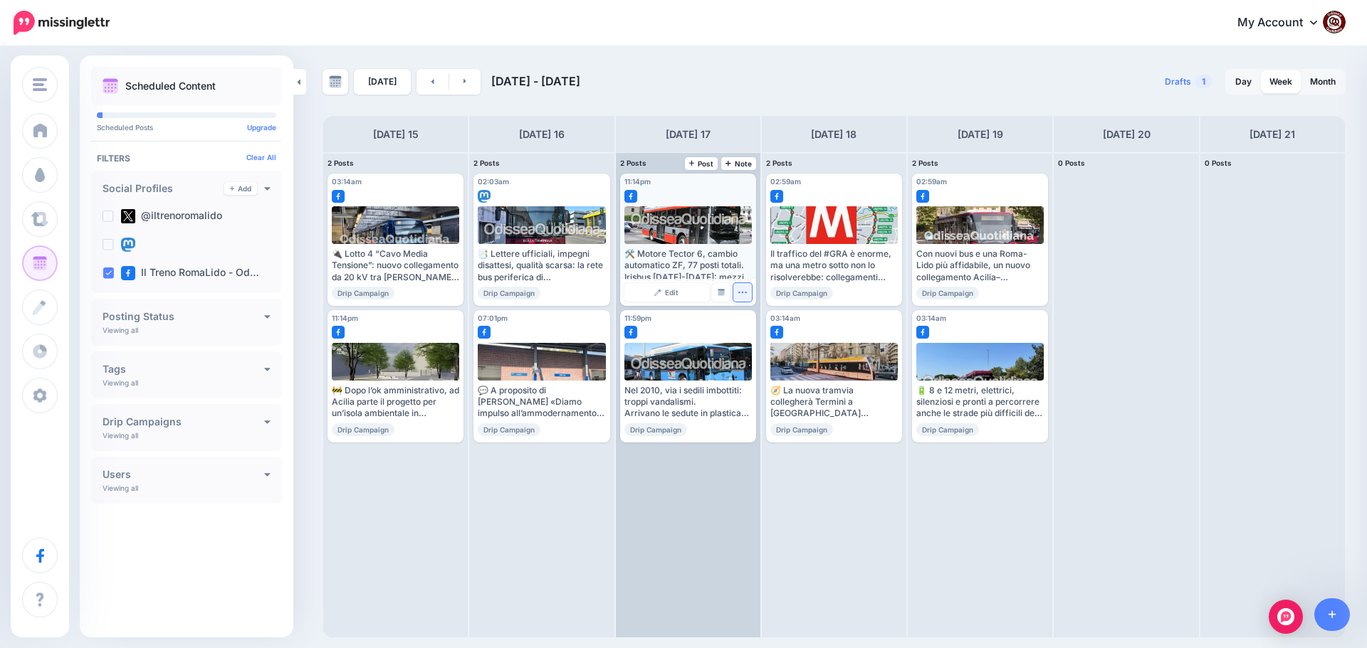
click at [738, 296] on icon "button" at bounding box center [741, 292] width 9 height 9
click at [754, 335] on link "Delete Post" at bounding box center [776, 337] width 74 height 16
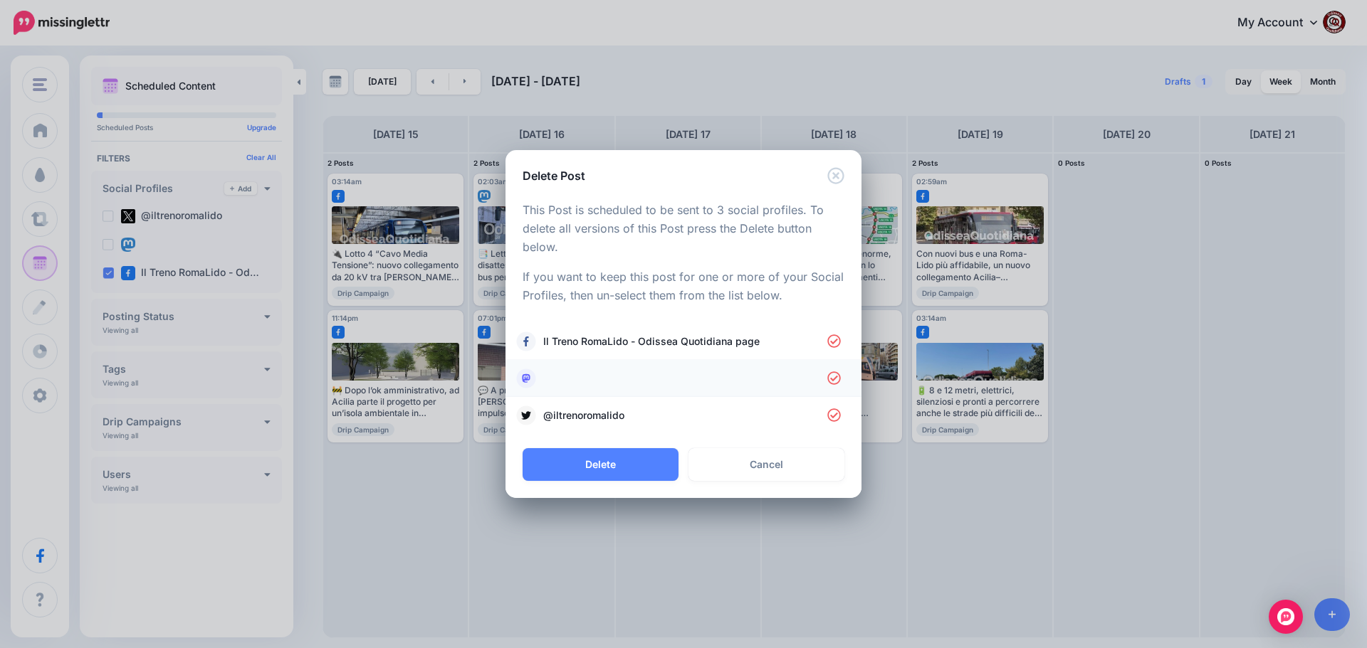
click at [568, 379] on link at bounding box center [683, 379] width 327 height 20
click at [574, 407] on span "@iltrenoromalido" at bounding box center [685, 415] width 284 height 17
click at [607, 471] on button "Delete" at bounding box center [600, 464] width 156 height 33
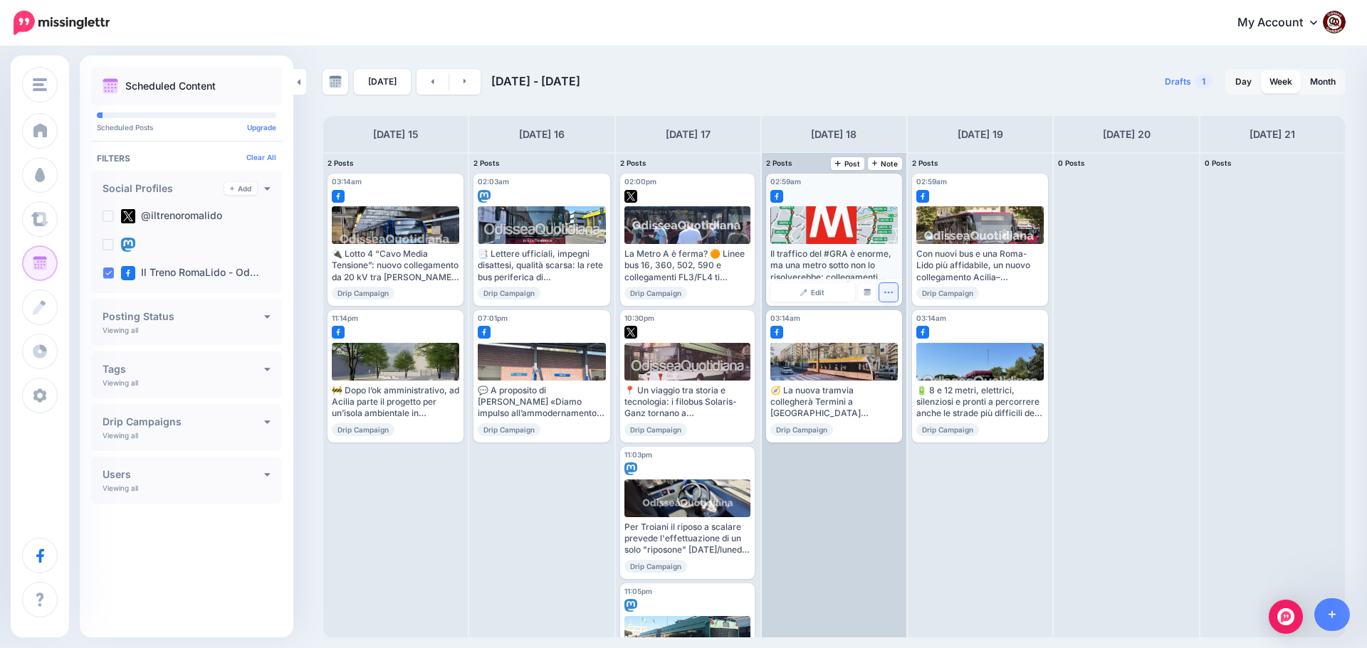
click at [890, 295] on icon "button" at bounding box center [887, 292] width 9 height 9
click at [907, 339] on link "Delete Post" at bounding box center [922, 337] width 74 height 16
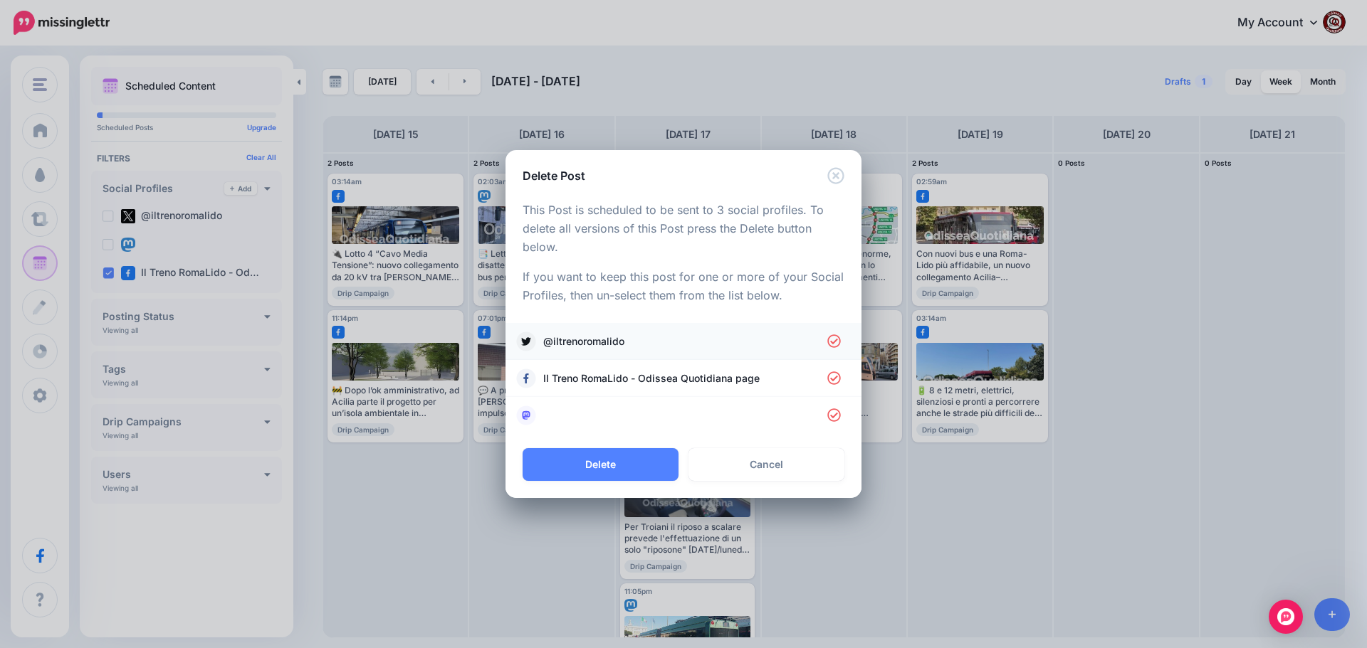
click at [576, 335] on span "@iltrenoromalido" at bounding box center [685, 341] width 284 height 17
click at [573, 414] on link at bounding box center [683, 416] width 327 height 20
click at [596, 460] on button "Delete" at bounding box center [600, 464] width 156 height 33
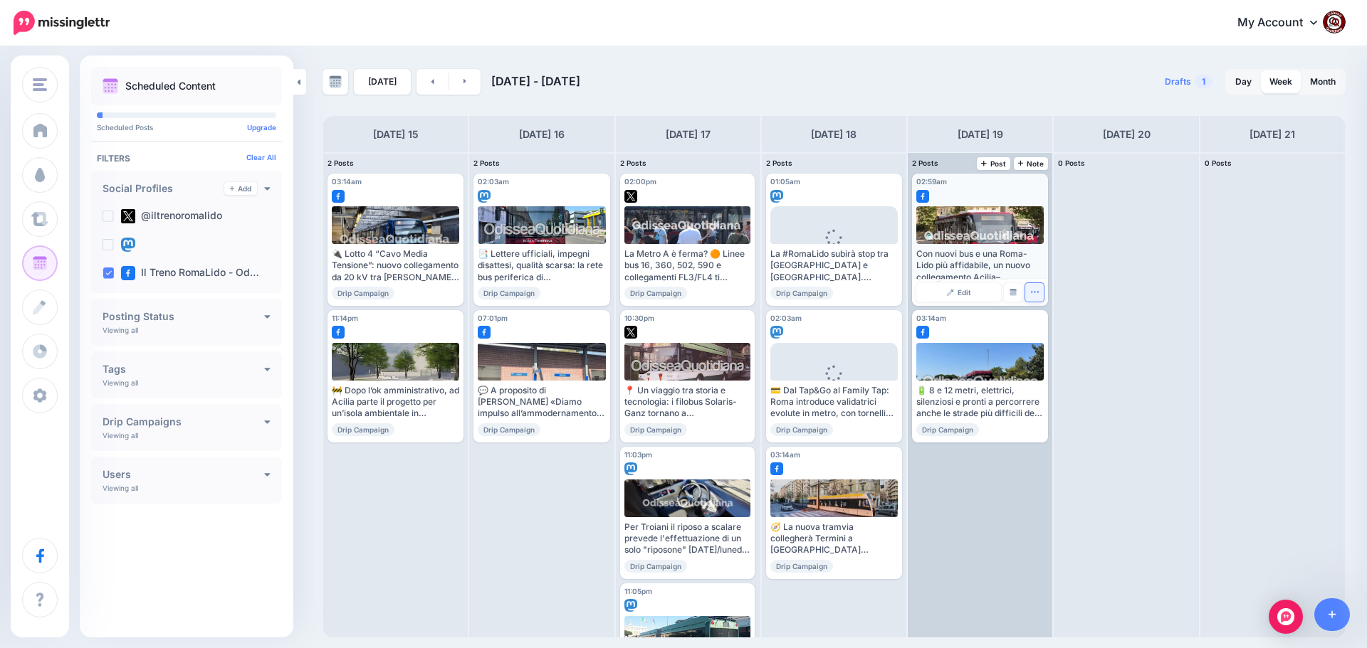
click at [1036, 293] on icon "button" at bounding box center [1034, 292] width 9 height 9
click at [1043, 333] on img at bounding box center [1039, 336] width 7 height 8
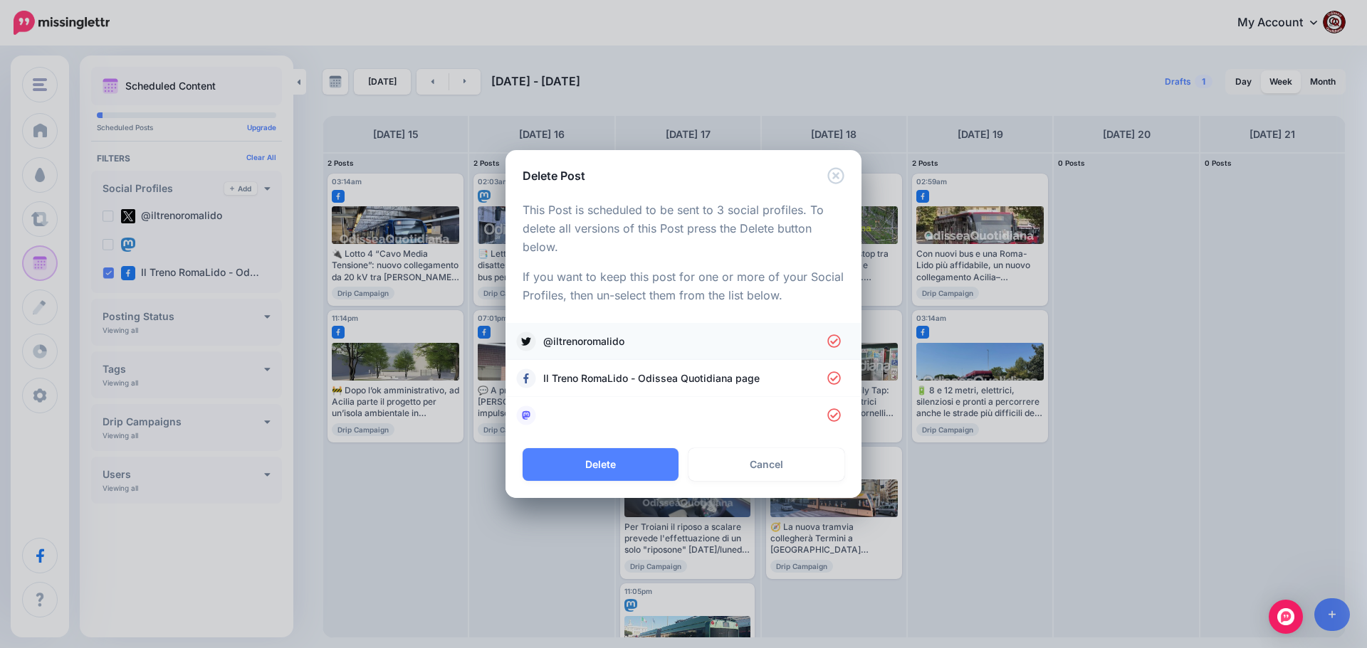
click at [591, 332] on link "@iltrenoromalido" at bounding box center [683, 342] width 327 height 20
click at [593, 409] on link at bounding box center [683, 416] width 327 height 20
click at [601, 457] on button "Delete" at bounding box center [600, 464] width 156 height 33
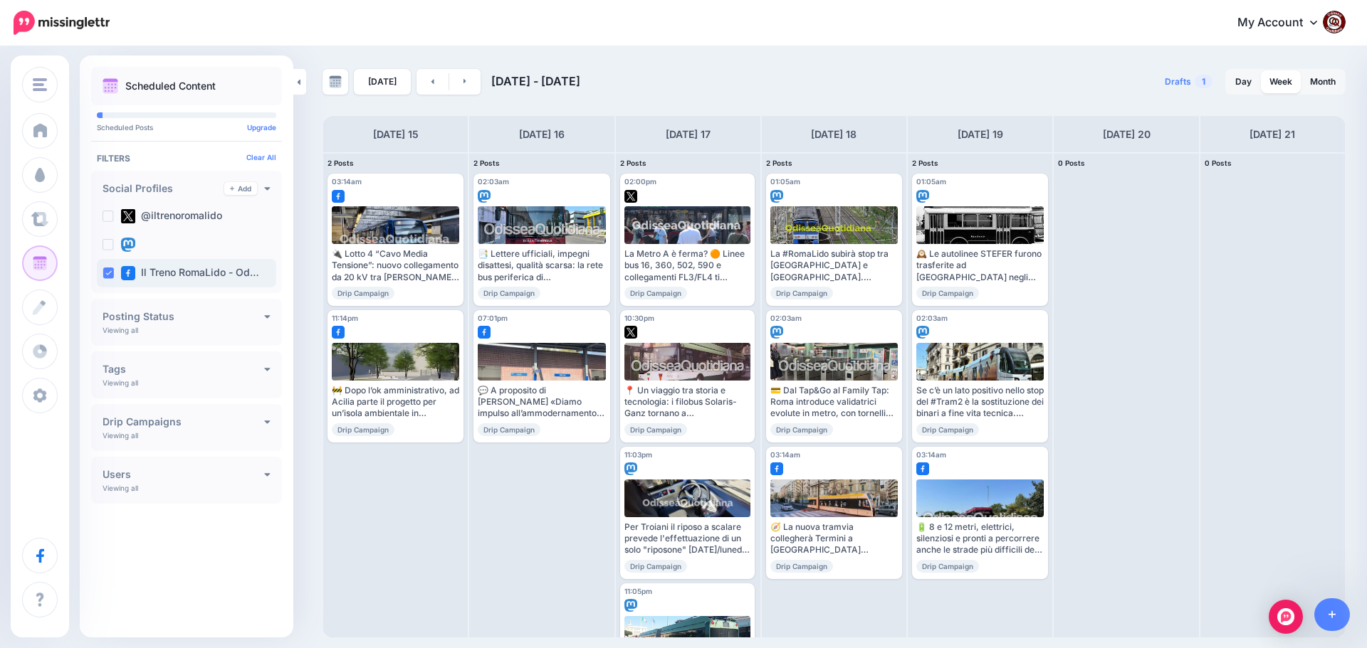
click at [108, 268] on ins at bounding box center [107, 273] width 11 height 11
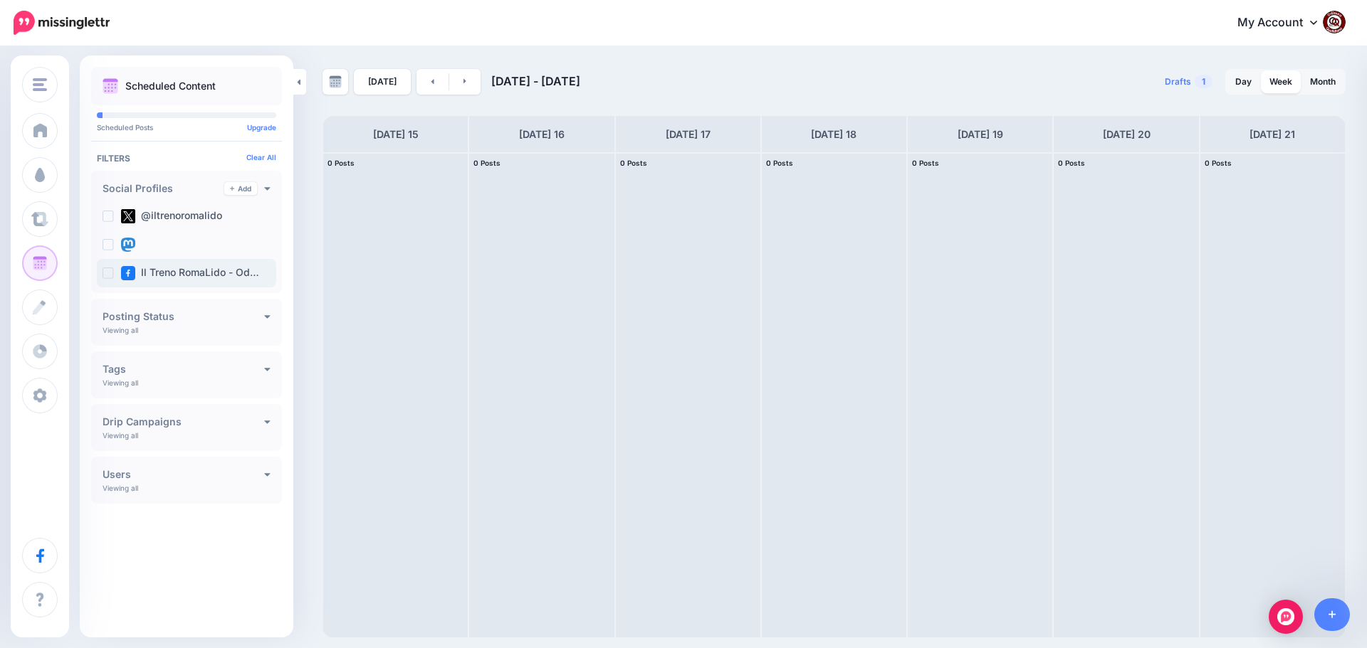
click at [107, 271] on ins at bounding box center [107, 273] width 11 height 11
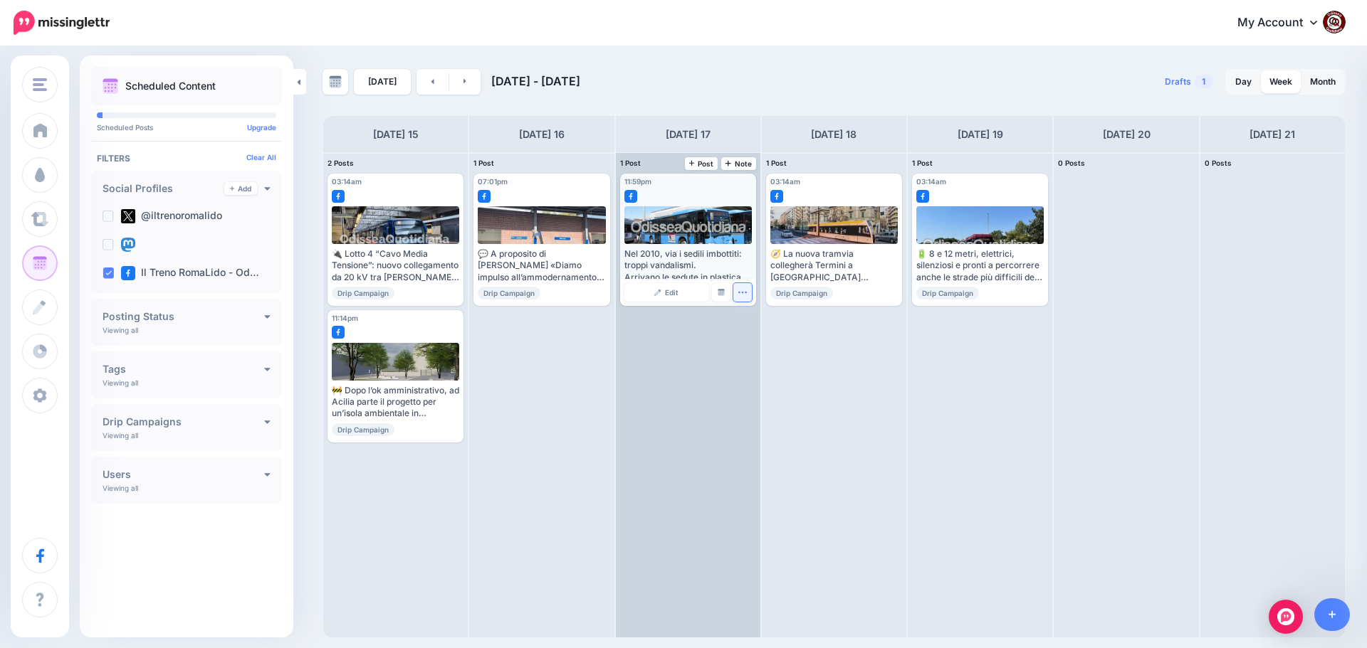
click at [743, 293] on icon "button" at bounding box center [741, 292] width 9 height 9
click at [768, 337] on link "Delete Post" at bounding box center [776, 337] width 74 height 16
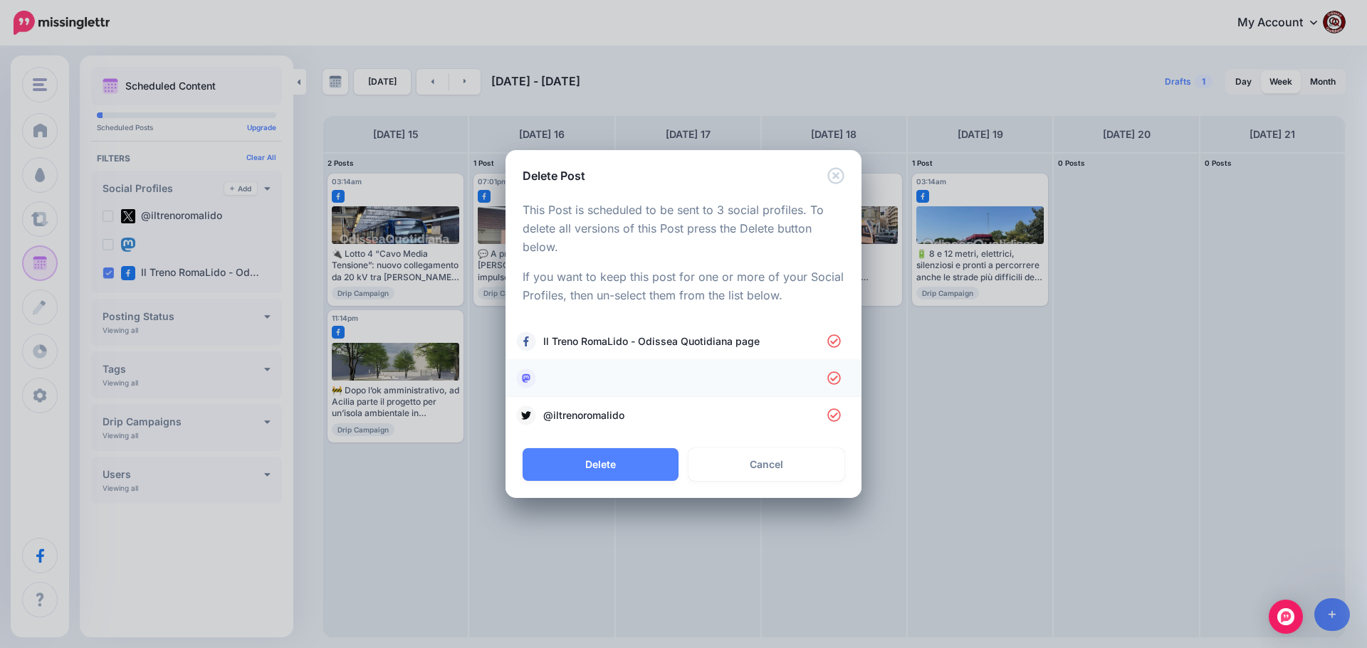
click at [568, 384] on link at bounding box center [683, 379] width 327 height 20
drag, startPoint x: 573, startPoint y: 414, endPoint x: 609, endPoint y: 419, distance: 35.9
click at [574, 414] on span "@iltrenoromalido" at bounding box center [685, 415] width 284 height 17
click at [606, 461] on button "Delete" at bounding box center [600, 464] width 156 height 33
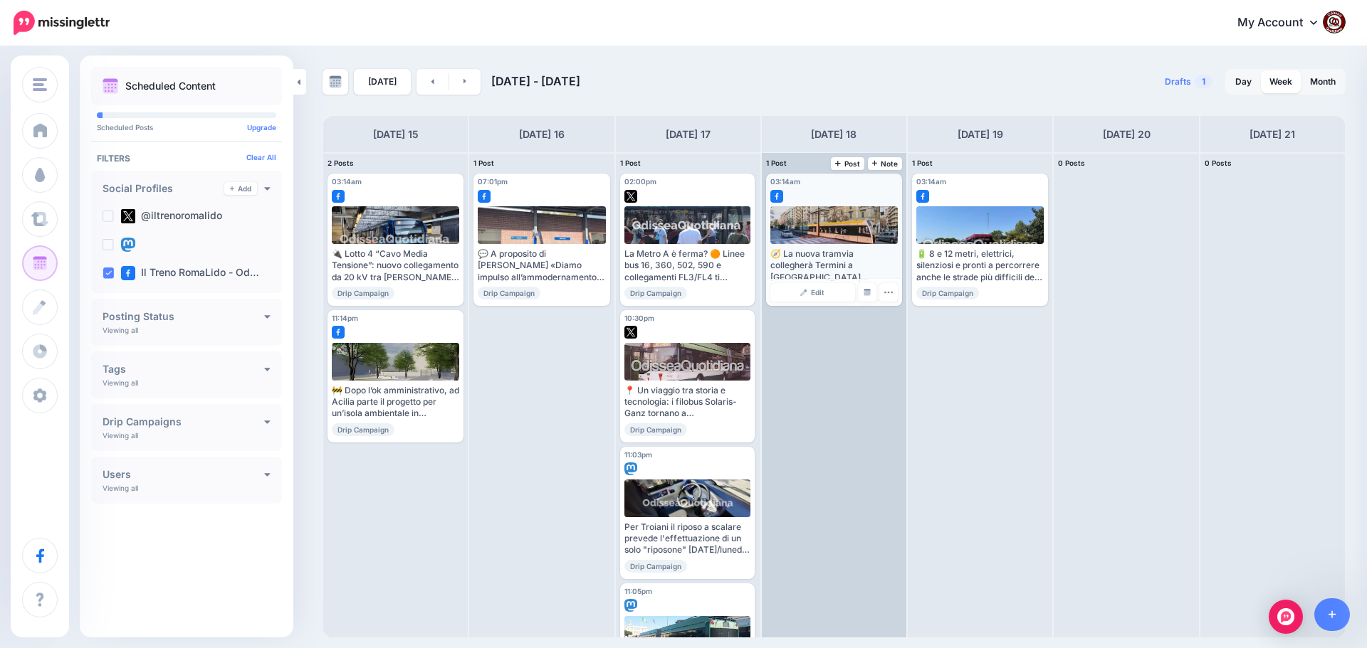
click at [890, 292] on icon "button" at bounding box center [887, 292] width 9 height 9
click at [907, 335] on link "Delete Post" at bounding box center [922, 337] width 74 height 16
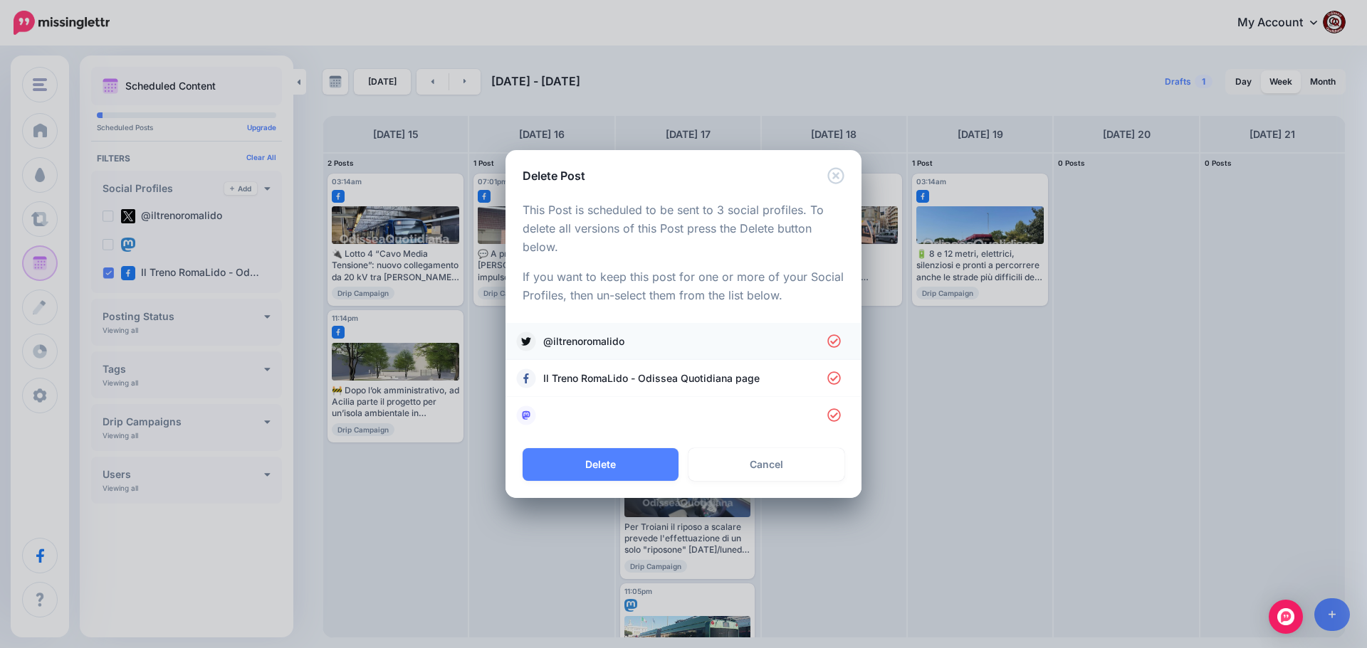
click at [671, 341] on span "@iltrenoromalido" at bounding box center [685, 341] width 284 height 17
click at [608, 420] on link at bounding box center [683, 416] width 327 height 20
click at [615, 460] on button "Delete" at bounding box center [600, 464] width 156 height 33
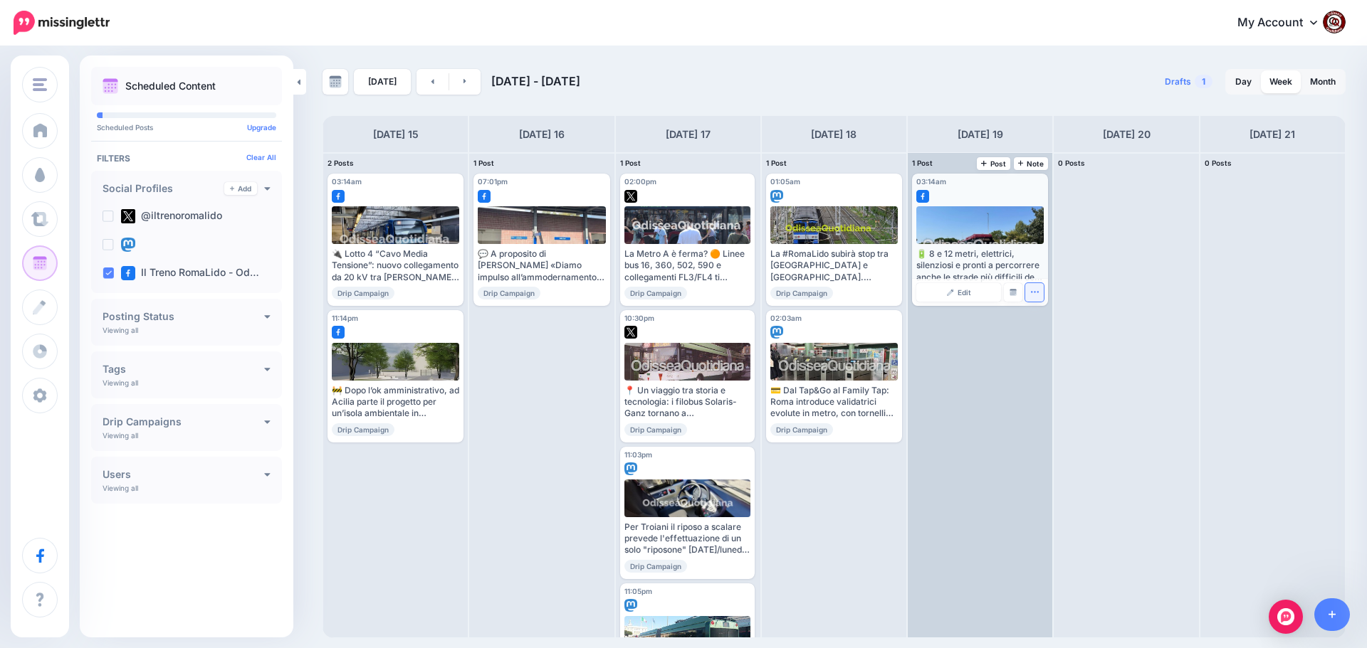
click at [1031, 297] on icon "button" at bounding box center [1034, 292] width 9 height 9
click at [1043, 337] on link "Delete Post" at bounding box center [1068, 337] width 74 height 16
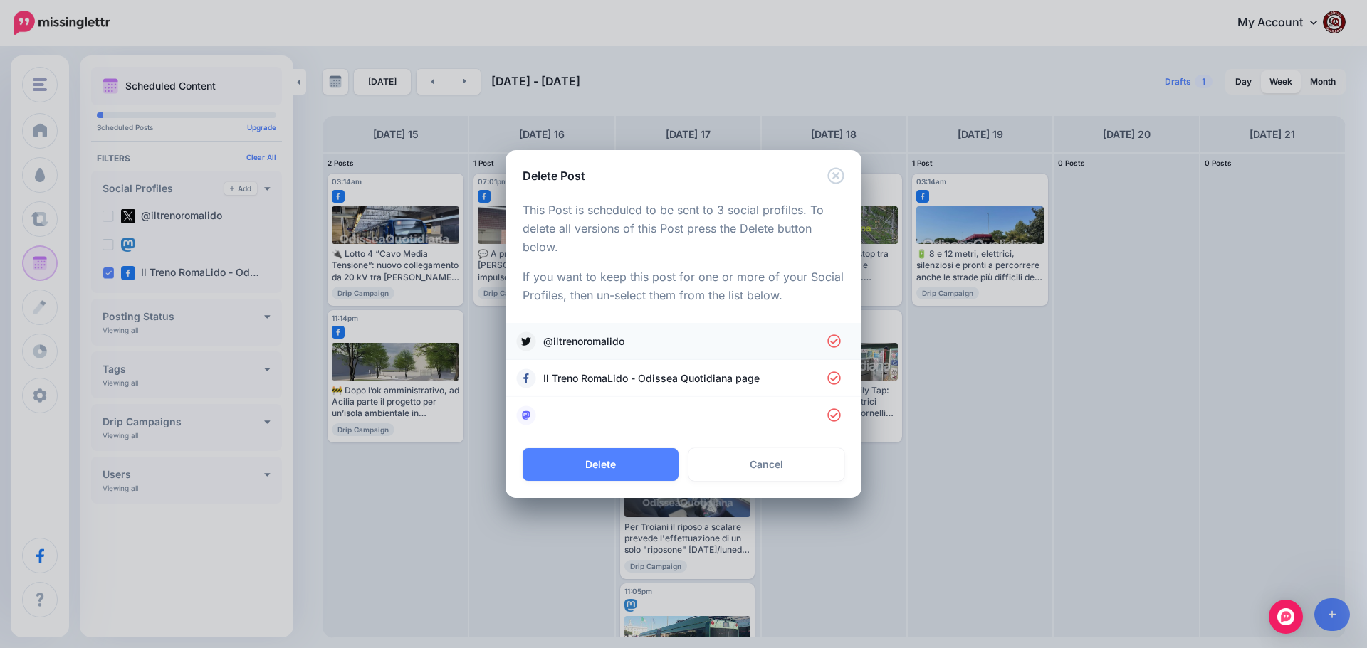
click at [581, 337] on span "@iltrenoromalido" at bounding box center [685, 341] width 284 height 17
click at [584, 415] on link at bounding box center [683, 416] width 327 height 20
click at [599, 463] on button "Delete" at bounding box center [600, 464] width 156 height 33
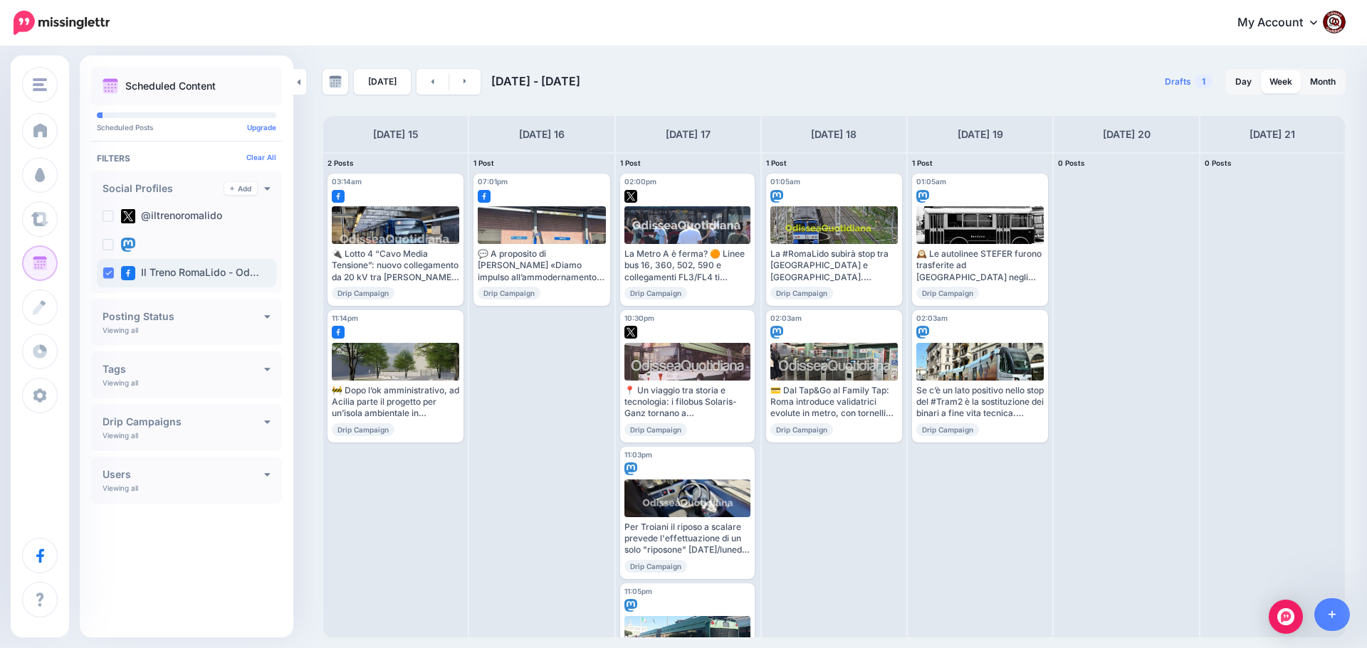
click at [138, 277] on label "Il Treno RomaLido - Od…" at bounding box center [190, 273] width 138 height 14
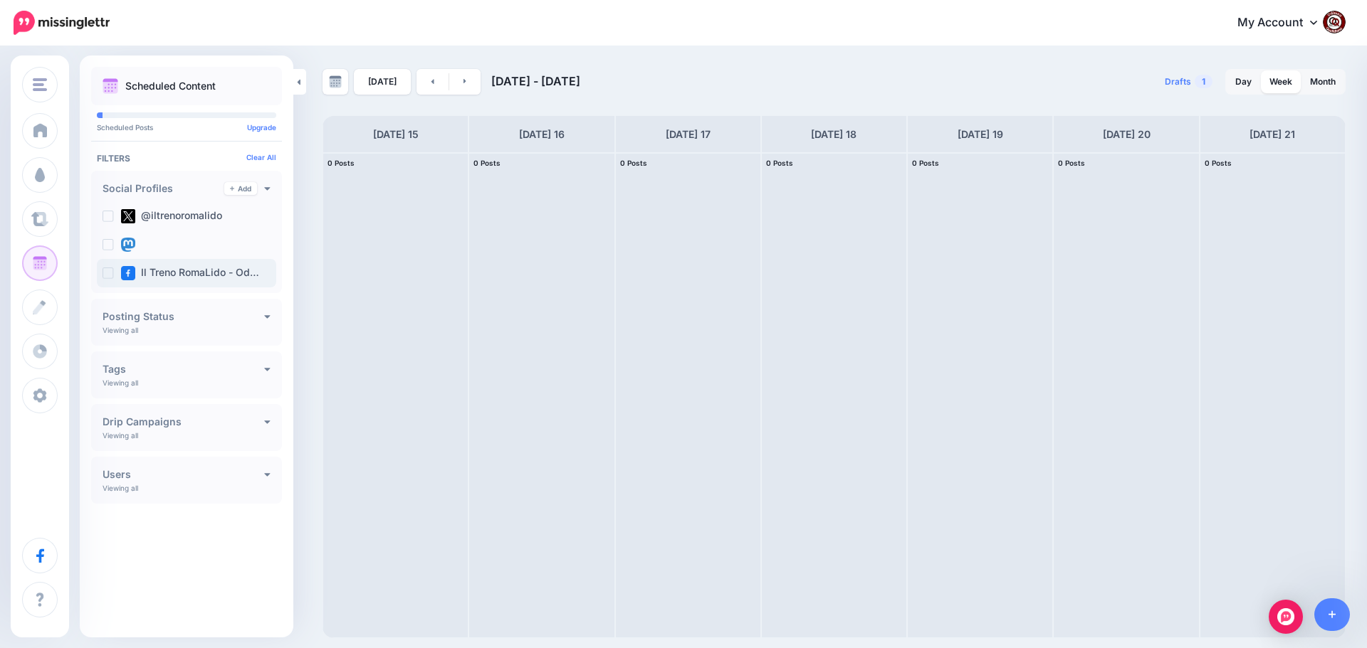
click at [108, 274] on ins at bounding box center [107, 273] width 11 height 11
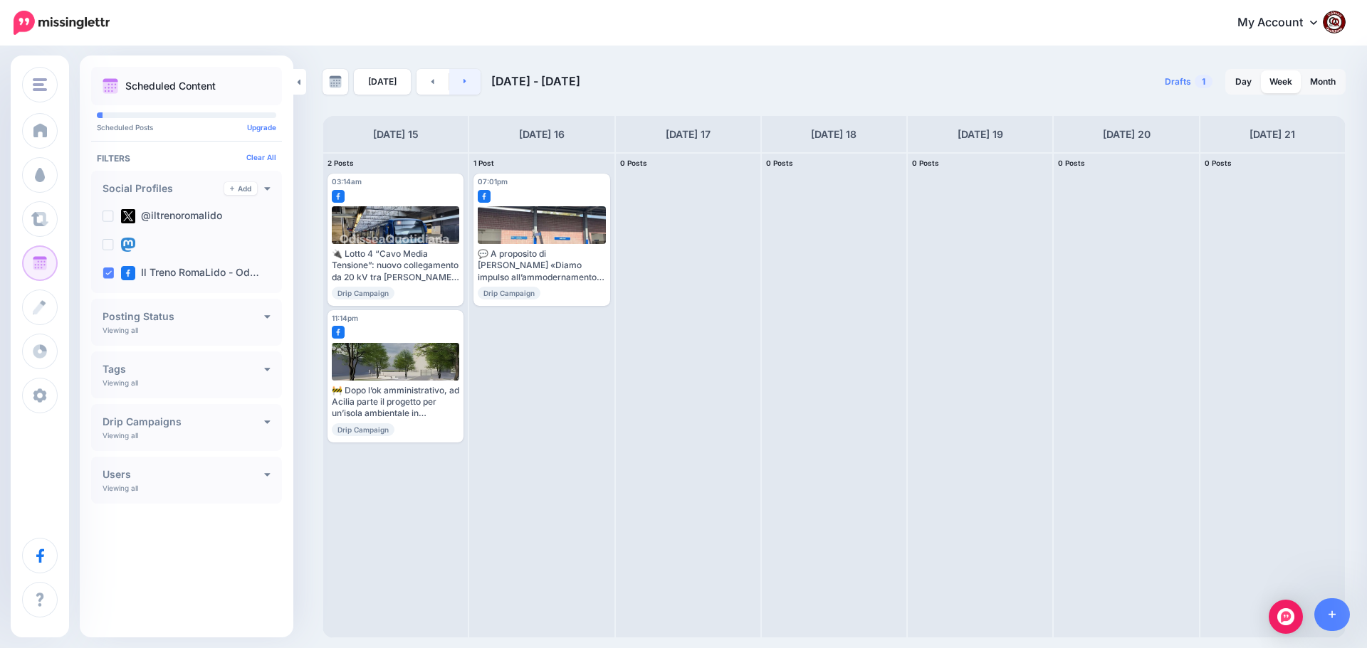
click at [463, 81] on icon at bounding box center [465, 81] width 4 height 9
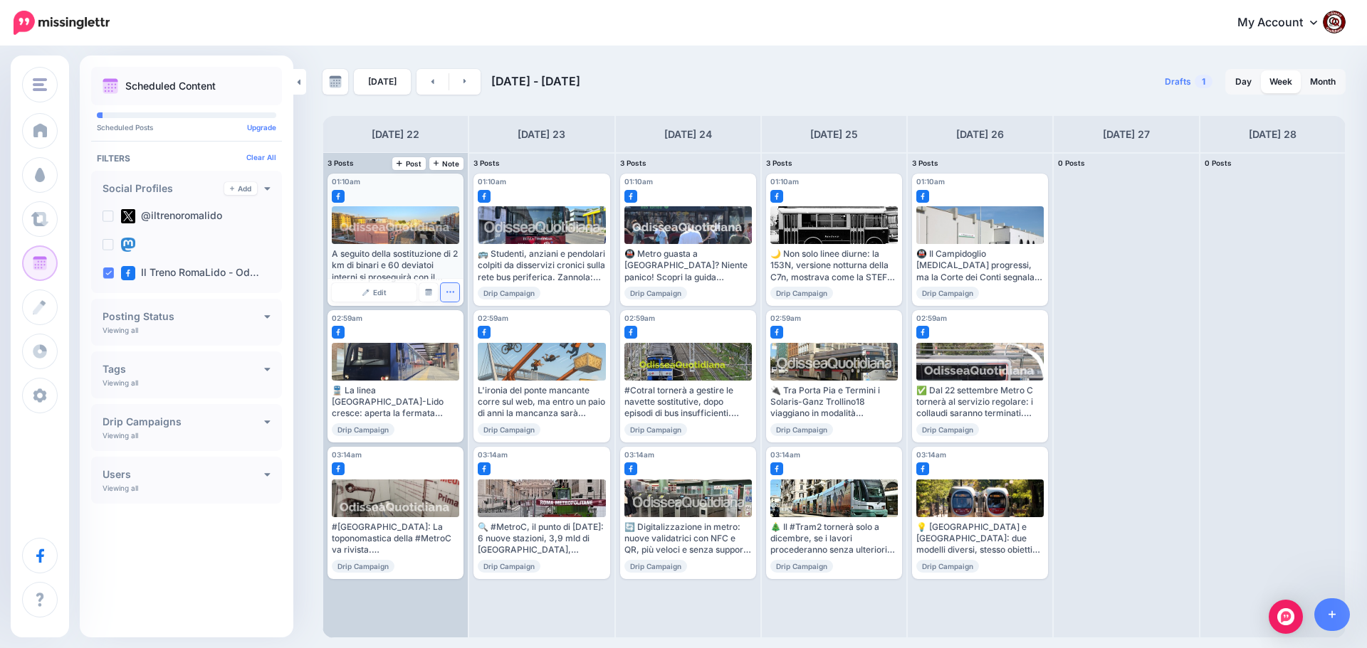
click at [449, 292] on icon "button" at bounding box center [450, 292] width 9 height 9
click at [483, 334] on link "Delete Post" at bounding box center [483, 337] width 74 height 16
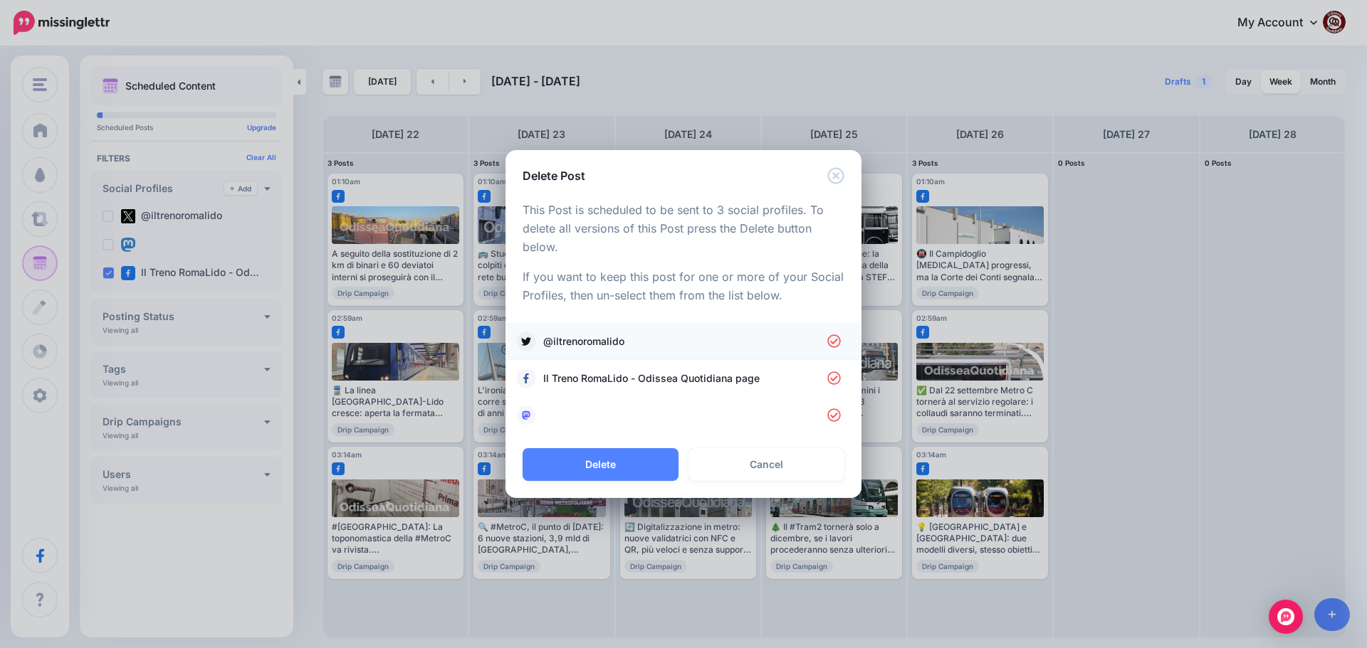
click at [599, 339] on span "@iltrenoromalido" at bounding box center [685, 341] width 284 height 17
click at [576, 407] on link at bounding box center [683, 416] width 327 height 20
click at [613, 459] on button "Delete" at bounding box center [600, 464] width 156 height 33
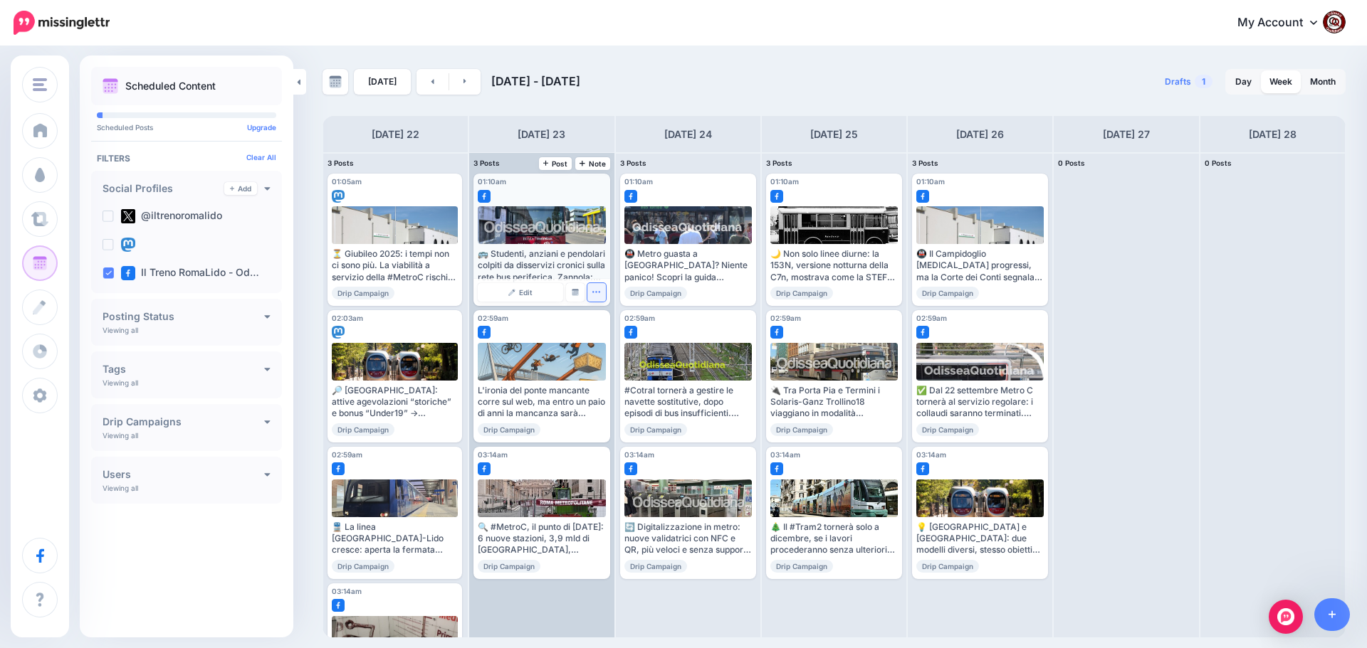
click at [596, 292] on icon "button" at bounding box center [596, 292] width 8 height 1
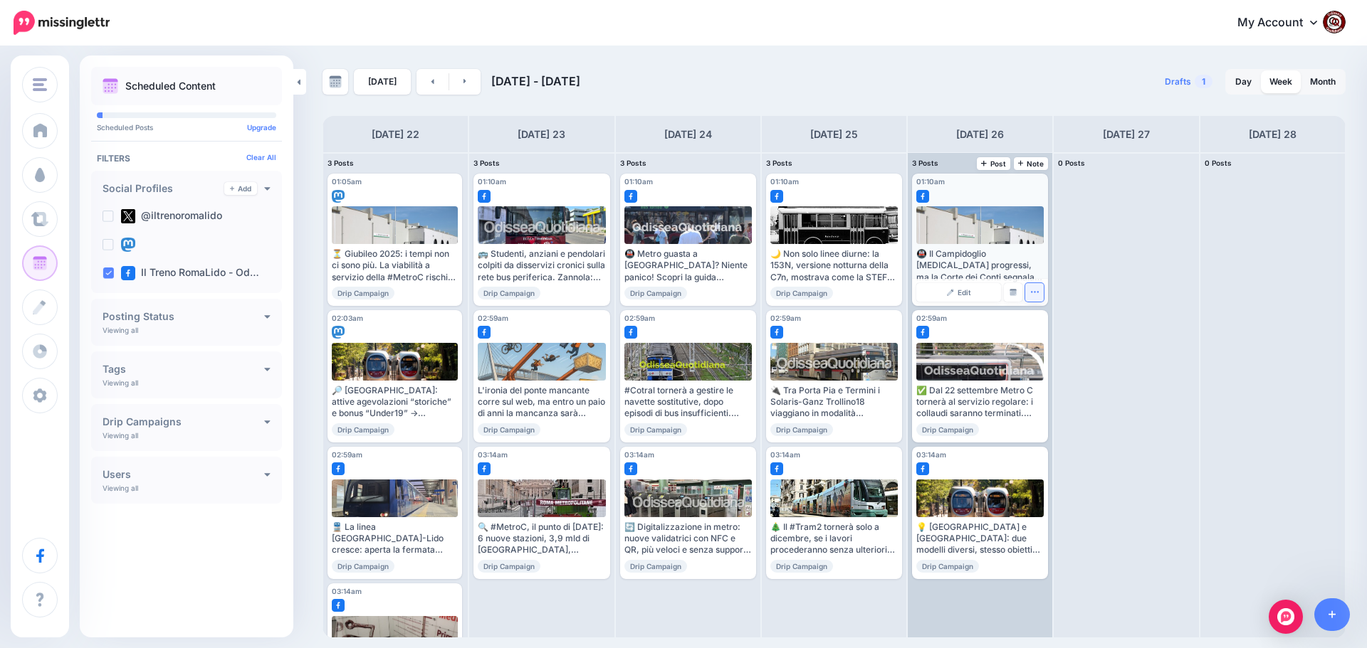
click at [1038, 296] on icon "button" at bounding box center [1034, 292] width 9 height 9
click at [1058, 337] on link "Delete Post" at bounding box center [1068, 337] width 74 height 16
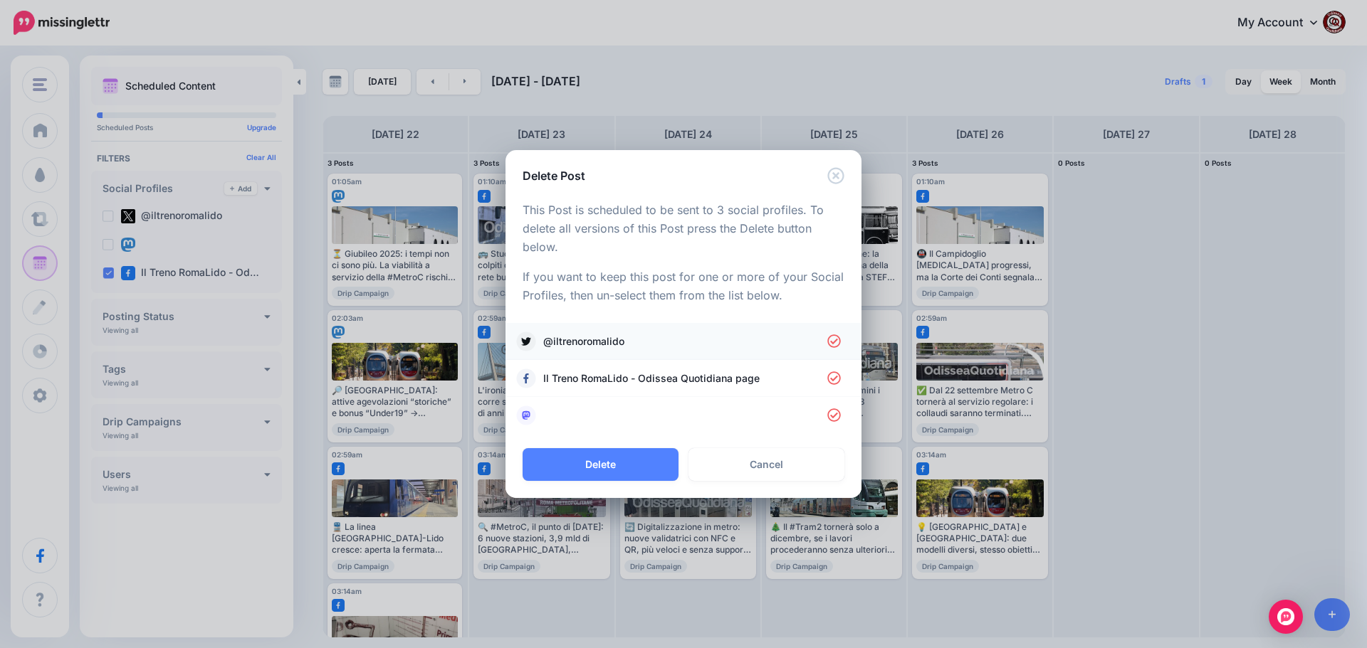
click at [600, 342] on span "@iltrenoromalido" at bounding box center [685, 341] width 284 height 17
click at [584, 416] on link at bounding box center [683, 416] width 327 height 20
click at [611, 462] on button "Delete" at bounding box center [600, 464] width 156 height 33
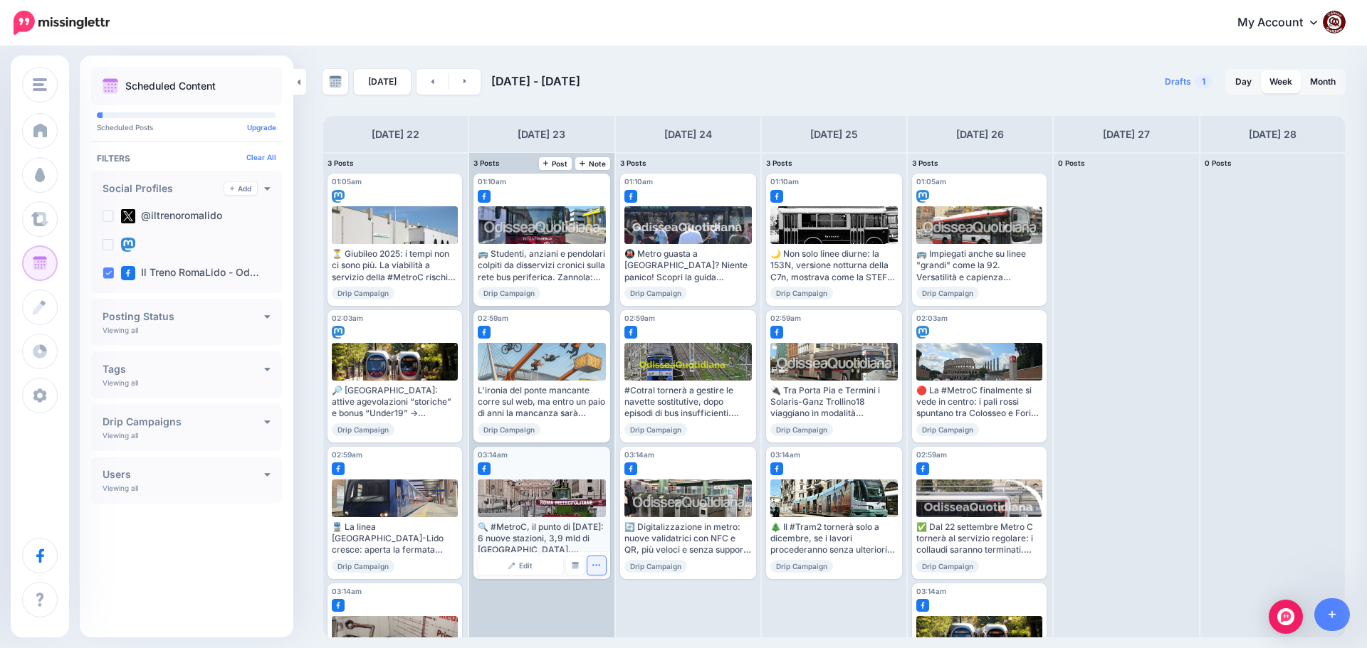
click at [596, 563] on icon "button" at bounding box center [595, 565] width 9 height 9
click at [614, 609] on link "Delete Post" at bounding box center [630, 610] width 74 height 16
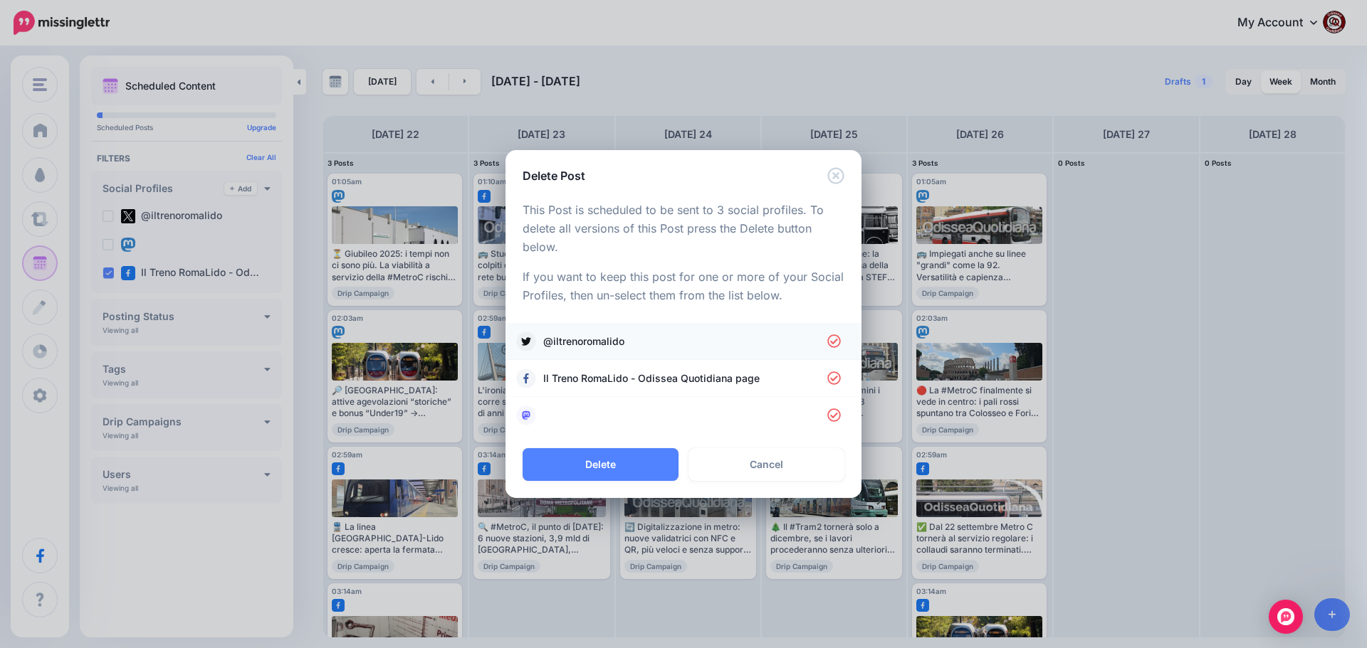
click at [577, 344] on span "@iltrenoromalido" at bounding box center [685, 341] width 284 height 17
click at [581, 409] on link at bounding box center [683, 416] width 327 height 20
click at [573, 455] on button "Delete" at bounding box center [600, 464] width 156 height 33
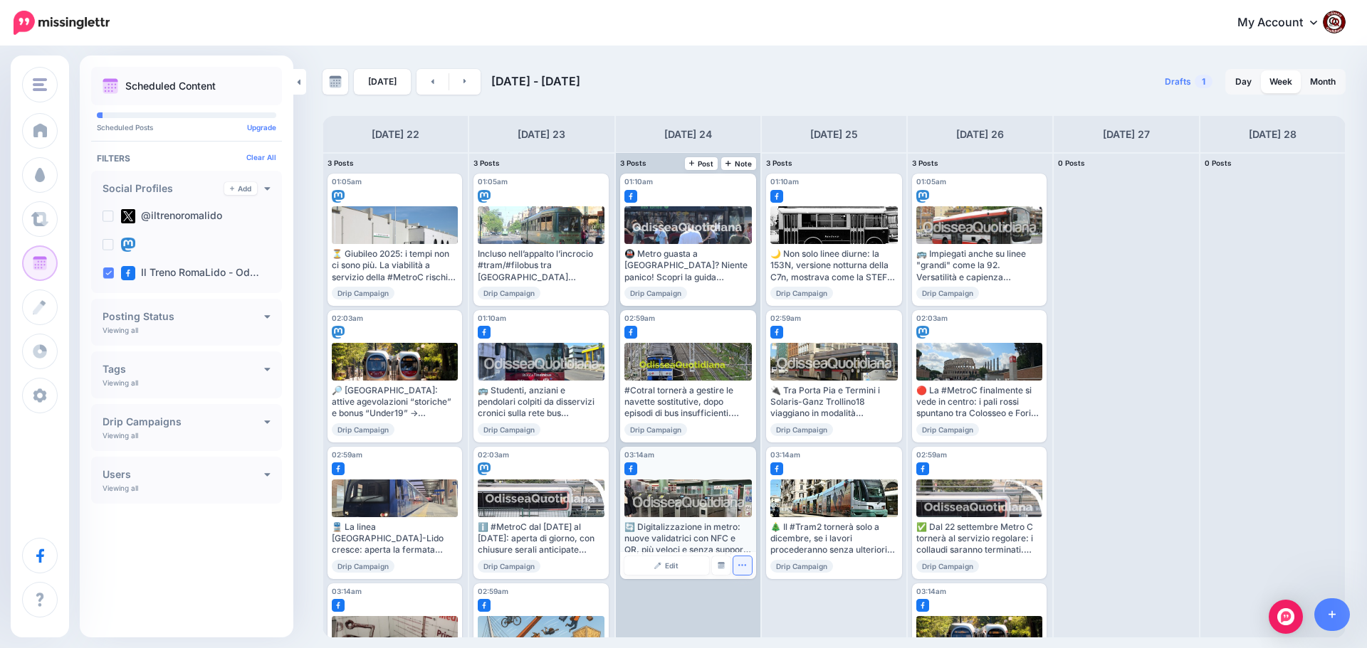
click at [745, 568] on icon "button" at bounding box center [741, 565] width 9 height 9
click at [753, 604] on link "Delete Post" at bounding box center [776, 610] width 74 height 16
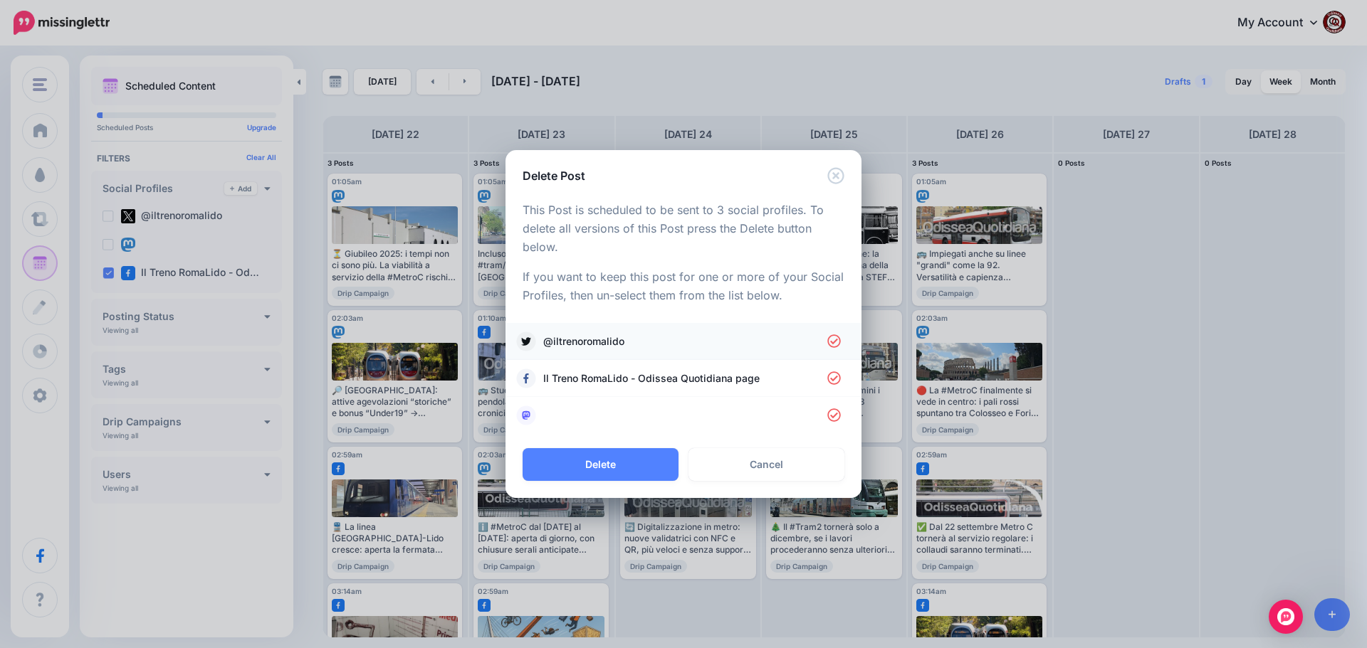
click at [579, 339] on span "@iltrenoromalido" at bounding box center [685, 341] width 284 height 17
click at [586, 413] on link at bounding box center [683, 416] width 327 height 20
click at [621, 472] on button "Delete" at bounding box center [600, 464] width 156 height 33
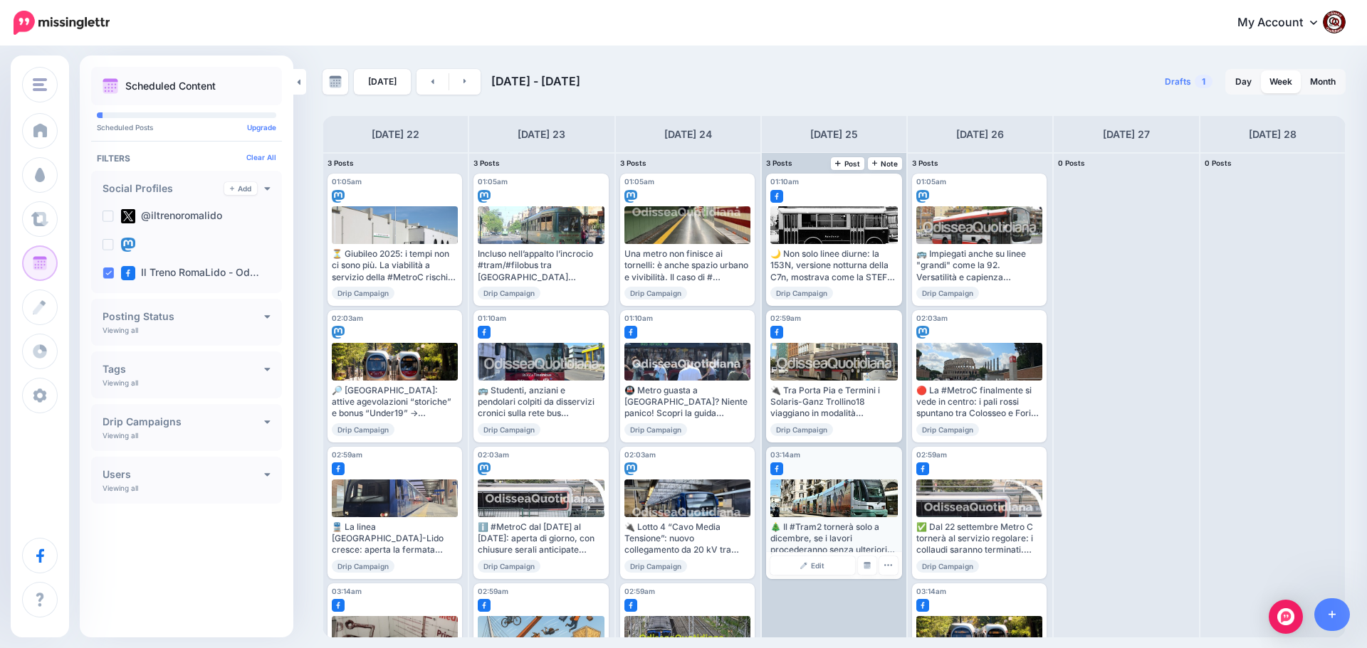
click at [889, 564] on icon "button" at bounding box center [887, 565] width 9 height 9
click at [908, 604] on link "Delete Post" at bounding box center [922, 610] width 74 height 16
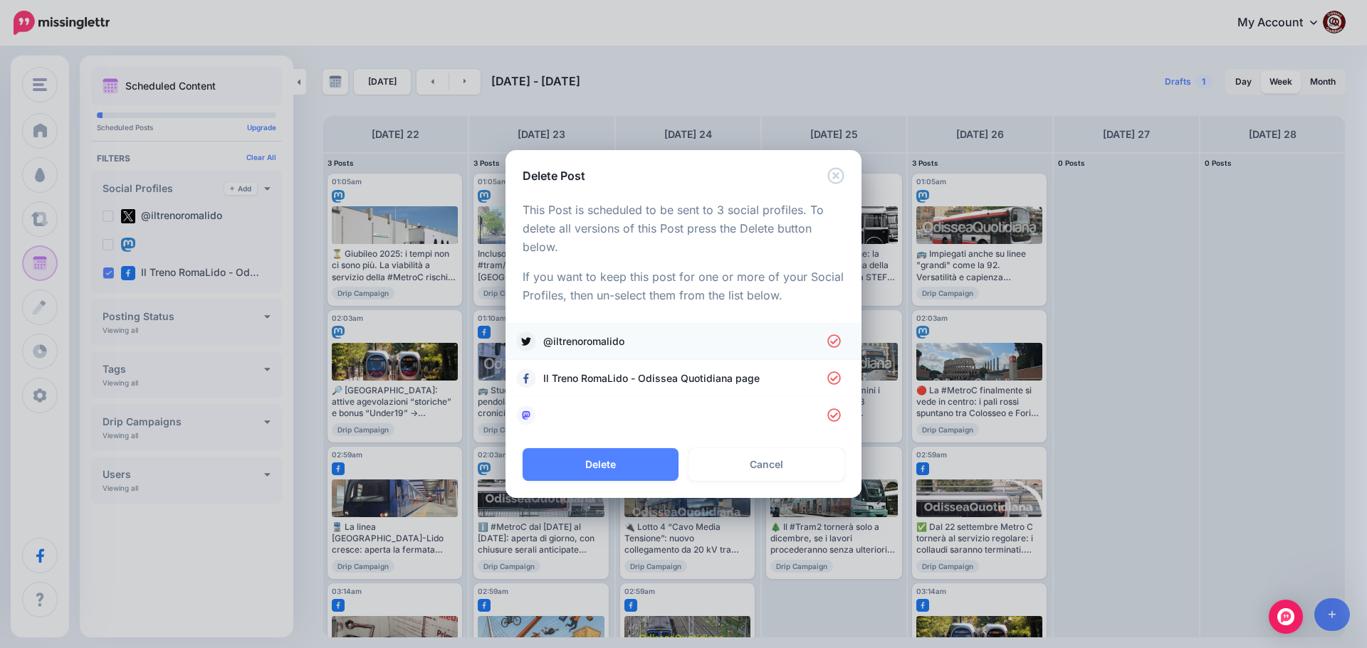
click at [566, 342] on span "@iltrenoromalido" at bounding box center [685, 341] width 284 height 17
click at [608, 409] on link at bounding box center [683, 416] width 327 height 20
click at [599, 457] on button "Delete" at bounding box center [600, 464] width 156 height 33
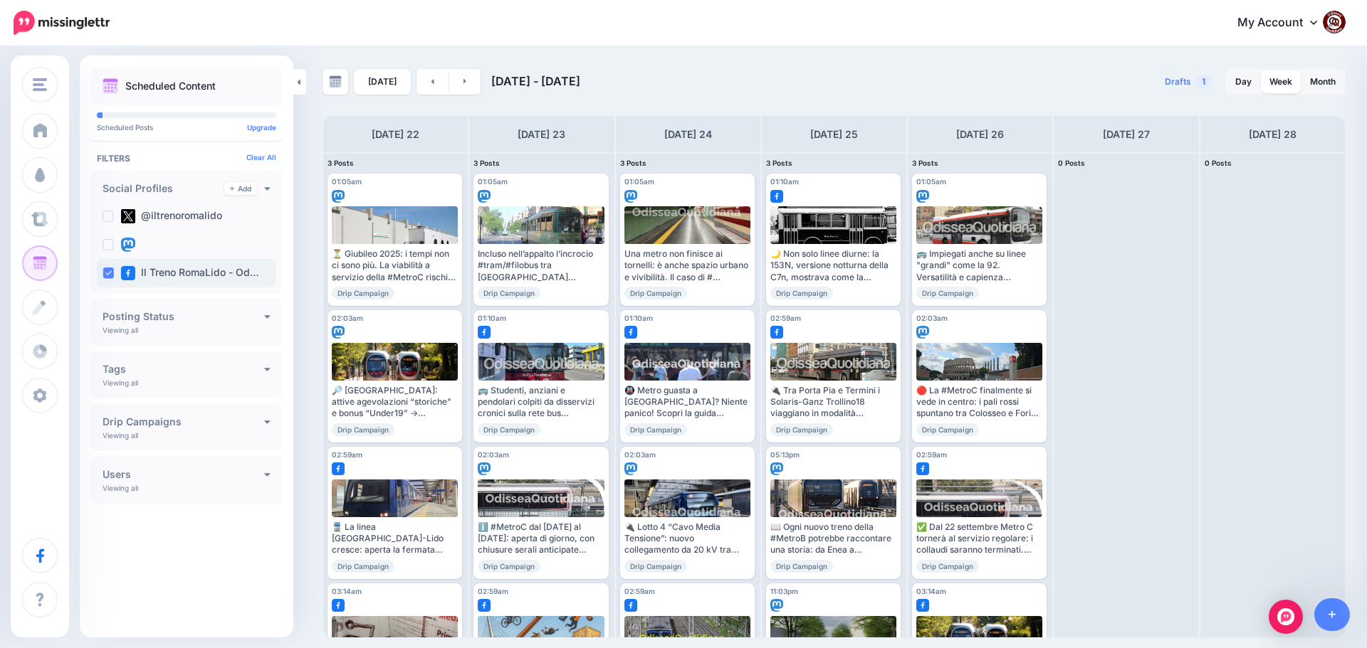
click at [112, 281] on div "Il Treno RomaLido - Od…" at bounding box center [186, 273] width 179 height 28
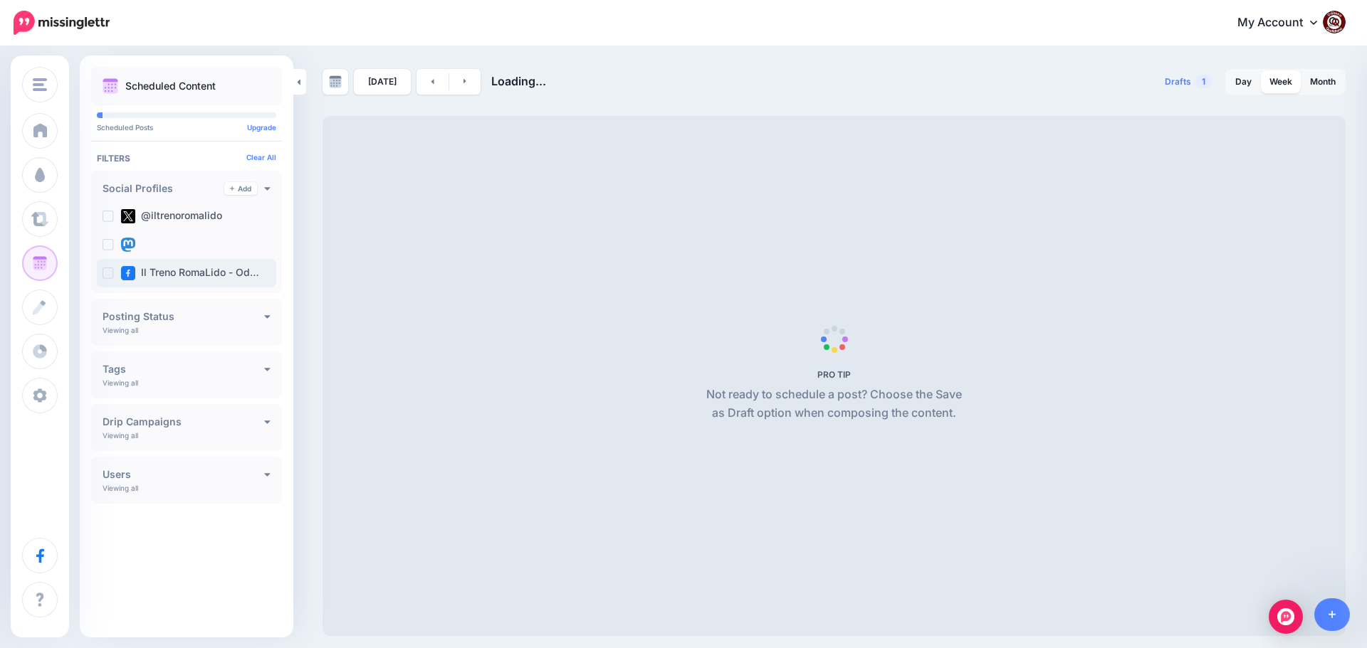
click at [112, 278] on ins at bounding box center [107, 273] width 11 height 11
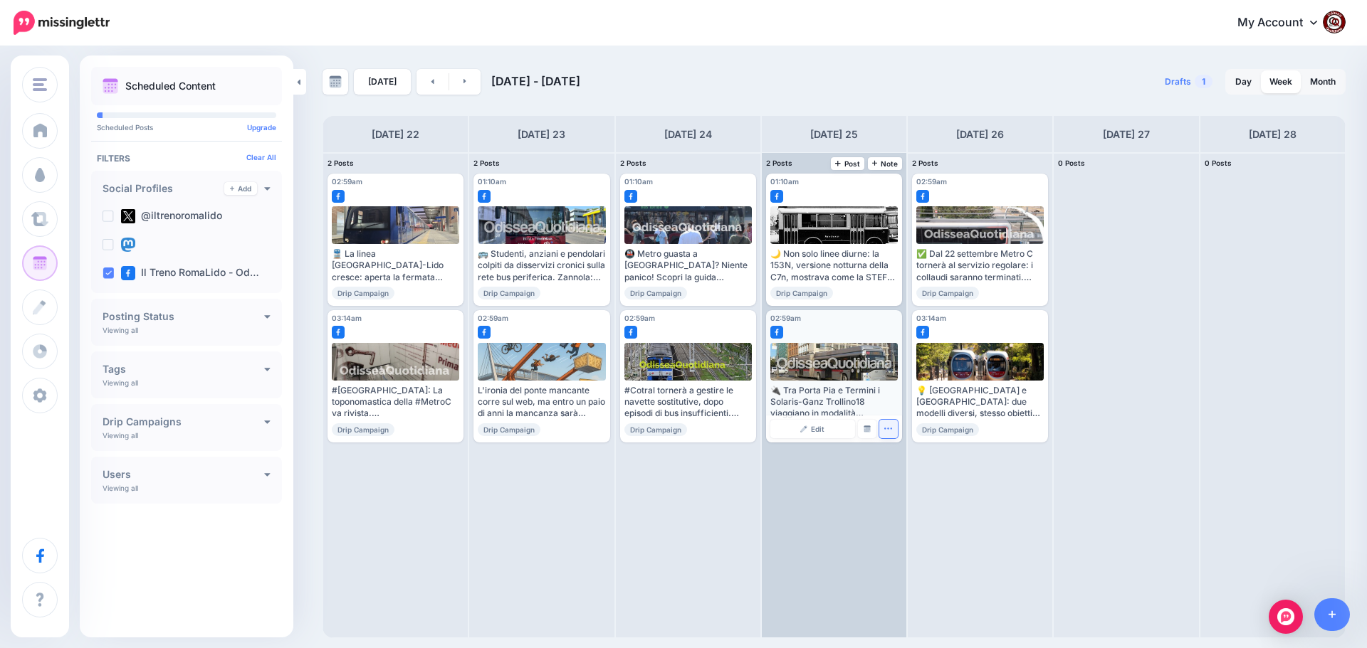
click at [892, 431] on icon "button" at bounding box center [887, 428] width 9 height 9
click at [909, 471] on link "Delete Post" at bounding box center [922, 473] width 74 height 16
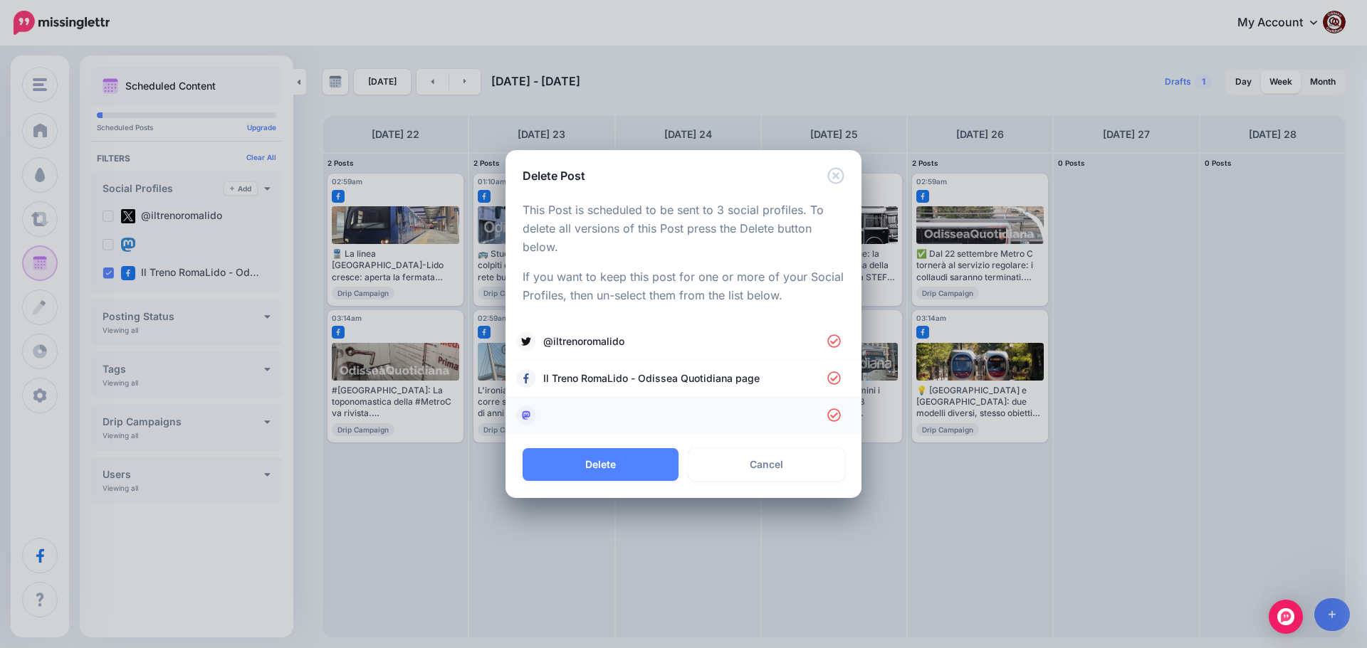
click at [598, 411] on link at bounding box center [683, 416] width 327 height 20
drag, startPoint x: 596, startPoint y: 344, endPoint x: 638, endPoint y: 350, distance: 42.4
click at [598, 344] on span "@iltrenoromalido" at bounding box center [685, 341] width 284 height 17
click at [631, 476] on button "Delete" at bounding box center [600, 464] width 156 height 33
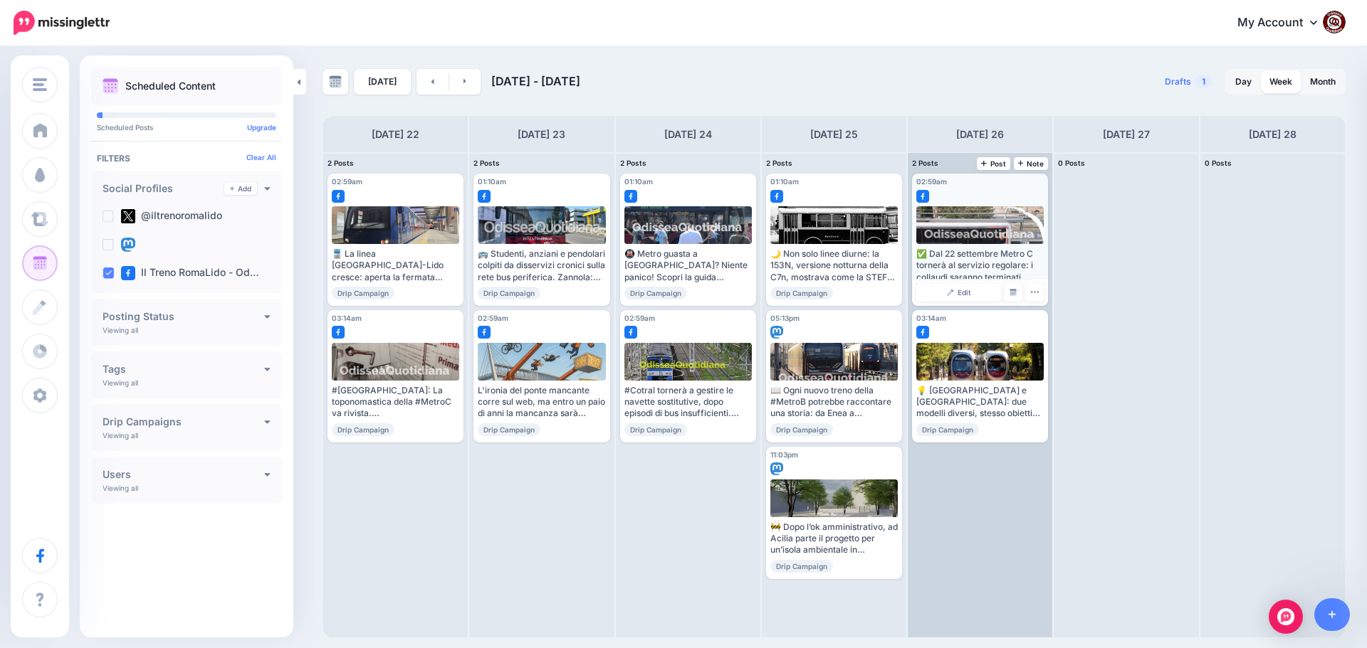
click at [1033, 295] on icon "button" at bounding box center [1034, 292] width 9 height 9
click at [1050, 338] on link "Delete Post" at bounding box center [1068, 337] width 74 height 16
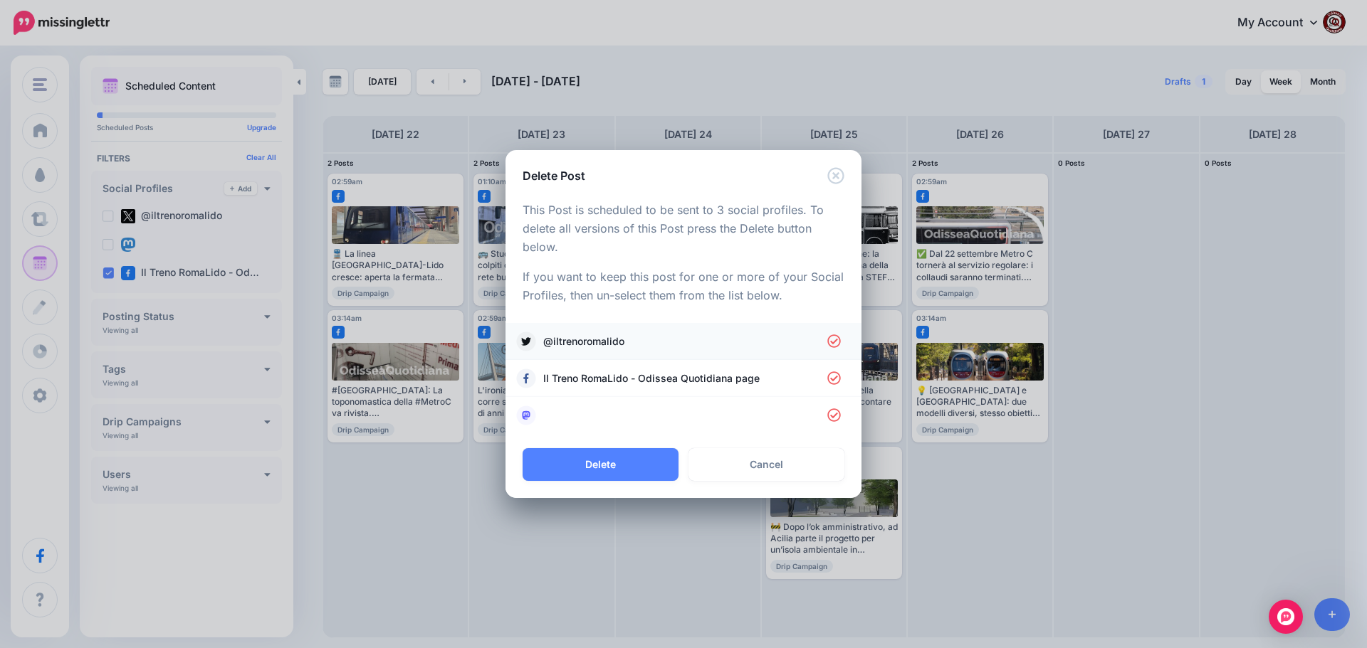
click at [566, 333] on span "@iltrenoromalido" at bounding box center [685, 341] width 284 height 17
click at [581, 414] on link at bounding box center [683, 416] width 327 height 20
click at [606, 466] on button "Delete" at bounding box center [600, 464] width 156 height 33
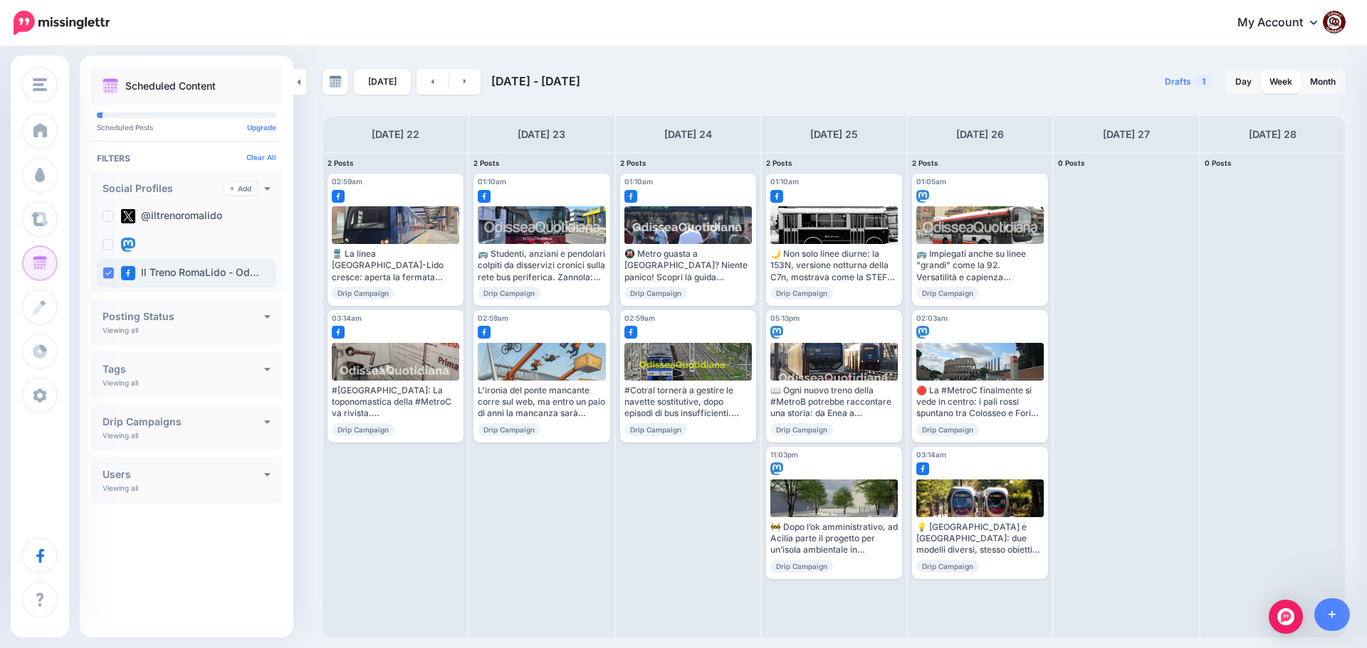
click at [107, 276] on ins at bounding box center [107, 273] width 11 height 11
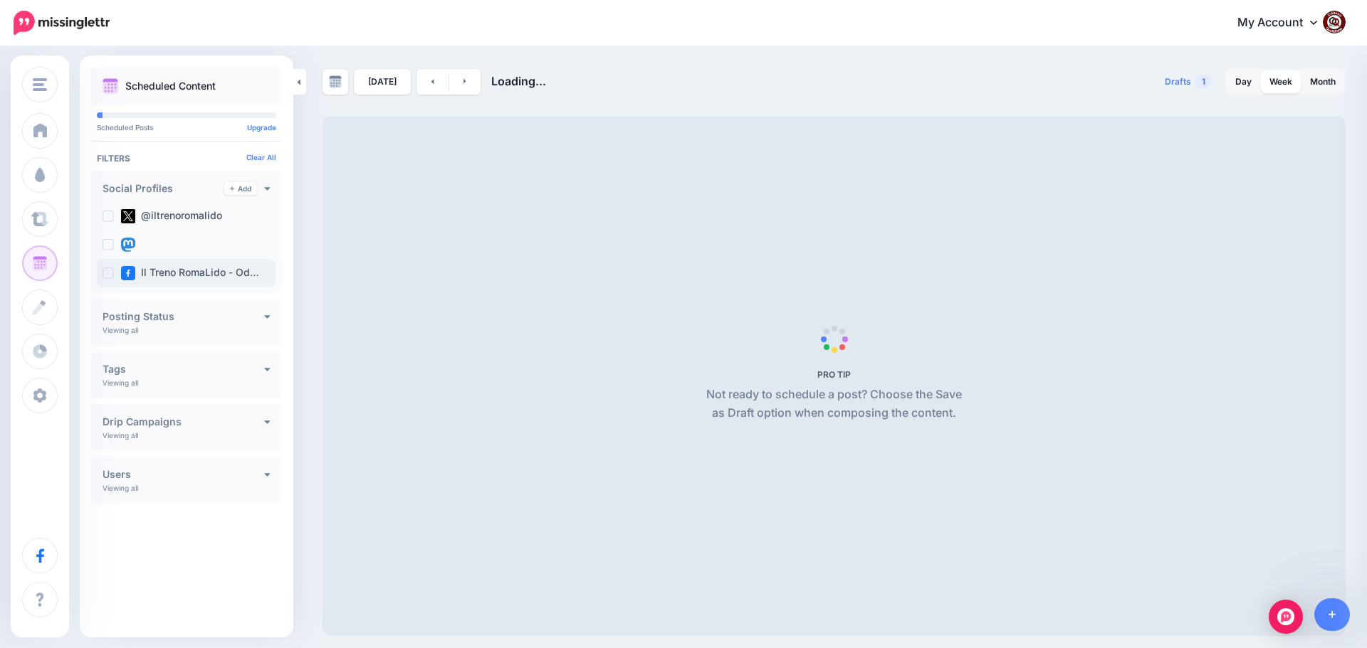
click at [107, 273] on ins at bounding box center [107, 273] width 11 height 11
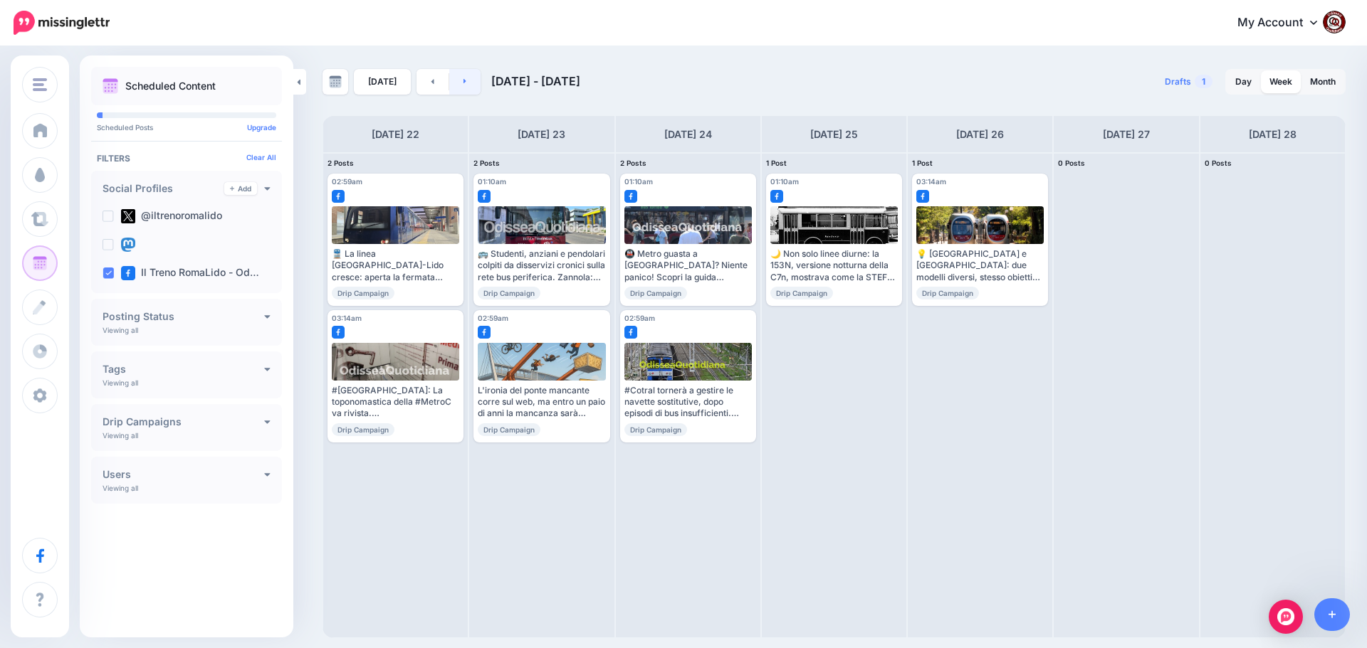
click at [457, 80] on link at bounding box center [465, 82] width 32 height 26
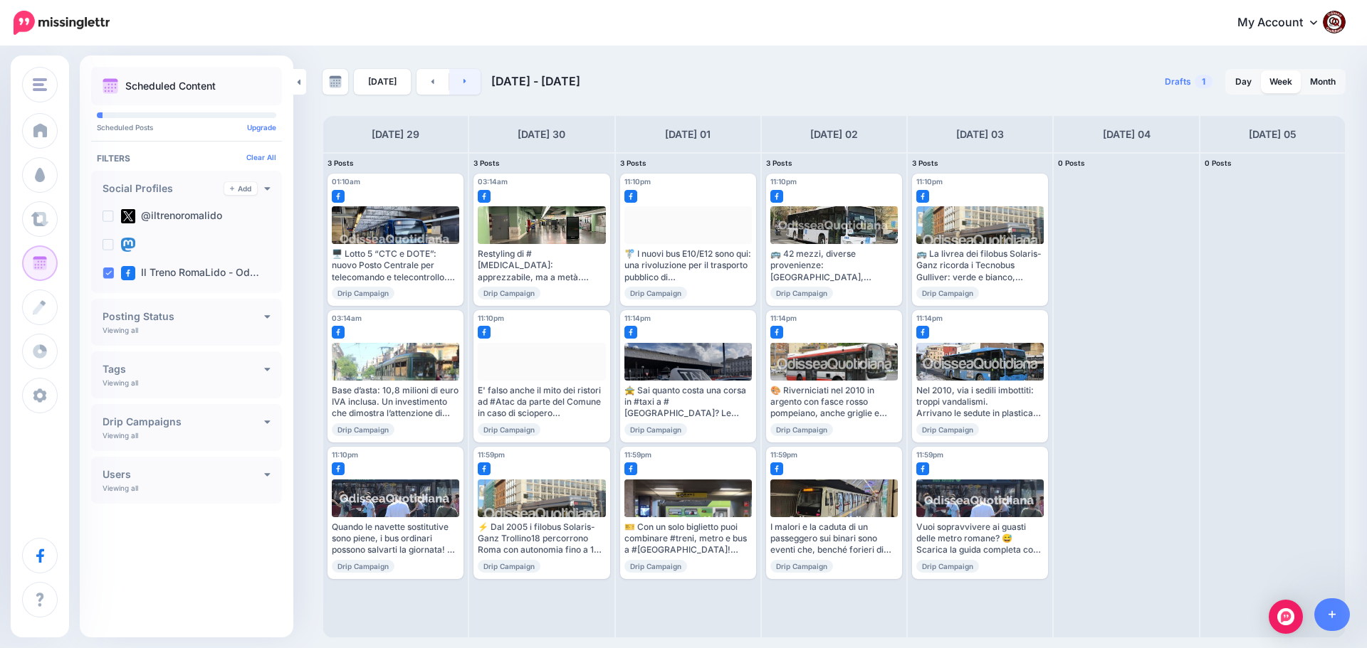
click at [467, 80] on link at bounding box center [465, 82] width 32 height 26
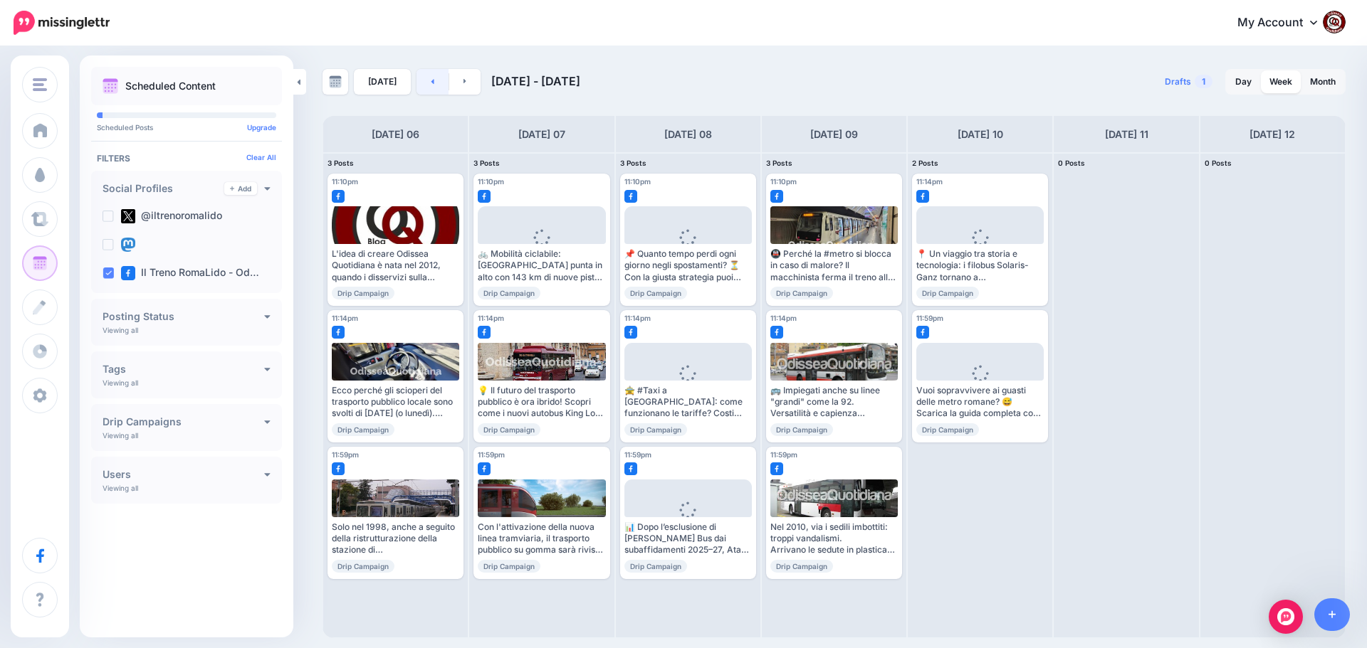
click at [431, 81] on link at bounding box center [432, 82] width 32 height 26
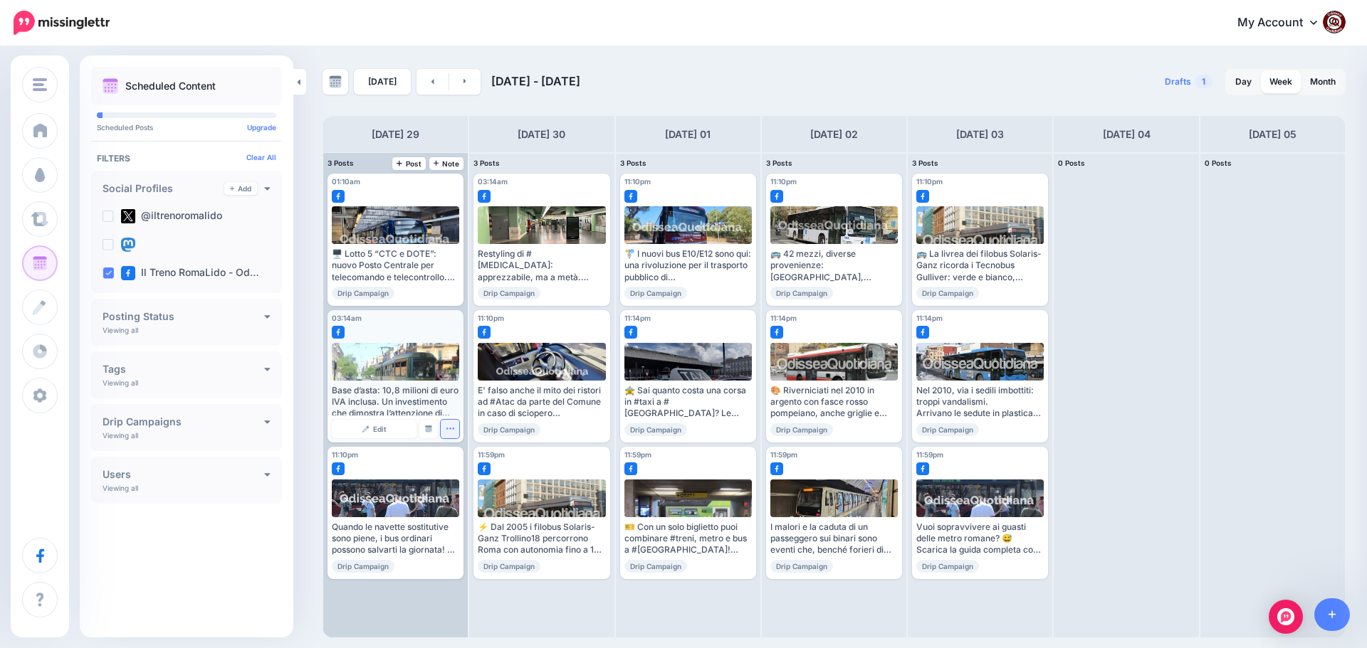
click at [449, 431] on icon "button" at bounding box center [450, 428] width 9 height 9
click at [470, 470] on link "Delete Post" at bounding box center [483, 473] width 74 height 16
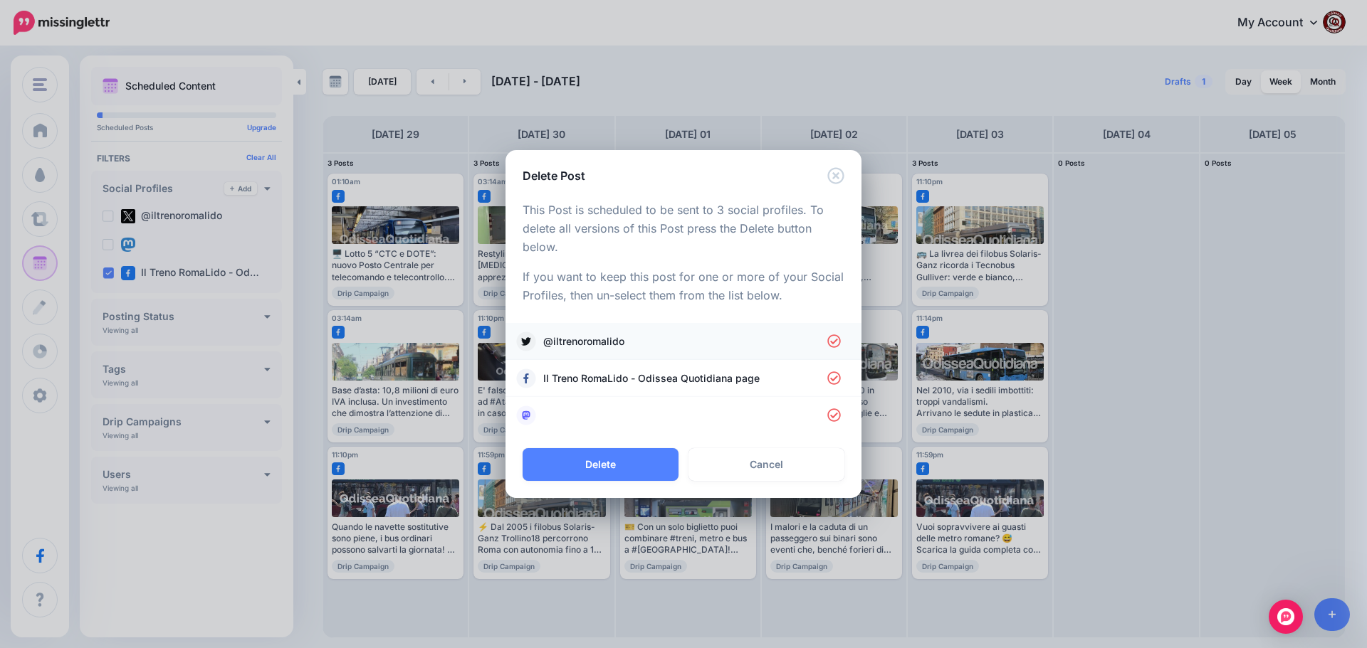
click at [573, 344] on span "@iltrenoromalido" at bounding box center [685, 341] width 284 height 17
click at [579, 416] on link at bounding box center [683, 416] width 327 height 20
click at [589, 458] on button "Delete" at bounding box center [600, 464] width 156 height 33
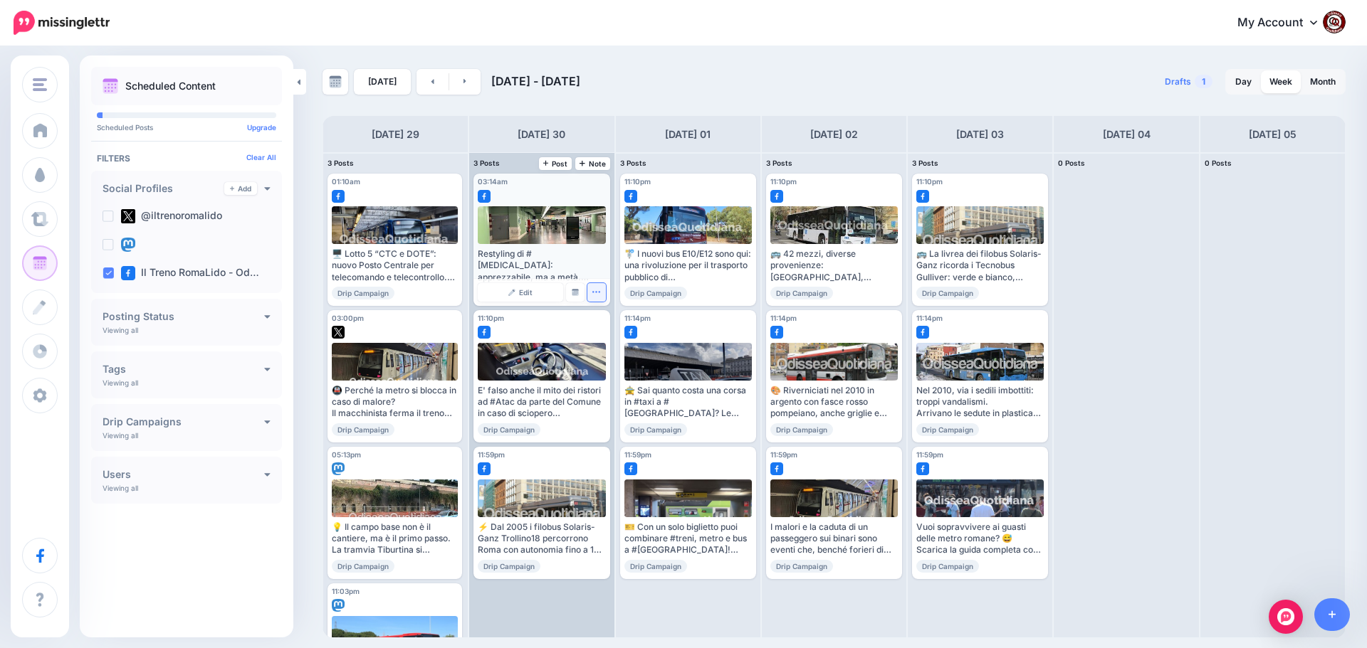
click at [594, 294] on icon "button" at bounding box center [595, 292] width 9 height 9
click at [614, 338] on link "Delete Post" at bounding box center [630, 337] width 74 height 16
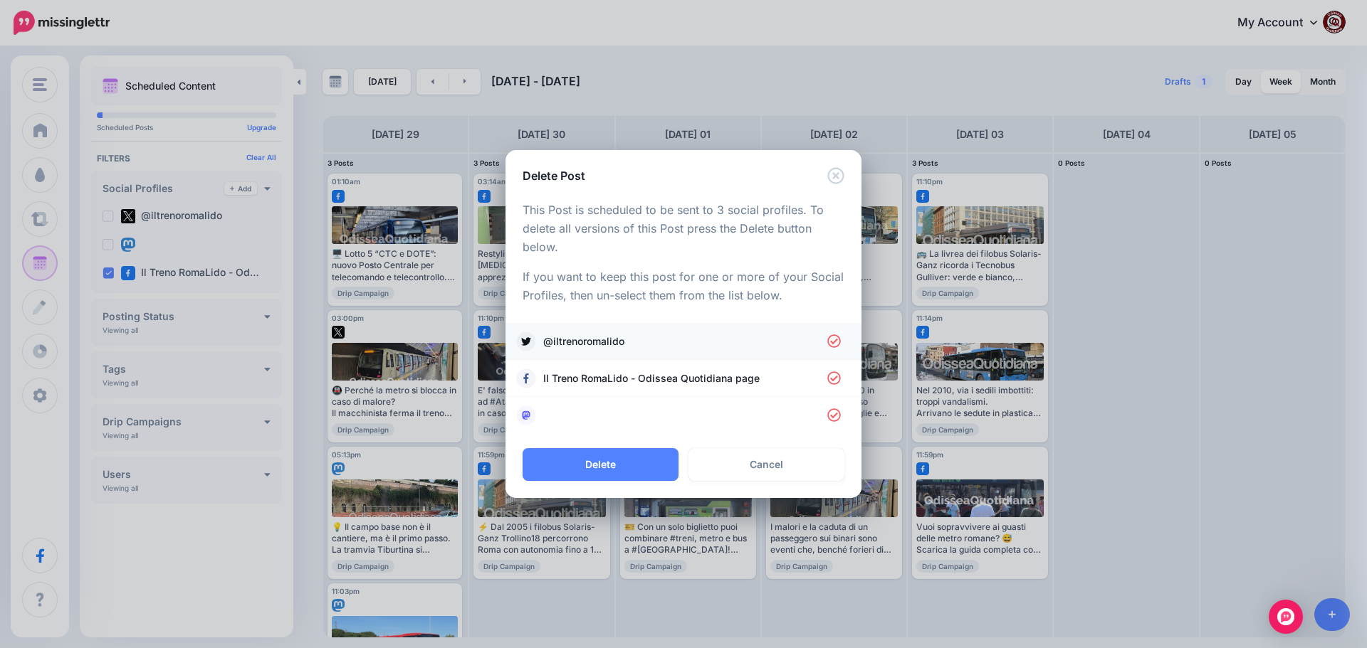
click at [559, 335] on span "@iltrenoromalido" at bounding box center [685, 341] width 284 height 17
click at [572, 417] on link at bounding box center [683, 416] width 327 height 20
click at [613, 460] on button "Delete" at bounding box center [600, 464] width 156 height 33
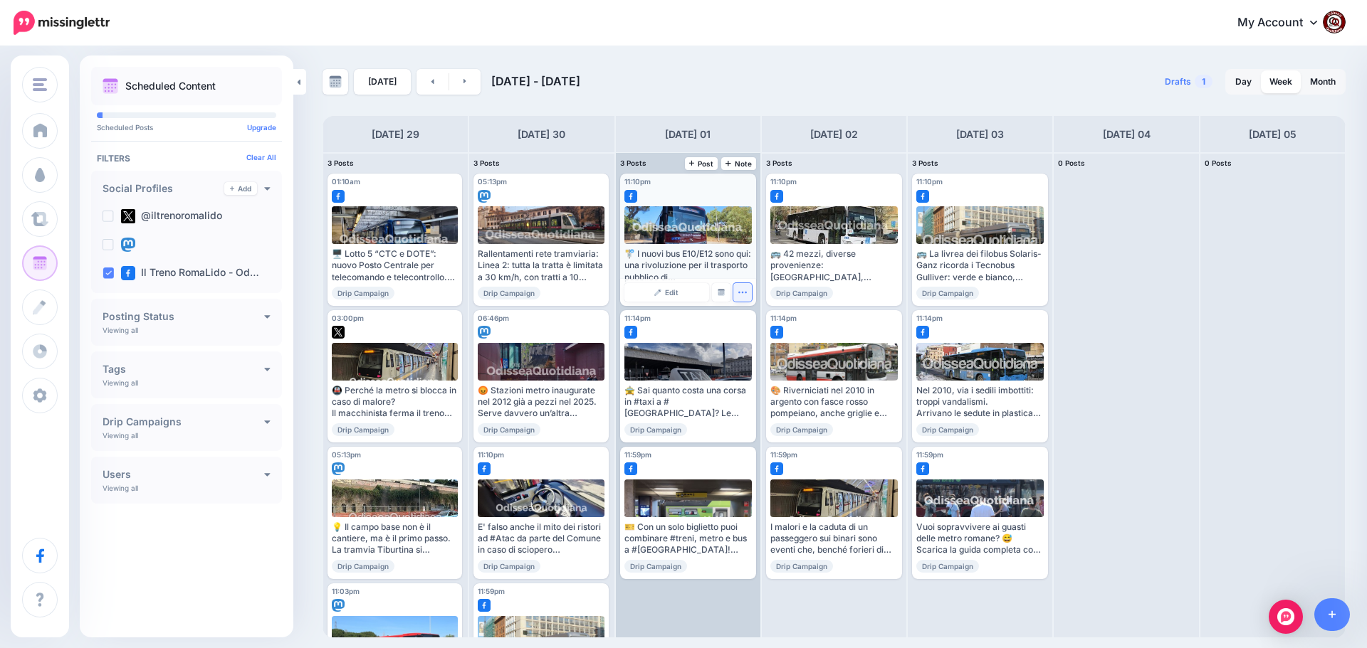
click at [739, 291] on icon "button" at bounding box center [741, 292] width 9 height 9
click at [761, 339] on link "Delete Post" at bounding box center [776, 337] width 74 height 16
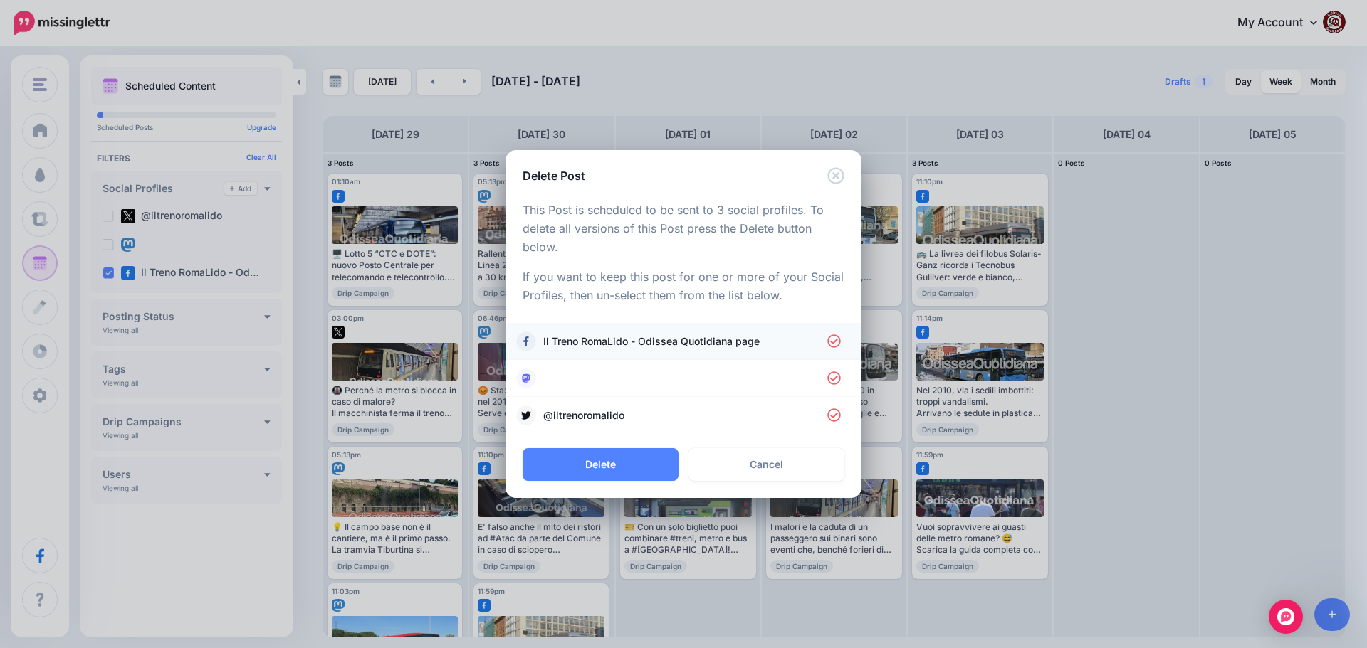
click at [626, 339] on span "Il Treno RomaLido - Odissea Quotidiana page" at bounding box center [685, 341] width 284 height 17
click at [611, 414] on span "@iltrenoromalido" at bounding box center [685, 415] width 284 height 17
click at [592, 383] on link at bounding box center [683, 379] width 327 height 20
click at [611, 342] on span "Il Treno RomaLido - Odissea Quotidiana page" at bounding box center [685, 341] width 284 height 17
click at [631, 454] on button "Delete" at bounding box center [600, 464] width 156 height 33
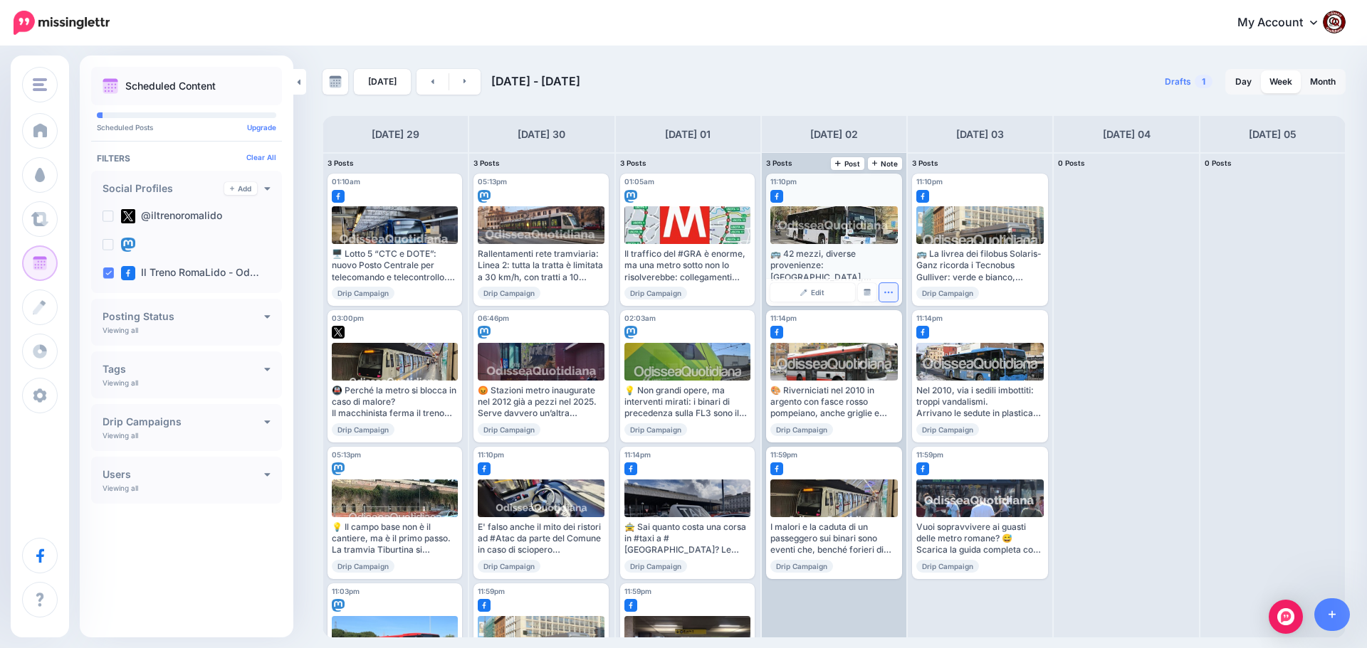
click at [890, 300] on button "button" at bounding box center [888, 292] width 19 height 19
click at [911, 332] on link "Delete Post" at bounding box center [922, 337] width 74 height 16
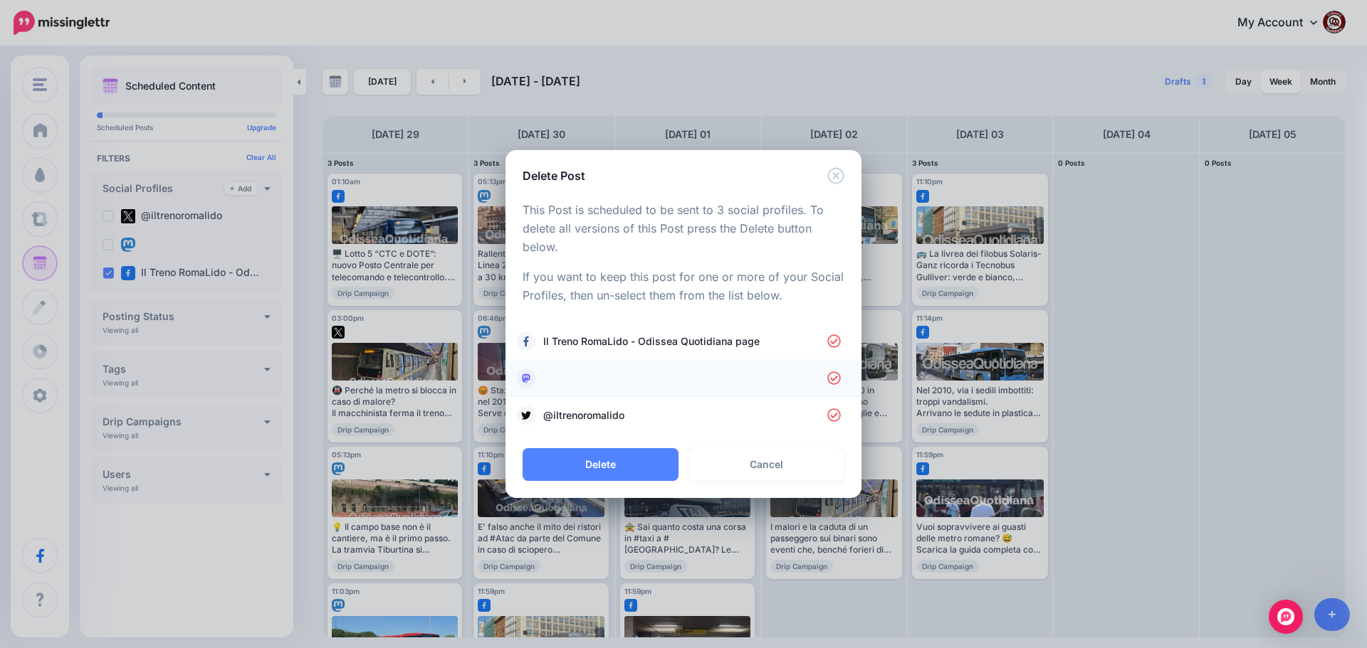
click at [552, 377] on link at bounding box center [683, 379] width 327 height 20
click at [569, 409] on span "@iltrenoromalido" at bounding box center [685, 415] width 284 height 17
click at [605, 465] on button "Delete" at bounding box center [600, 464] width 156 height 33
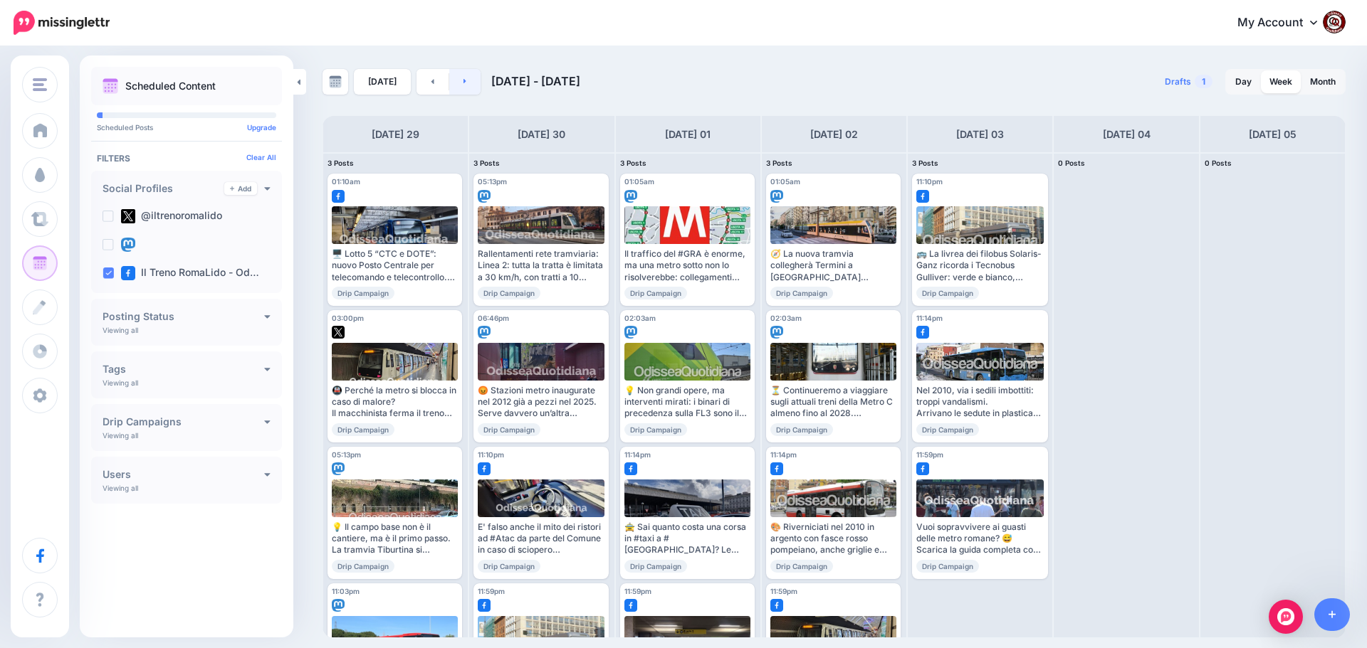
click at [464, 81] on link at bounding box center [465, 82] width 32 height 26
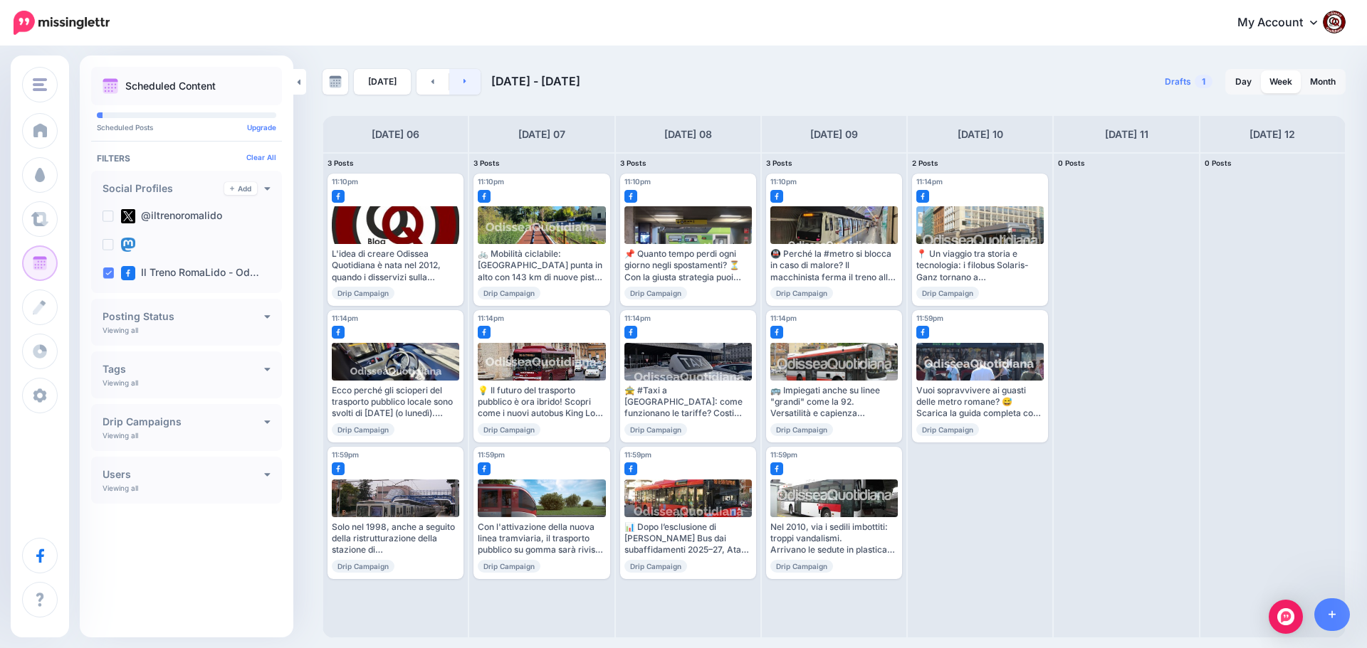
click at [464, 81] on link at bounding box center [465, 82] width 32 height 26
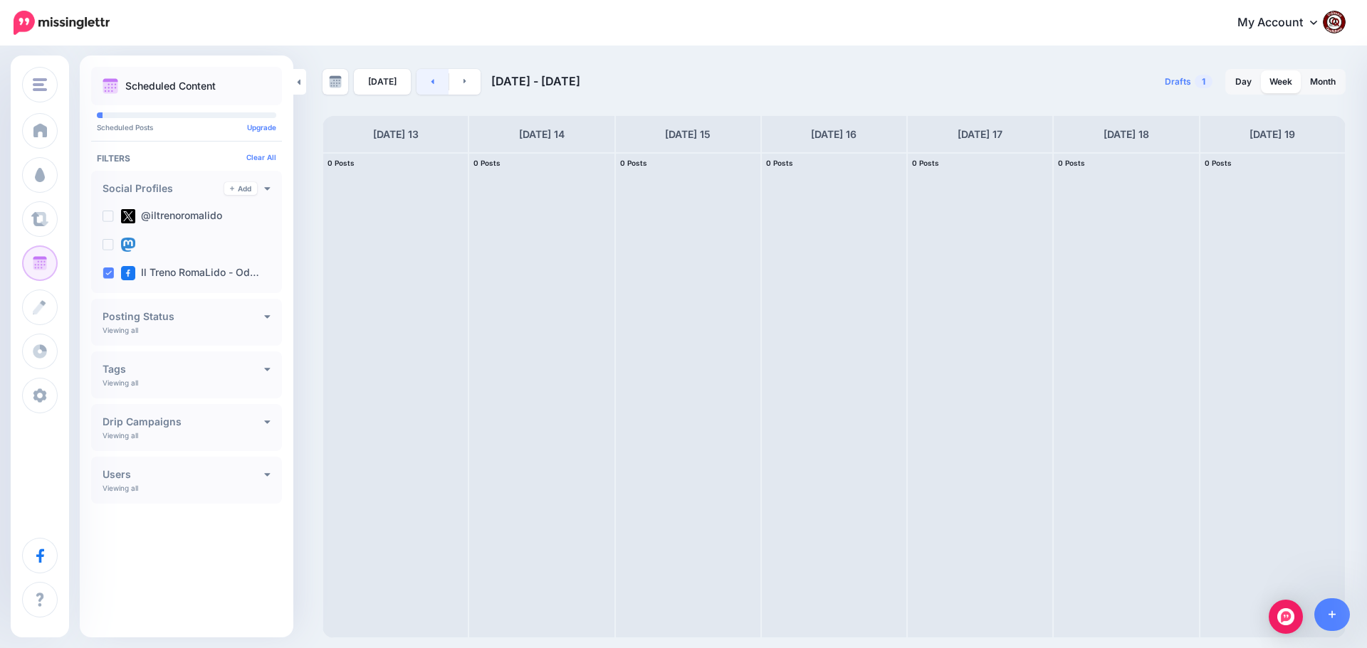
click at [423, 82] on link at bounding box center [432, 82] width 32 height 26
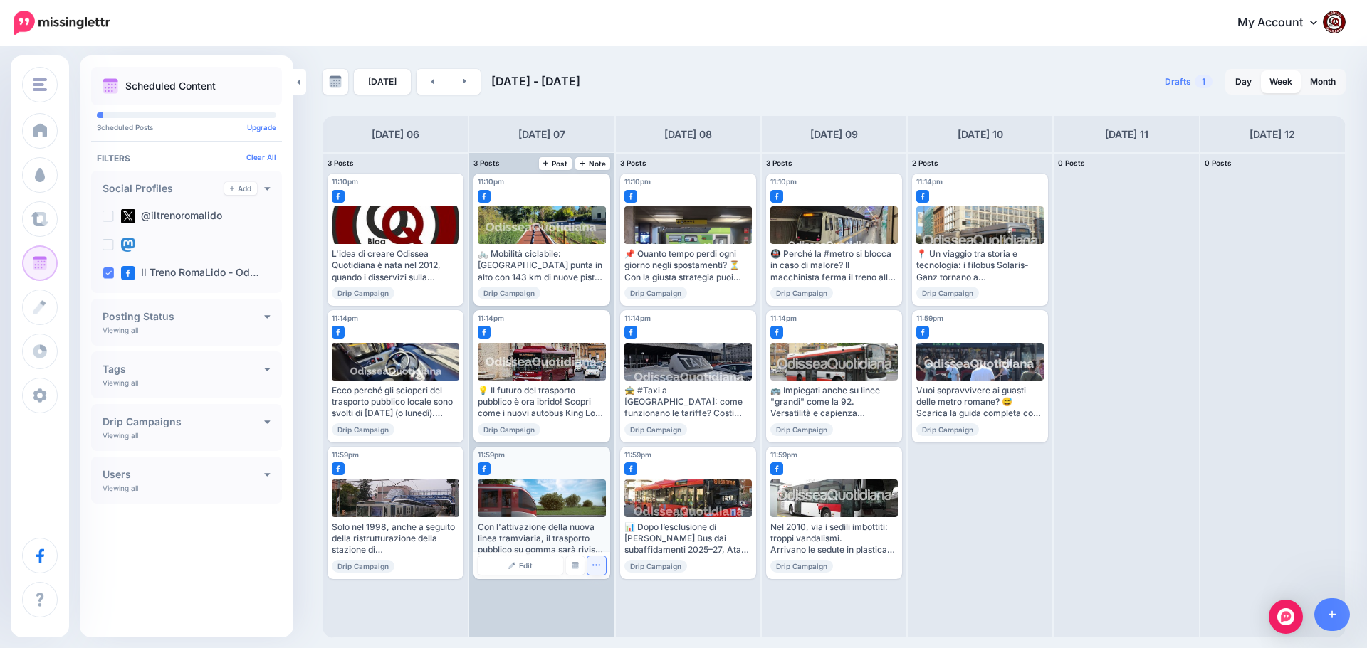
click at [594, 566] on icon "button" at bounding box center [596, 564] width 8 height 1
click at [618, 613] on link "Delete Post" at bounding box center [630, 610] width 74 height 16
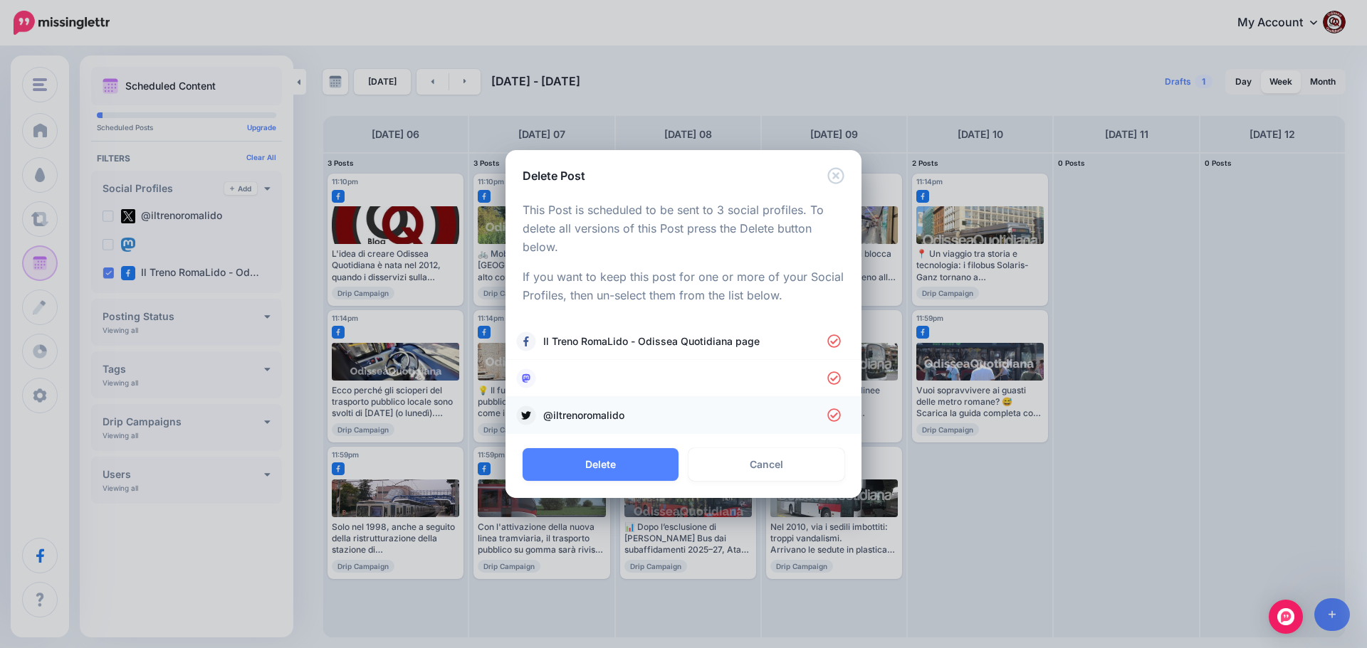
click at [596, 412] on span "@iltrenoromalido" at bounding box center [685, 415] width 284 height 17
click at [586, 386] on link at bounding box center [683, 379] width 327 height 20
click at [605, 462] on button "Delete" at bounding box center [600, 464] width 156 height 33
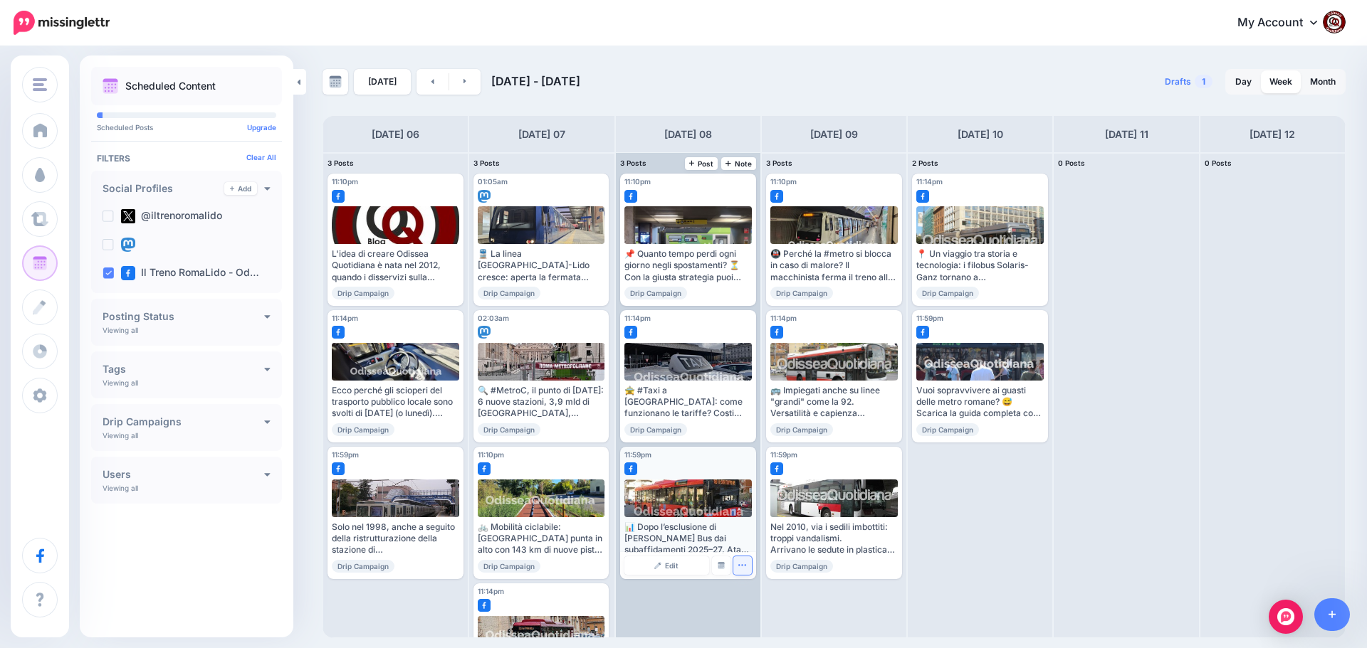
click at [742, 569] on icon "button" at bounding box center [741, 565] width 9 height 9
click at [757, 611] on link "Delete Post" at bounding box center [776, 610] width 74 height 16
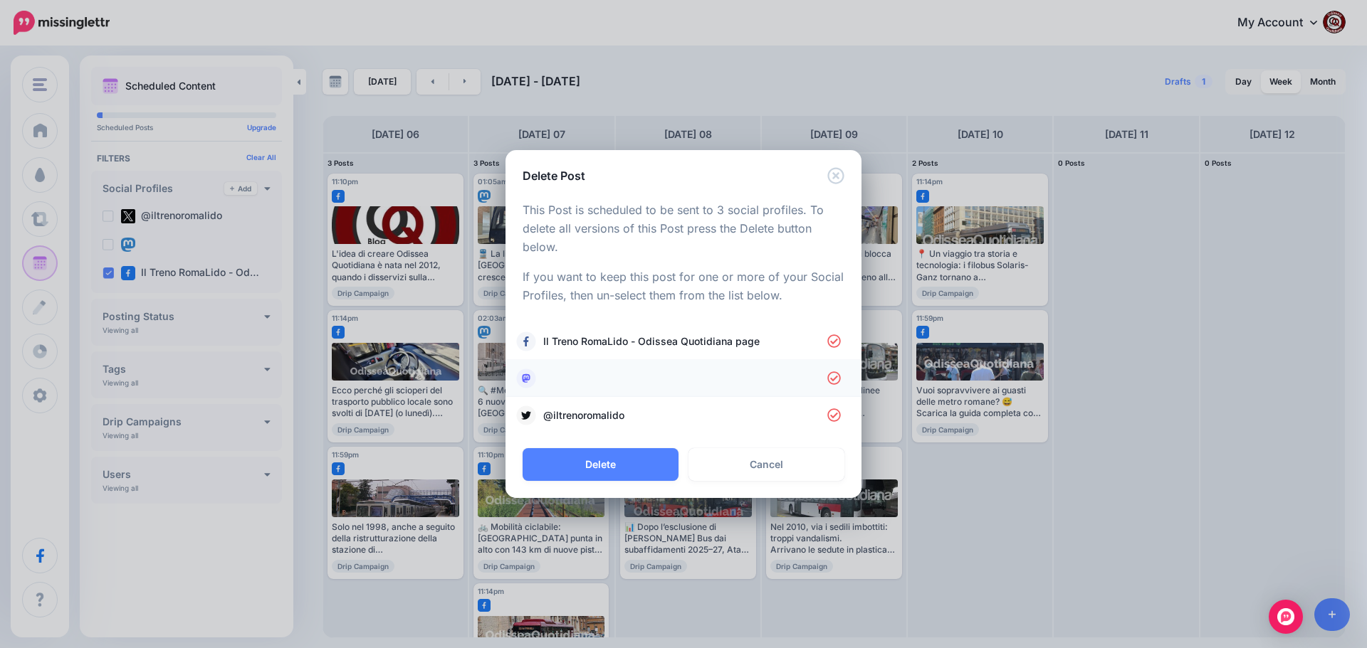
click at [568, 379] on link at bounding box center [683, 379] width 327 height 20
click at [579, 411] on span "@iltrenoromalido" at bounding box center [685, 415] width 284 height 17
click at [609, 466] on button "Delete" at bounding box center [600, 464] width 156 height 33
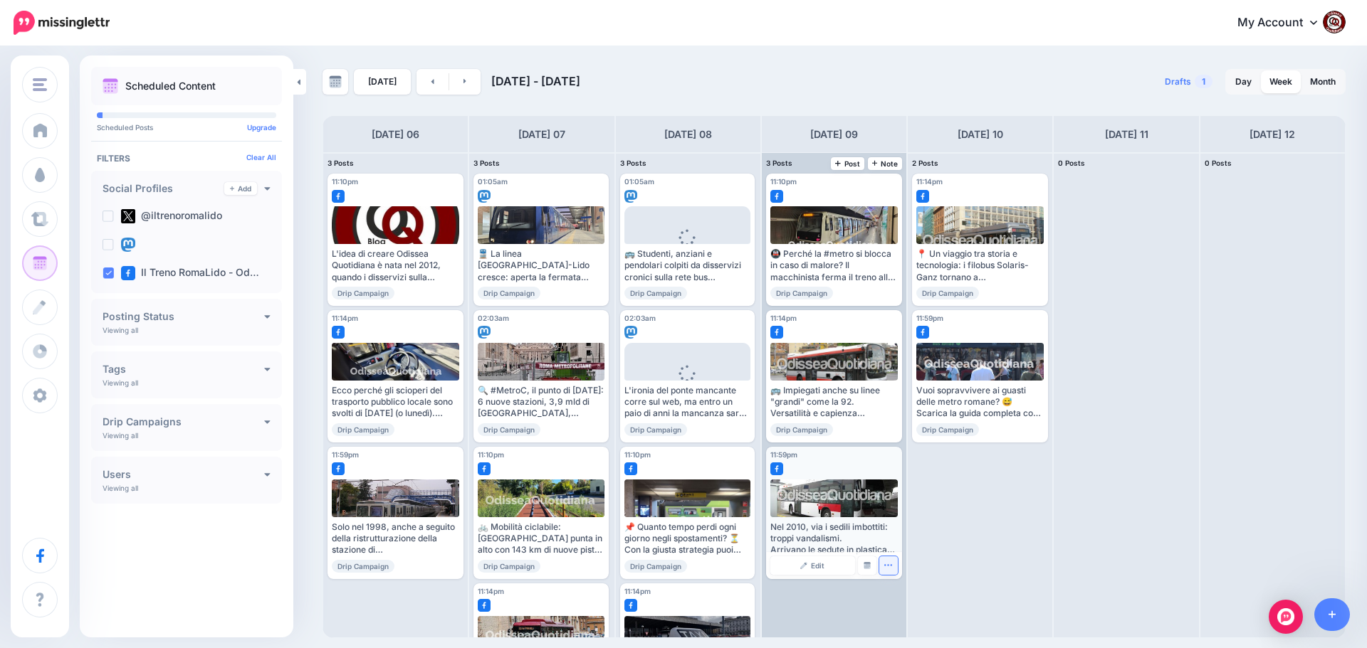
click at [887, 567] on icon "button" at bounding box center [887, 565] width 9 height 9
click at [902, 607] on link "Delete Post" at bounding box center [922, 610] width 74 height 16
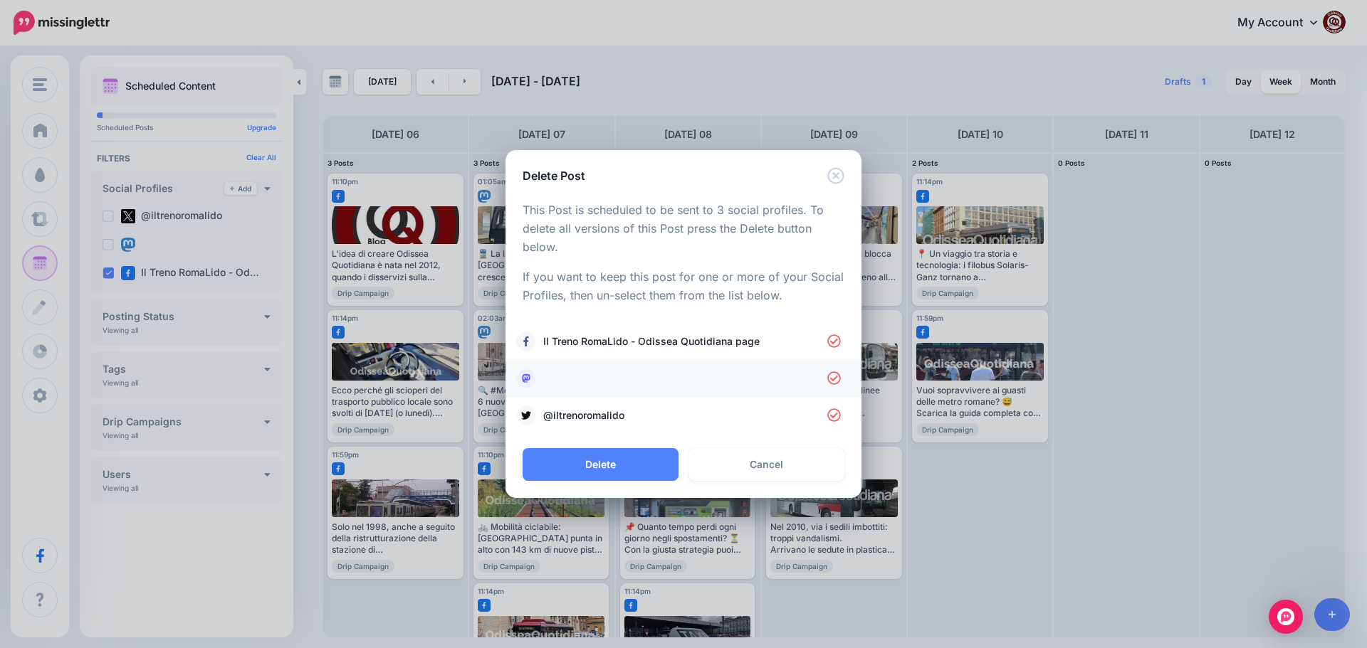
click at [578, 369] on link at bounding box center [683, 379] width 327 height 20
click at [579, 408] on span "@iltrenoromalido" at bounding box center [685, 415] width 284 height 17
click at [609, 460] on button "Delete" at bounding box center [600, 464] width 156 height 33
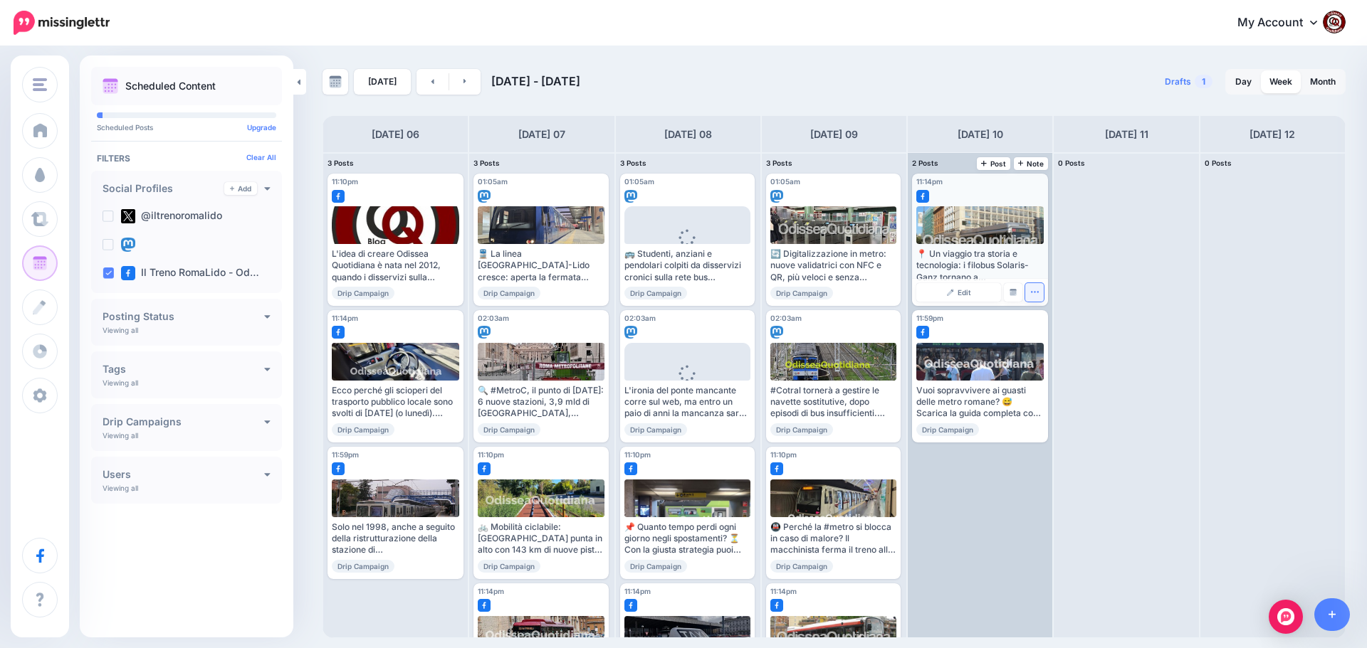
click at [1029, 295] on button "button" at bounding box center [1034, 292] width 19 height 19
click at [1052, 335] on link "Delete Post" at bounding box center [1068, 337] width 74 height 16
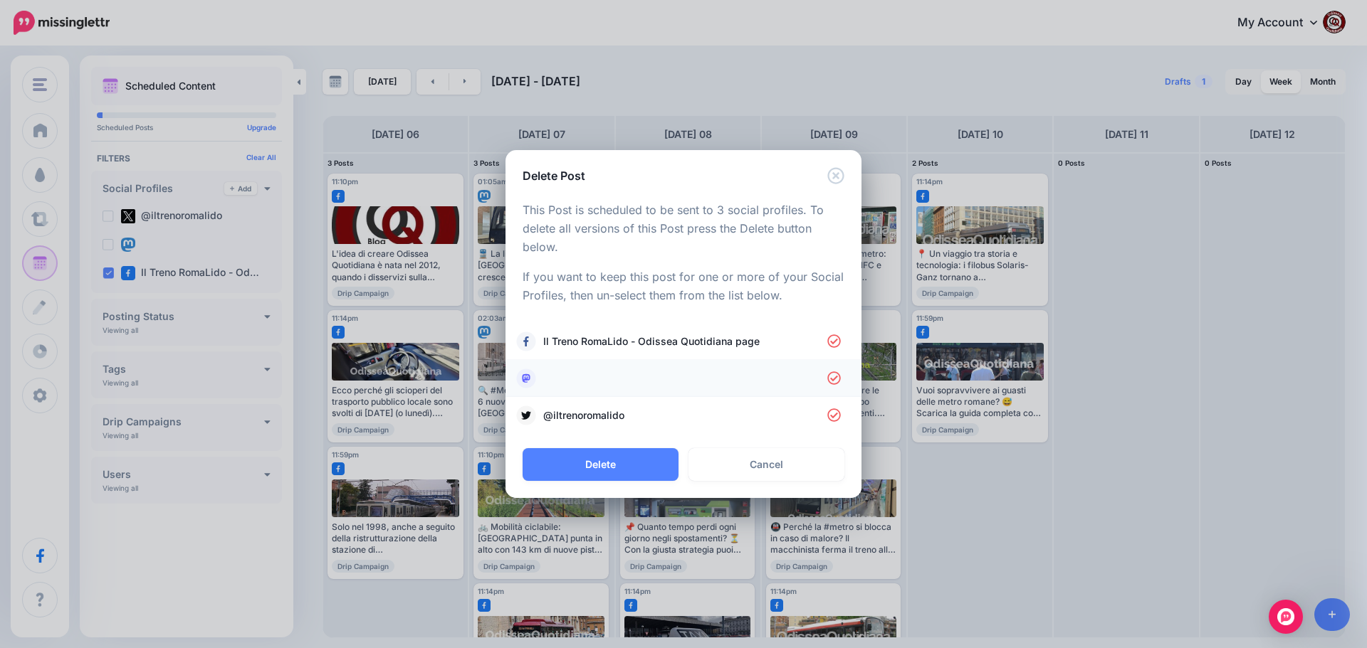
click at [586, 372] on link at bounding box center [683, 379] width 327 height 20
click at [589, 409] on span "@iltrenoromalido" at bounding box center [685, 415] width 284 height 17
click at [628, 469] on button "Delete" at bounding box center [600, 464] width 156 height 33
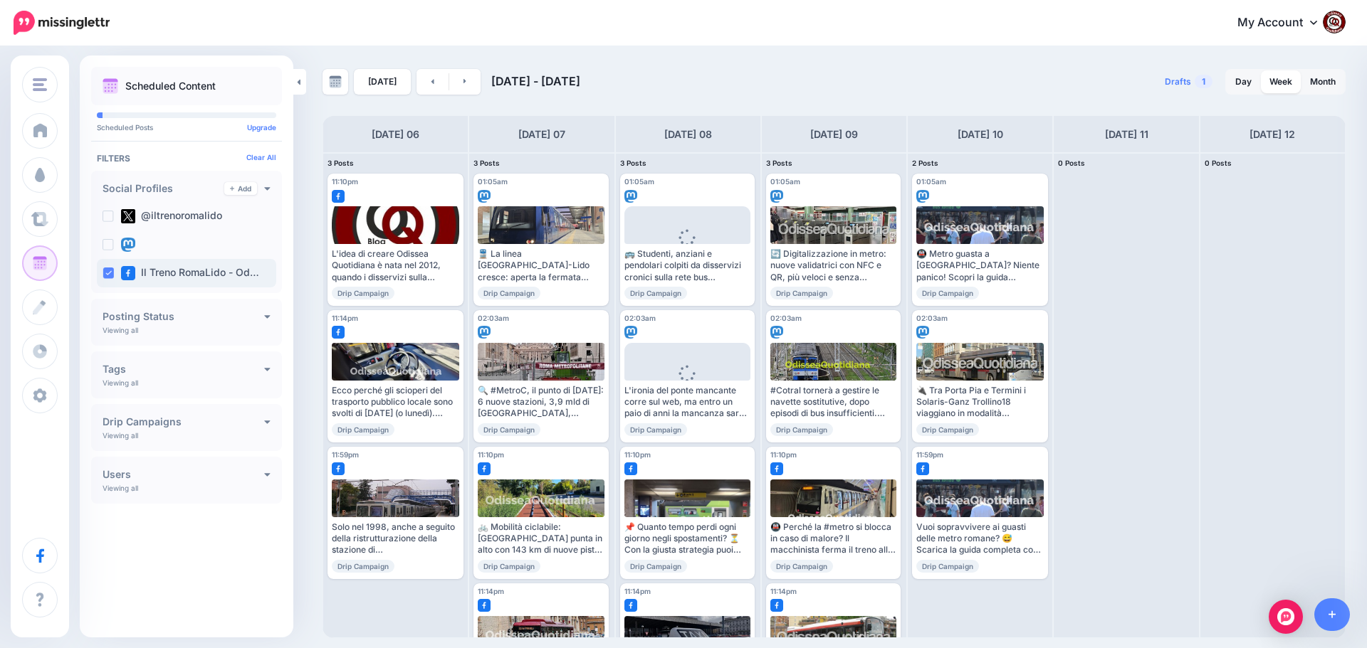
click at [107, 274] on ins at bounding box center [107, 273] width 11 height 11
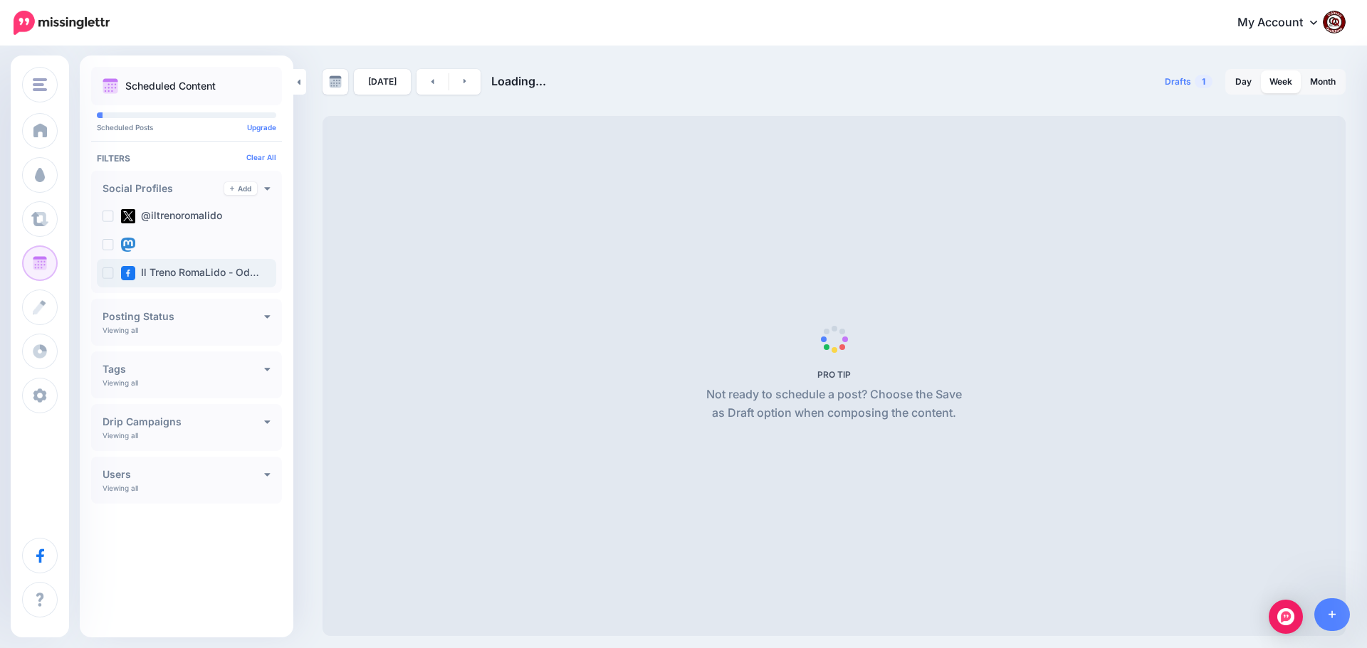
click at [107, 274] on ins at bounding box center [107, 273] width 11 height 11
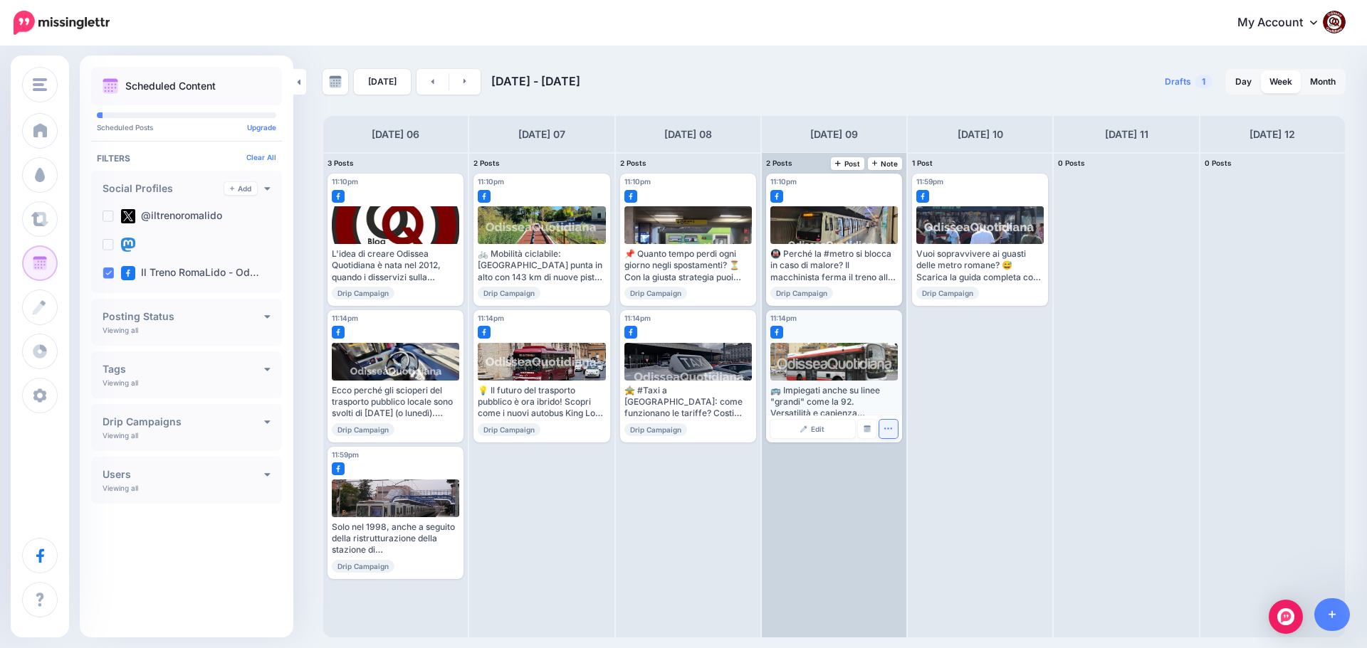
click at [886, 432] on icon "button" at bounding box center [887, 428] width 9 height 9
click at [899, 473] on link "Delete Post" at bounding box center [922, 473] width 74 height 16
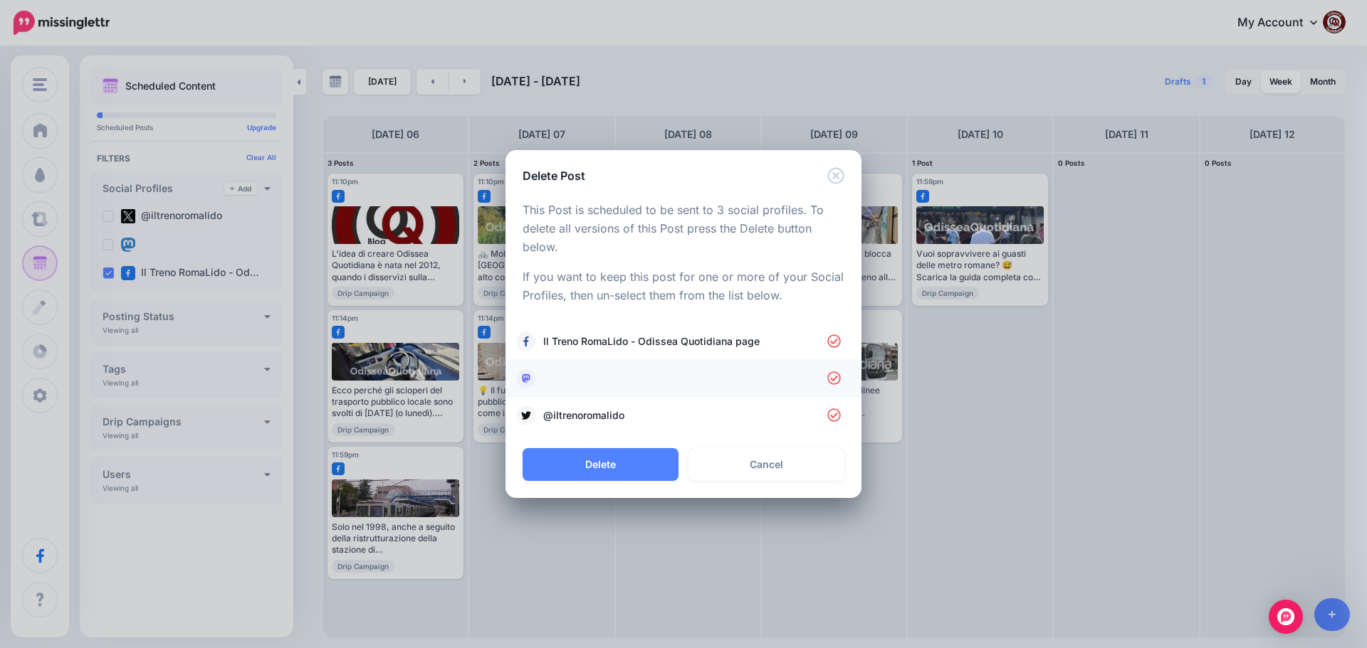
click at [599, 375] on link at bounding box center [683, 379] width 327 height 20
drag, startPoint x: 602, startPoint y: 406, endPoint x: 614, endPoint y: 417, distance: 16.6
click at [604, 407] on link "@iltrenoromalido" at bounding box center [683, 416] width 327 height 20
click at [613, 462] on button "Delete" at bounding box center [600, 464] width 156 height 33
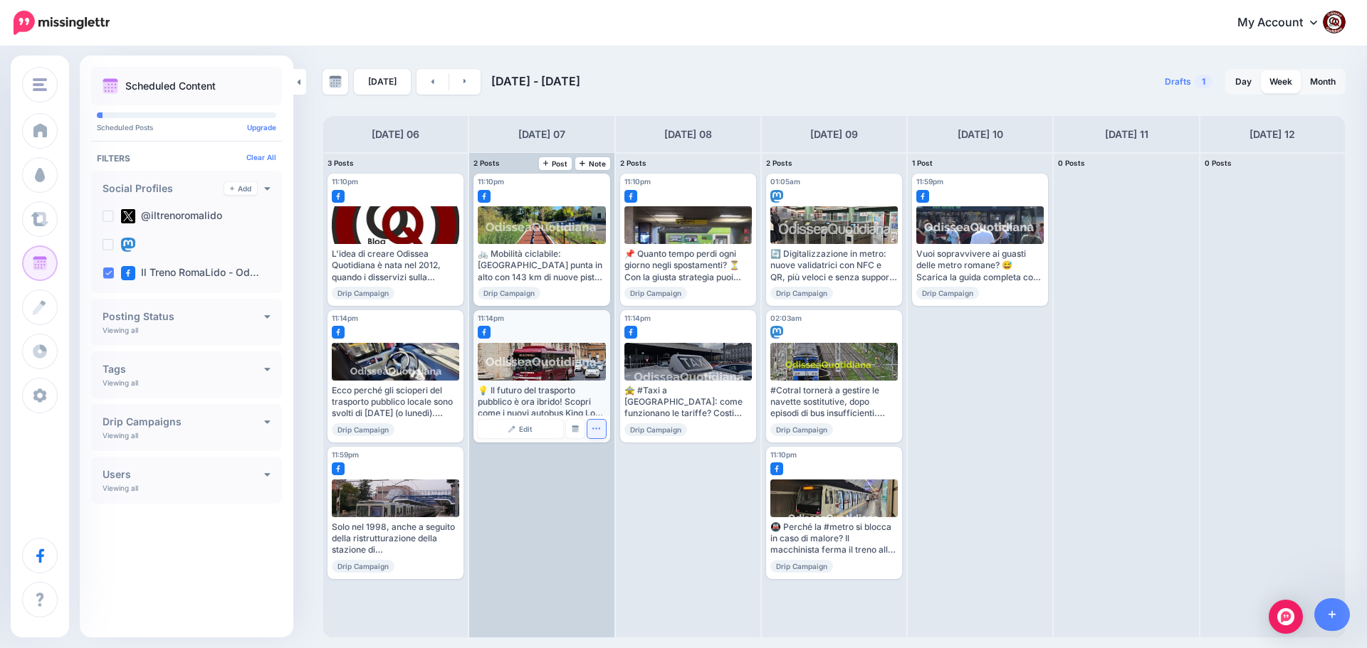
click at [604, 431] on button "button" at bounding box center [596, 429] width 19 height 19
click at [630, 471] on link "Delete Post" at bounding box center [630, 473] width 74 height 16
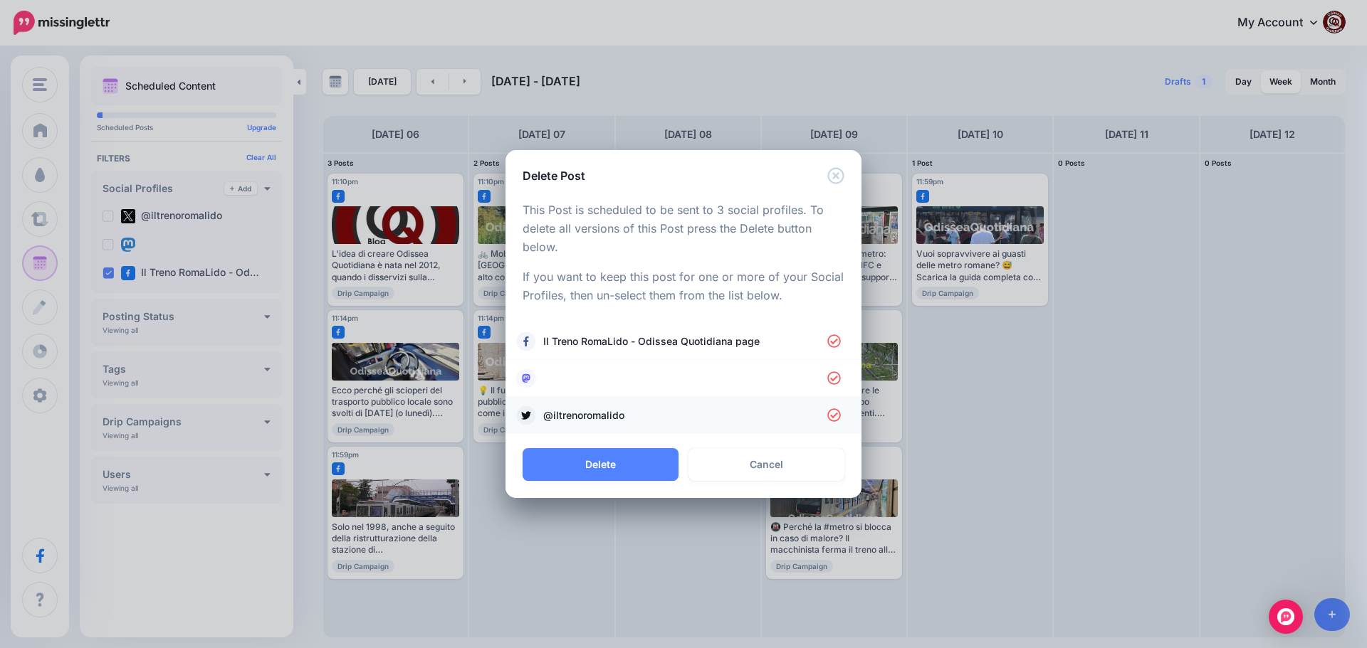
drag, startPoint x: 575, startPoint y: 381, endPoint x: 584, endPoint y: 399, distance: 20.1
click at [576, 382] on link at bounding box center [683, 379] width 327 height 20
click at [585, 414] on span "@iltrenoromalido" at bounding box center [685, 415] width 284 height 17
click at [587, 463] on button "Delete" at bounding box center [600, 464] width 156 height 33
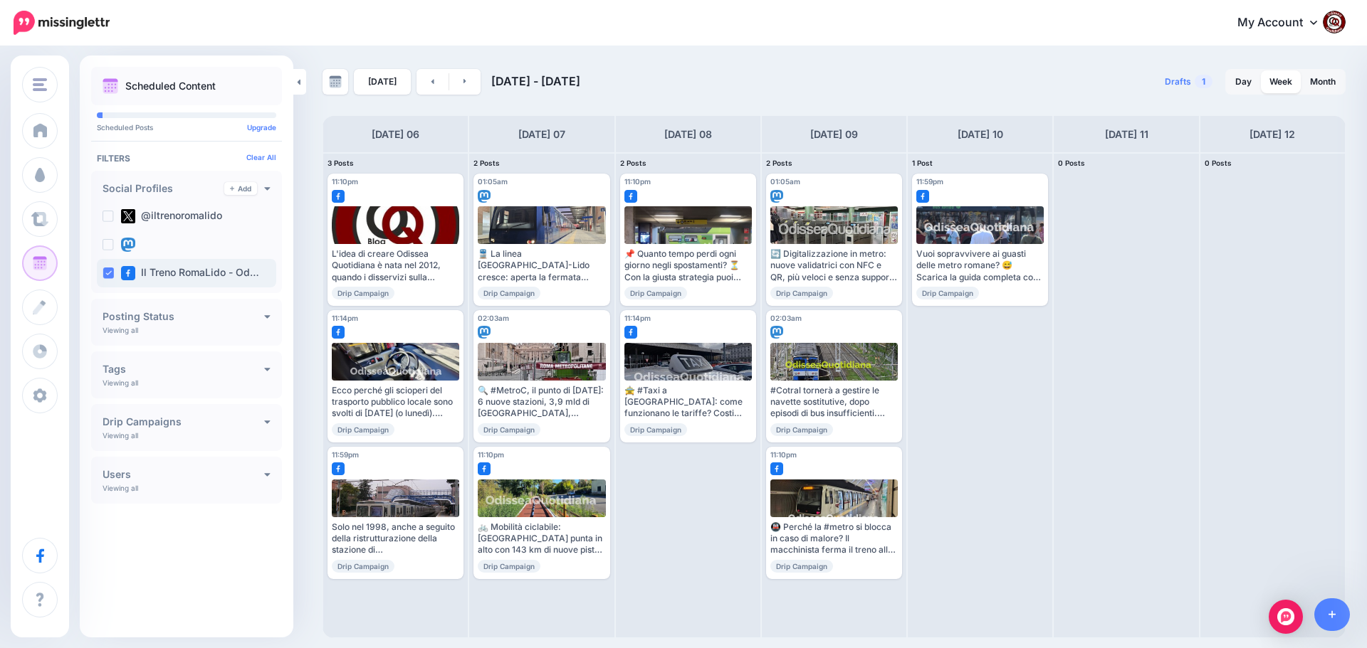
click at [105, 273] on ins at bounding box center [107, 273] width 11 height 11
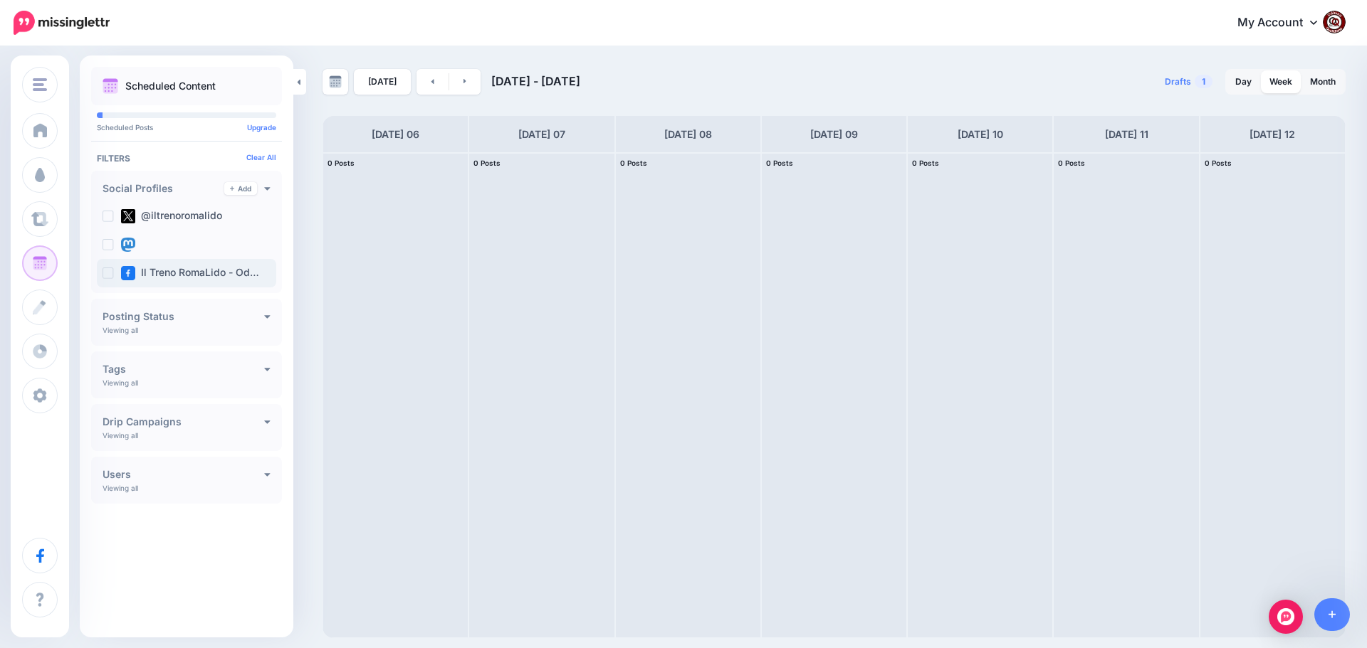
click at [105, 273] on ins at bounding box center [107, 273] width 11 height 11
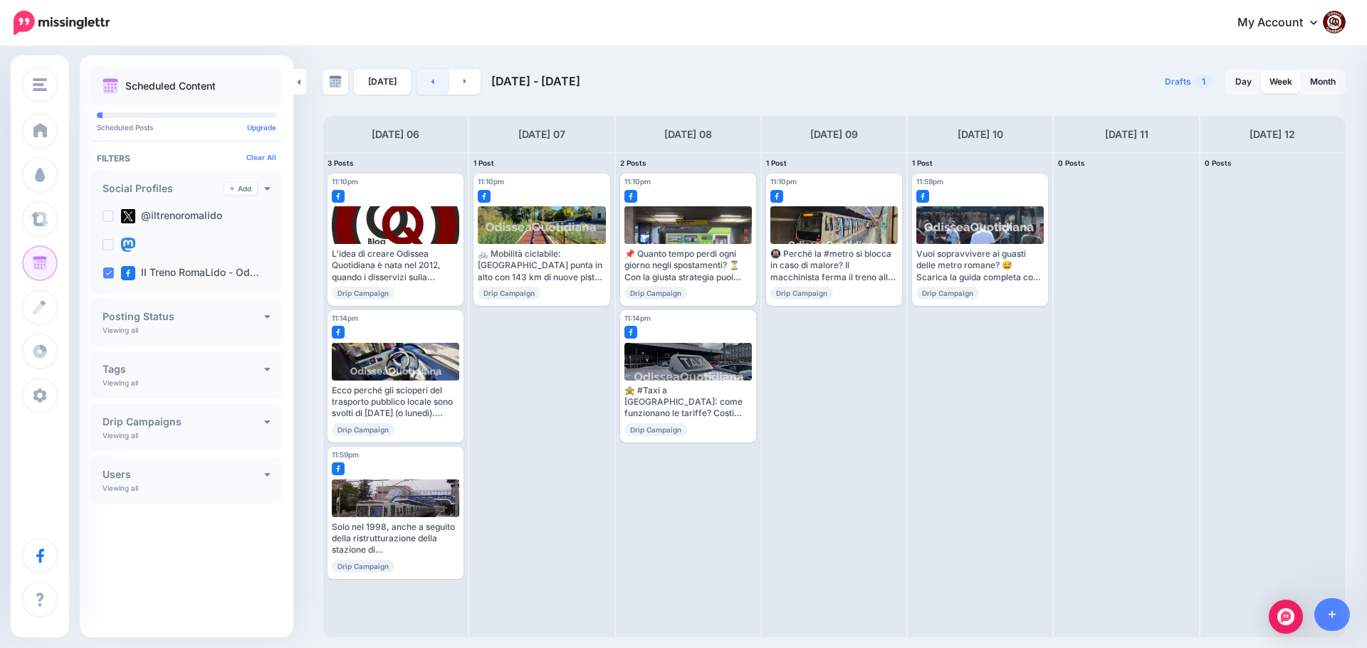
click at [431, 81] on icon at bounding box center [433, 81] width 4 height 9
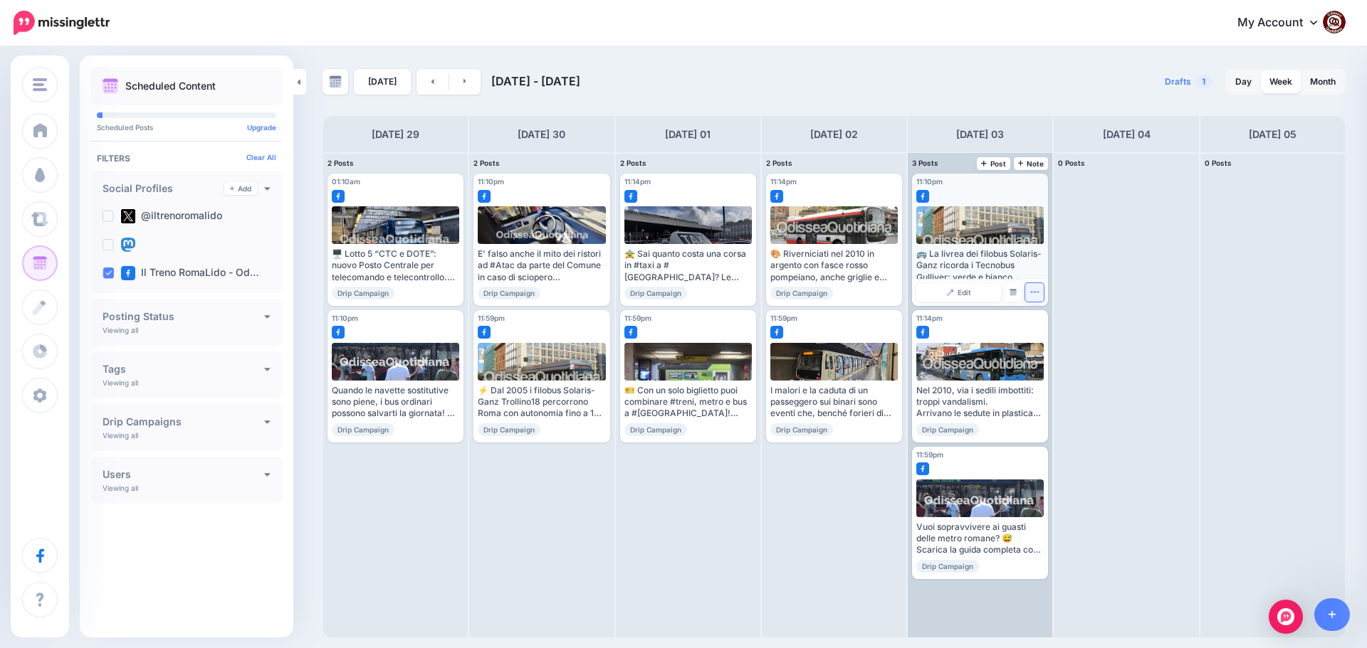
click at [1031, 295] on icon "button" at bounding box center [1034, 292] width 9 height 9
click at [1042, 332] on link "Delete Post" at bounding box center [1068, 337] width 74 height 16
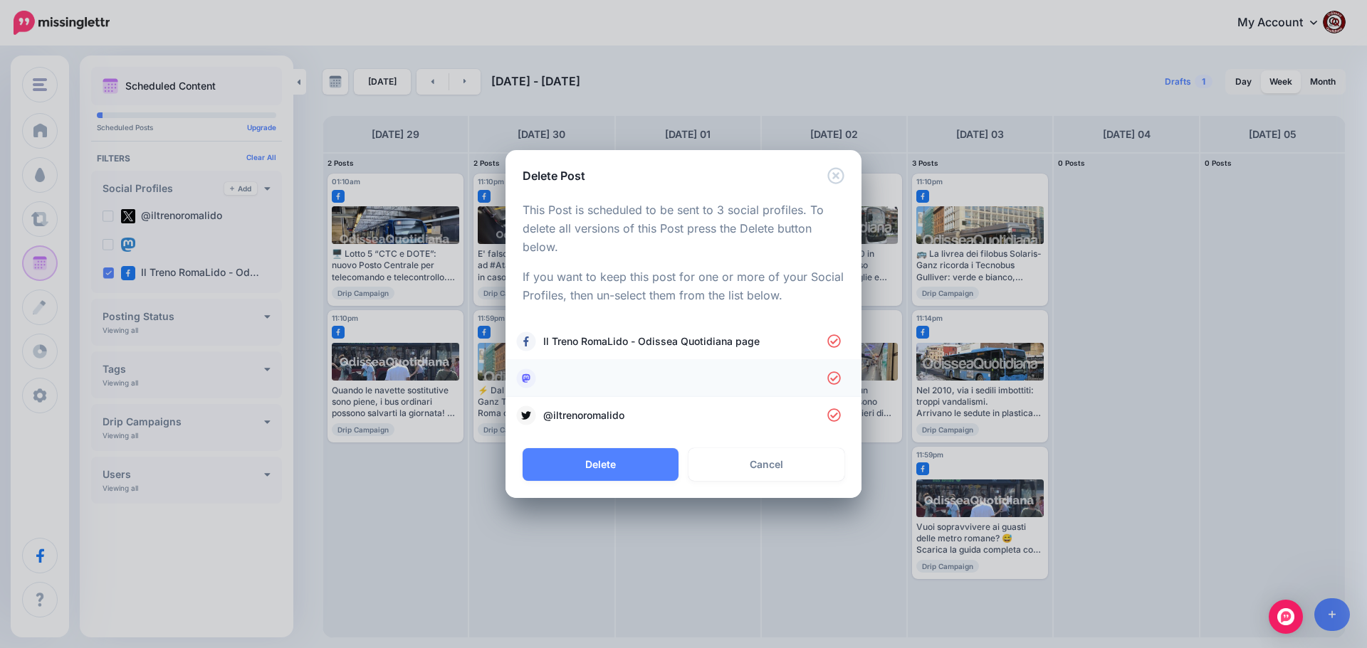
click at [560, 369] on link at bounding box center [683, 379] width 327 height 20
click at [569, 407] on span "@iltrenoromalido" at bounding box center [685, 415] width 284 height 17
click at [607, 466] on button "Delete" at bounding box center [600, 464] width 156 height 33
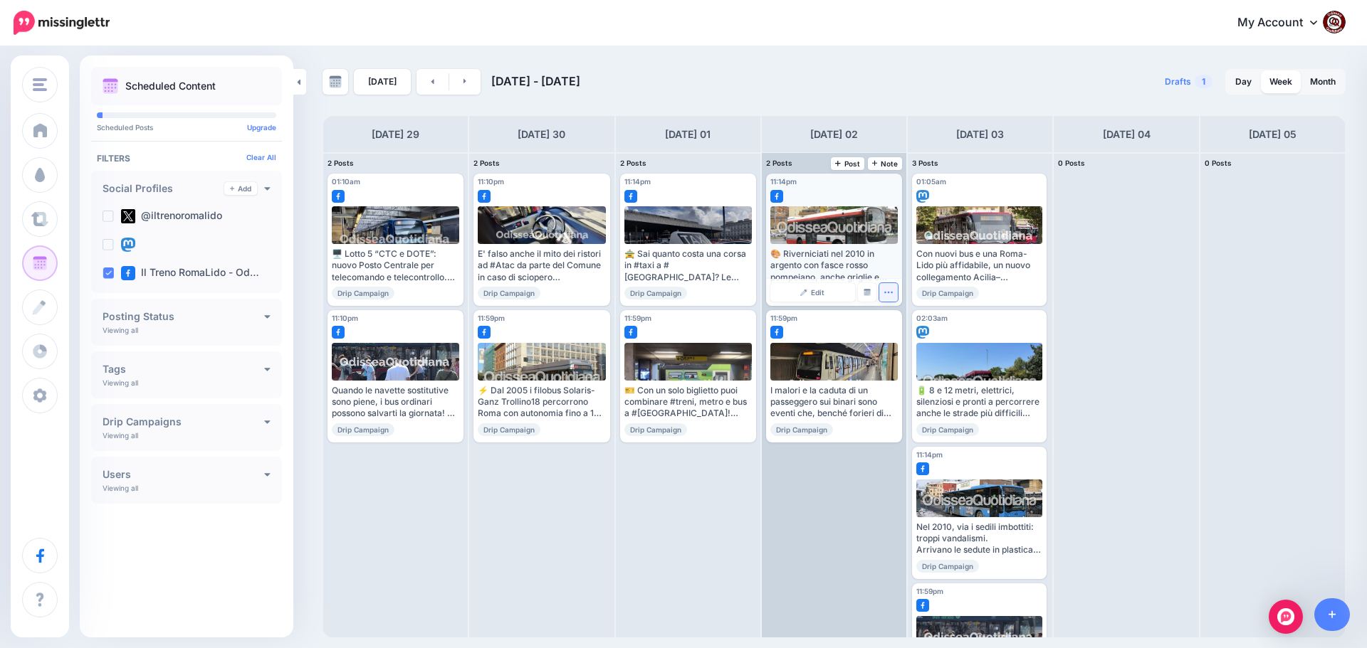
click at [888, 292] on icon "button" at bounding box center [888, 292] width 8 height 1
click at [907, 340] on link "Delete Post" at bounding box center [922, 337] width 74 height 16
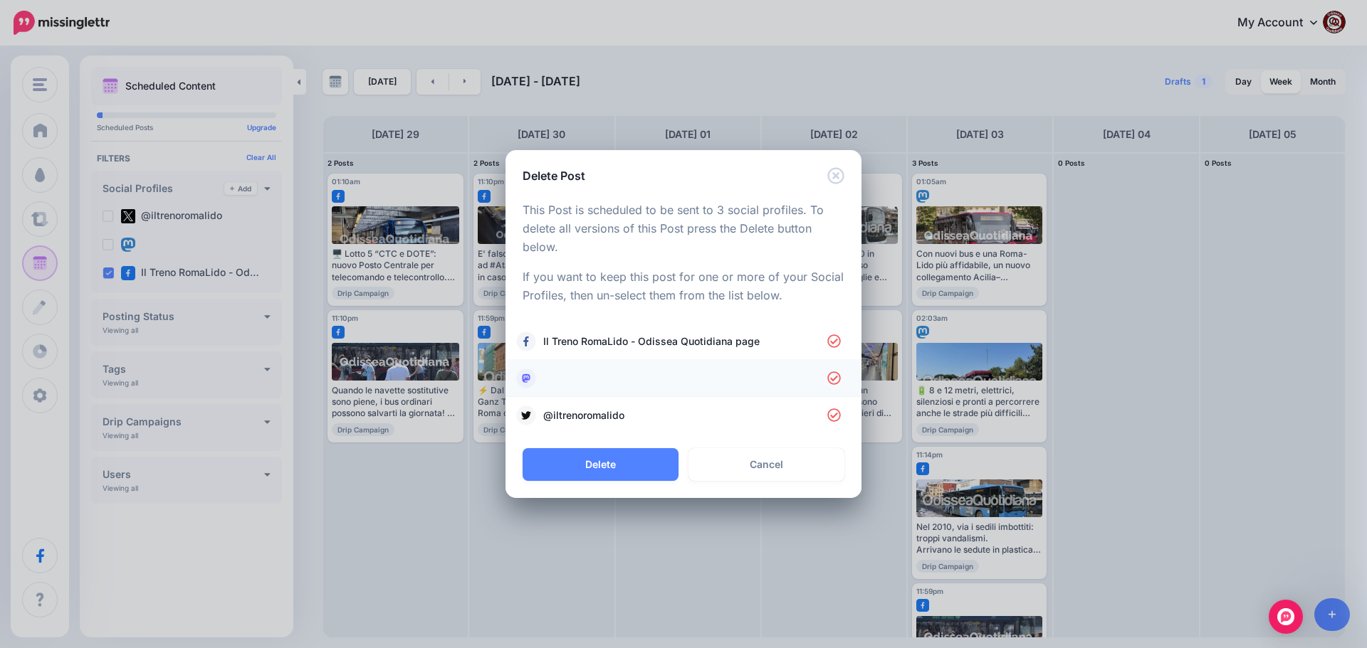
click at [588, 377] on link at bounding box center [683, 379] width 327 height 20
click at [596, 411] on span "@iltrenoromalido" at bounding box center [685, 415] width 284 height 17
click at [617, 465] on button "Delete" at bounding box center [600, 464] width 156 height 33
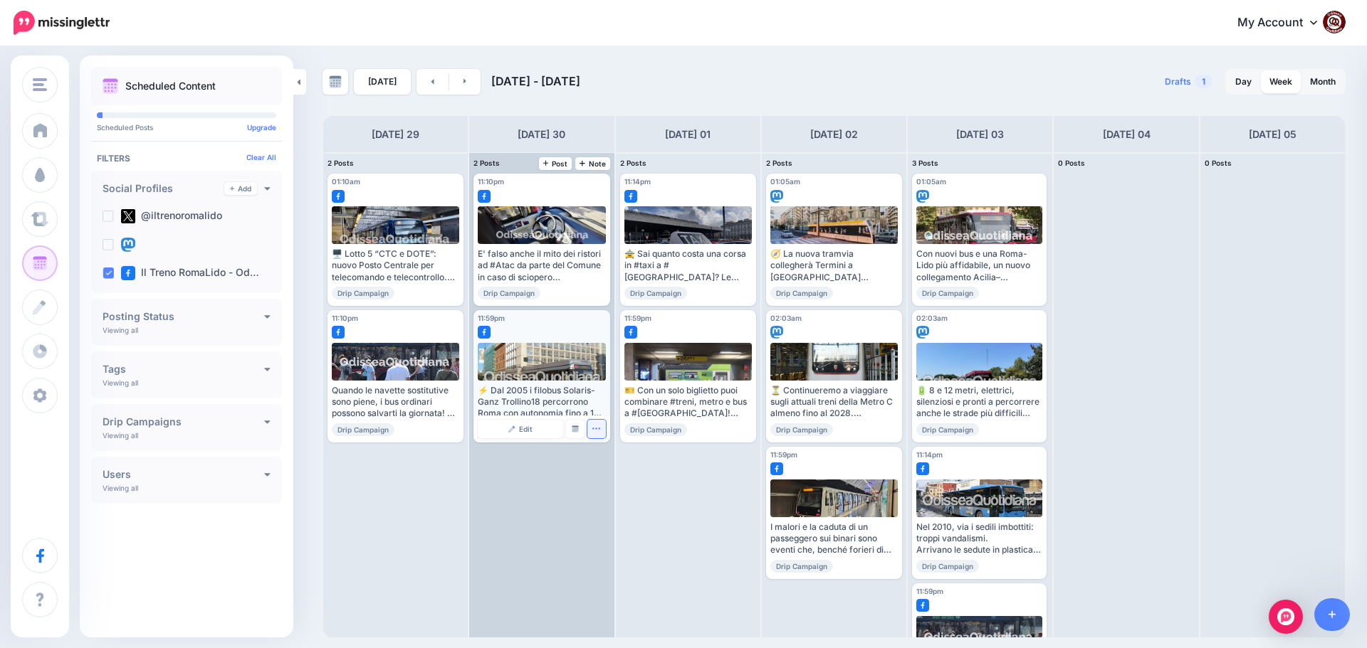
click at [599, 432] on icon "button" at bounding box center [595, 428] width 9 height 9
click at [618, 469] on link "Delete Post" at bounding box center [630, 473] width 74 height 16
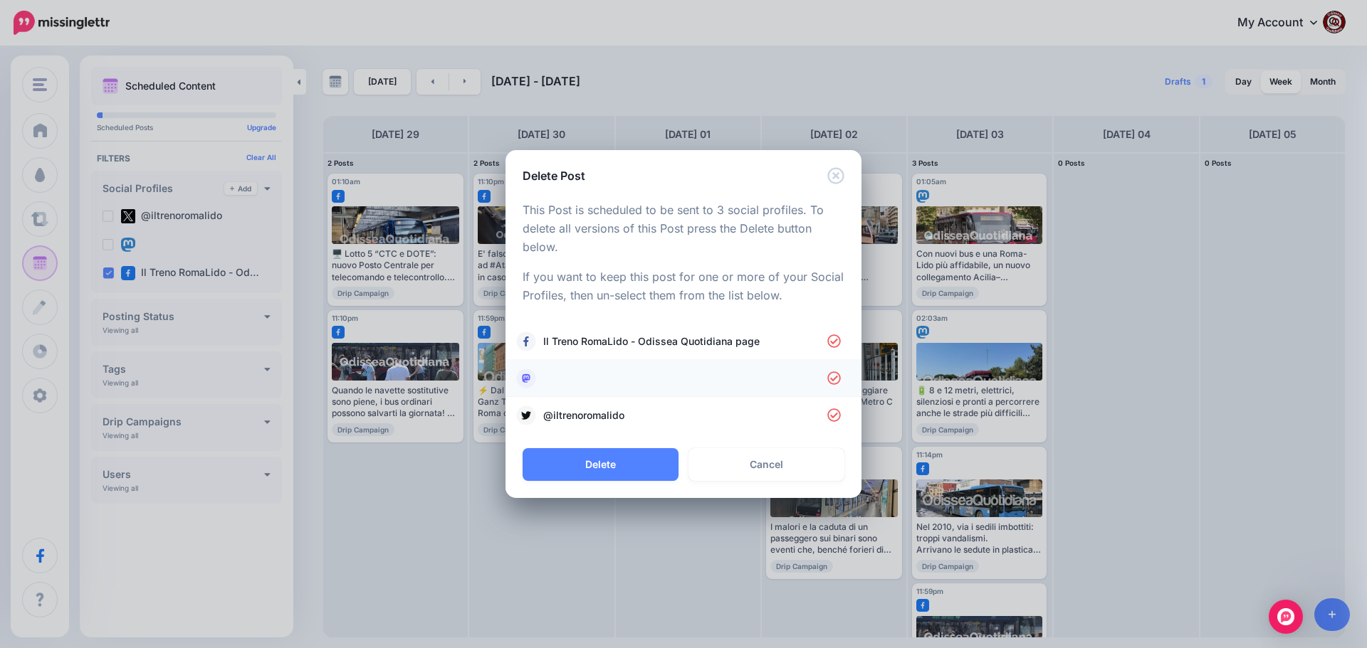
click at [560, 379] on link at bounding box center [683, 379] width 327 height 20
drag, startPoint x: 578, startPoint y: 414, endPoint x: 588, endPoint y: 436, distance: 24.2
click at [579, 416] on span "@iltrenoromalido" at bounding box center [685, 415] width 284 height 17
click at [594, 463] on button "Delete" at bounding box center [600, 464] width 156 height 33
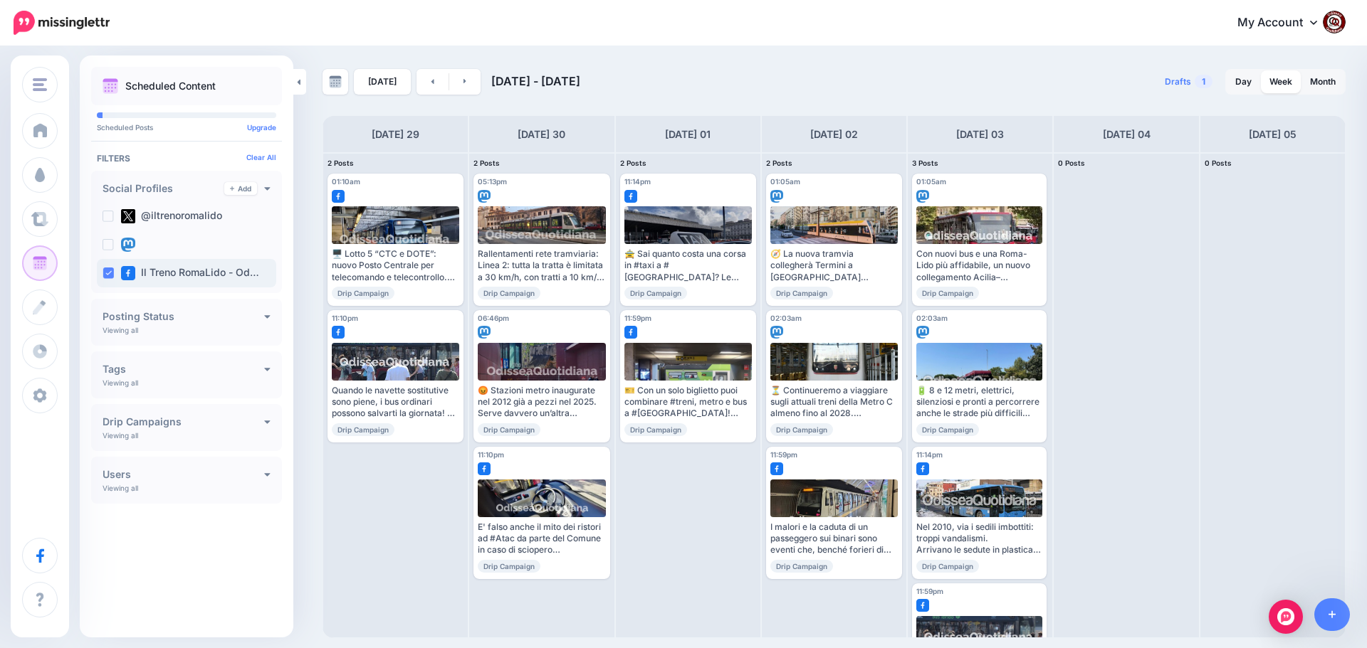
click at [109, 270] on ins at bounding box center [107, 273] width 11 height 11
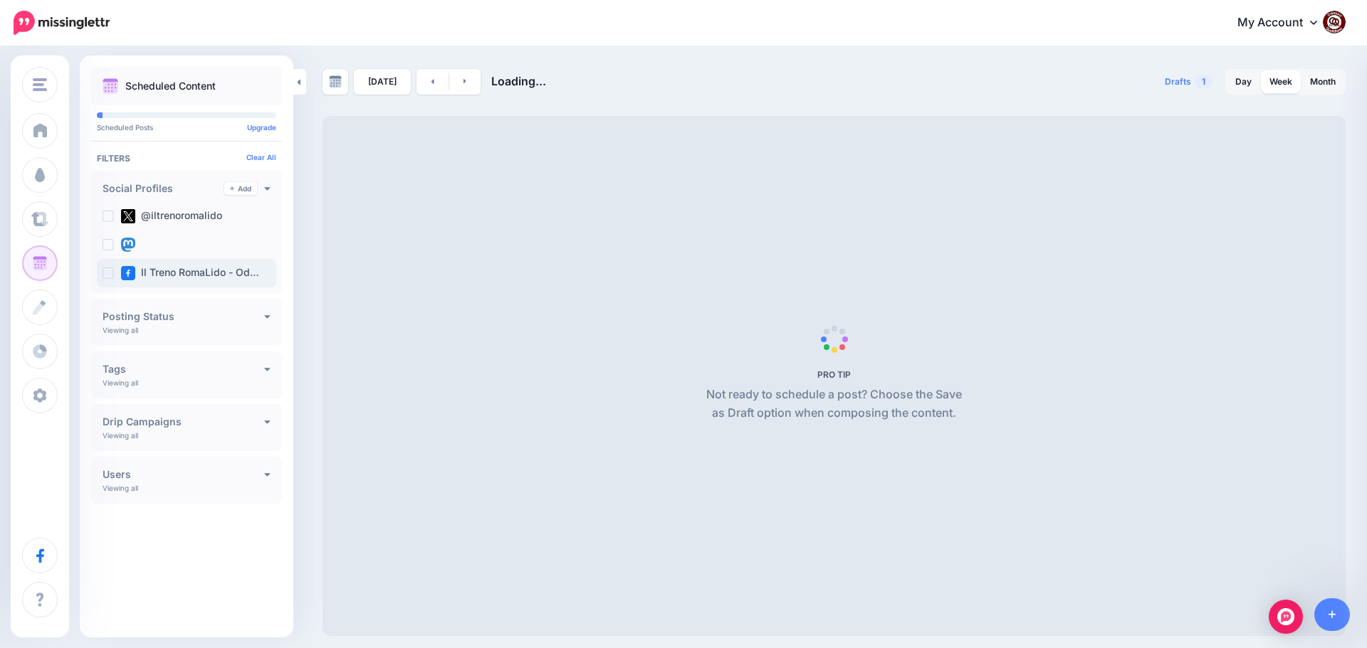
click at [109, 270] on ins at bounding box center [107, 273] width 11 height 11
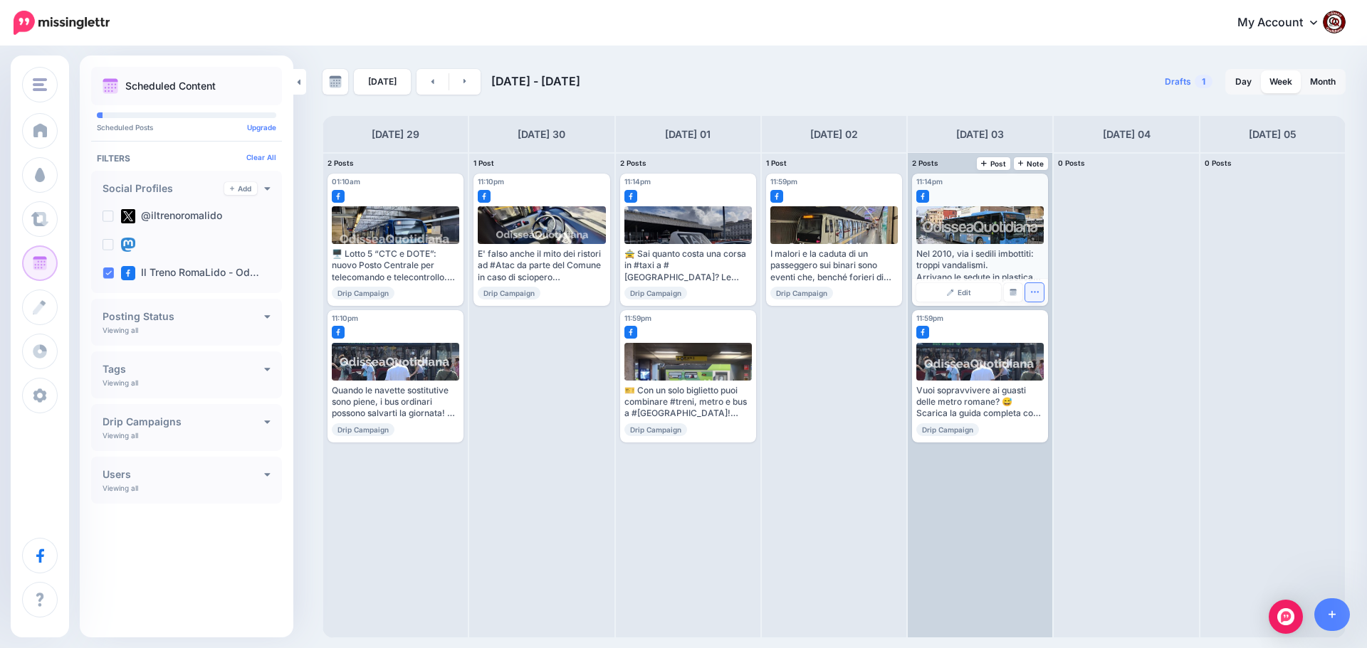
click at [1033, 291] on icon "button" at bounding box center [1034, 292] width 9 height 9
click at [1053, 334] on link "Delete Post" at bounding box center [1068, 337] width 74 height 16
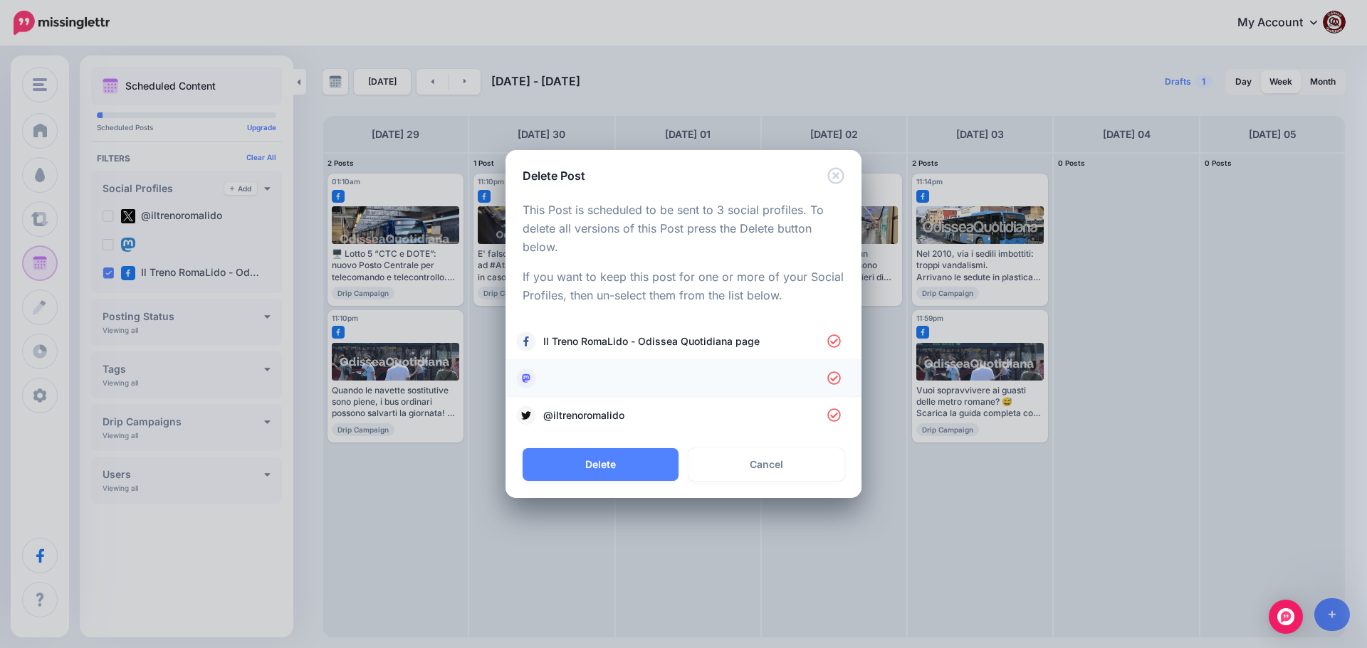
click at [594, 372] on link at bounding box center [683, 379] width 327 height 20
click at [597, 413] on span "@iltrenoromalido" at bounding box center [685, 415] width 284 height 17
click at [621, 456] on button "Delete" at bounding box center [600, 464] width 156 height 33
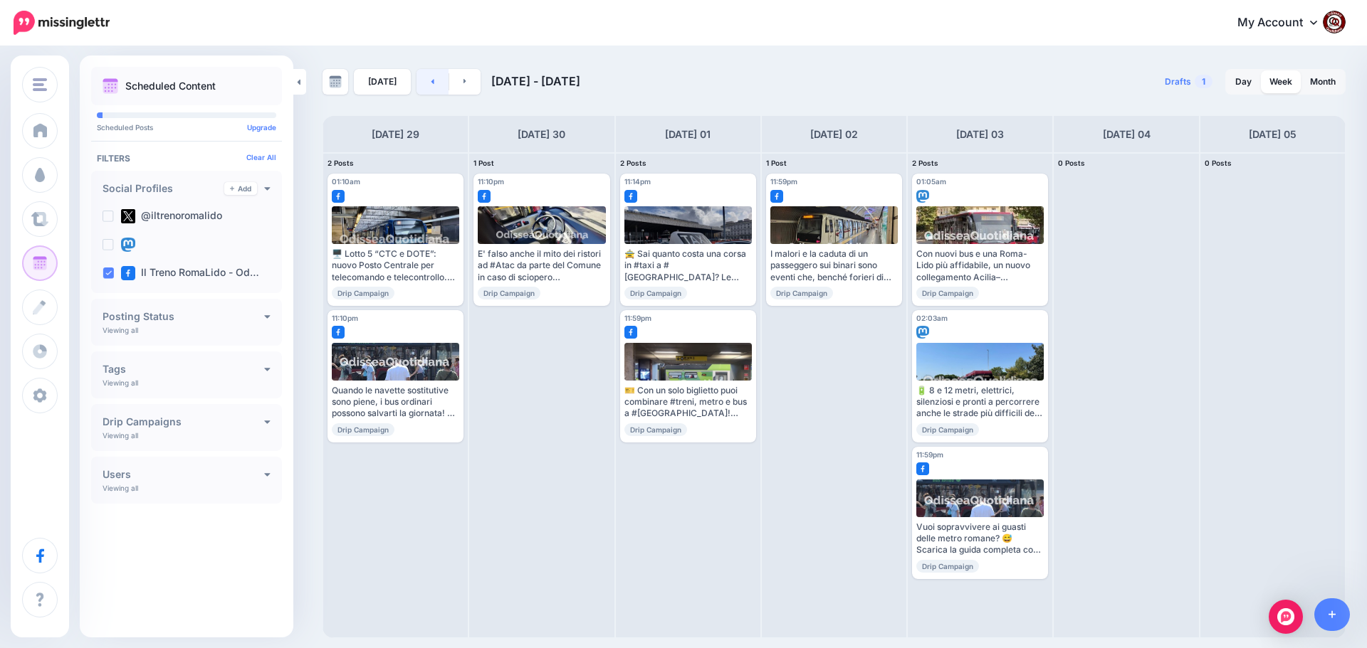
click at [431, 79] on icon at bounding box center [433, 81] width 4 height 9
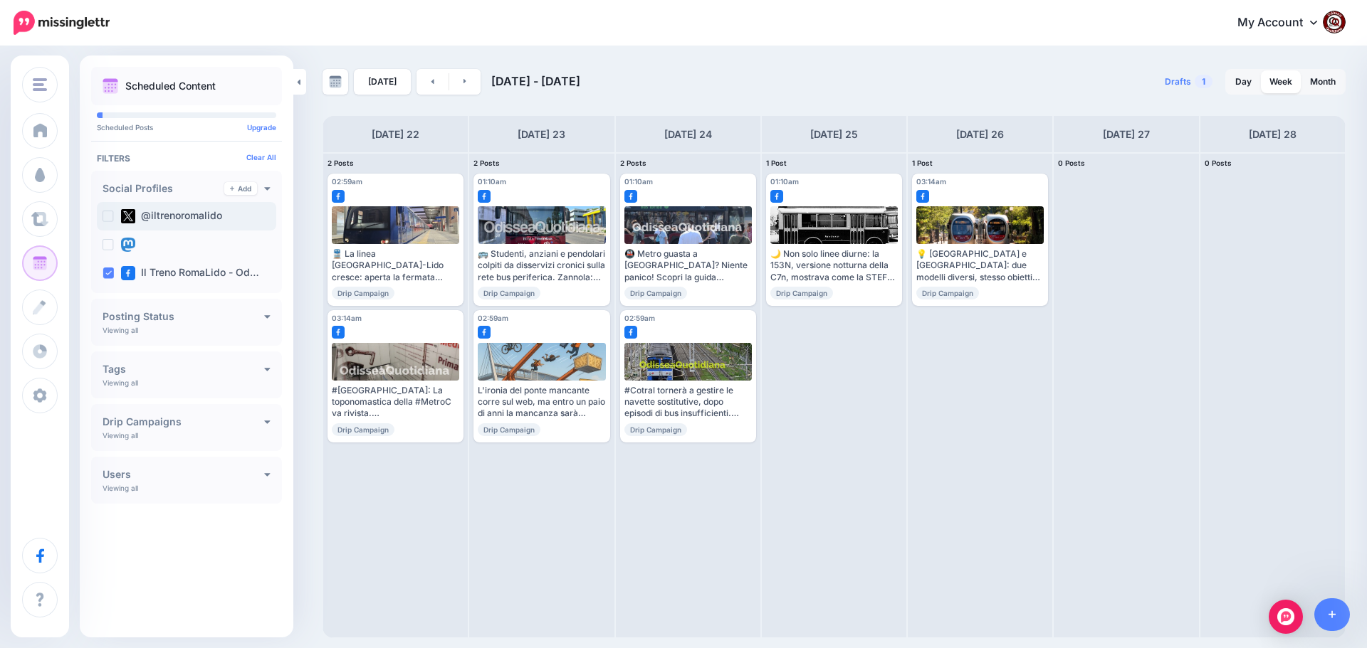
click at [107, 216] on ins at bounding box center [107, 216] width 11 height 11
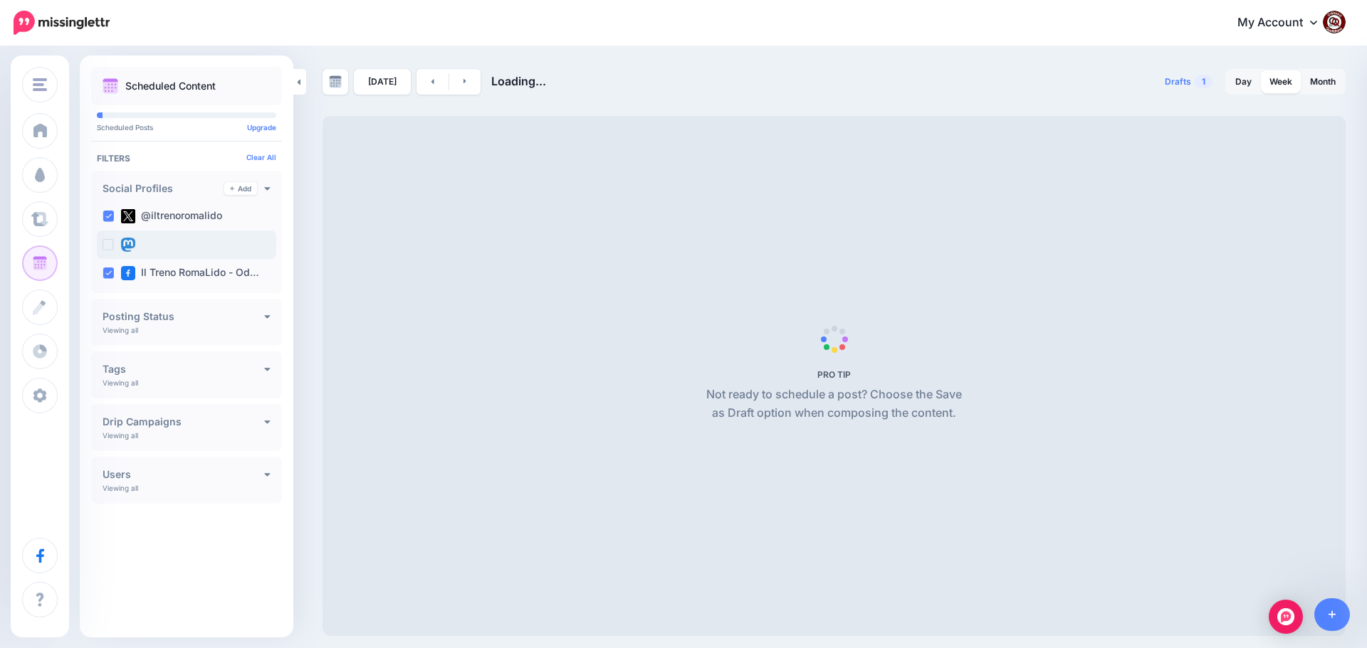
click at [110, 241] on ins at bounding box center [107, 244] width 11 height 11
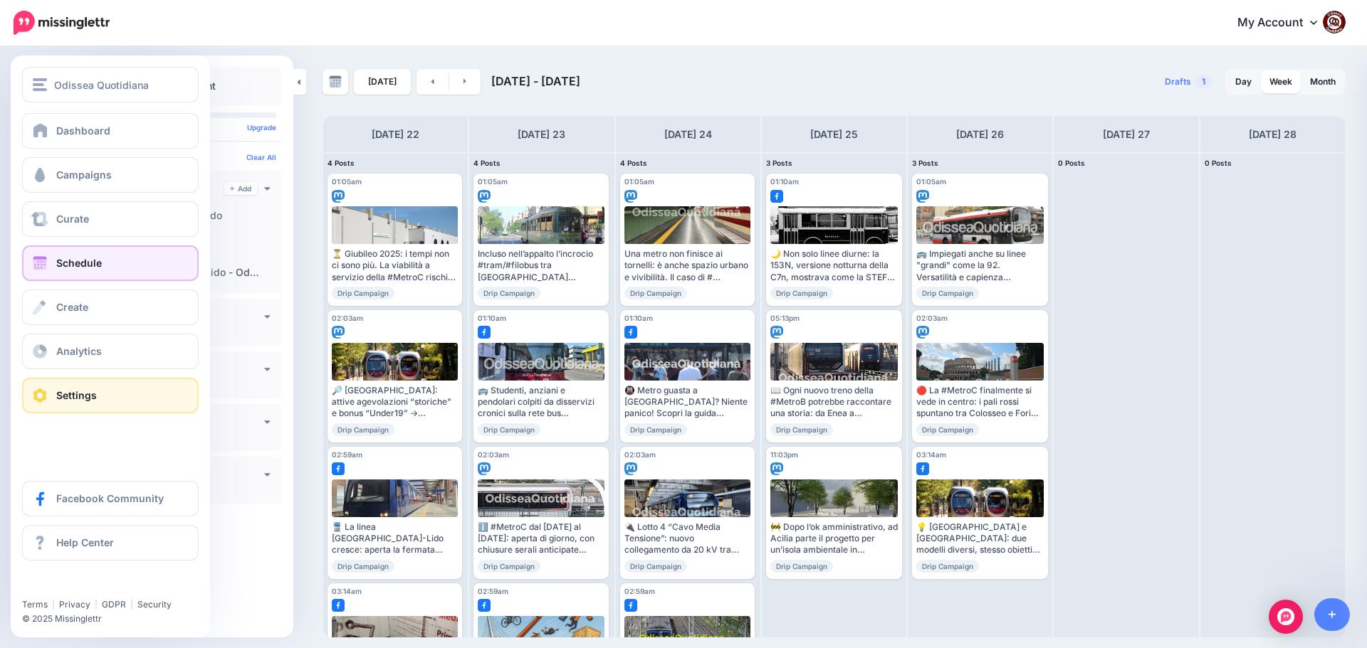
click at [73, 397] on span "Settings" at bounding box center [76, 395] width 41 height 12
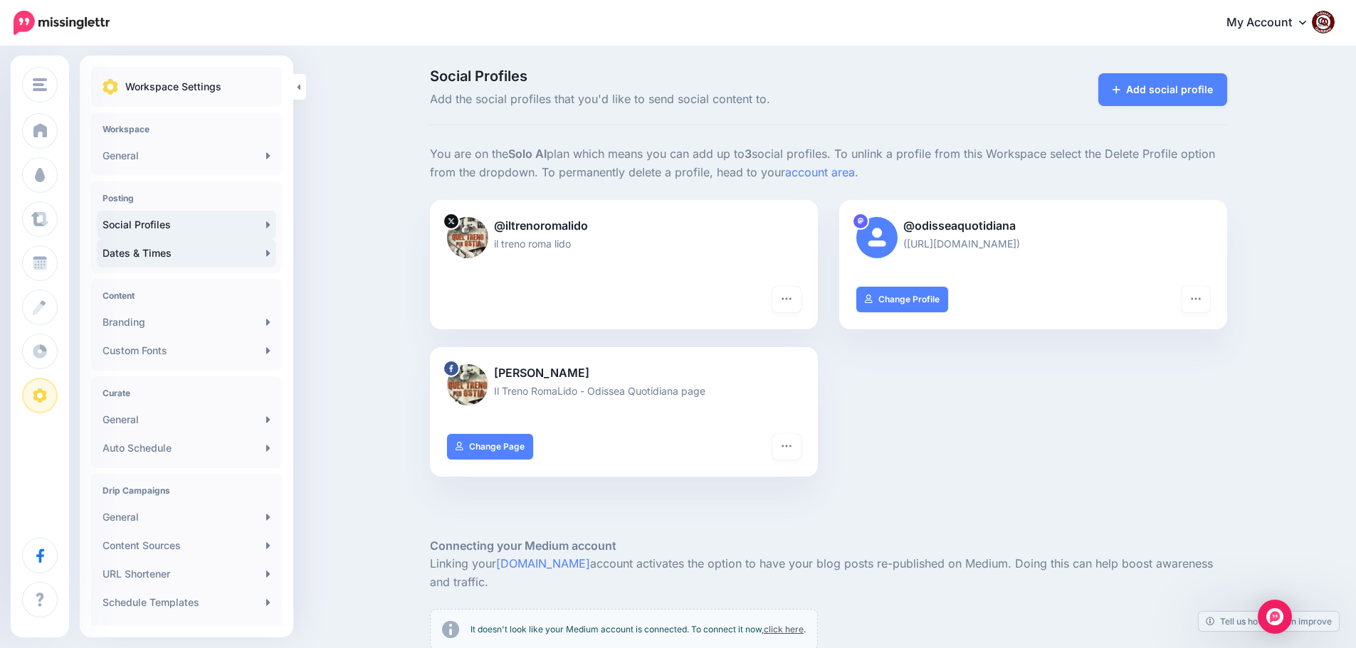
click at [151, 251] on link "Dates & Times" at bounding box center [186, 253] width 179 height 28
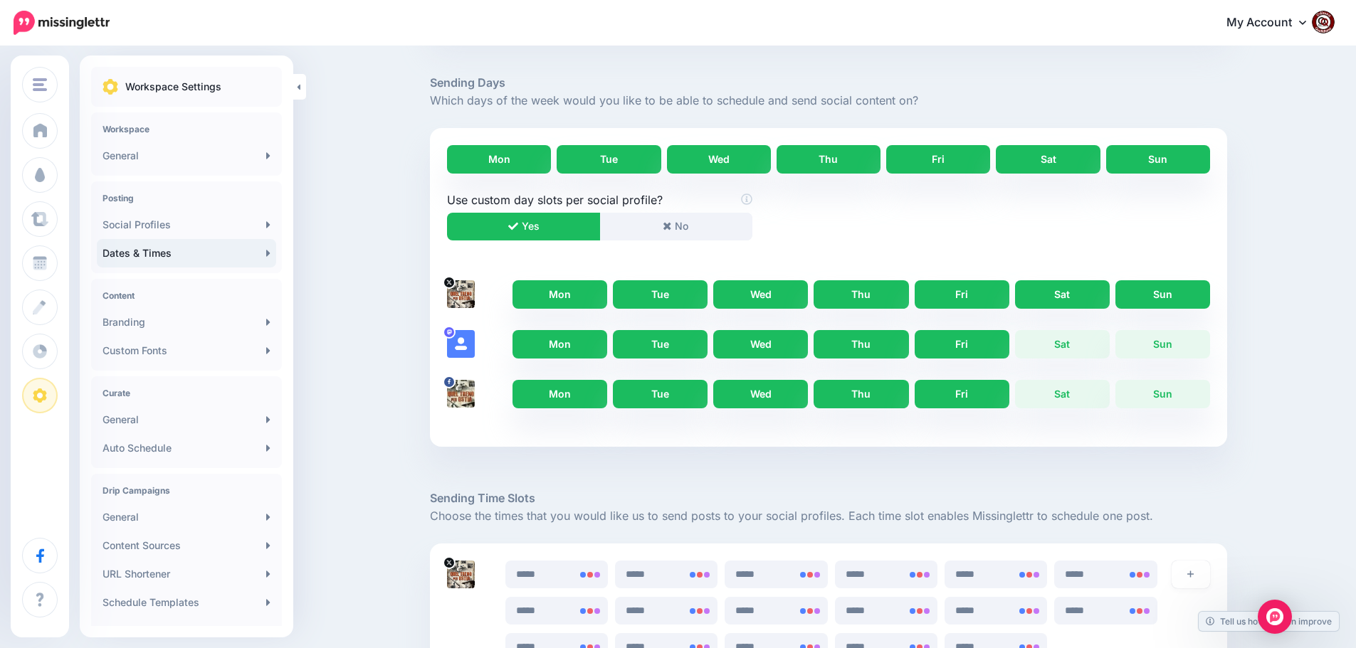
scroll to position [285, 0]
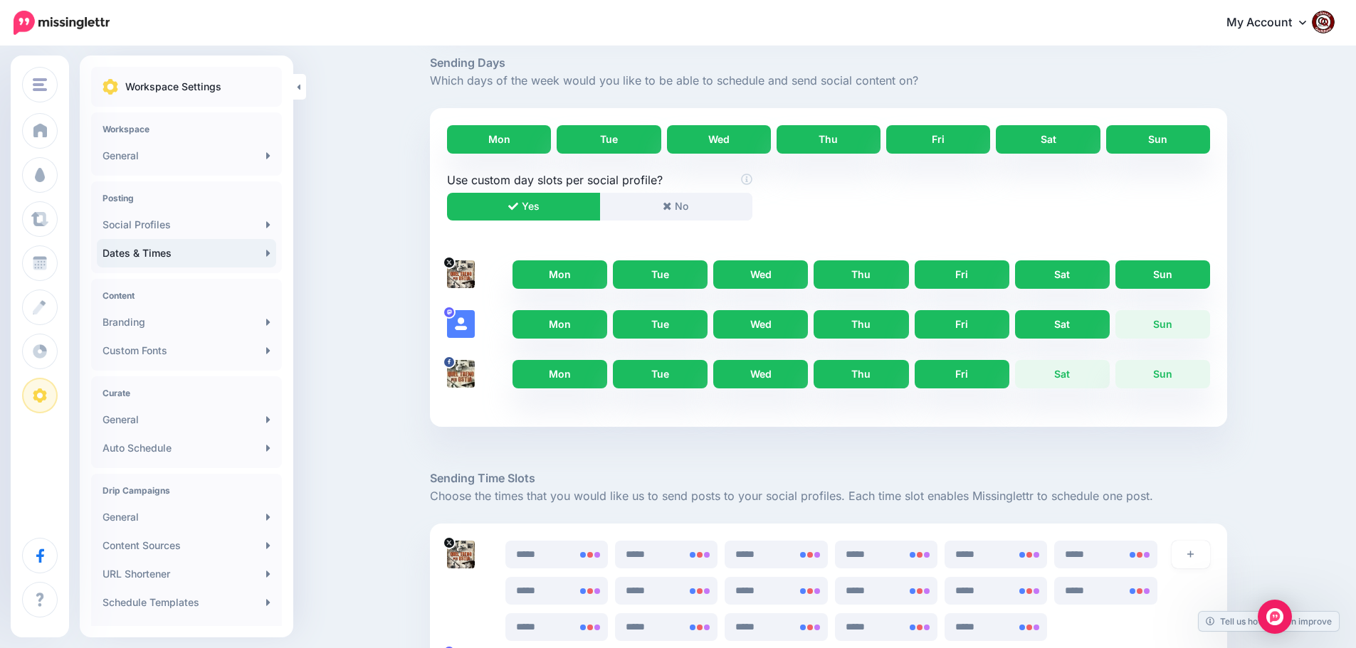
click at [1082, 323] on link "Sat" at bounding box center [1062, 324] width 95 height 28
click at [1162, 321] on link "Sun" at bounding box center [1162, 324] width 95 height 28
click at [1162, 373] on link "Sun" at bounding box center [1162, 374] width 95 height 28
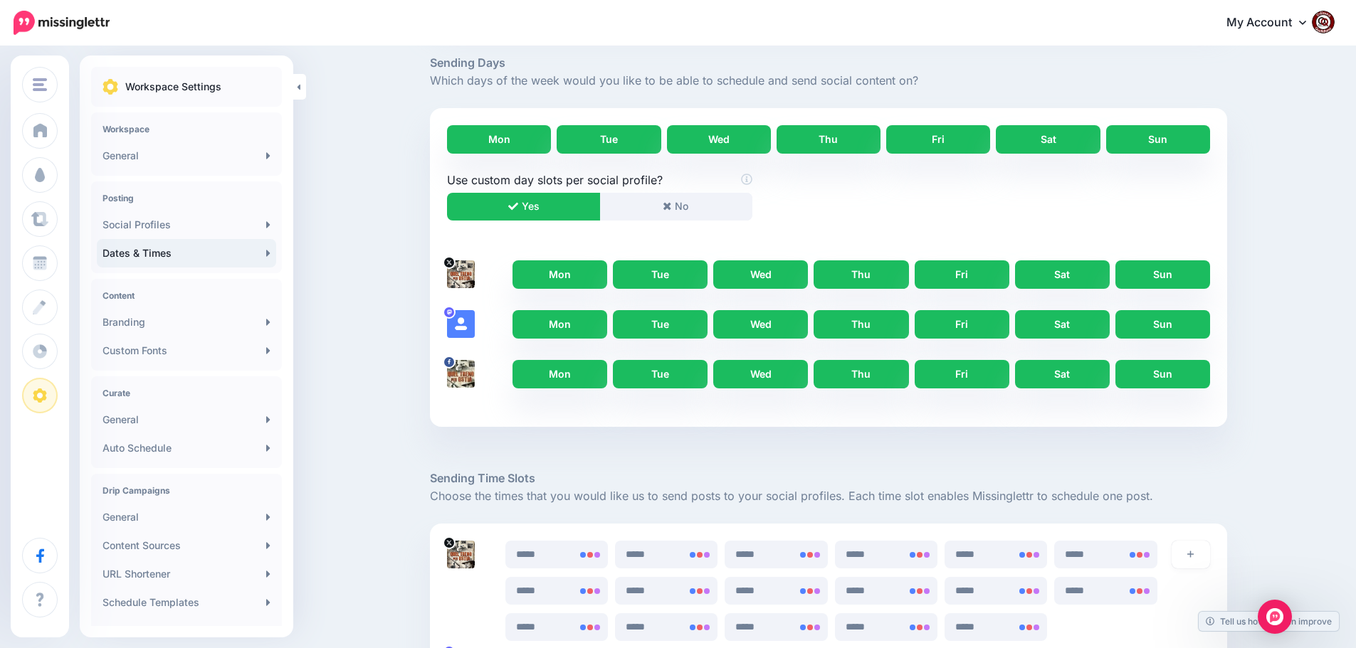
click at [1052, 373] on link "Sat" at bounding box center [1062, 374] width 95 height 28
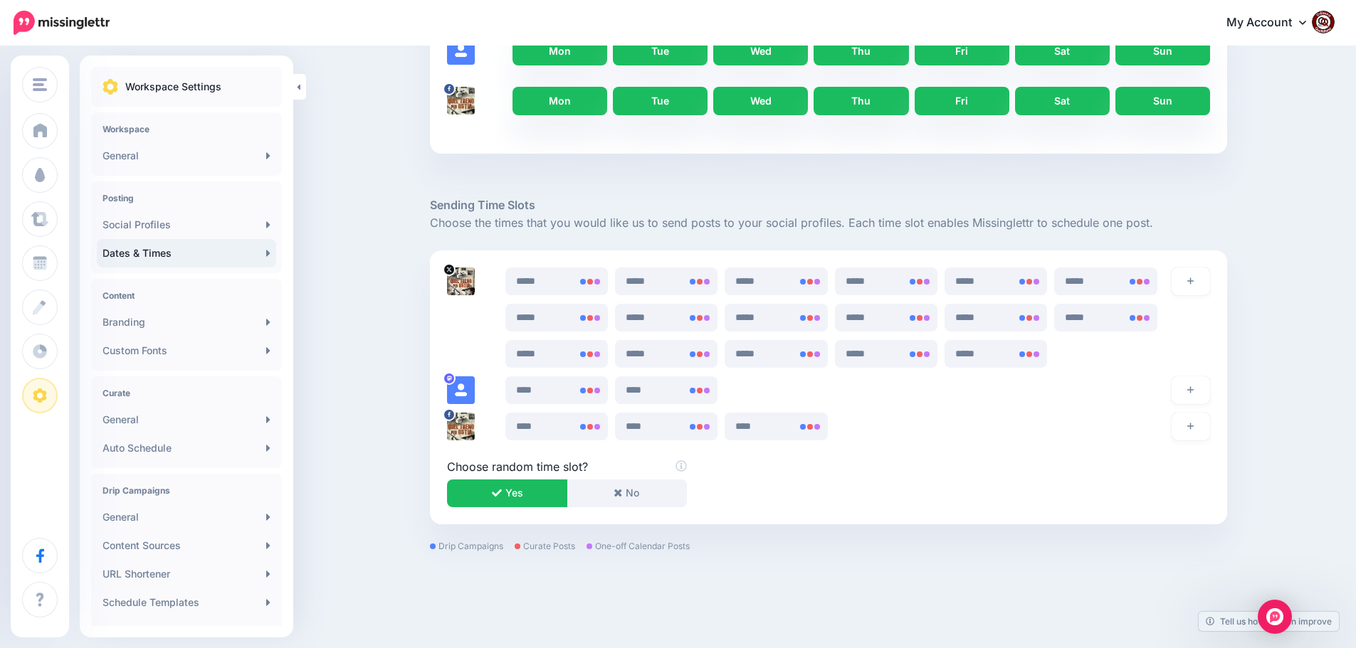
scroll to position [569, 0]
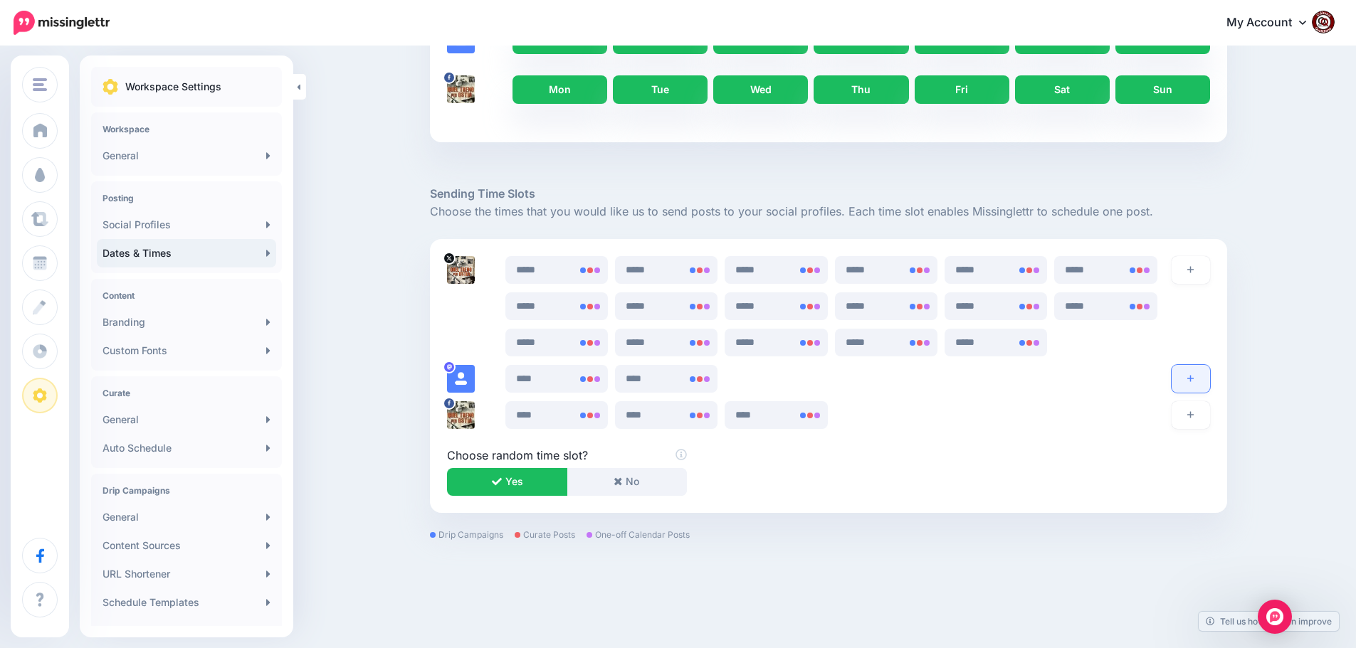
click at [1203, 383] on button "button" at bounding box center [1190, 379] width 38 height 28
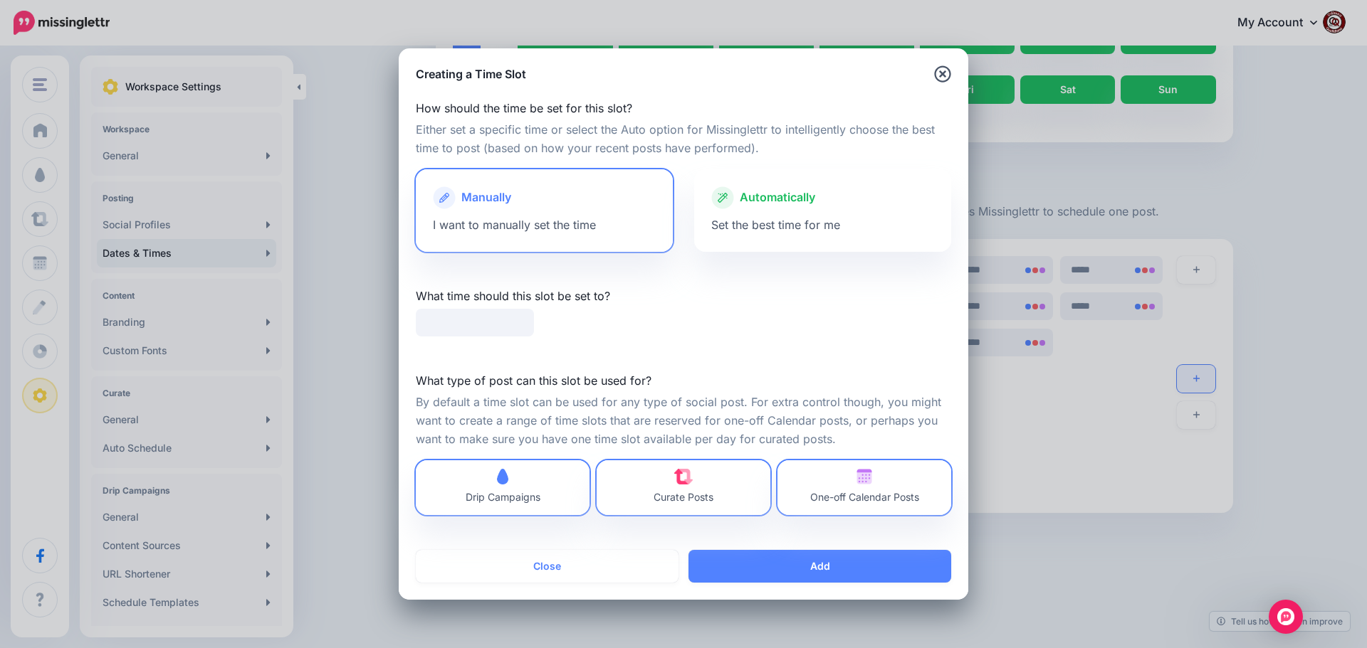
type input "*****"
click at [823, 206] on div "Automatically" at bounding box center [822, 197] width 223 height 23
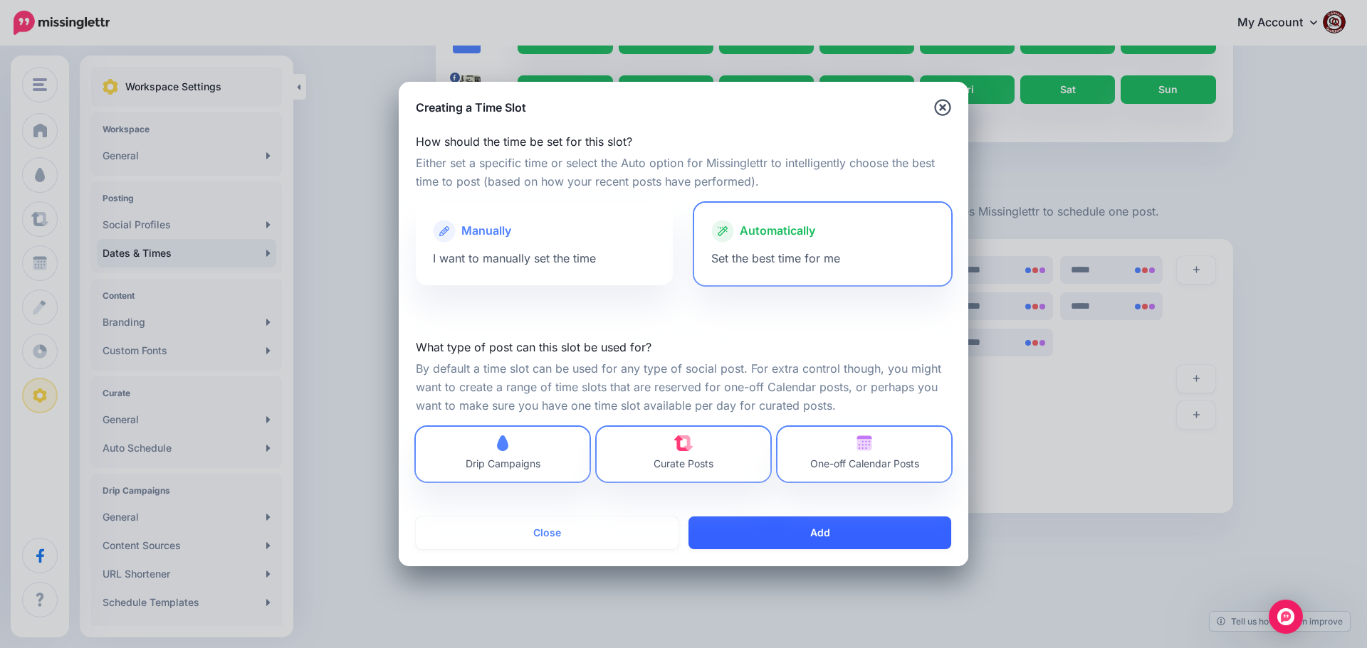
click at [792, 532] on button "Add" at bounding box center [819, 533] width 263 height 33
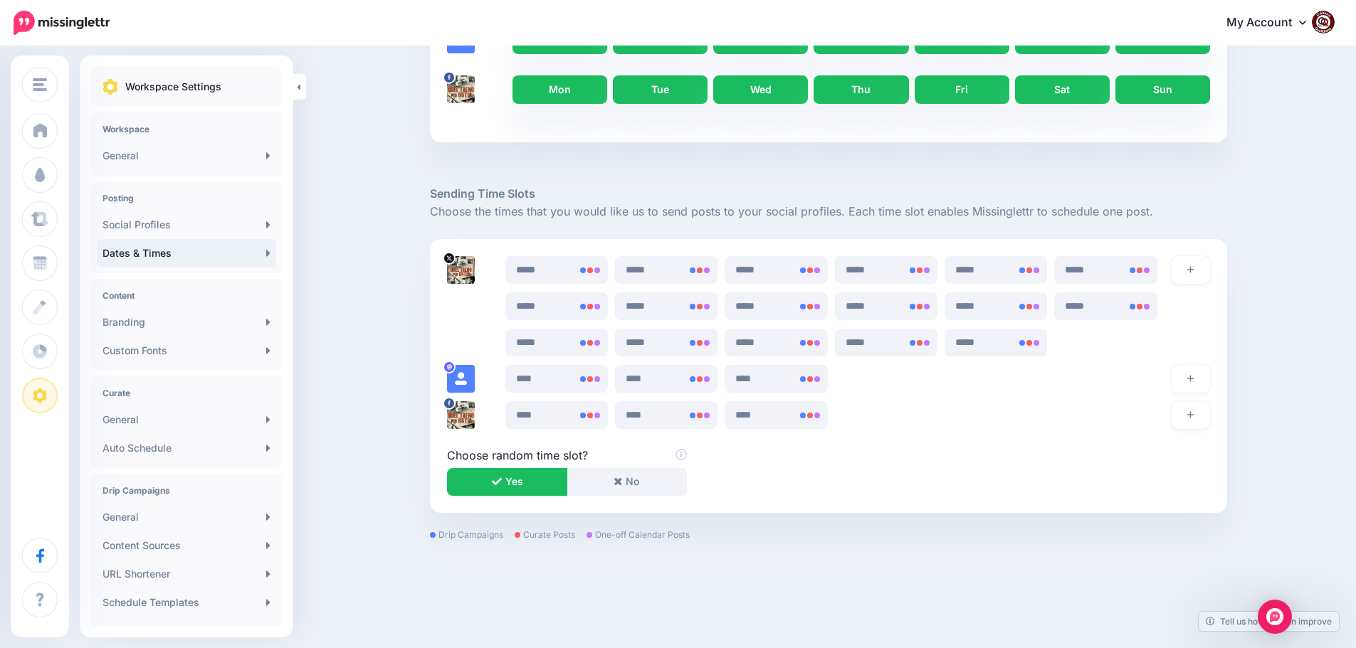
scroll to position [589, 0]
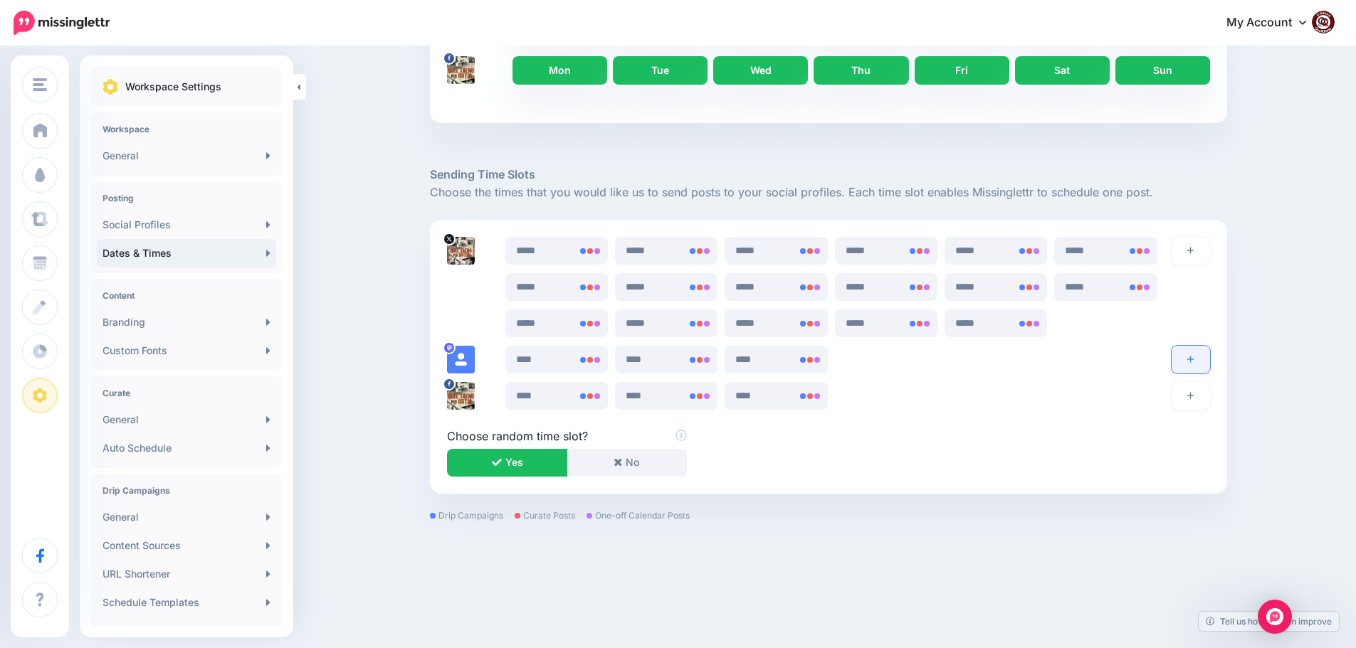
click at [1194, 361] on icon "button" at bounding box center [1190, 359] width 6 height 9
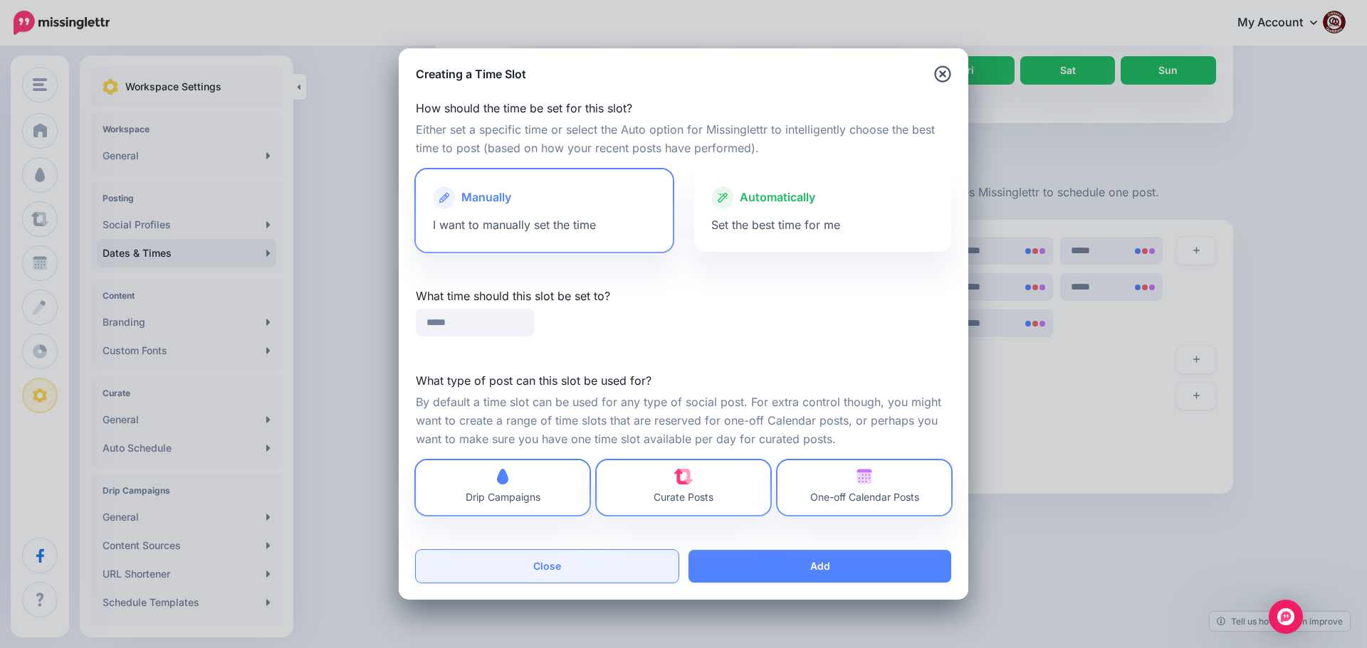
click at [576, 564] on button "Close" at bounding box center [547, 566] width 263 height 33
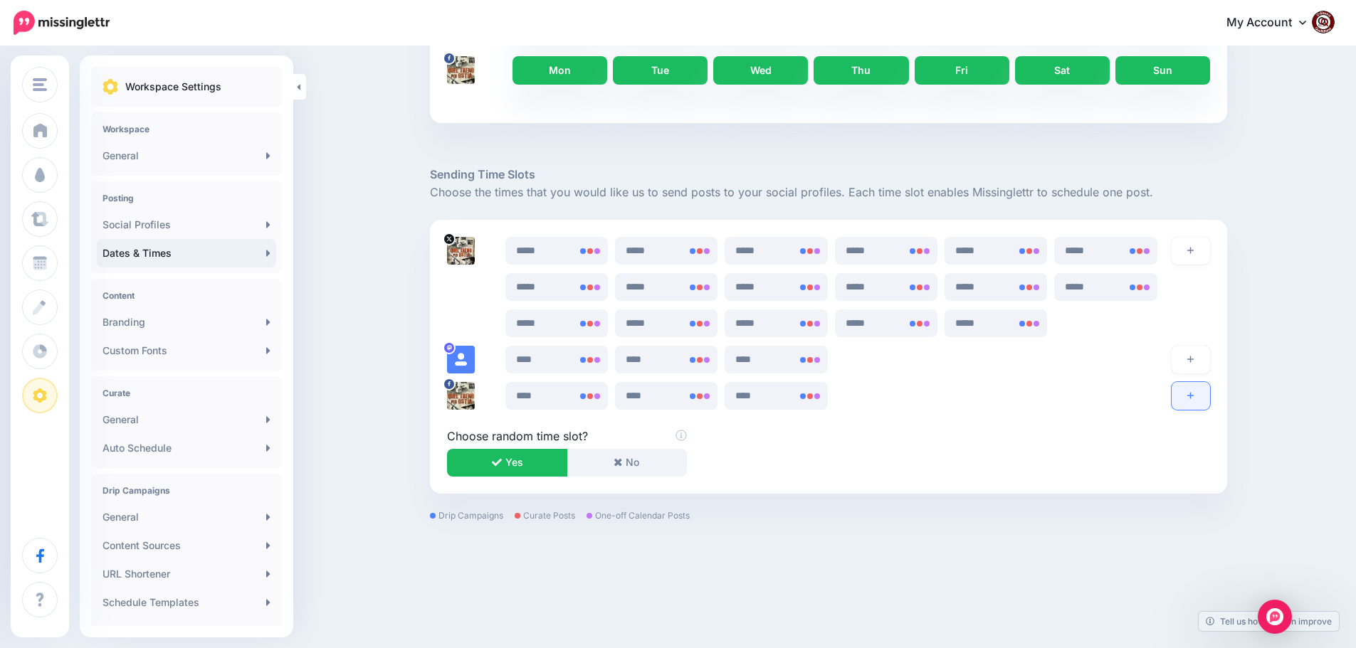
click at [1194, 401] on button "button" at bounding box center [1190, 396] width 38 height 28
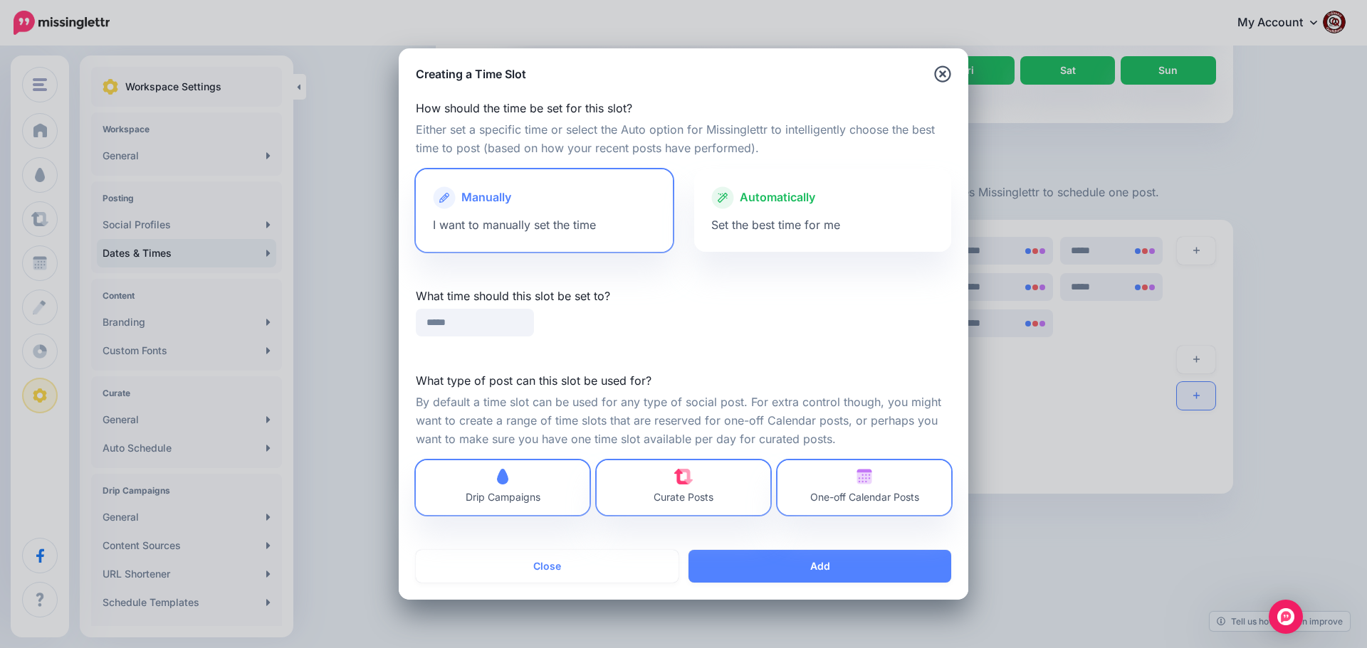
type input "*****"
click at [545, 562] on button "Close" at bounding box center [547, 566] width 263 height 33
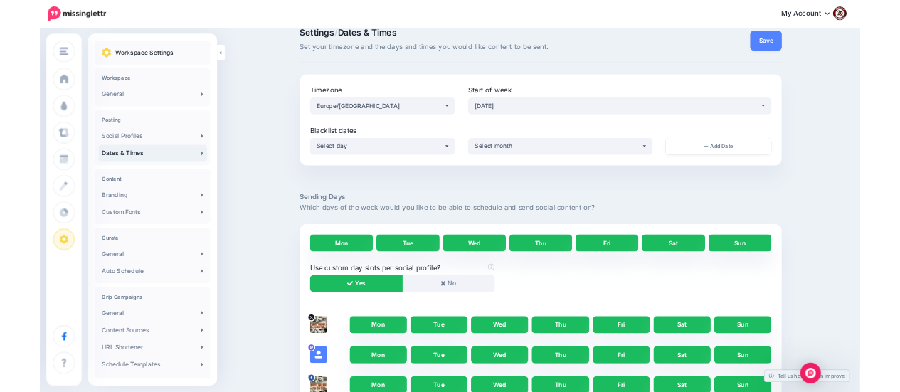
scroll to position [0, 0]
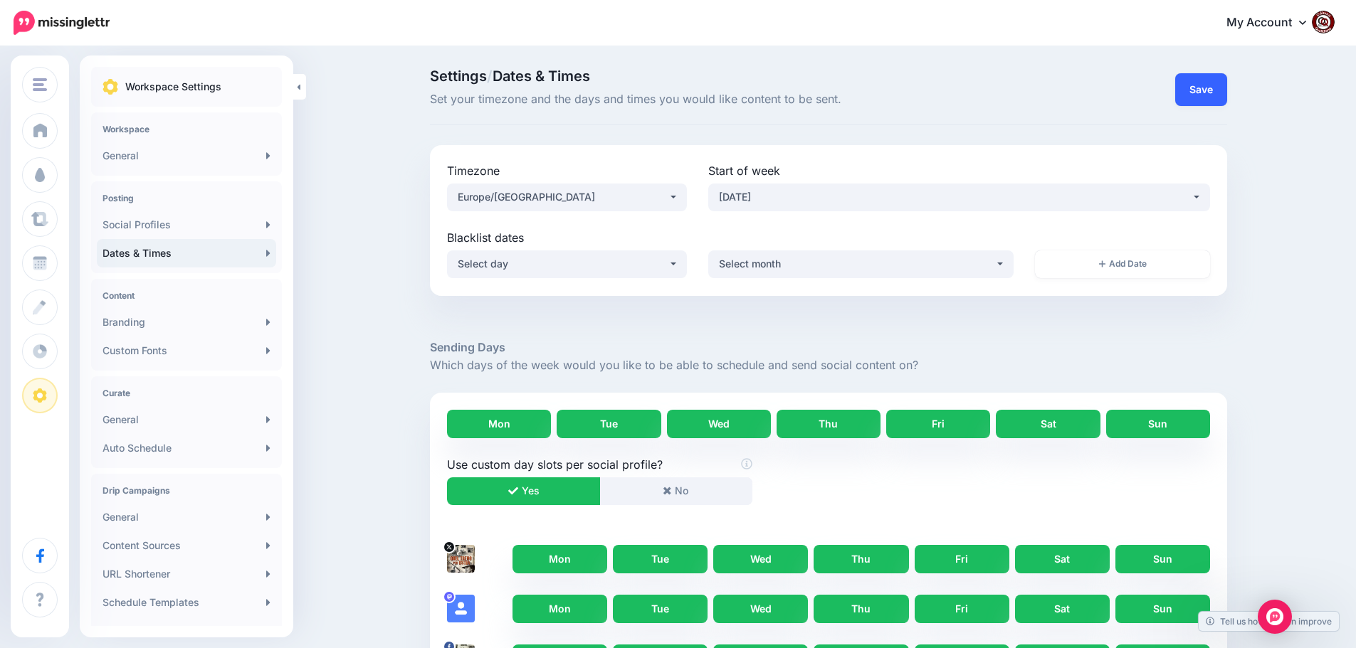
click at [1201, 88] on button "Save" at bounding box center [1201, 89] width 52 height 33
